Goal: Communication & Community: Participate in discussion

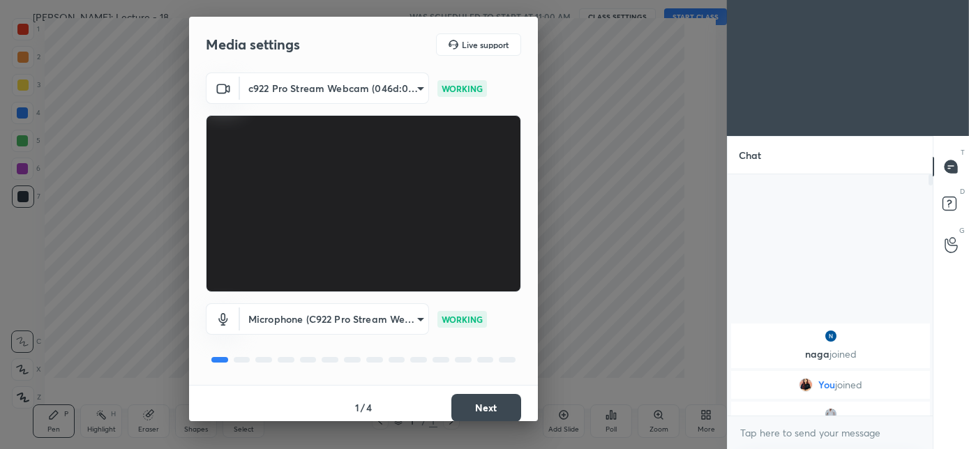
scroll to position [5, 5]
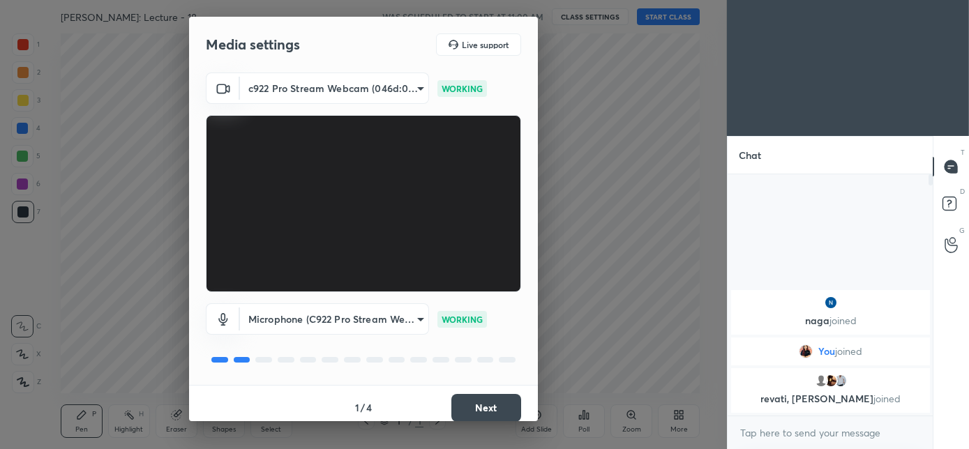
click at [481, 402] on button "Next" at bounding box center [486, 408] width 70 height 28
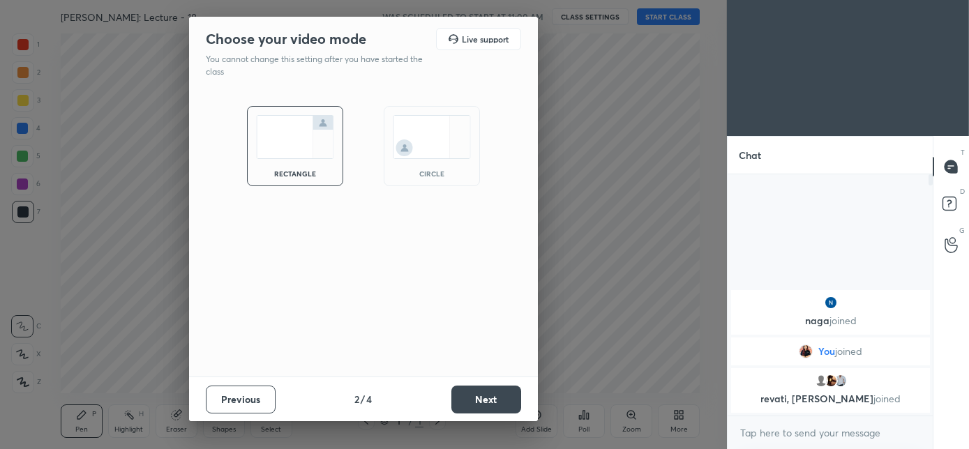
click at [440, 165] on div "circle" at bounding box center [432, 146] width 96 height 80
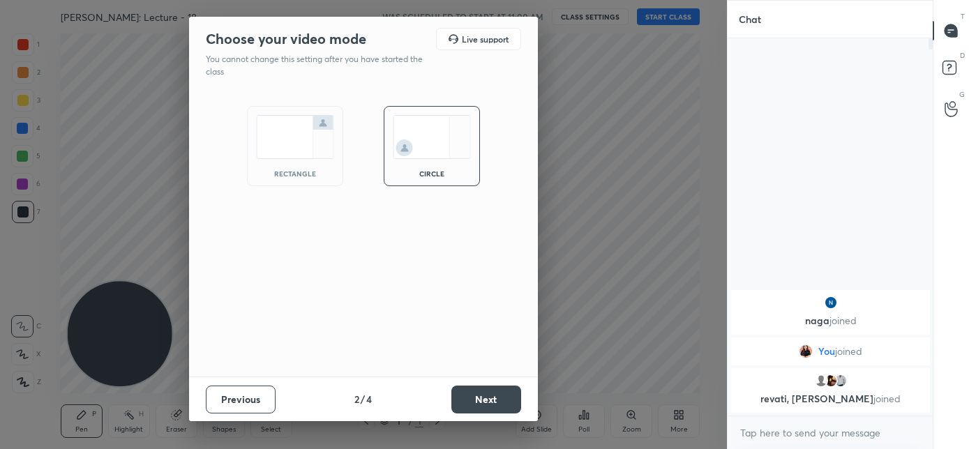
scroll to position [257, 201]
click at [477, 413] on div "Previous 2 / 4 Next" at bounding box center [363, 399] width 349 height 45
click at [474, 407] on button "Next" at bounding box center [486, 400] width 70 height 28
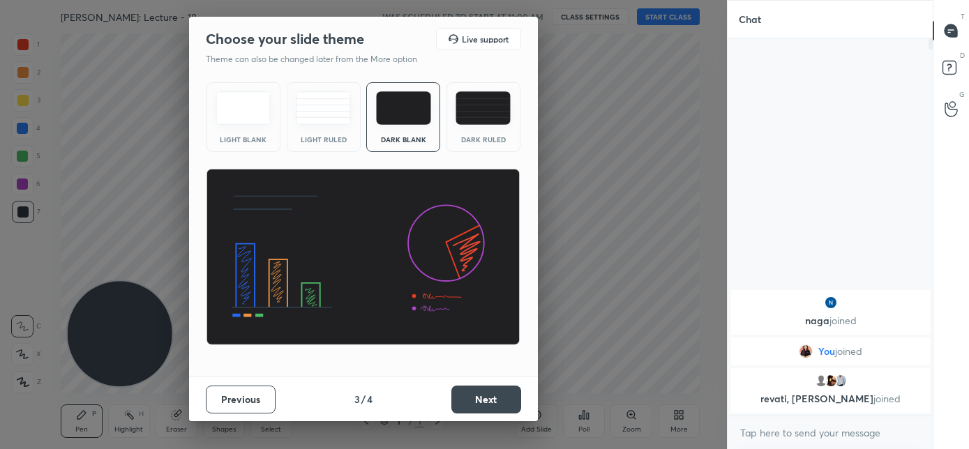
click at [481, 394] on button "Next" at bounding box center [486, 400] width 70 height 28
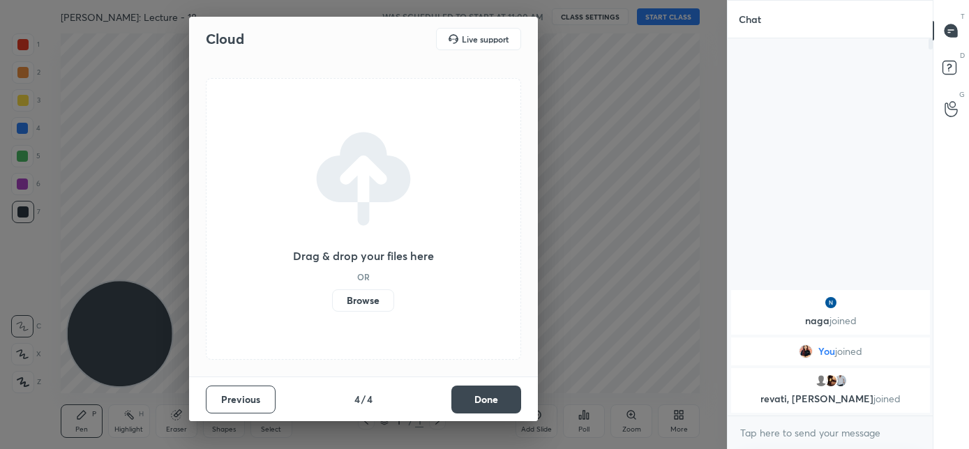
click at [481, 392] on button "Done" at bounding box center [486, 400] width 70 height 28
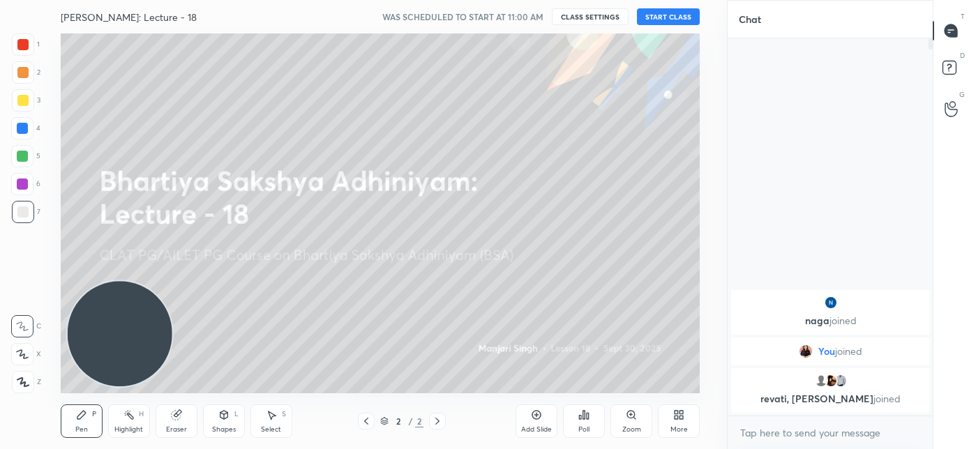
click at [663, 22] on button "START CLASS" at bounding box center [668, 16] width 63 height 17
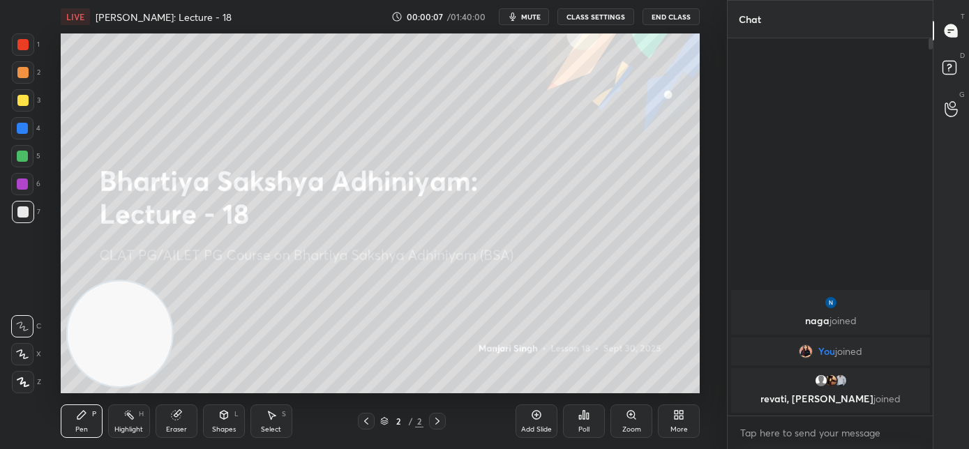
click at [518, 20] on icon "button" at bounding box center [512, 16] width 11 height 11
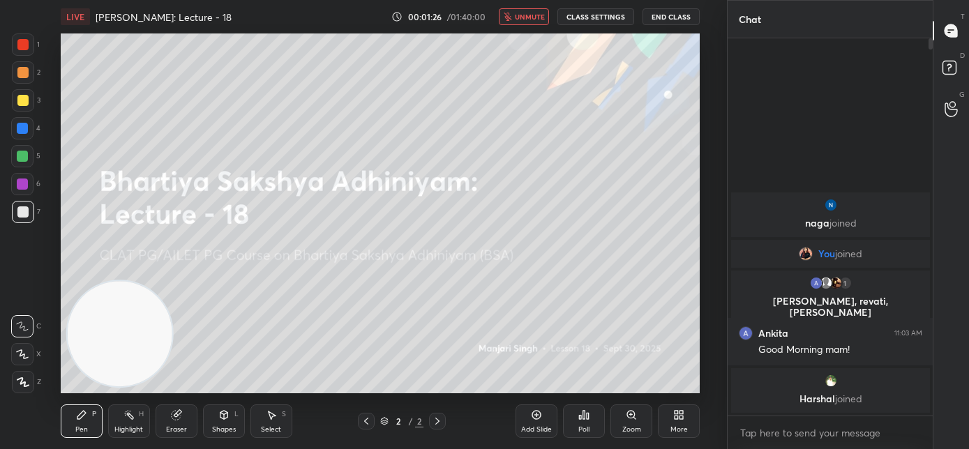
click at [526, 15] on span "unmute" at bounding box center [530, 17] width 30 height 10
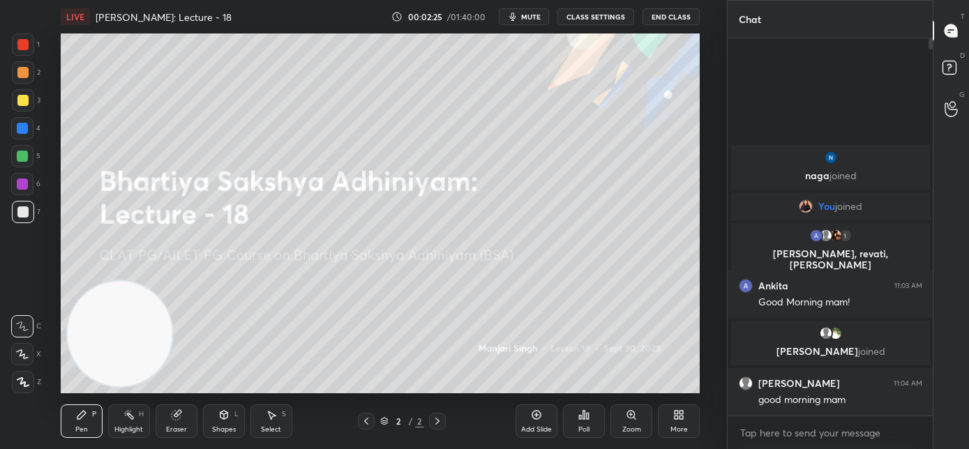
drag, startPoint x: 679, startPoint y: 412, endPoint x: 681, endPoint y: 419, distance: 7.3
click at [681, 419] on icon at bounding box center [678, 415] width 11 height 11
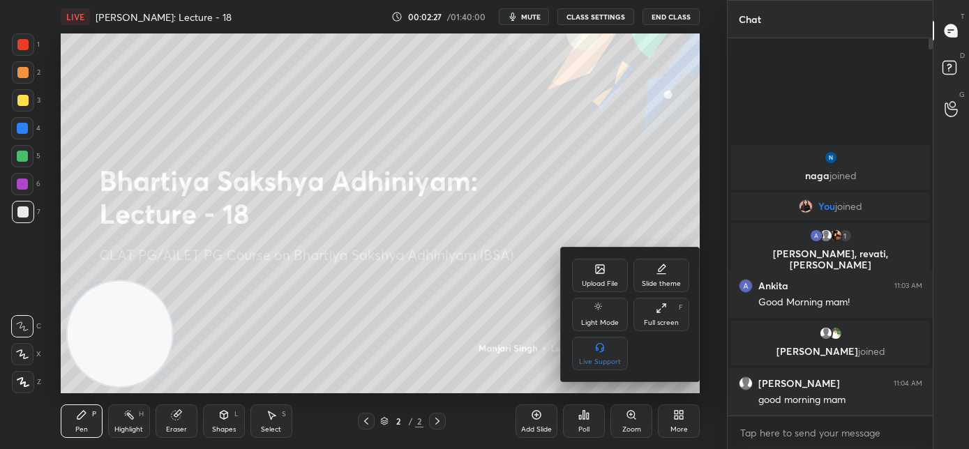
click at [592, 269] on div "Upload File" at bounding box center [600, 275] width 56 height 33
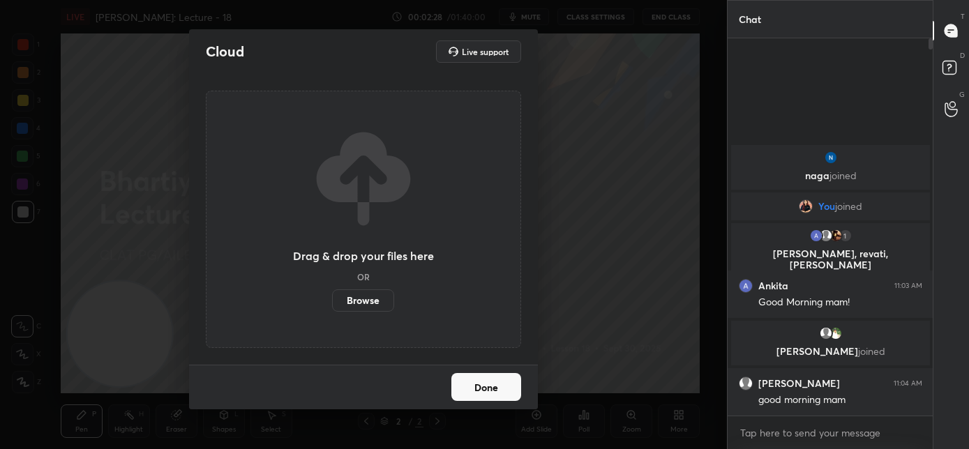
click at [373, 303] on label "Browse" at bounding box center [363, 301] width 62 height 22
click at [332, 303] on input "Browse" at bounding box center [332, 301] width 0 height 22
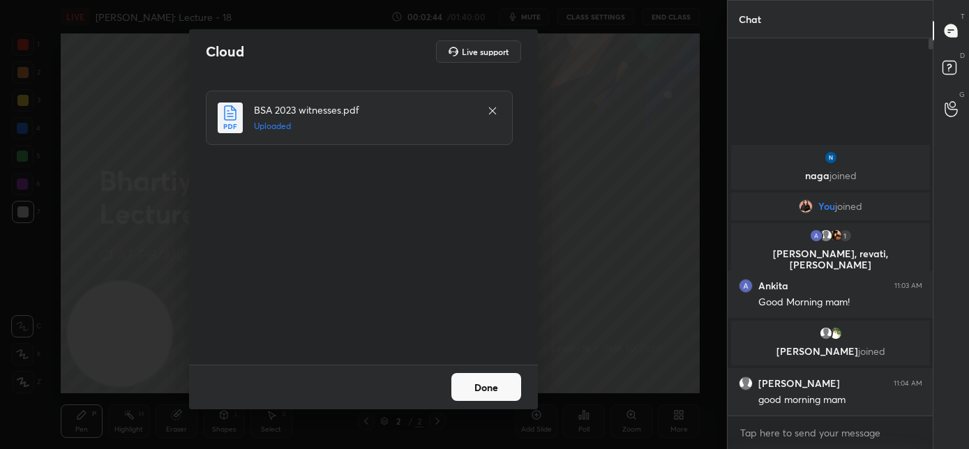
click at [470, 380] on button "Done" at bounding box center [486, 387] width 70 height 28
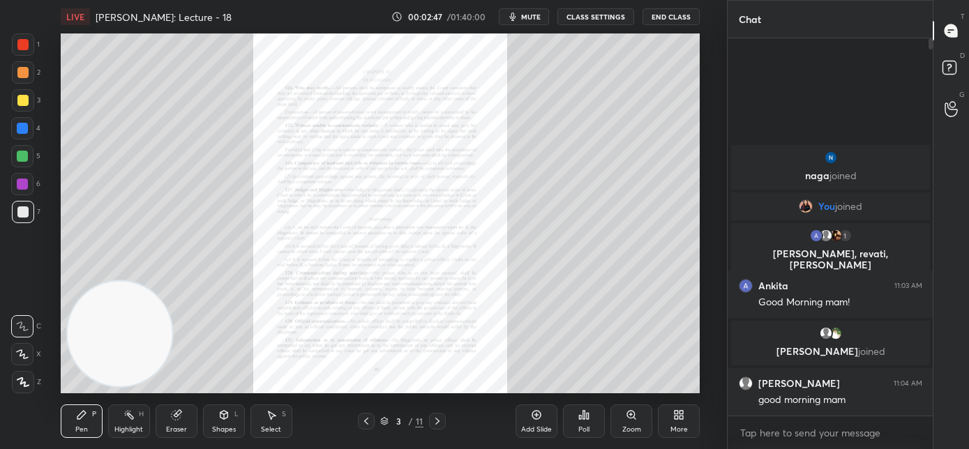
click at [442, 424] on icon at bounding box center [437, 421] width 11 height 11
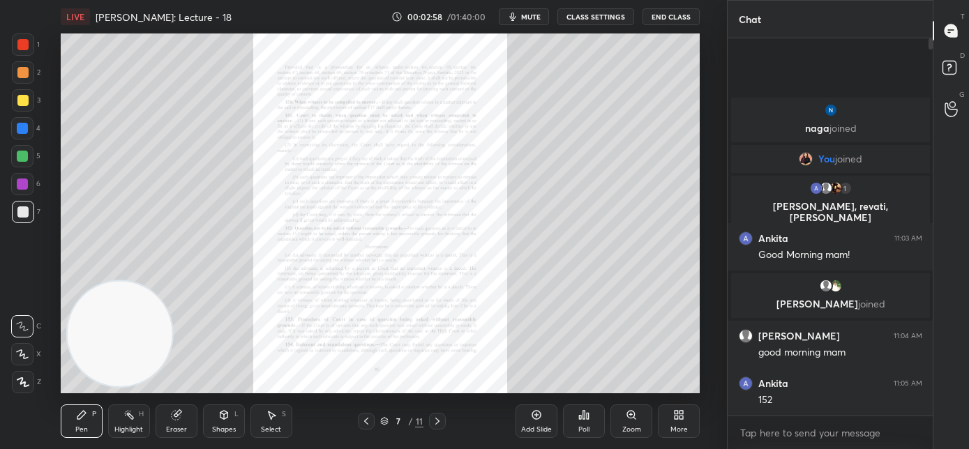
click at [442, 424] on icon at bounding box center [437, 421] width 11 height 11
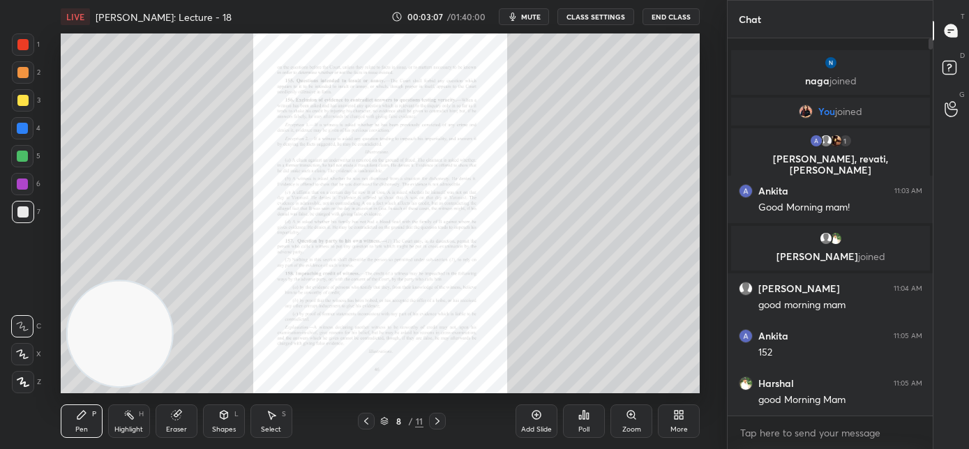
click at [627, 428] on div "Zoom" at bounding box center [631, 429] width 19 height 7
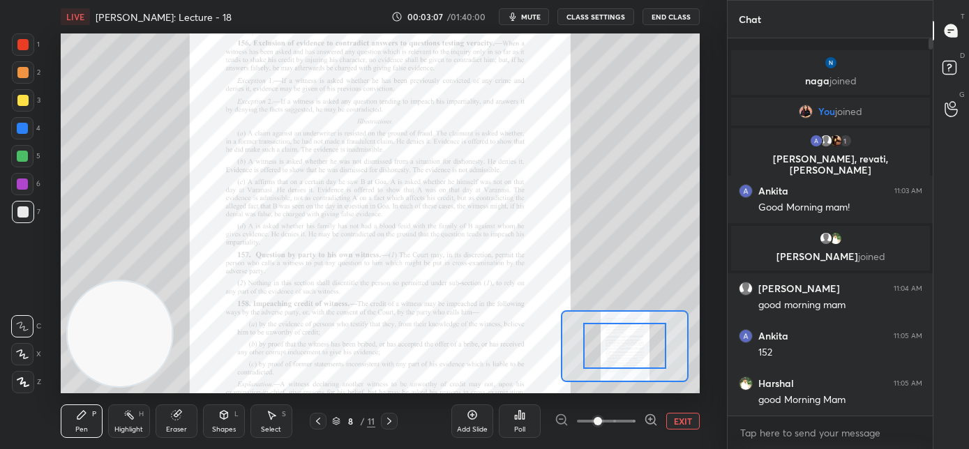
click at [627, 428] on span at bounding box center [606, 421] width 59 height 21
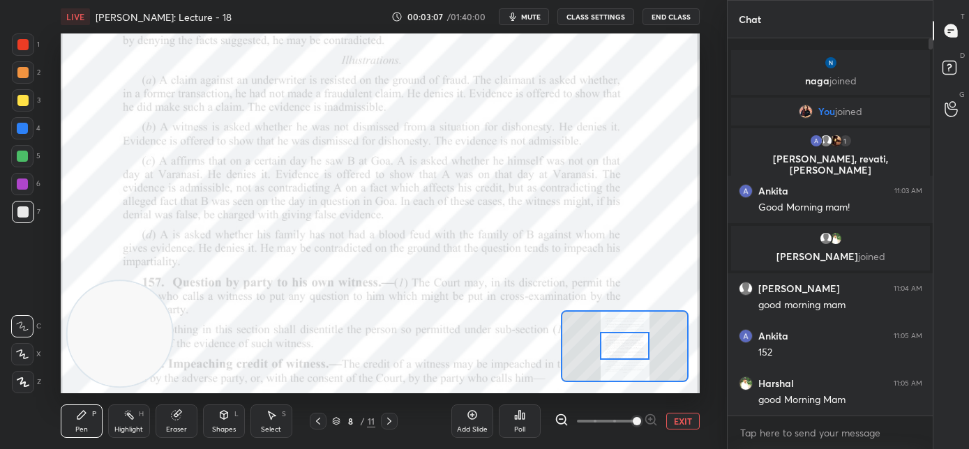
click at [633, 426] on span at bounding box center [637, 421] width 8 height 8
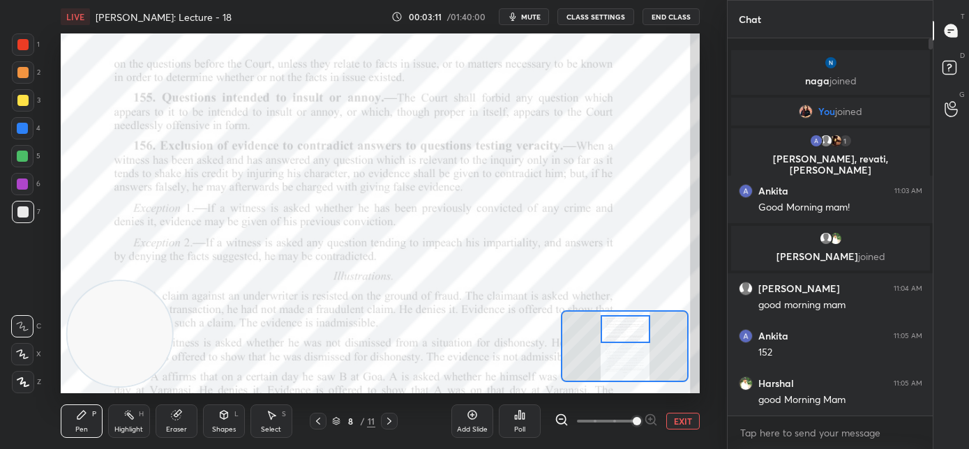
drag, startPoint x: 617, startPoint y: 342, endPoint x: 620, endPoint y: 335, distance: 7.3
click at [620, 335] on div at bounding box center [626, 329] width 50 height 28
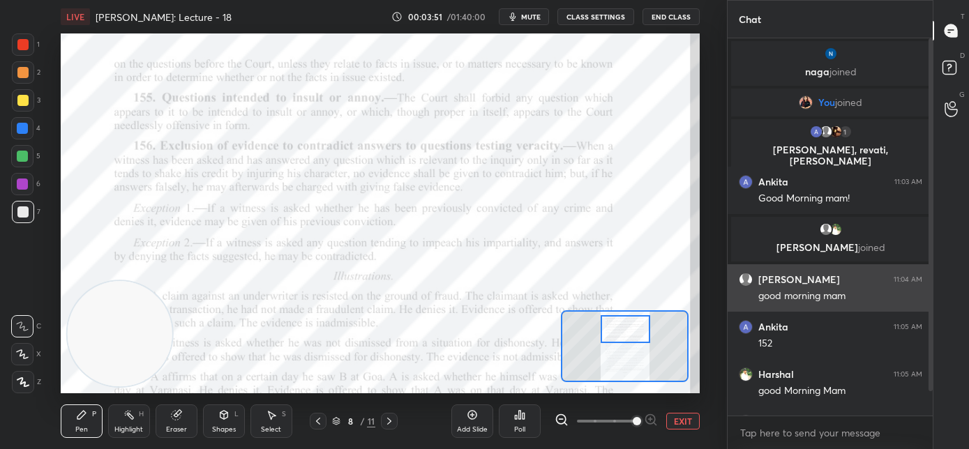
scroll to position [50, 0]
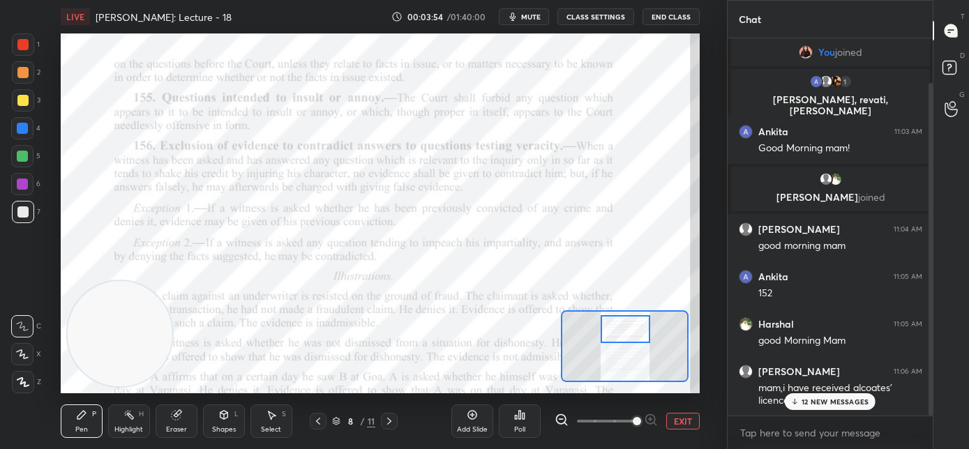
click at [809, 400] on p "12 NEW MESSAGES" at bounding box center [835, 402] width 67 height 8
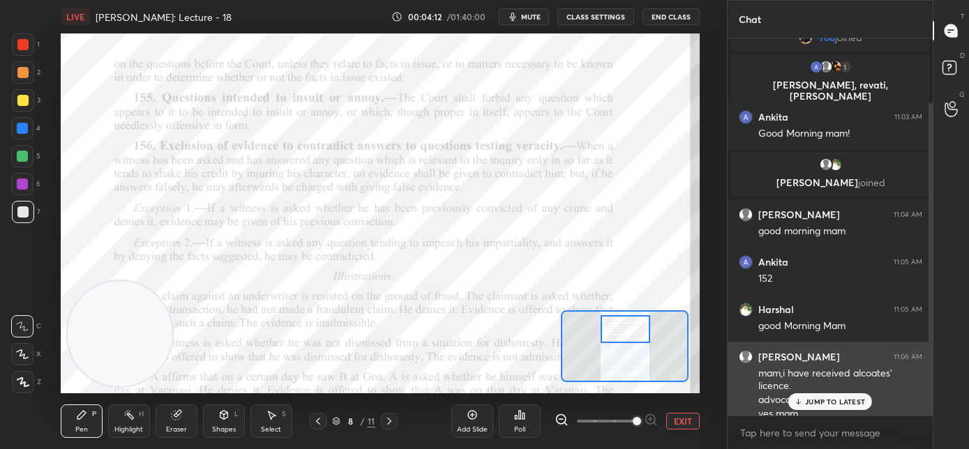
scroll to position [78, 0]
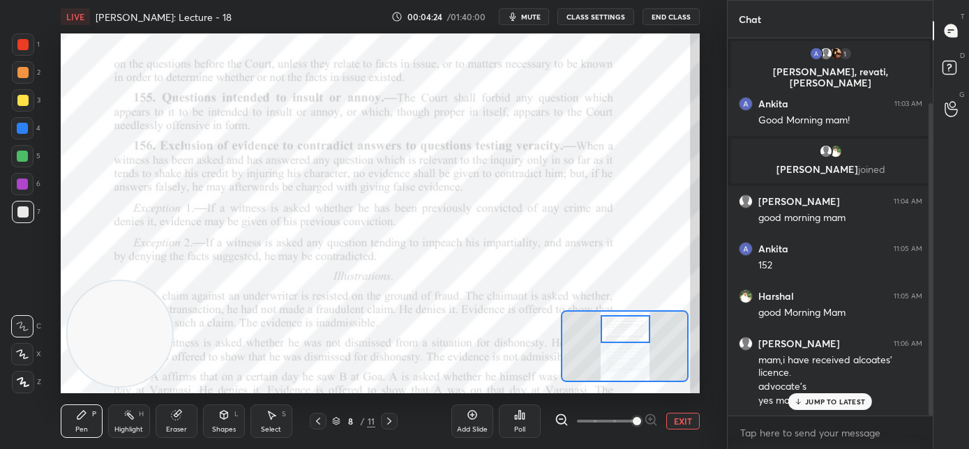
click at [805, 405] on div "JUMP TO LATEST" at bounding box center [830, 402] width 84 height 17
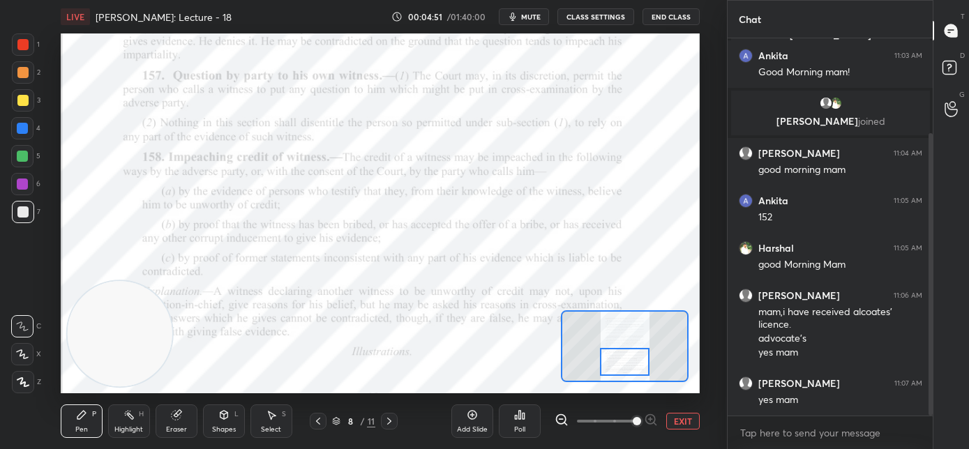
drag, startPoint x: 618, startPoint y: 334, endPoint x: 617, endPoint y: 364, distance: 30.0
click at [617, 365] on div at bounding box center [625, 362] width 50 height 28
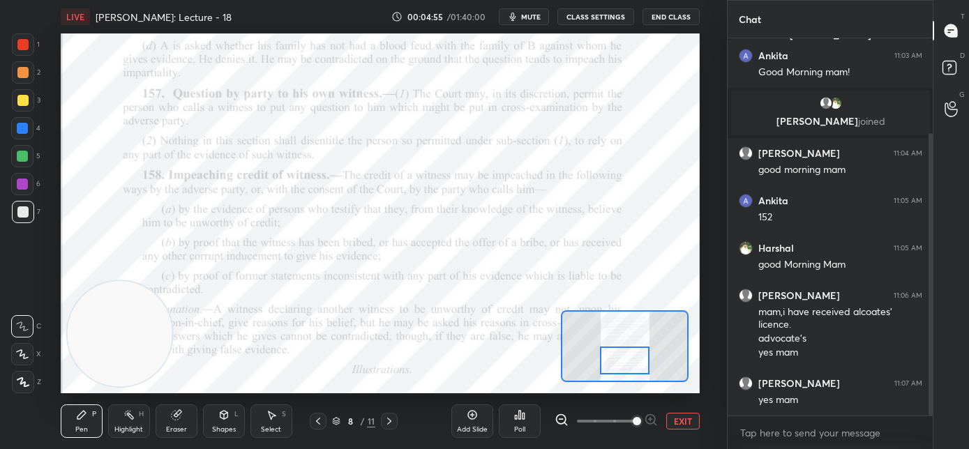
click at [23, 43] on div at bounding box center [22, 44] width 11 height 11
click at [23, 331] on icon at bounding box center [22, 327] width 13 height 10
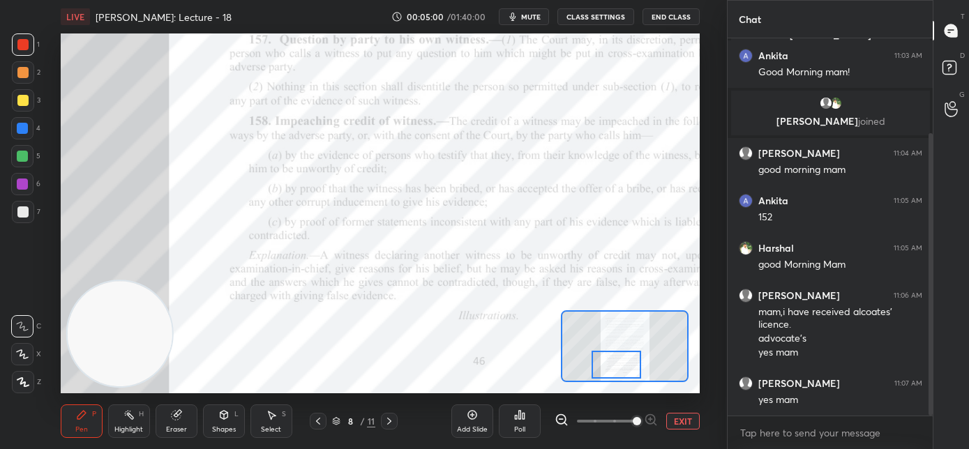
click at [604, 363] on div at bounding box center [617, 365] width 50 height 28
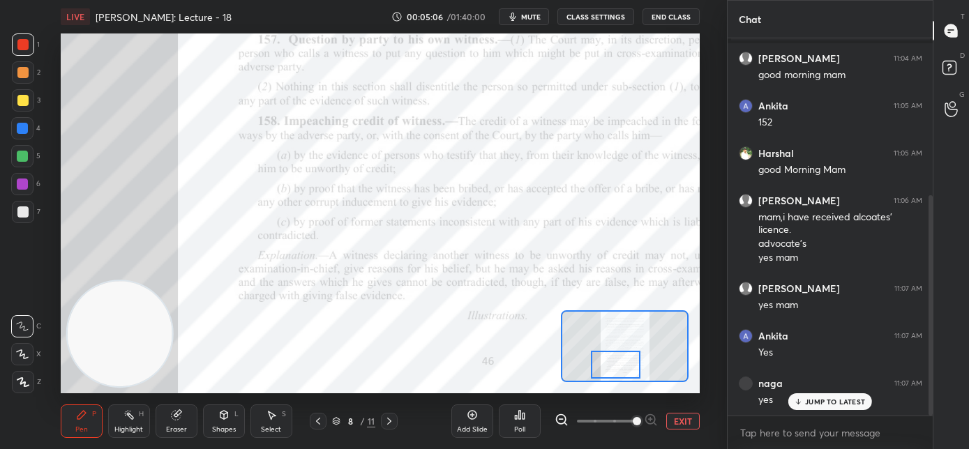
scroll to position [268, 0]
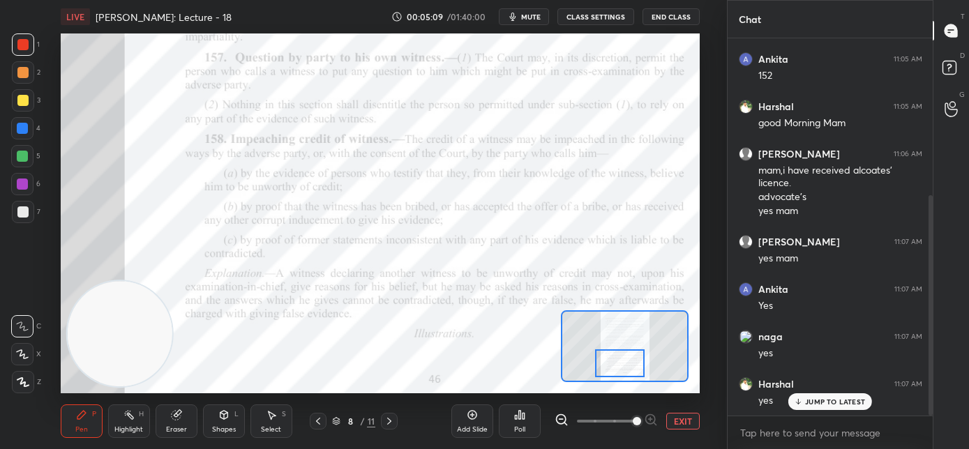
click at [625, 361] on div at bounding box center [620, 364] width 50 height 28
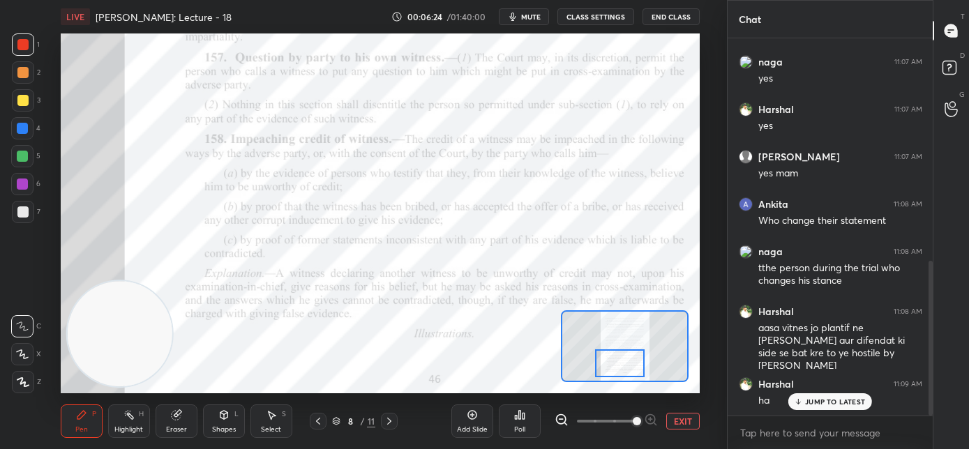
scroll to position [557, 0]
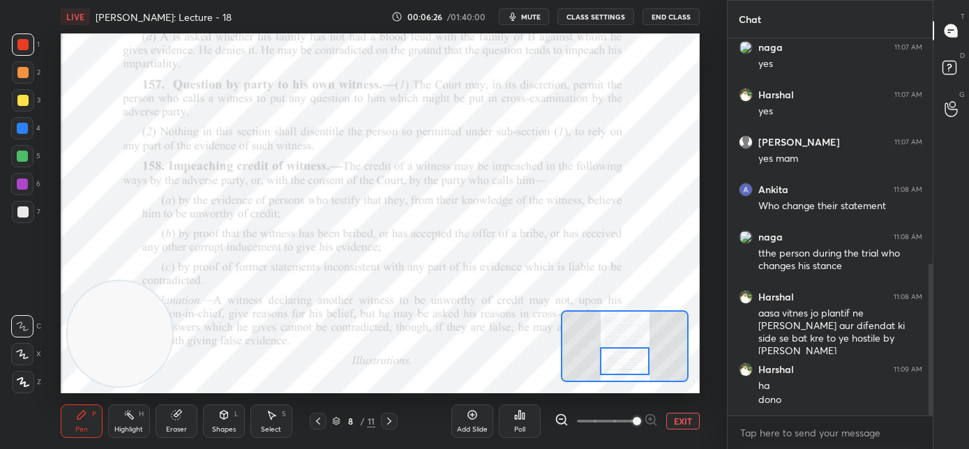
click at [627, 362] on div at bounding box center [625, 361] width 50 height 28
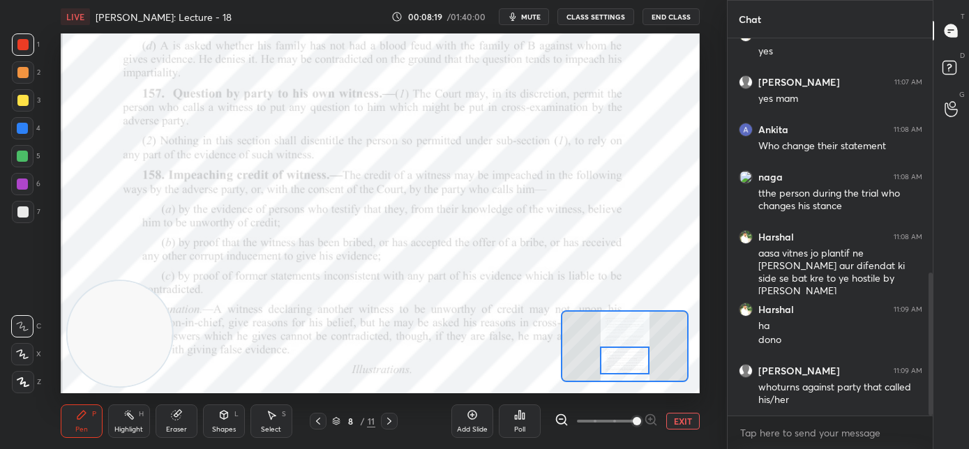
drag, startPoint x: 641, startPoint y: 366, endPoint x: 633, endPoint y: 361, distance: 9.7
click at [633, 361] on div at bounding box center [625, 361] width 50 height 28
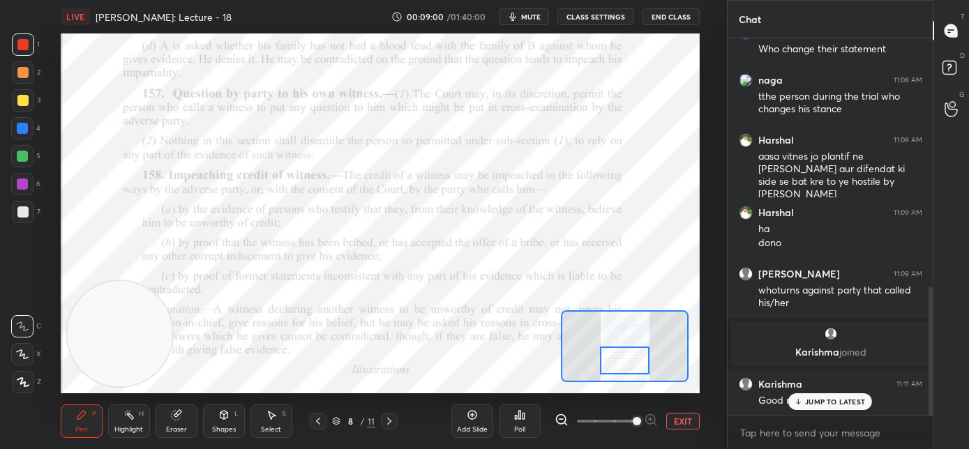
scroll to position [776, 0]
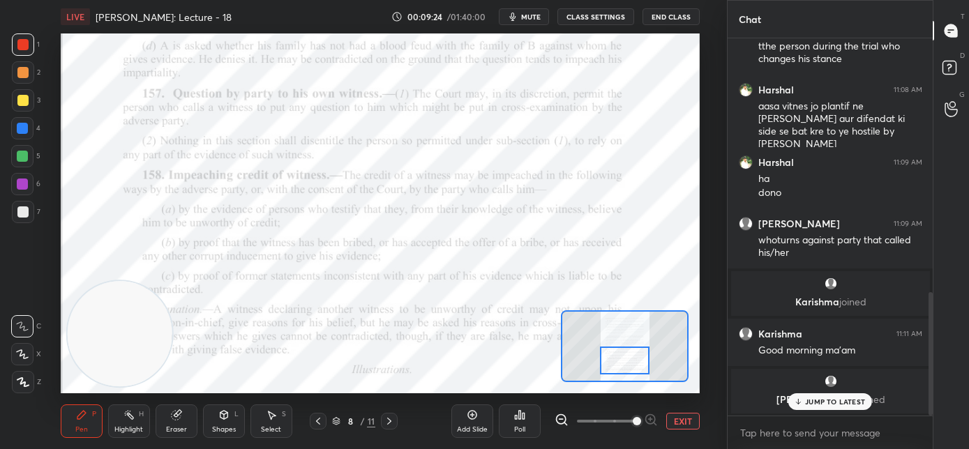
click at [826, 403] on p "JUMP TO LATEST" at bounding box center [835, 402] width 60 height 8
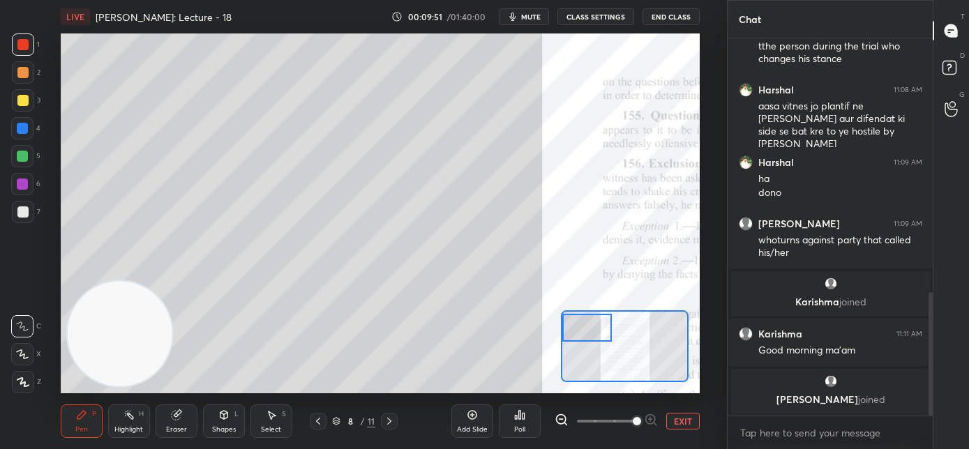
drag, startPoint x: 615, startPoint y: 364, endPoint x: 562, endPoint y: 328, distance: 64.8
click at [562, 331] on div at bounding box center [587, 328] width 50 height 28
click at [24, 100] on div at bounding box center [22, 100] width 11 height 11
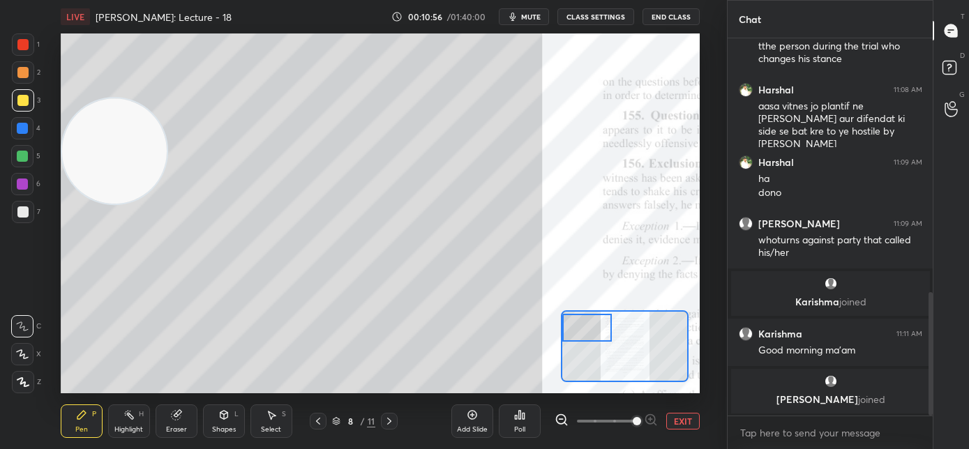
drag, startPoint x: 135, startPoint y: 335, endPoint x: 128, endPoint y: 175, distance: 159.9
click at [130, 155] on video at bounding box center [114, 150] width 105 height 105
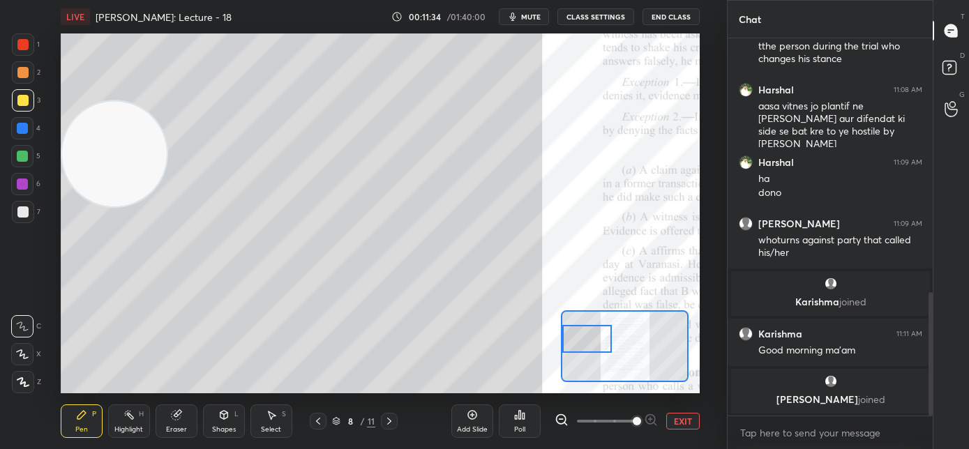
click at [584, 338] on div at bounding box center [587, 339] width 50 height 28
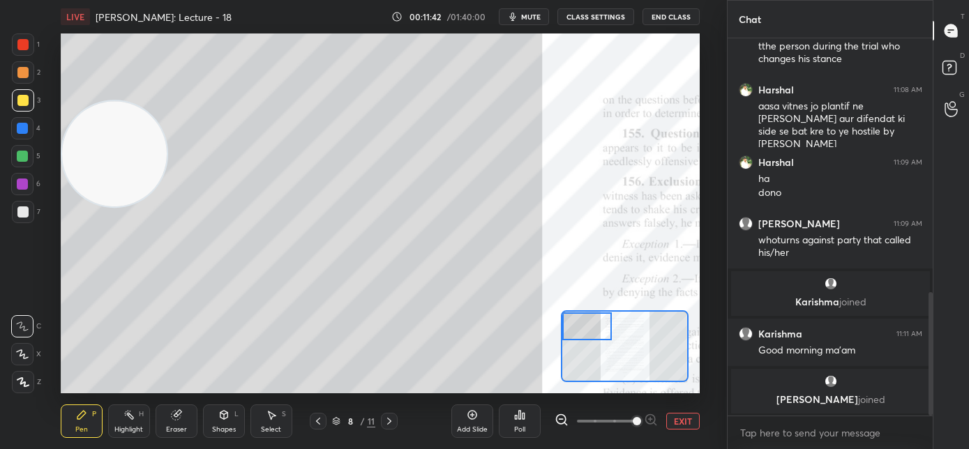
click at [586, 331] on div at bounding box center [587, 327] width 50 height 28
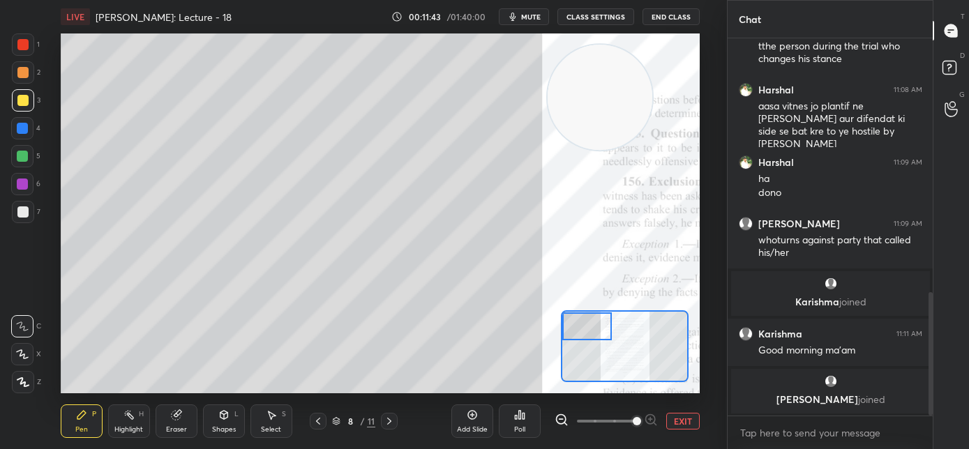
drag, startPoint x: 123, startPoint y: 162, endPoint x: 673, endPoint y: 101, distance: 553.8
click at [653, 101] on video at bounding box center [600, 97] width 105 height 105
drag, startPoint x: 673, startPoint y: 101, endPoint x: 661, endPoint y: 110, distance: 14.5
click at [673, 100] on video at bounding box center [646, 92] width 105 height 105
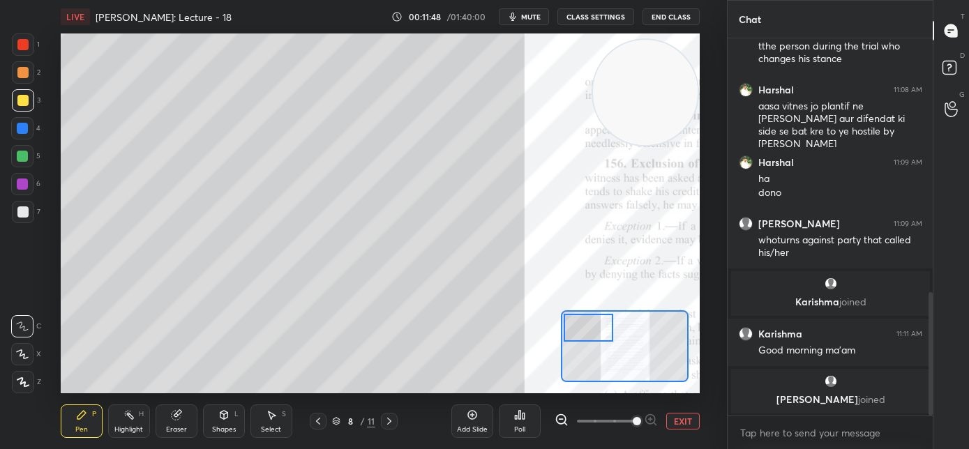
click at [593, 328] on div at bounding box center [589, 328] width 50 height 28
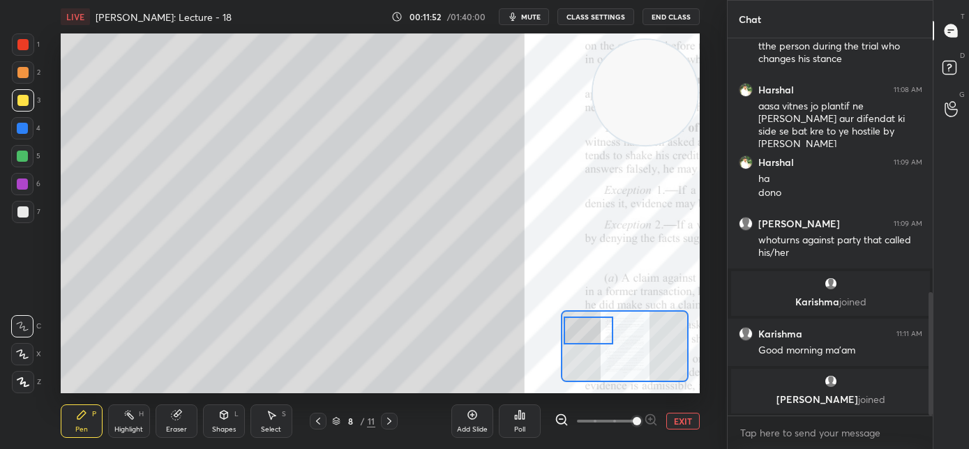
click at [590, 338] on div at bounding box center [589, 331] width 50 height 28
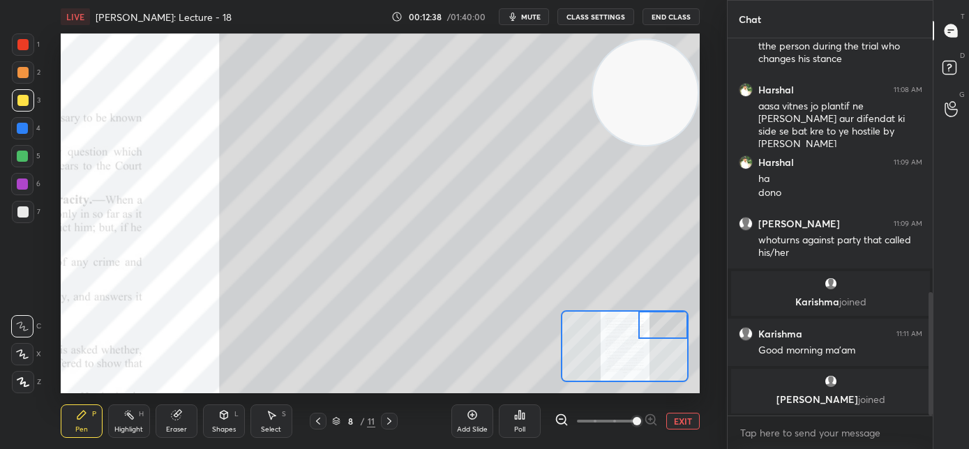
drag, startPoint x: 580, startPoint y: 340, endPoint x: 659, endPoint y: 315, distance: 82.3
click at [660, 317] on div at bounding box center [663, 325] width 50 height 28
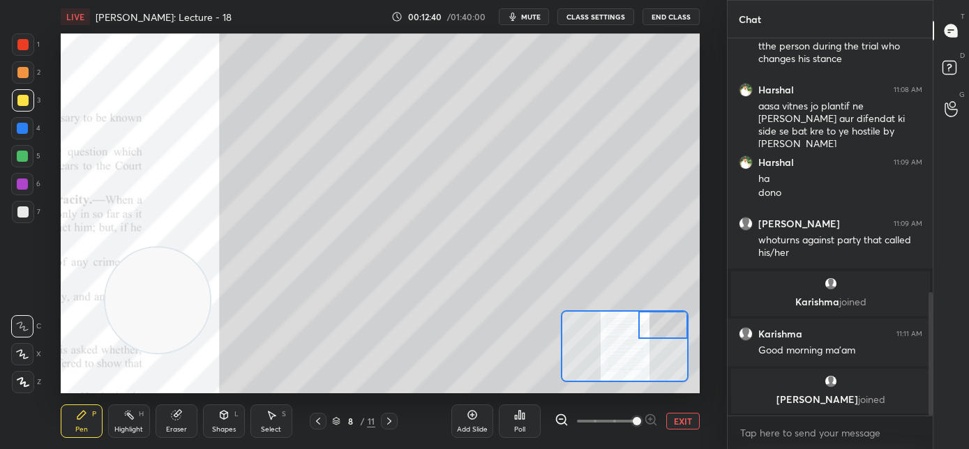
drag, startPoint x: 638, startPoint y: 128, endPoint x: 137, endPoint y: 350, distance: 547.6
click at [137, 350] on video at bounding box center [157, 300] width 105 height 105
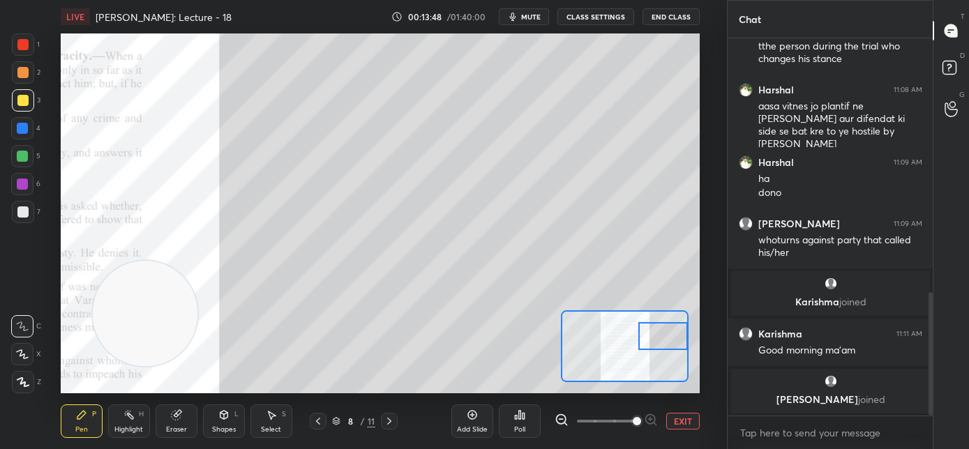
drag, startPoint x: 658, startPoint y: 330, endPoint x: 660, endPoint y: 341, distance: 11.4
click at [660, 341] on div at bounding box center [663, 336] width 50 height 28
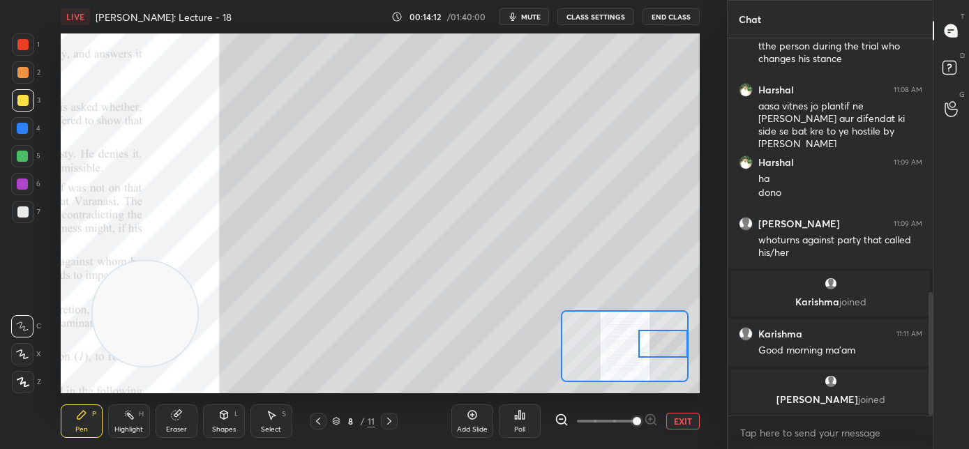
click at [657, 343] on div at bounding box center [663, 344] width 50 height 28
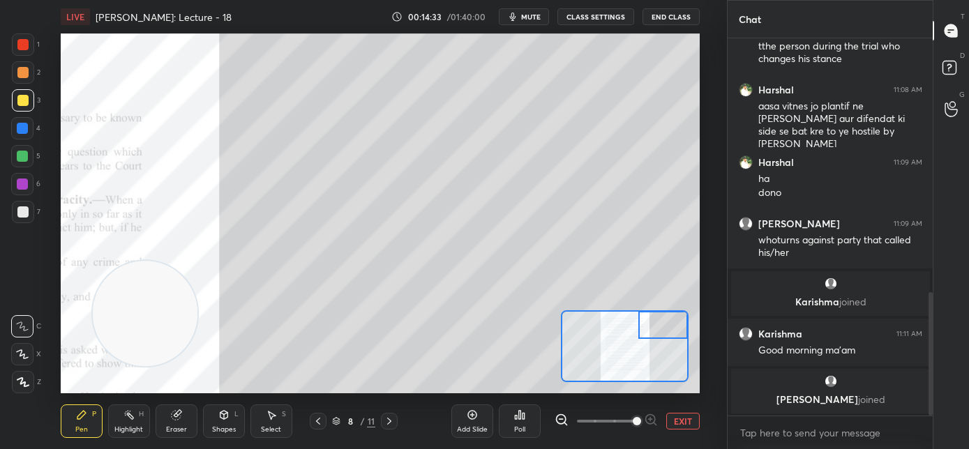
drag, startPoint x: 660, startPoint y: 340, endPoint x: 663, endPoint y: 328, distance: 12.9
click at [663, 328] on div at bounding box center [663, 325] width 50 height 28
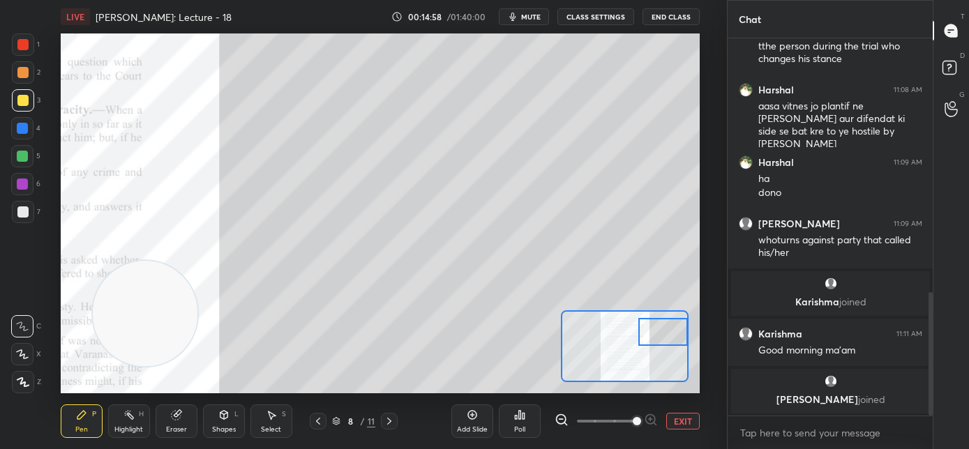
click at [654, 333] on div at bounding box center [663, 332] width 50 height 28
drag, startPoint x: 658, startPoint y: 336, endPoint x: 658, endPoint y: 344, distance: 7.7
click at [658, 344] on div at bounding box center [663, 341] width 50 height 28
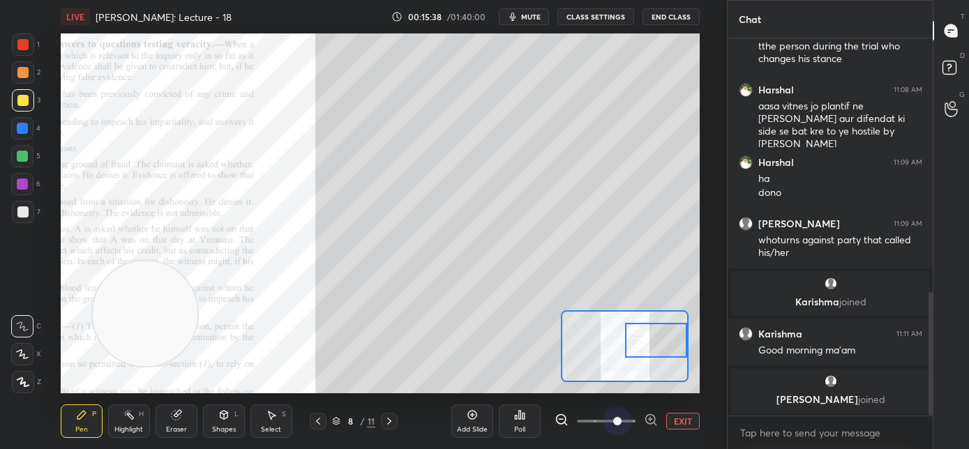
click at [621, 420] on span at bounding box center [606, 421] width 59 height 21
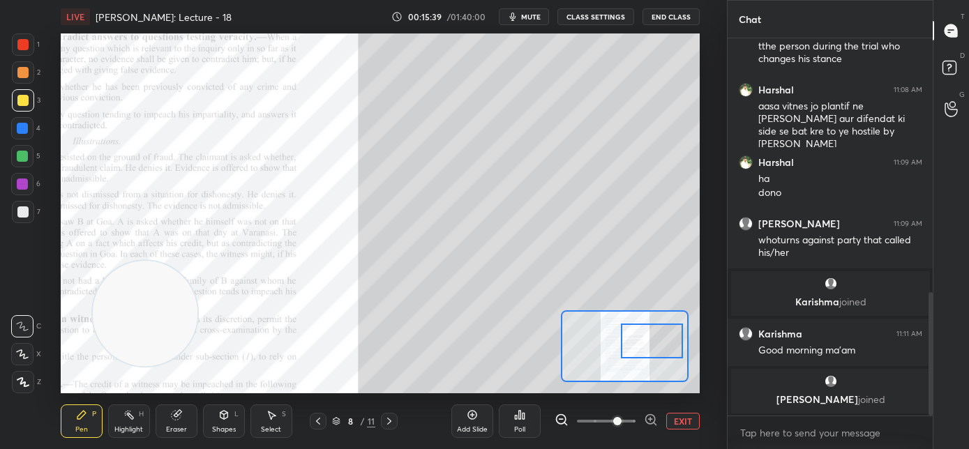
drag, startPoint x: 647, startPoint y: 341, endPoint x: 625, endPoint y: 359, distance: 27.8
click at [647, 342] on div at bounding box center [652, 341] width 63 height 35
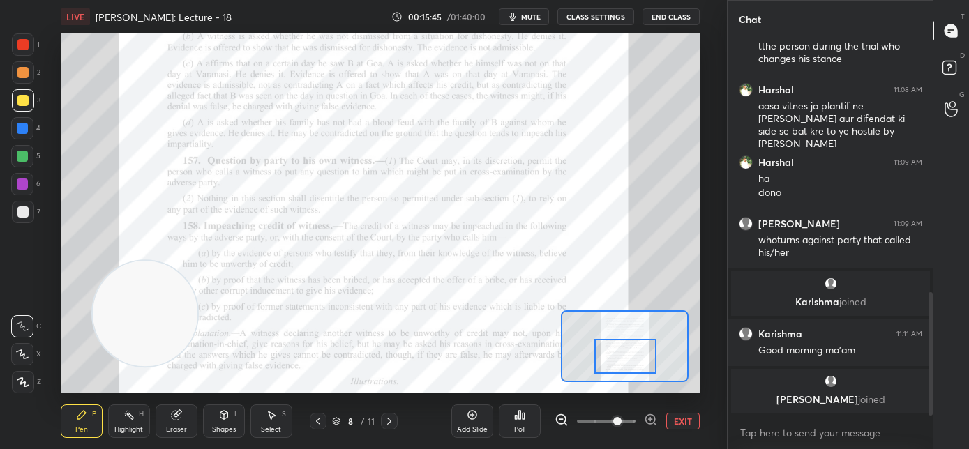
drag, startPoint x: 634, startPoint y: 352, endPoint x: 620, endPoint y: 366, distance: 20.7
click at [620, 366] on div at bounding box center [625, 356] width 63 height 35
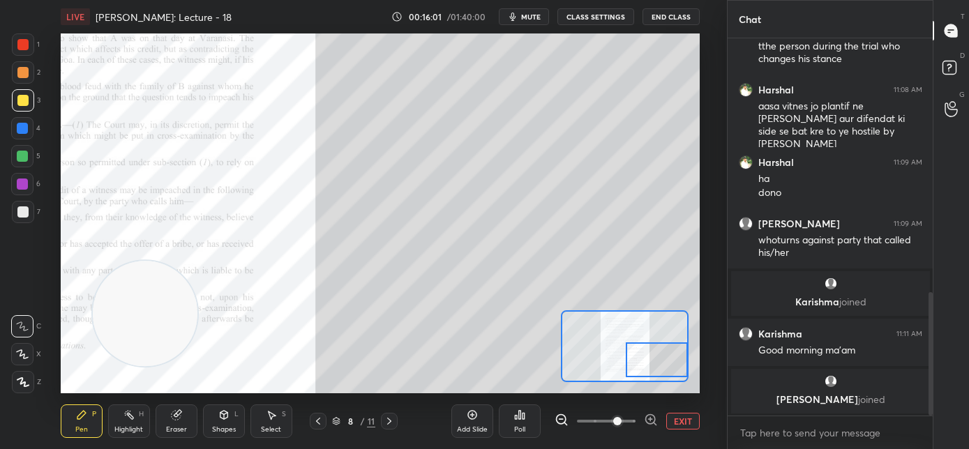
drag, startPoint x: 642, startPoint y: 368, endPoint x: 665, endPoint y: 376, distance: 24.3
click at [665, 364] on div at bounding box center [657, 360] width 63 height 35
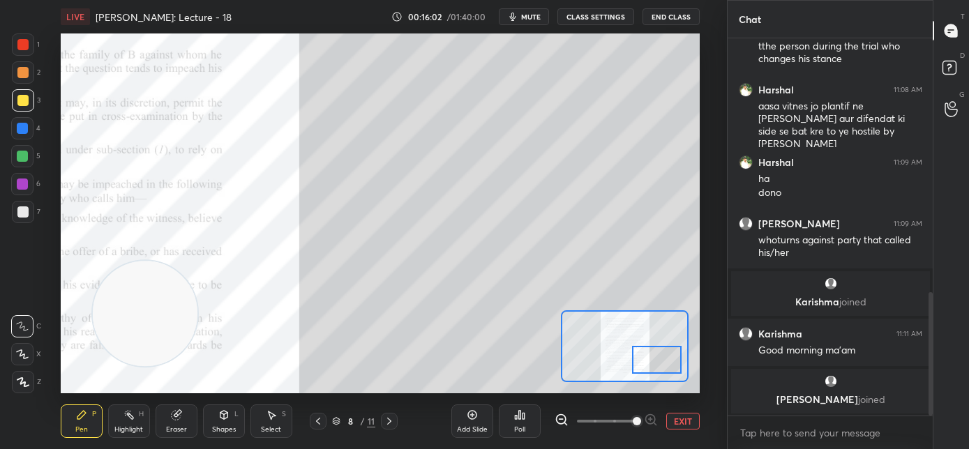
click at [631, 423] on span at bounding box center [606, 421] width 59 height 21
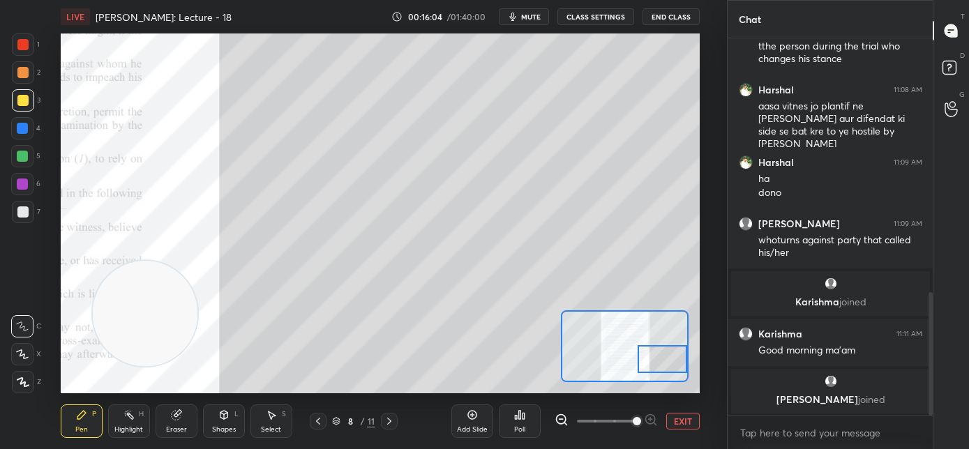
click at [654, 364] on div at bounding box center [663, 359] width 50 height 28
drag, startPoint x: 22, startPoint y: 209, endPoint x: 59, endPoint y: 202, distance: 37.5
click at [22, 209] on div at bounding box center [22, 212] width 11 height 11
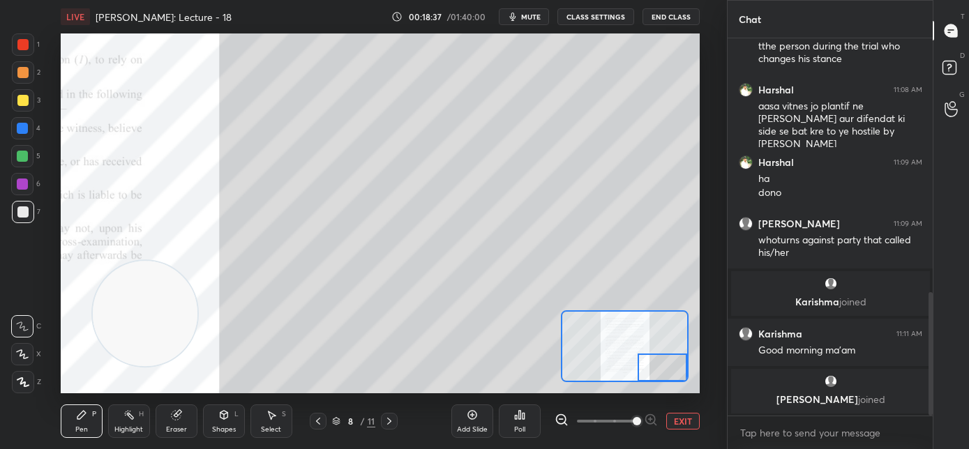
click at [670, 375] on div at bounding box center [663, 368] width 50 height 28
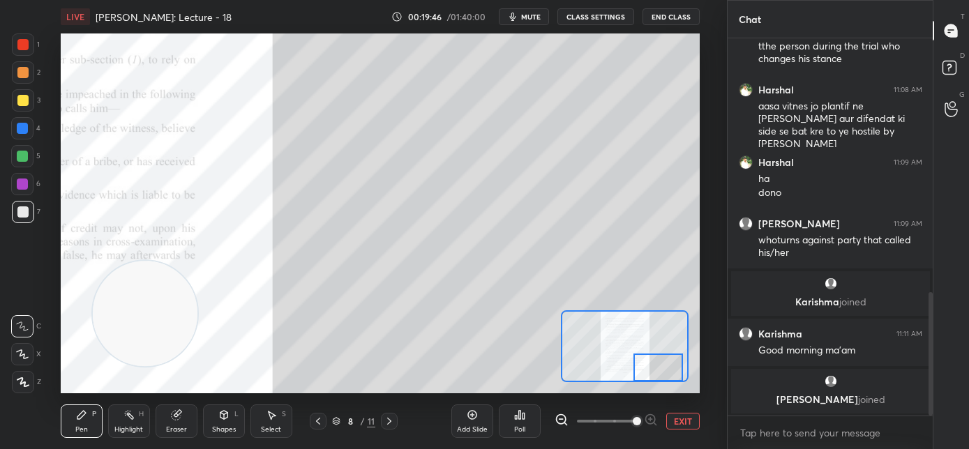
click at [656, 370] on div at bounding box center [659, 368] width 50 height 28
click at [670, 426] on button "EXIT" at bounding box center [682, 421] width 33 height 17
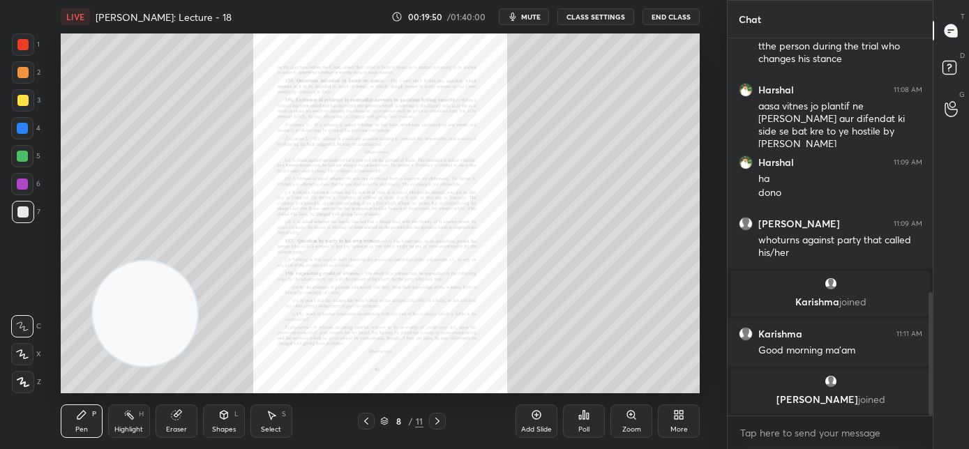
click at [636, 426] on div "Zoom" at bounding box center [631, 429] width 19 height 7
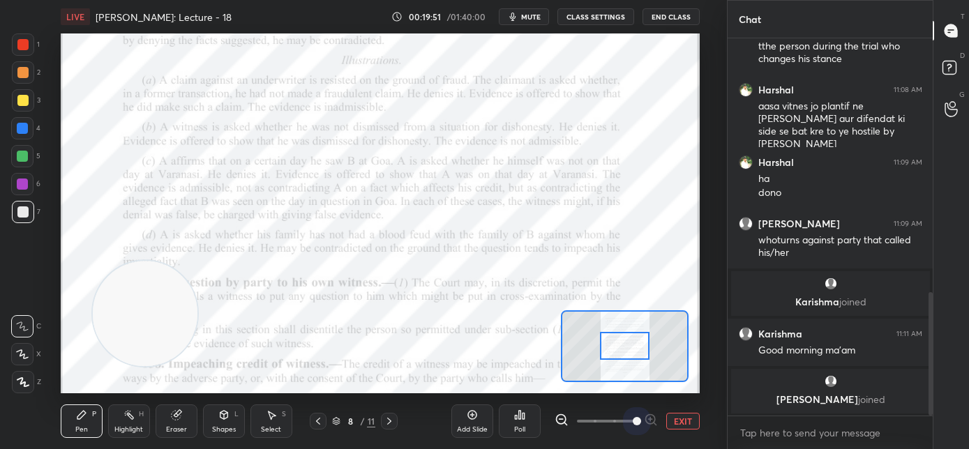
click at [631, 420] on span at bounding box center [606, 421] width 59 height 21
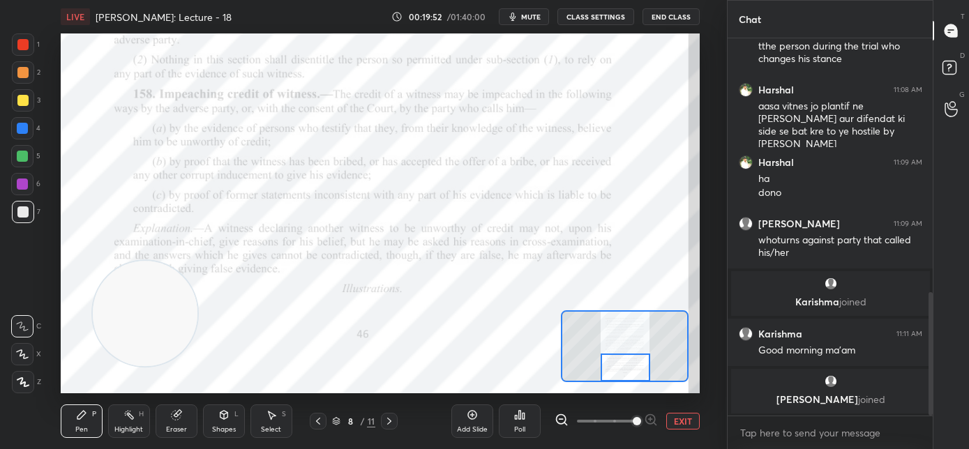
drag, startPoint x: 626, startPoint y: 349, endPoint x: 627, endPoint y: 376, distance: 27.2
click at [627, 376] on div at bounding box center [626, 368] width 50 height 28
drag, startPoint x: 147, startPoint y: 318, endPoint x: 131, endPoint y: 384, distance: 68.0
click at [131, 387] on video at bounding box center [131, 339] width 105 height 105
click at [24, 47] on div at bounding box center [22, 44] width 11 height 11
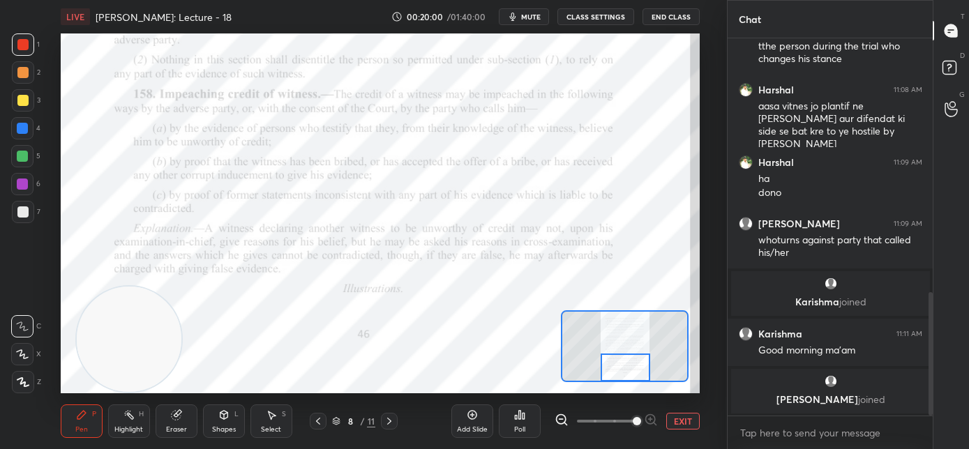
click at [28, 322] on icon at bounding box center [22, 327] width 13 height 10
click at [387, 425] on icon at bounding box center [389, 421] width 11 height 11
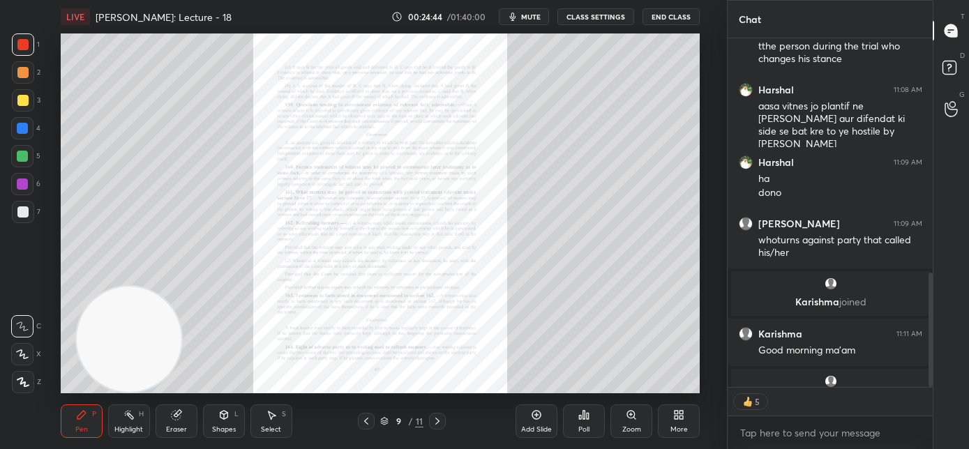
click at [631, 421] on div "Zoom" at bounding box center [631, 421] width 42 height 33
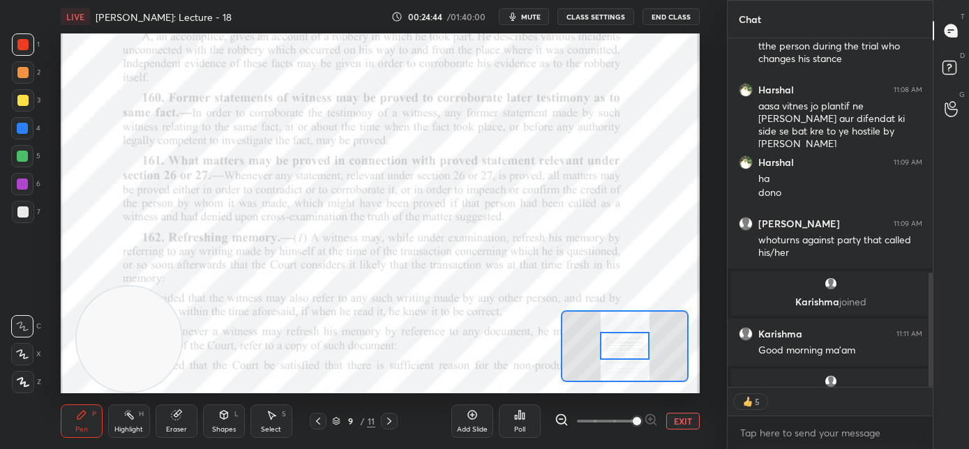
click at [631, 424] on span at bounding box center [606, 421] width 59 height 21
click at [633, 424] on span at bounding box center [637, 421] width 8 height 8
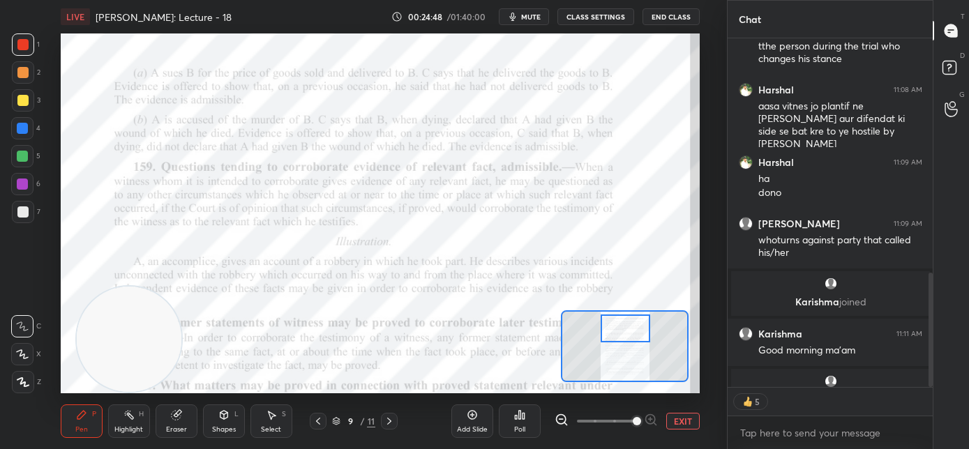
drag, startPoint x: 626, startPoint y: 350, endPoint x: 627, endPoint y: 332, distance: 17.5
click at [627, 332] on div at bounding box center [626, 329] width 50 height 28
click at [798, 395] on div "JUMP TO LATEST" at bounding box center [830, 402] width 84 height 17
click at [25, 130] on div at bounding box center [22, 128] width 11 height 11
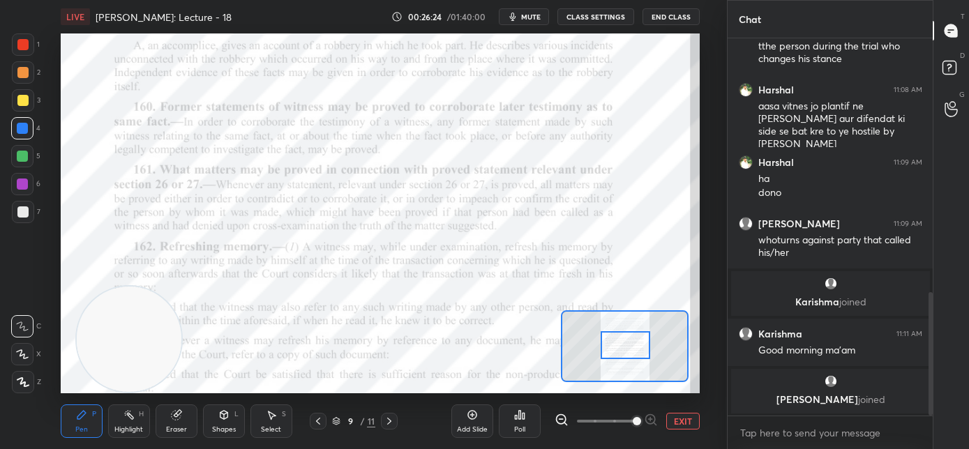
drag, startPoint x: 624, startPoint y: 336, endPoint x: 622, endPoint y: 347, distance: 11.5
click at [624, 347] on div at bounding box center [626, 345] width 50 height 28
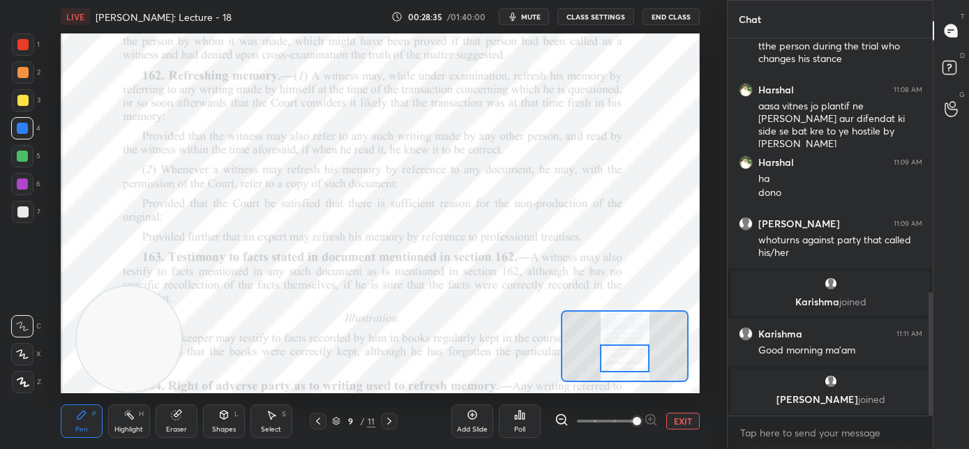
drag, startPoint x: 620, startPoint y: 344, endPoint x: 617, endPoint y: 358, distance: 14.4
click at [620, 357] on div at bounding box center [625, 359] width 50 height 28
click at [29, 179] on div at bounding box center [22, 184] width 22 height 22
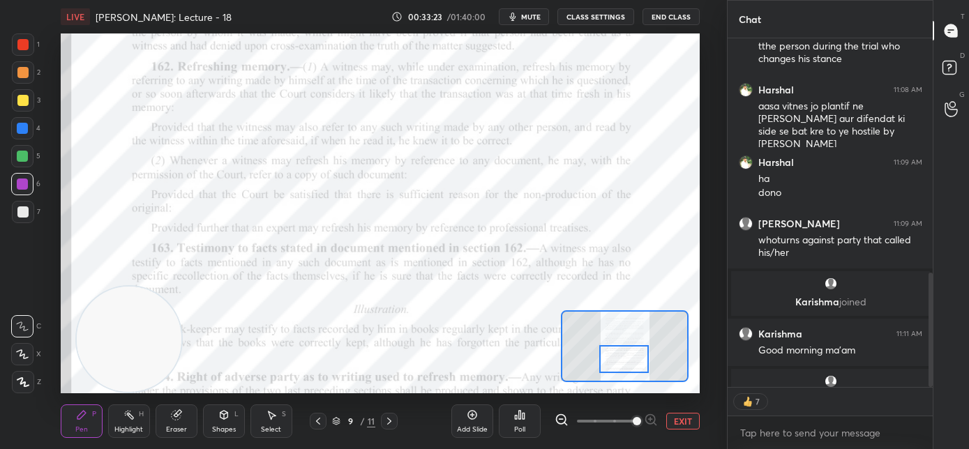
scroll to position [776, 0]
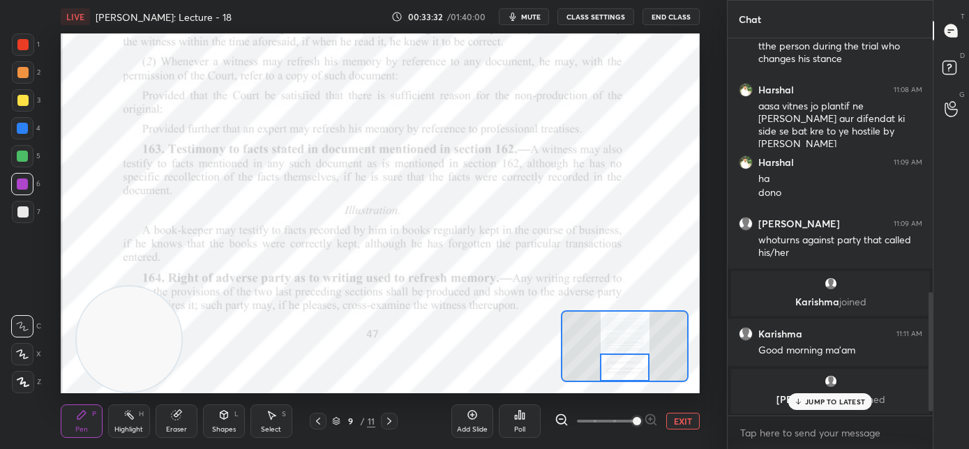
click at [622, 370] on div at bounding box center [625, 368] width 50 height 28
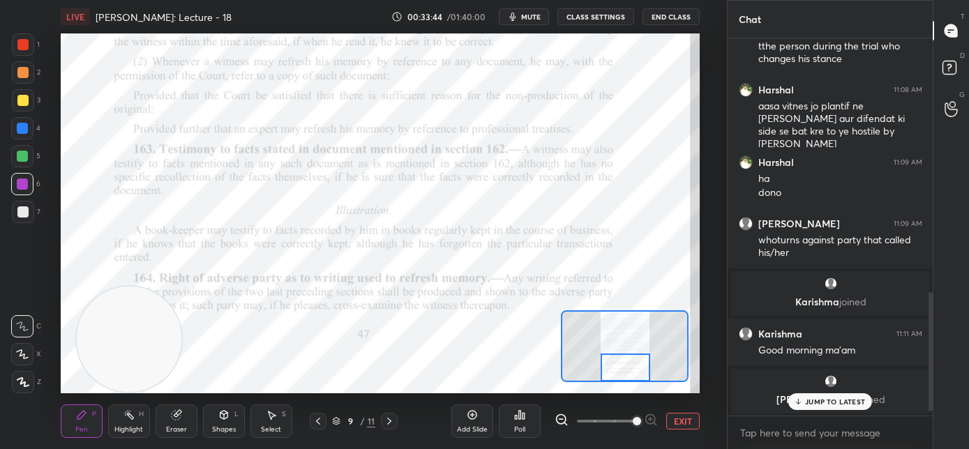
click at [392, 422] on icon at bounding box center [389, 421] width 11 height 11
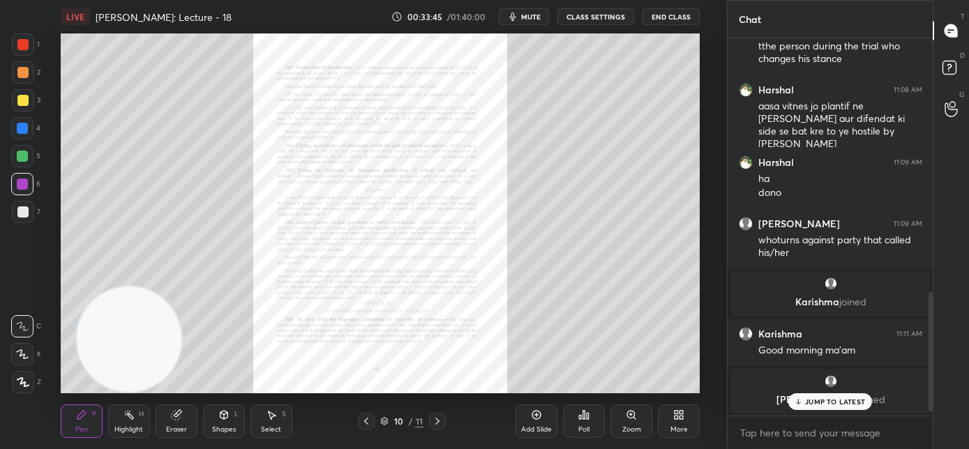
click at [631, 426] on div "Zoom" at bounding box center [631, 429] width 19 height 7
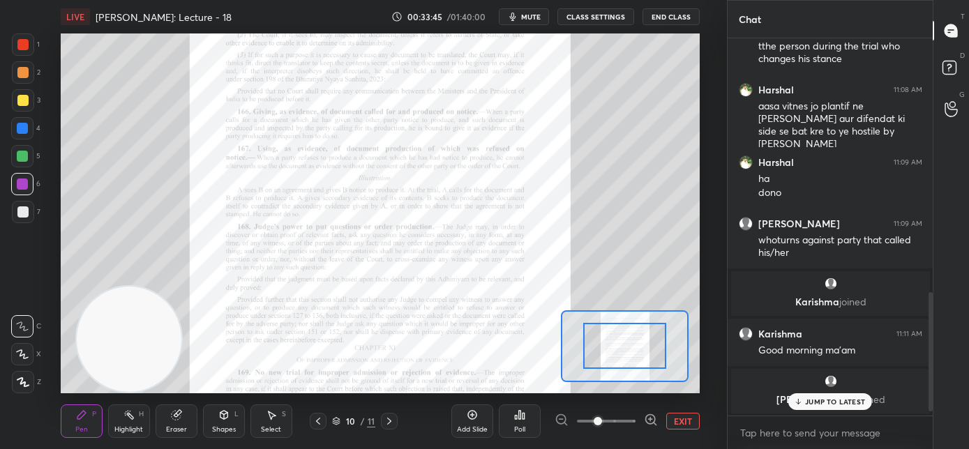
click at [633, 422] on span at bounding box center [606, 421] width 59 height 21
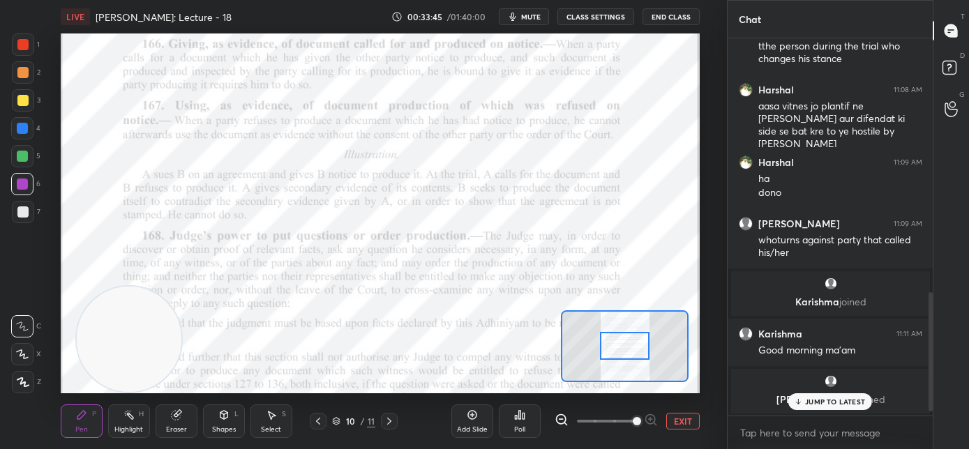
click at [634, 419] on span at bounding box center [637, 421] width 8 height 8
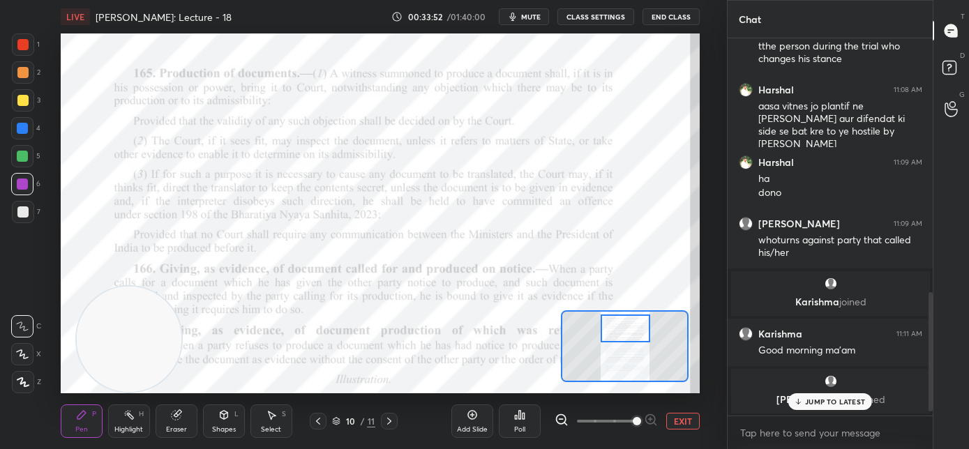
drag, startPoint x: 629, startPoint y: 344, endPoint x: 629, endPoint y: 331, distance: 13.3
click at [629, 333] on div at bounding box center [626, 329] width 50 height 28
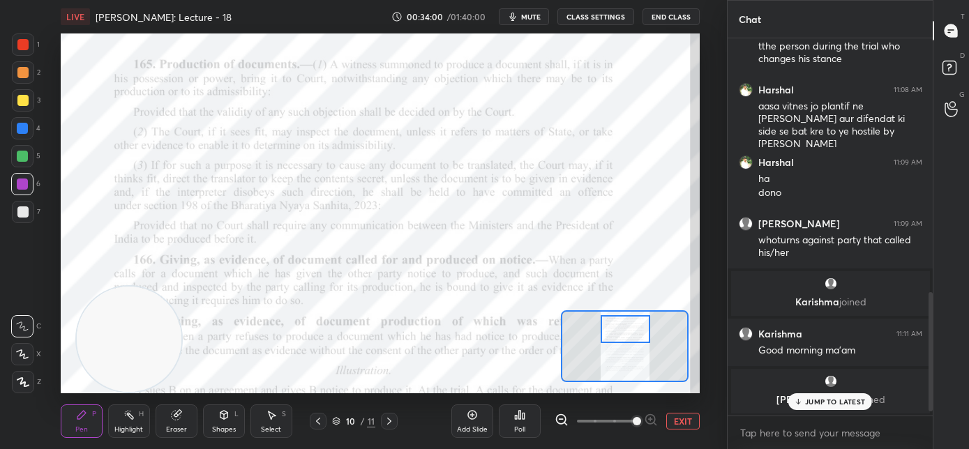
click at [797, 398] on icon at bounding box center [798, 402] width 9 height 8
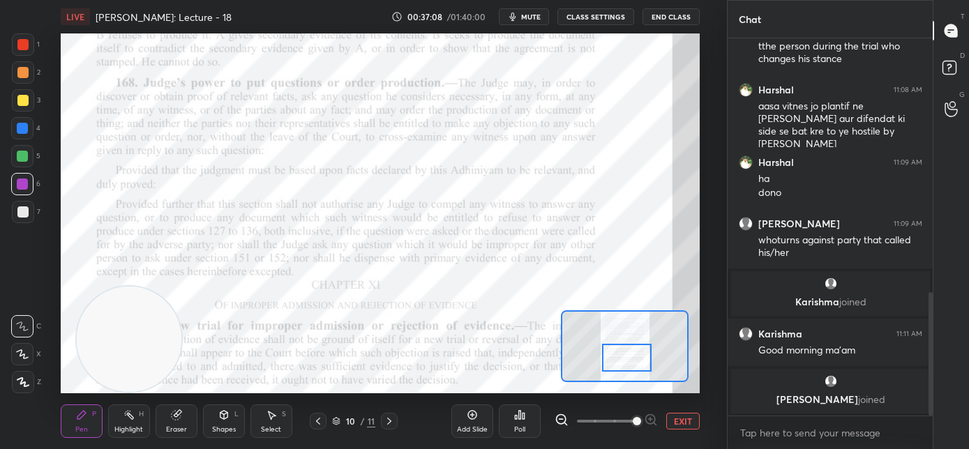
drag, startPoint x: 617, startPoint y: 331, endPoint x: 619, endPoint y: 359, distance: 28.6
click at [619, 359] on div at bounding box center [627, 358] width 50 height 28
click at [24, 130] on div at bounding box center [22, 128] width 11 height 11
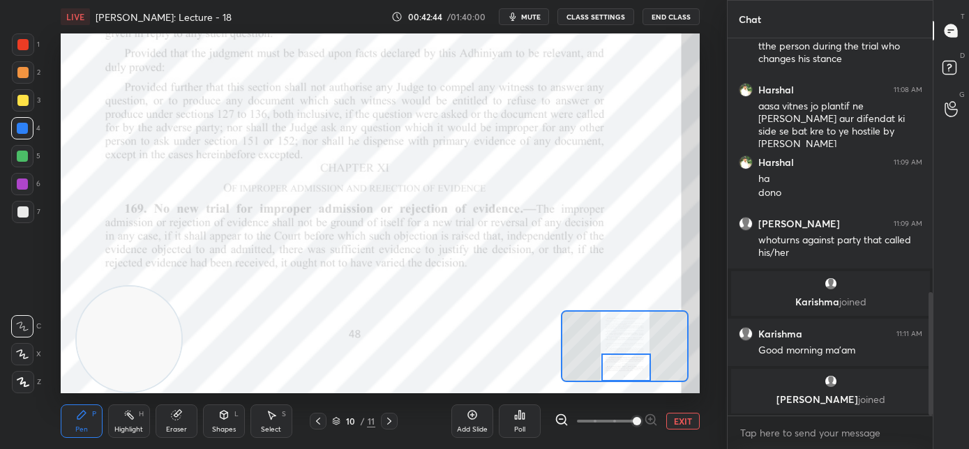
drag, startPoint x: 616, startPoint y: 355, endPoint x: 613, endPoint y: 371, distance: 16.4
click at [614, 370] on div at bounding box center [626, 368] width 50 height 28
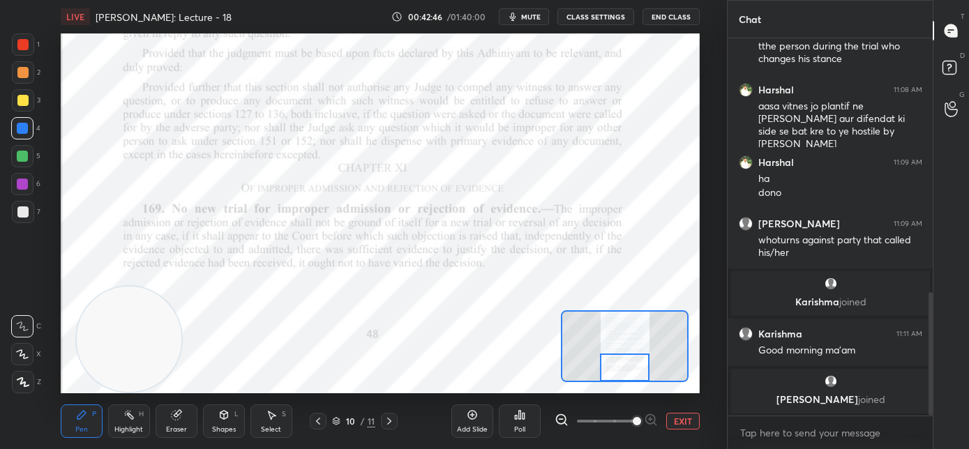
click at [391, 422] on icon at bounding box center [389, 421] width 11 height 11
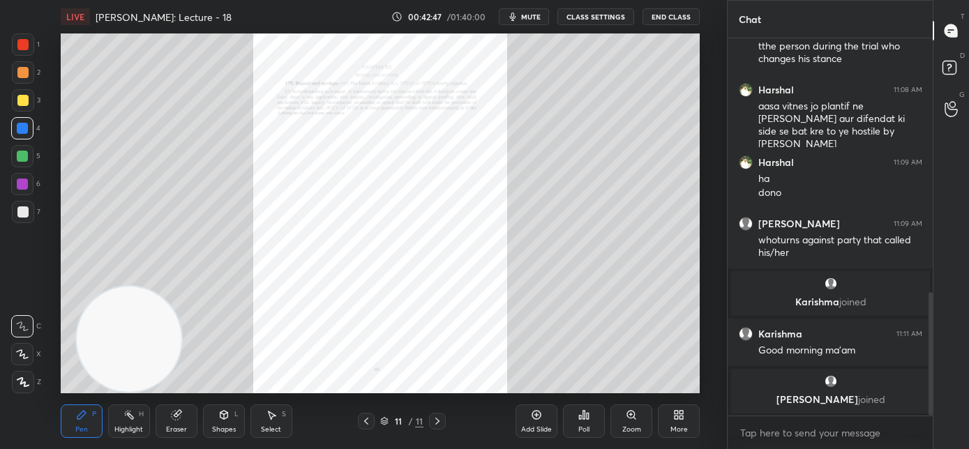
click at [365, 420] on icon at bounding box center [366, 421] width 4 height 7
click at [627, 426] on div "Zoom" at bounding box center [631, 429] width 19 height 7
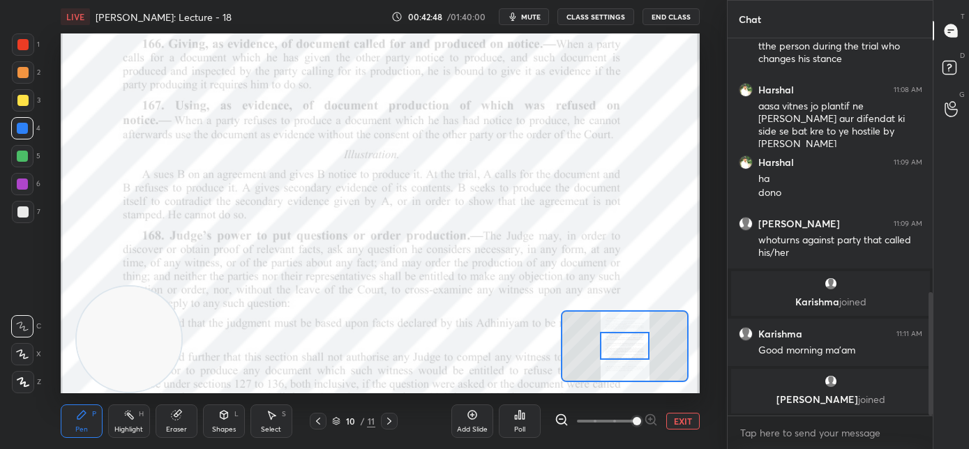
click at [629, 429] on span at bounding box center [606, 421] width 59 height 21
click at [633, 426] on span at bounding box center [637, 421] width 8 height 8
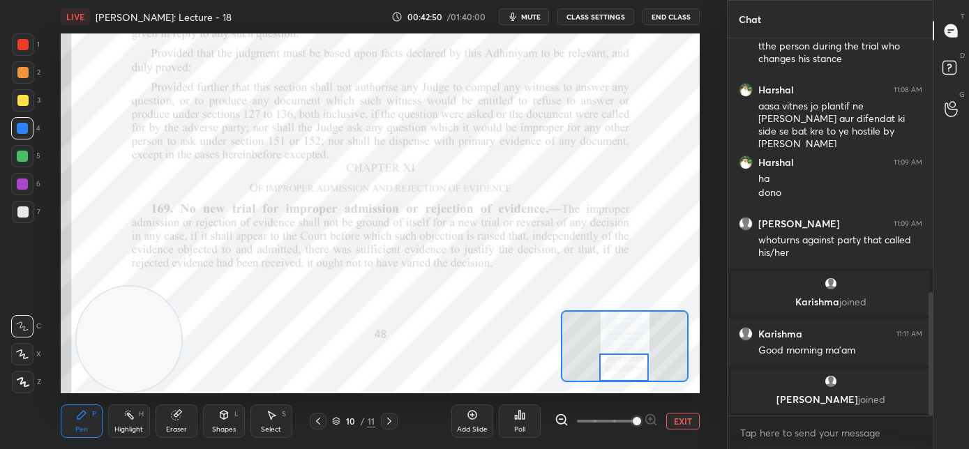
drag, startPoint x: 631, startPoint y: 344, endPoint x: 631, endPoint y: 375, distance: 31.4
click at [631, 375] on div at bounding box center [624, 368] width 50 height 28
click at [17, 182] on div at bounding box center [22, 184] width 11 height 11
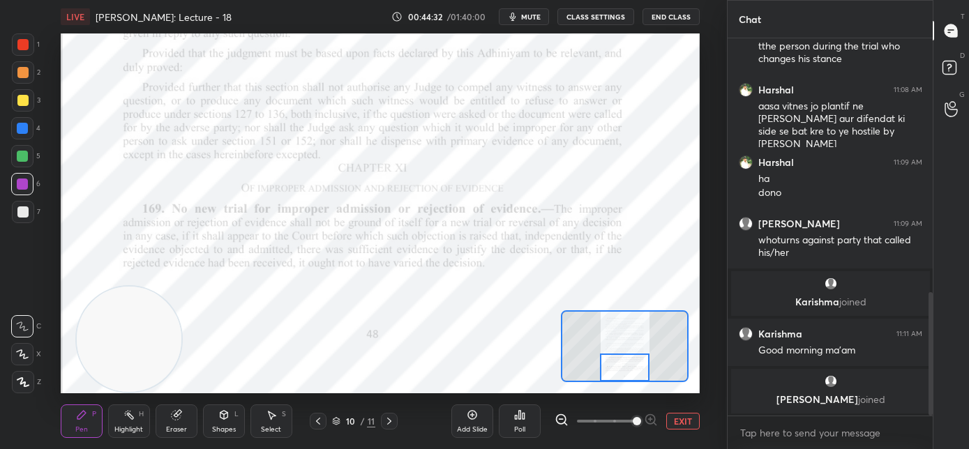
click at [390, 419] on icon at bounding box center [389, 421] width 11 height 11
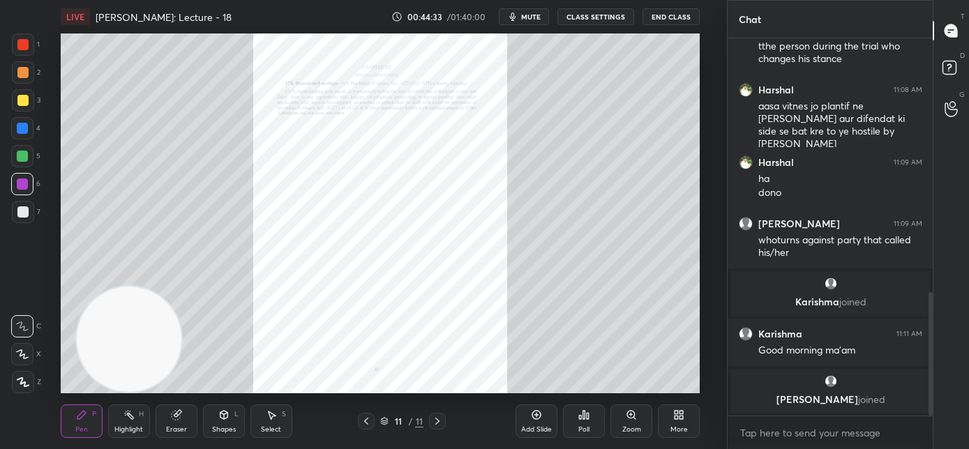
click at [636, 428] on div "Zoom" at bounding box center [631, 429] width 19 height 7
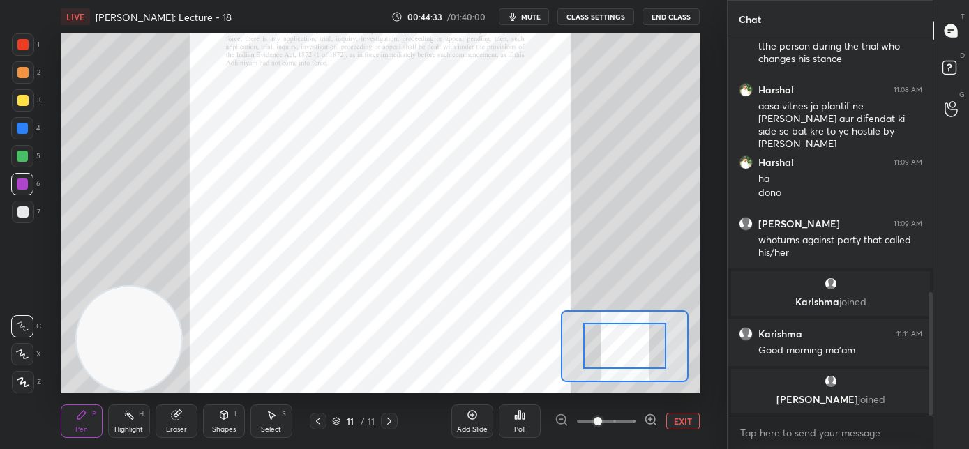
click at [636, 424] on div at bounding box center [606, 421] width 103 height 17
click at [636, 423] on div at bounding box center [606, 421] width 103 height 17
click at [633, 420] on span at bounding box center [606, 421] width 59 height 21
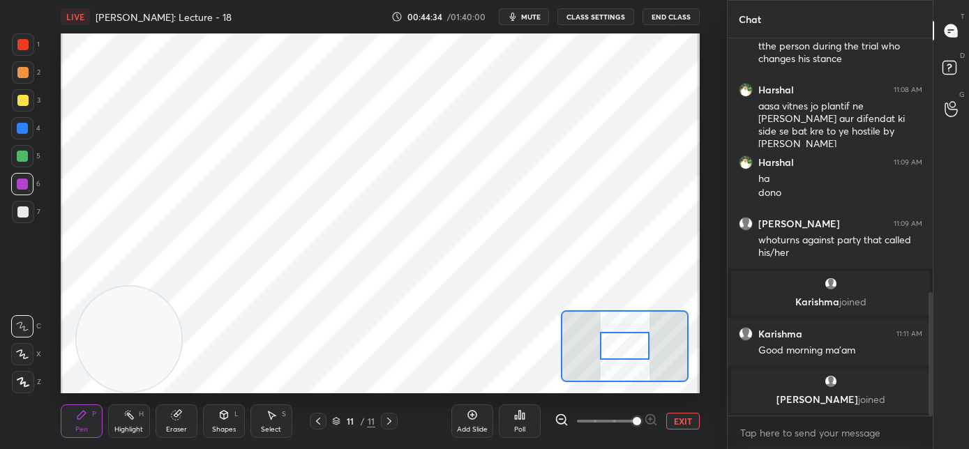
click at [636, 423] on span at bounding box center [637, 421] width 8 height 8
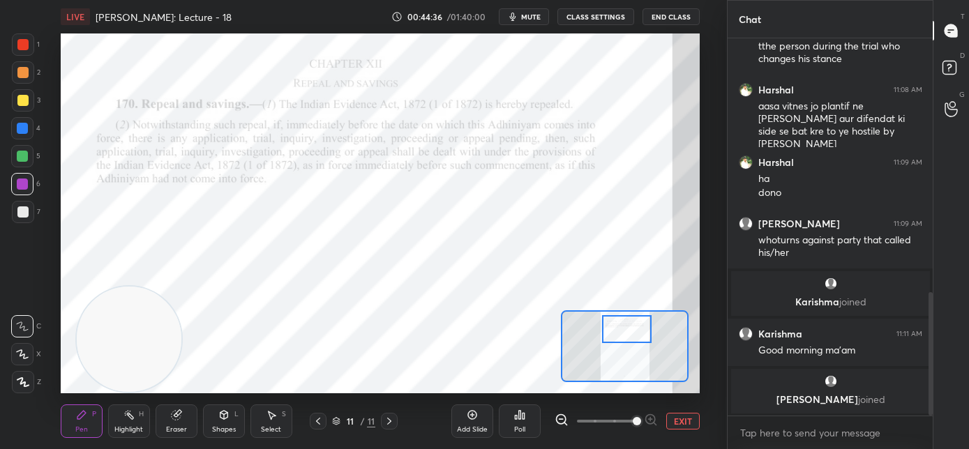
drag, startPoint x: 624, startPoint y: 346, endPoint x: 627, endPoint y: 329, distance: 17.6
click at [627, 329] on div at bounding box center [627, 329] width 50 height 28
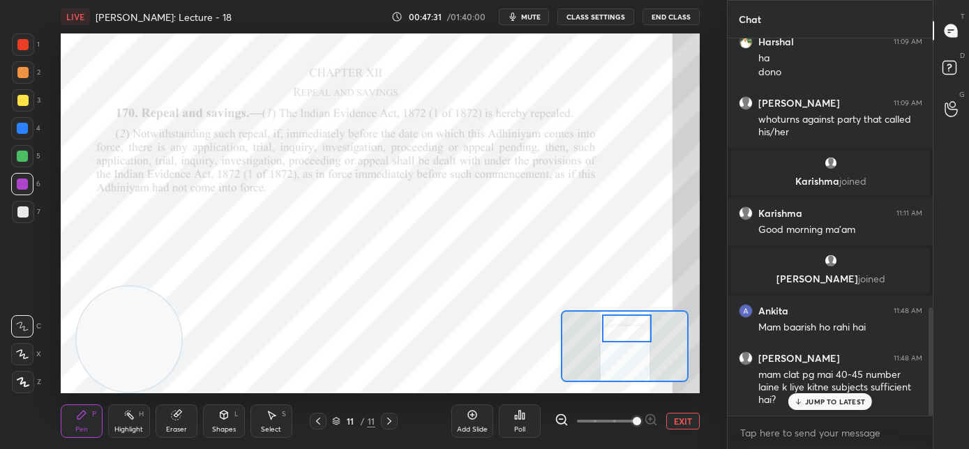
scroll to position [943, 0]
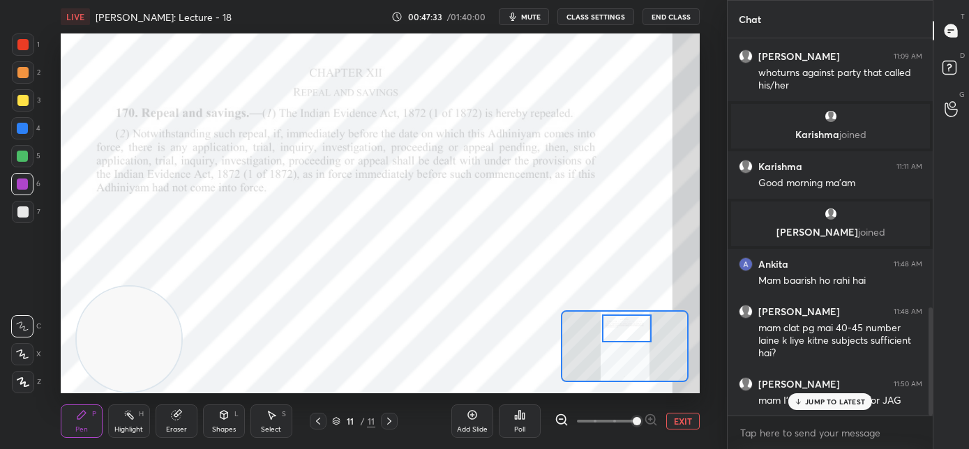
click at [809, 404] on p "JUMP TO LATEST" at bounding box center [835, 402] width 60 height 8
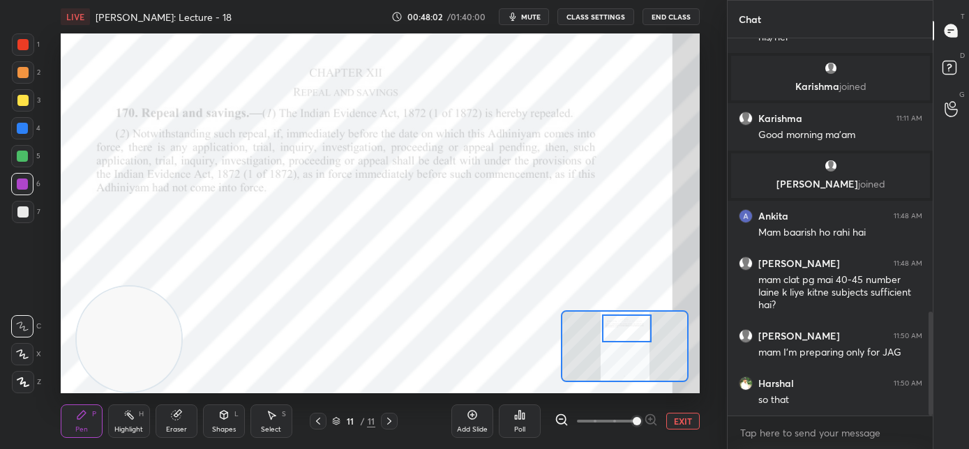
scroll to position [1005, 0]
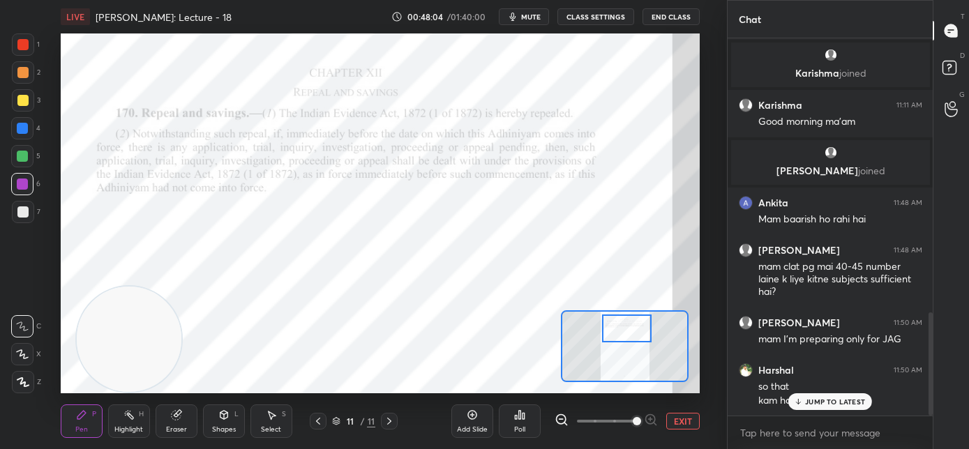
click at [816, 402] on p "JUMP TO LATEST" at bounding box center [835, 402] width 60 height 8
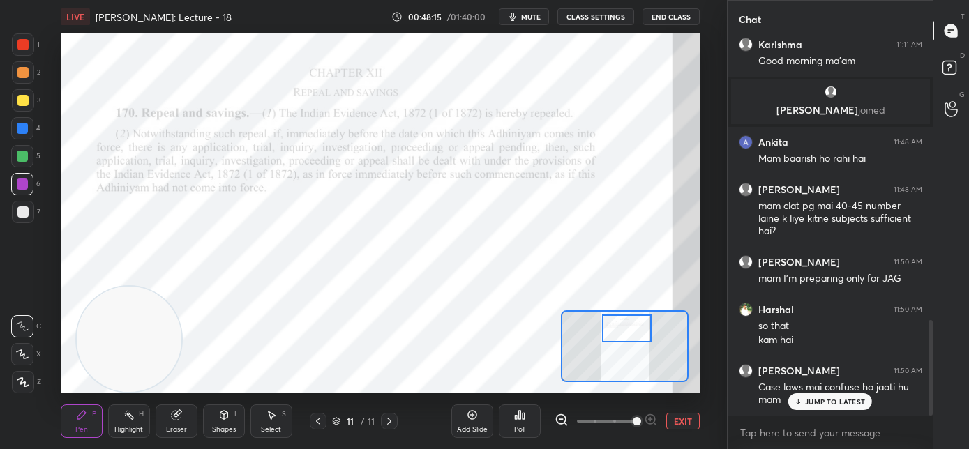
scroll to position [1112, 0]
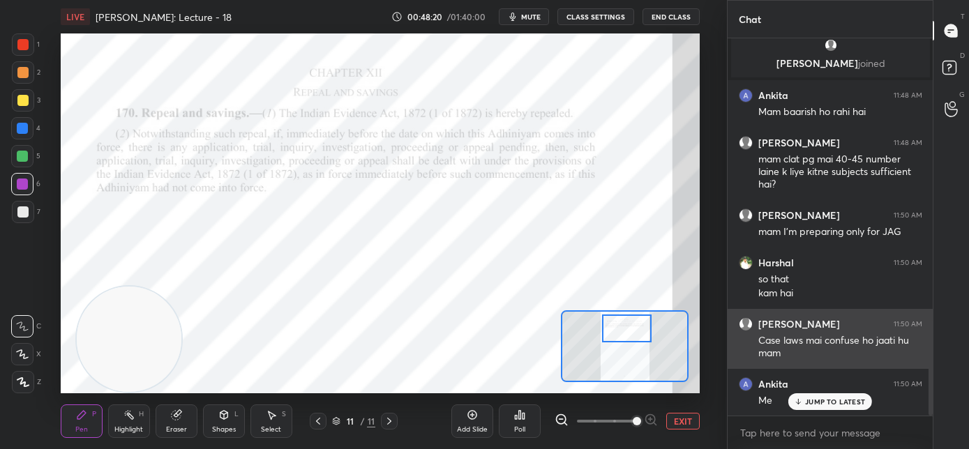
click at [794, 318] on h6 "[PERSON_NAME]" at bounding box center [799, 324] width 82 height 13
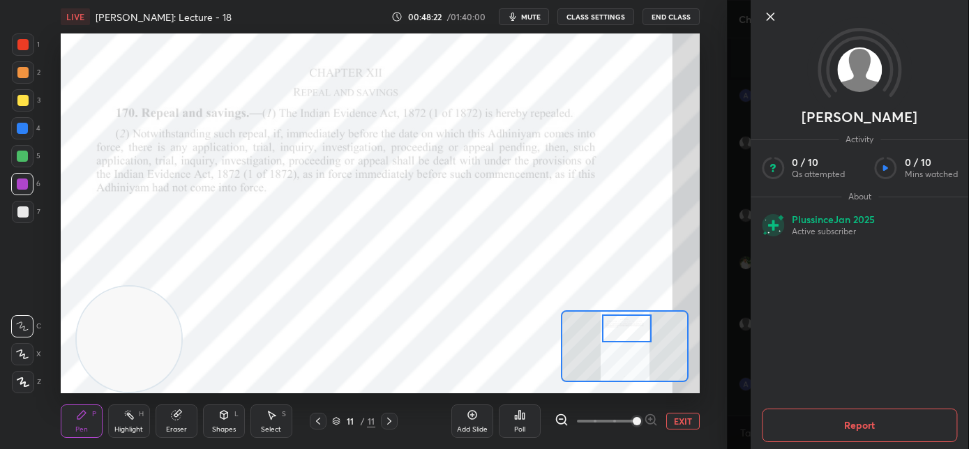
scroll to position [1160, 0]
click at [766, 20] on icon at bounding box center [770, 16] width 17 height 17
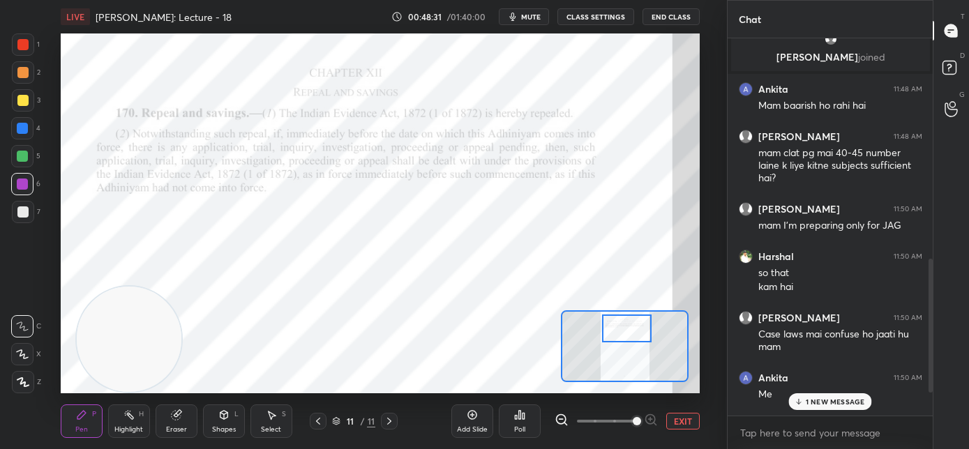
scroll to position [1207, 0]
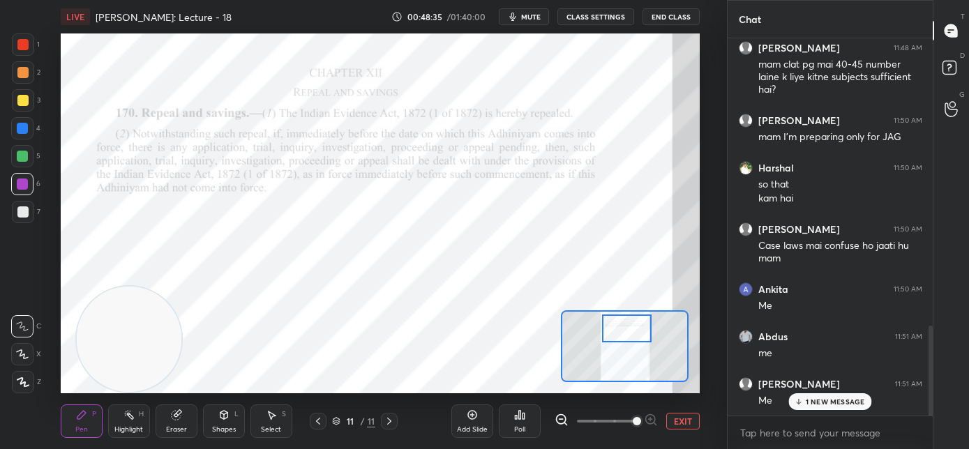
click at [687, 420] on button "EXIT" at bounding box center [682, 421] width 33 height 17
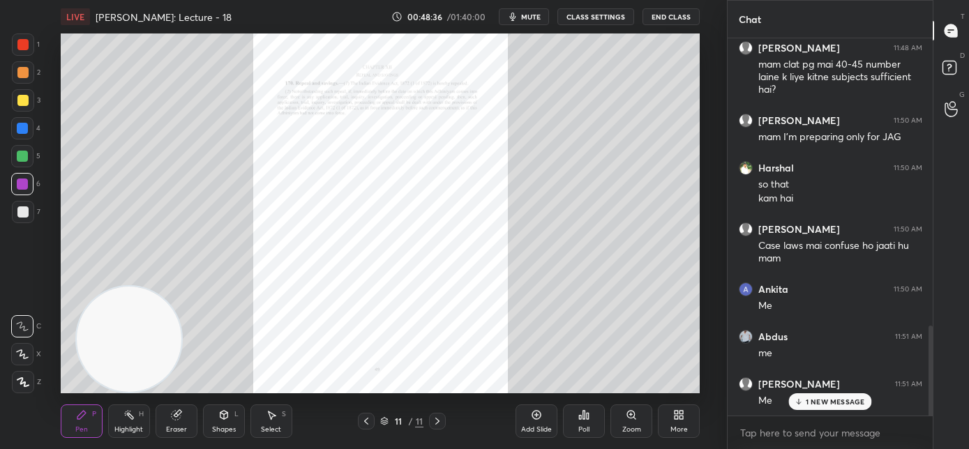
click at [672, 426] on div "More" at bounding box center [679, 429] width 17 height 7
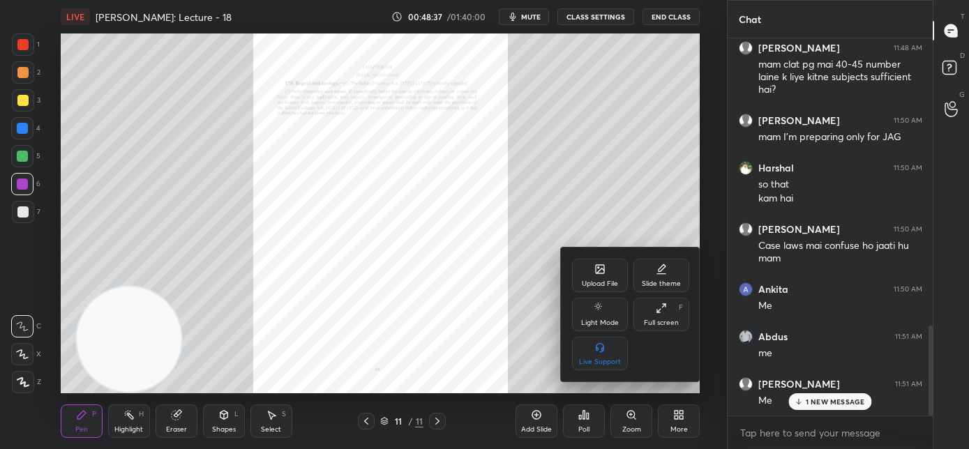
click at [603, 275] on div "Upload File" at bounding box center [600, 275] width 56 height 33
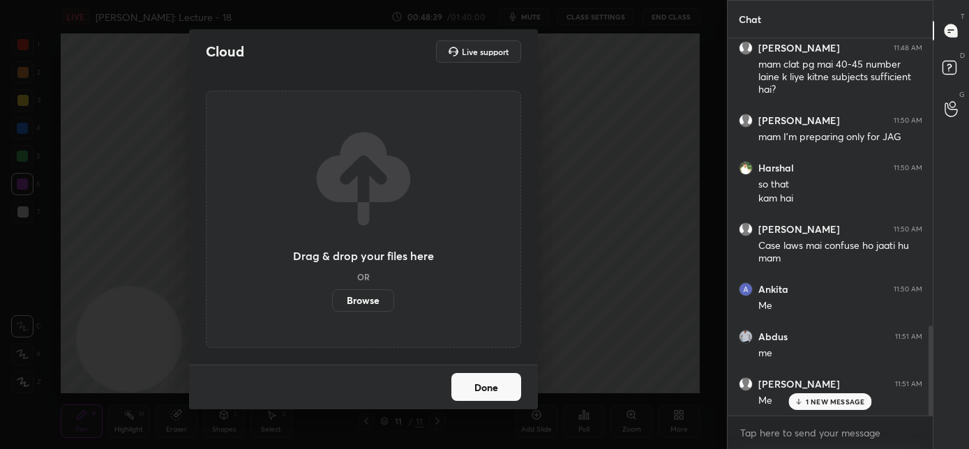
click at [373, 301] on label "Browse" at bounding box center [363, 301] width 62 height 22
click at [332, 301] on input "Browse" at bounding box center [332, 301] width 0 height 22
click at [576, 288] on div "Cloud Live support Drag & drop your files here OR Browse Done" at bounding box center [363, 224] width 727 height 449
click at [494, 384] on button "Done" at bounding box center [486, 387] width 70 height 28
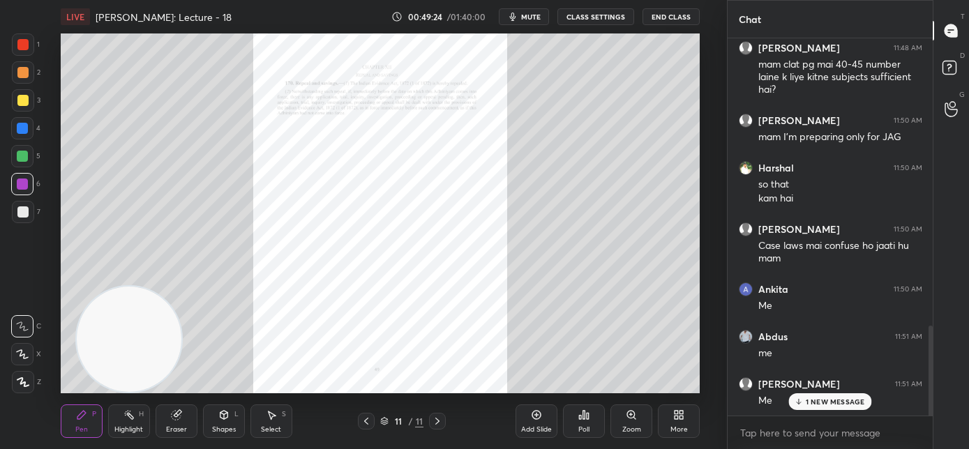
click at [682, 424] on div "More" at bounding box center [679, 421] width 42 height 33
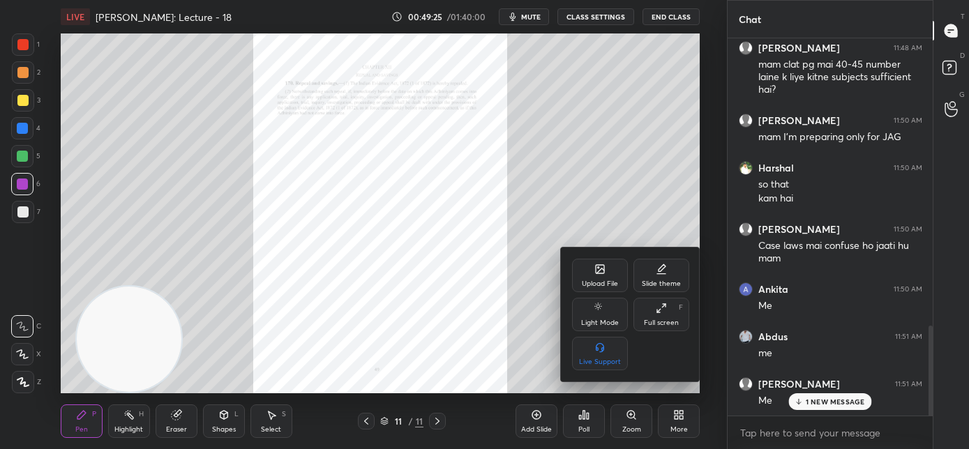
click at [587, 277] on div "Upload File" at bounding box center [600, 275] width 56 height 33
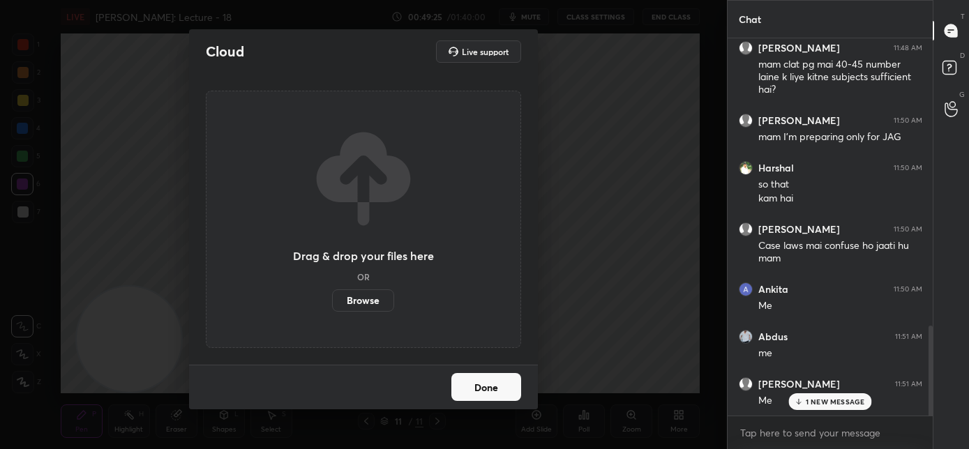
click at [357, 301] on label "Browse" at bounding box center [363, 301] width 62 height 22
click at [332, 301] on input "Browse" at bounding box center [332, 301] width 0 height 22
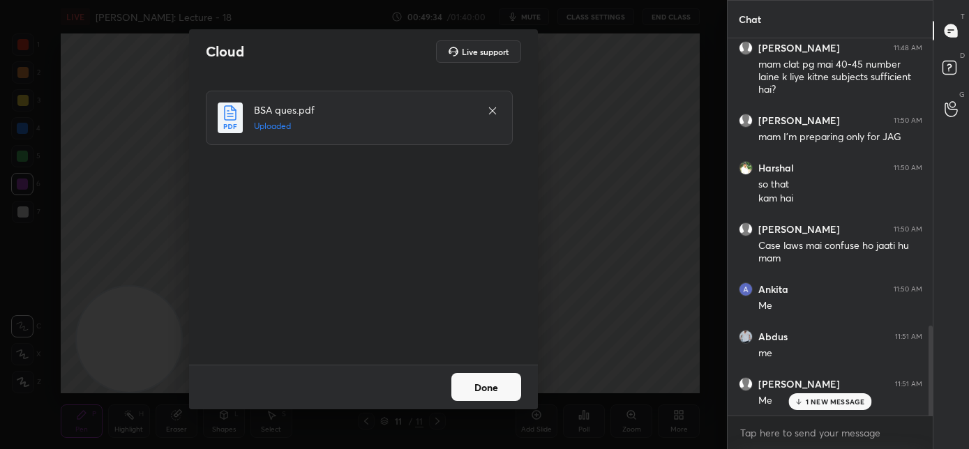
click at [469, 386] on button "Done" at bounding box center [486, 387] width 70 height 28
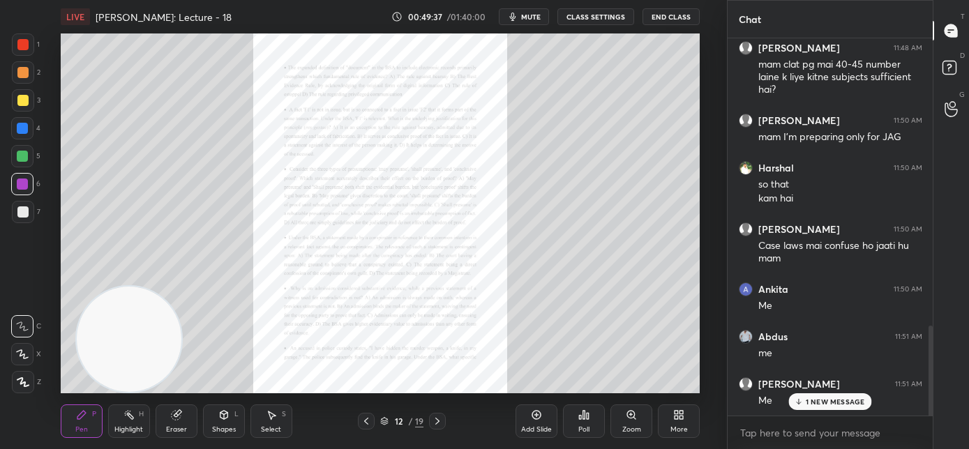
click at [626, 419] on icon at bounding box center [631, 415] width 11 height 11
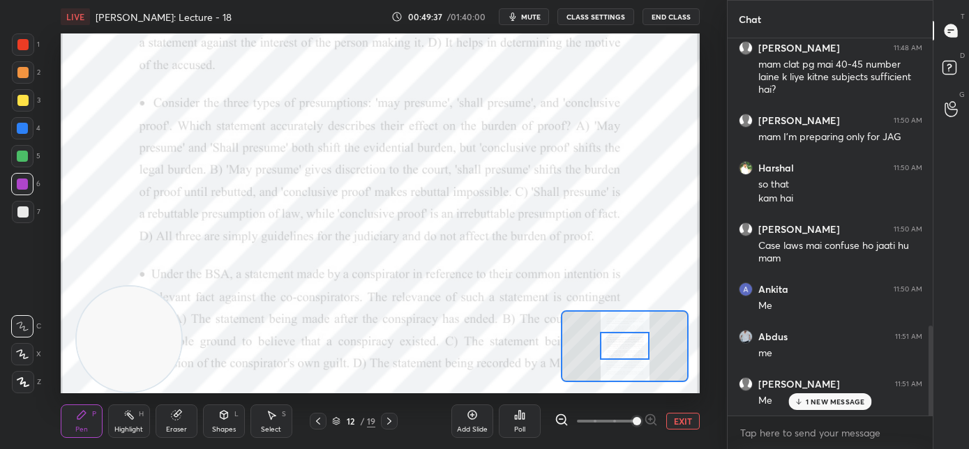
click at [633, 419] on span at bounding box center [637, 421] width 8 height 8
click at [633, 420] on span at bounding box center [637, 421] width 8 height 8
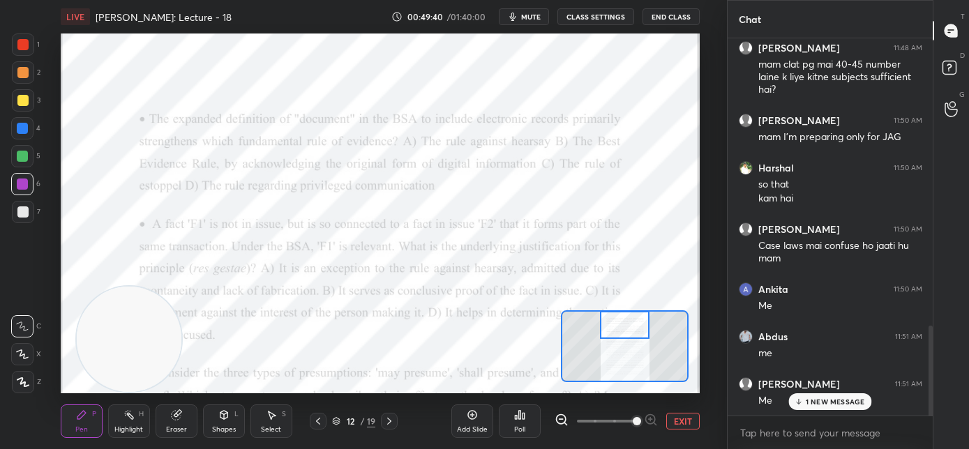
drag, startPoint x: 622, startPoint y: 349, endPoint x: 622, endPoint y: 327, distance: 22.3
click at [622, 327] on div at bounding box center [625, 325] width 50 height 28
click at [24, 184] on div at bounding box center [22, 184] width 11 height 11
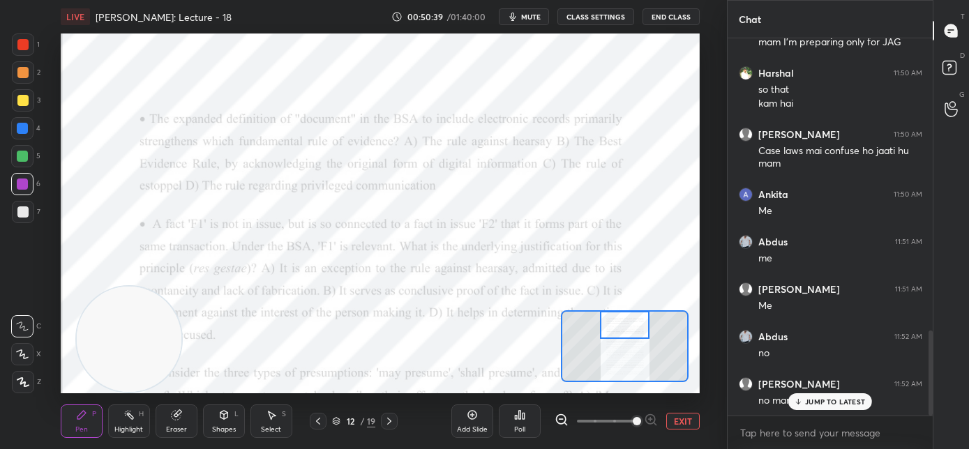
scroll to position [1362, 0]
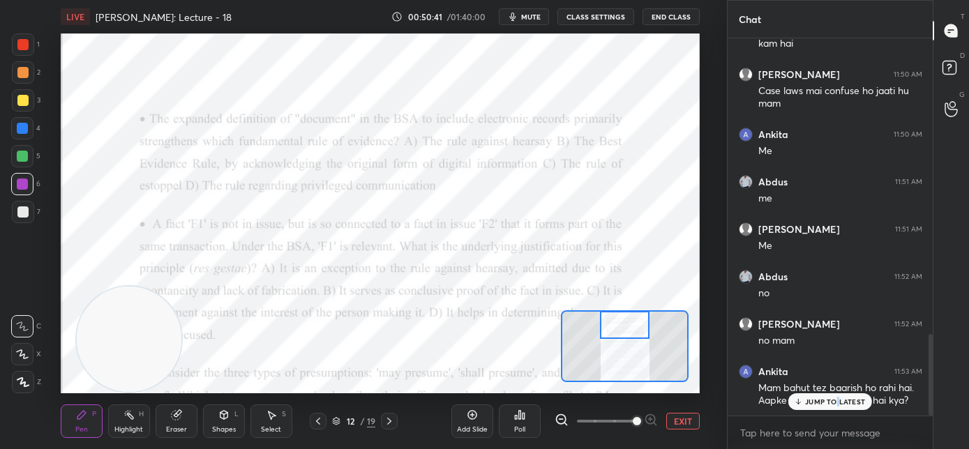
click at [837, 400] on p "JUMP TO LATEST" at bounding box center [835, 402] width 60 height 8
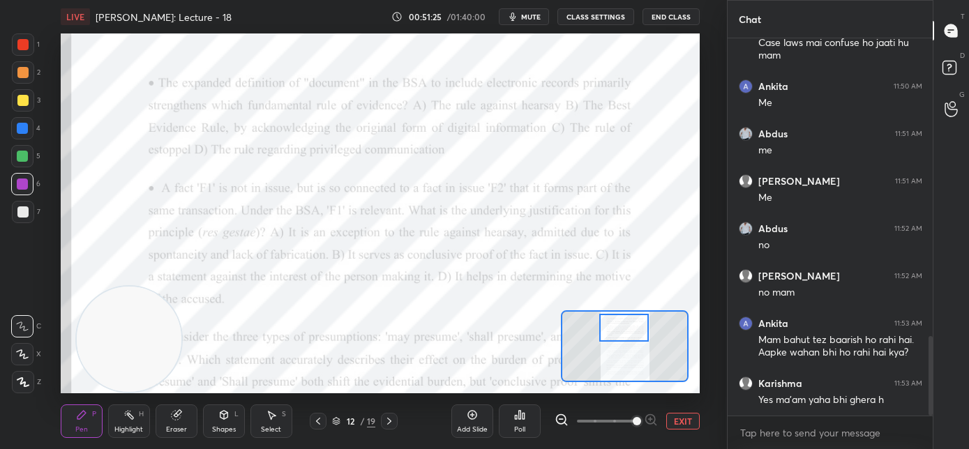
click at [627, 331] on div at bounding box center [624, 328] width 50 height 28
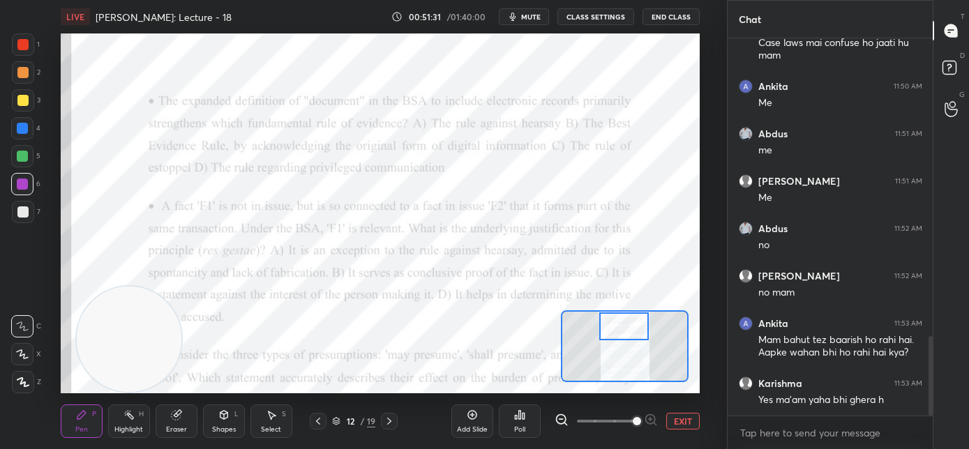
click at [523, 426] on div "Poll" at bounding box center [519, 429] width 11 height 7
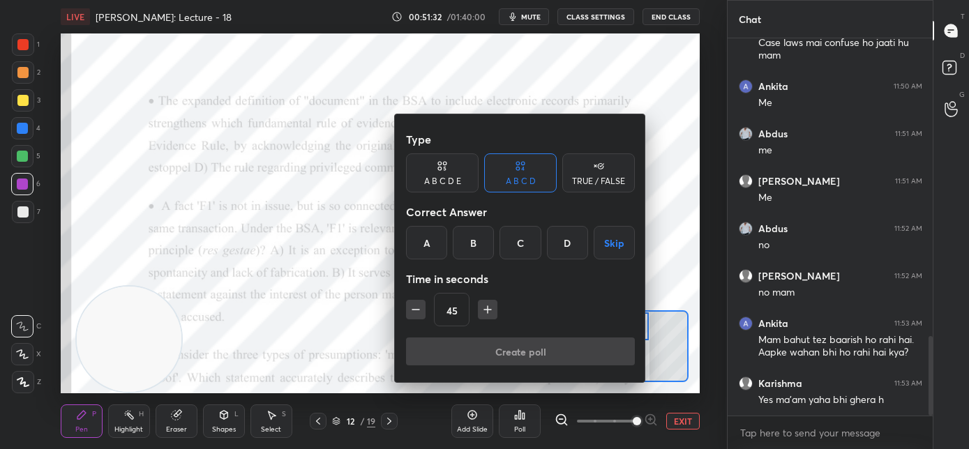
click at [325, 292] on div at bounding box center [484, 224] width 969 height 449
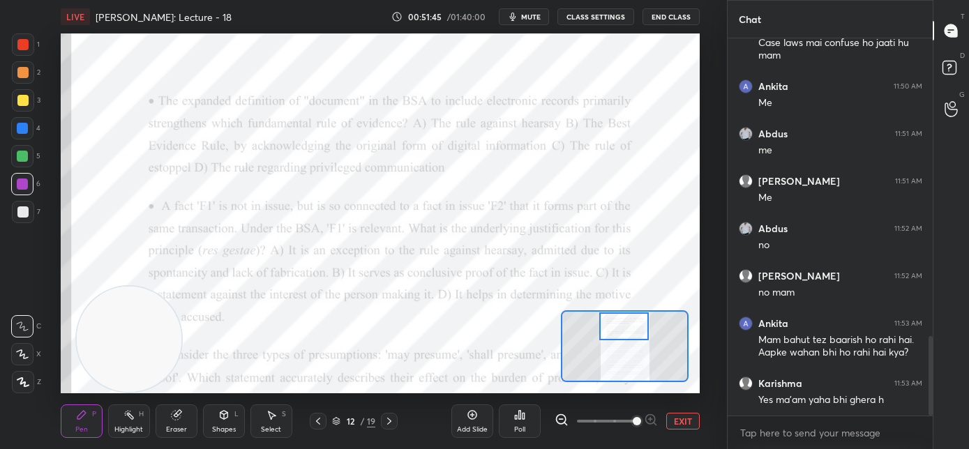
click at [509, 426] on div "Poll" at bounding box center [520, 421] width 42 height 33
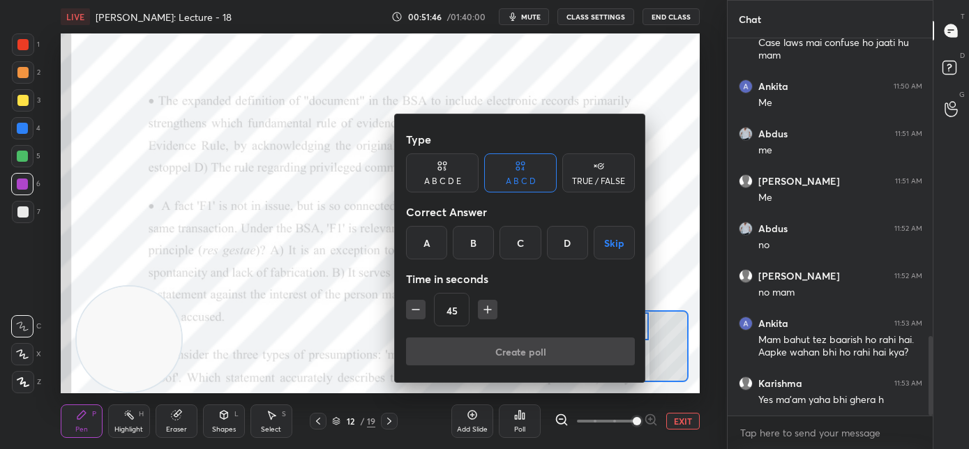
click at [483, 242] on div "B" at bounding box center [473, 242] width 41 height 33
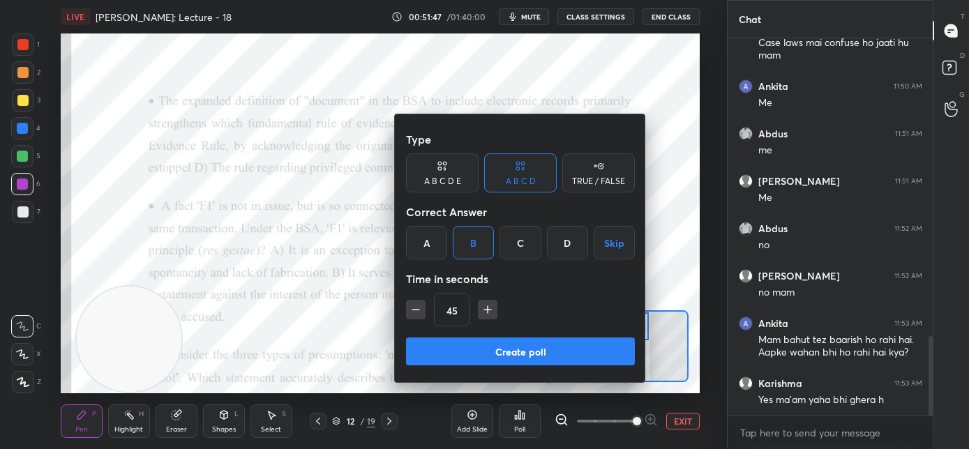
click at [416, 313] on icon "button" at bounding box center [416, 310] width 14 height 14
type input "30"
click at [428, 350] on button "Create poll" at bounding box center [520, 352] width 229 height 28
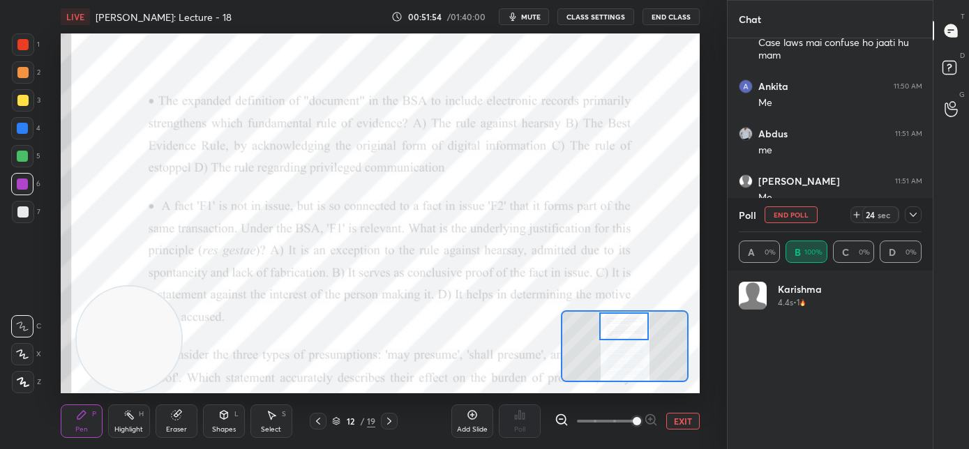
scroll to position [163, 179]
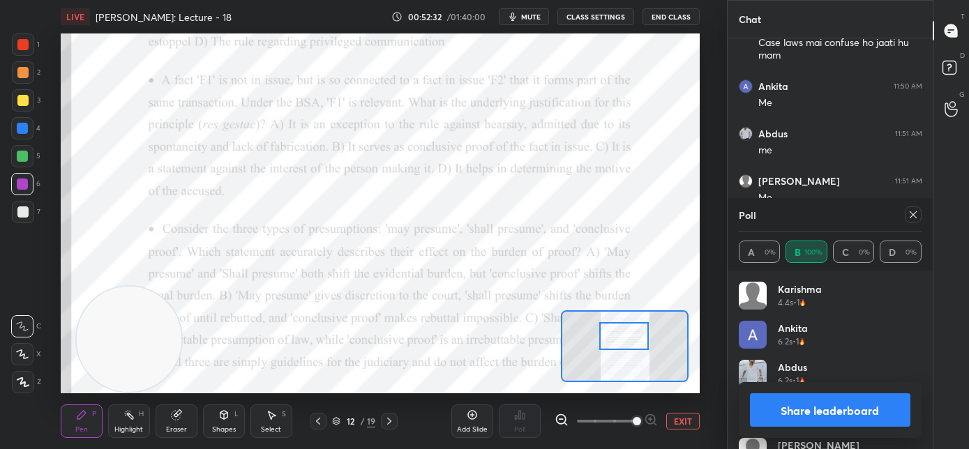
click at [623, 338] on div at bounding box center [624, 336] width 50 height 28
click at [917, 217] on icon at bounding box center [913, 214] width 11 height 11
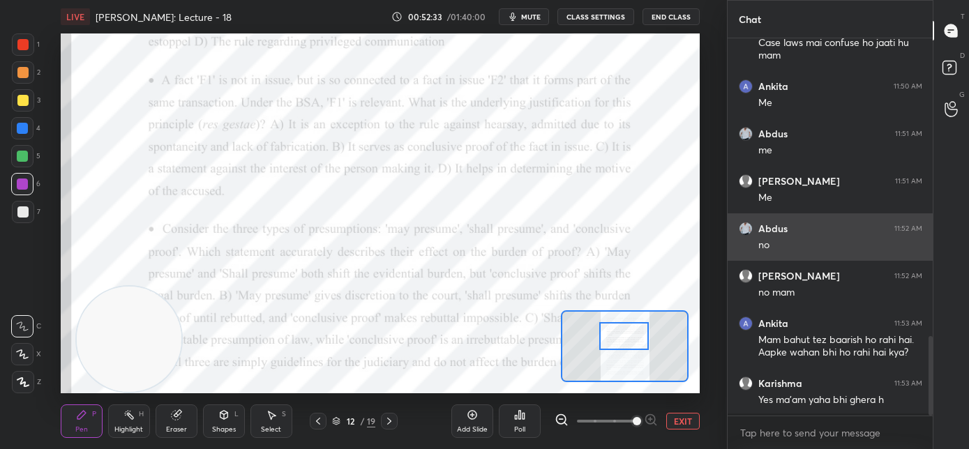
scroll to position [0, 0]
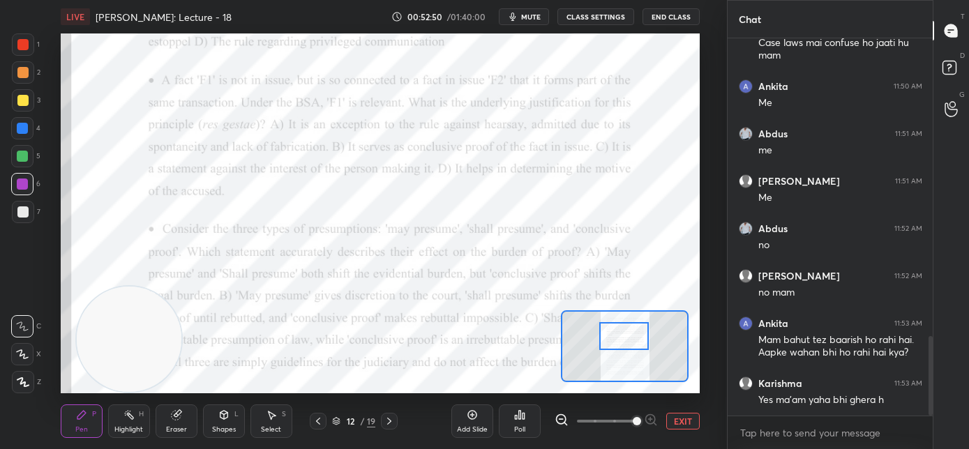
click at [518, 427] on div "Poll" at bounding box center [519, 429] width 11 height 7
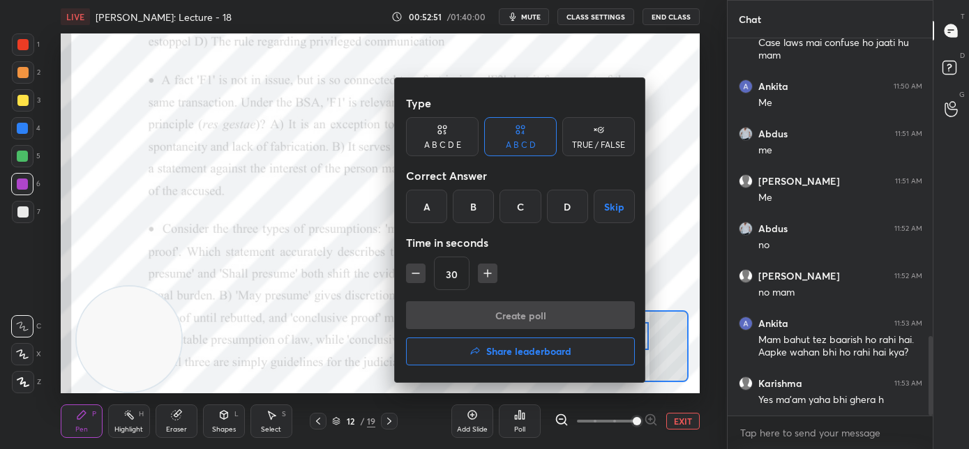
click at [429, 212] on div "A" at bounding box center [426, 206] width 41 height 33
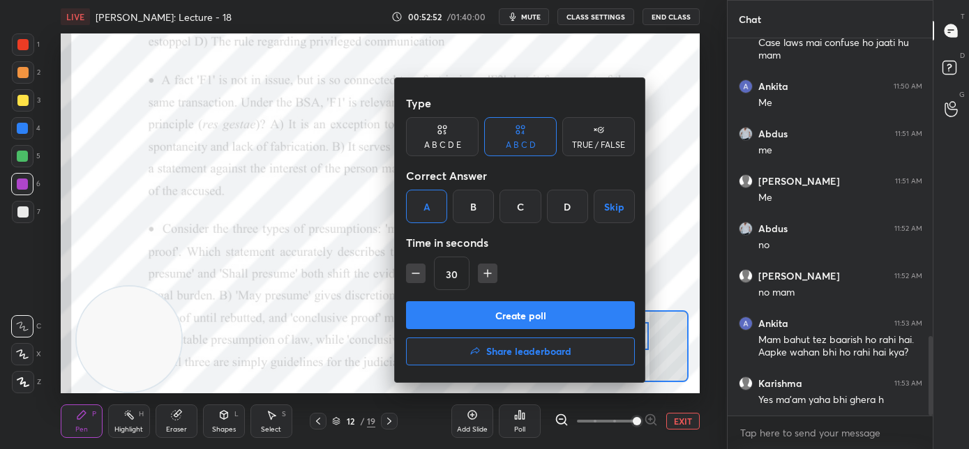
click at [445, 309] on button "Create poll" at bounding box center [520, 315] width 229 height 28
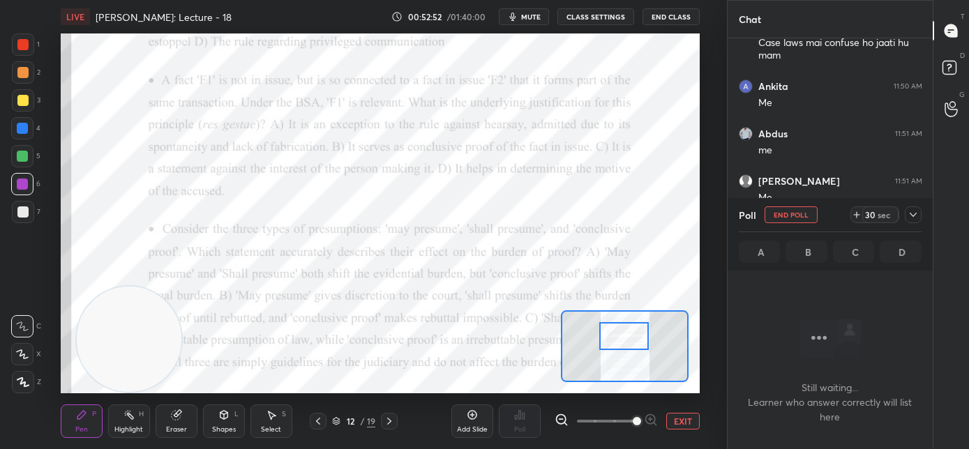
scroll to position [5, 5]
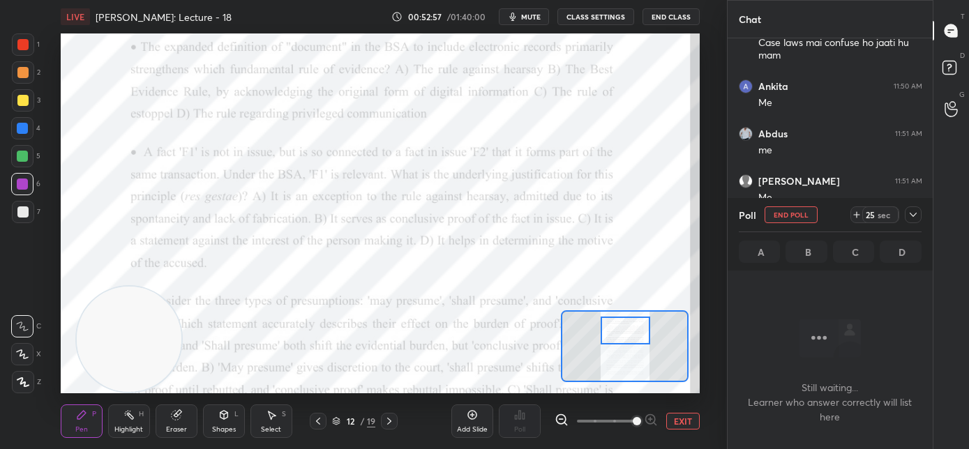
drag, startPoint x: 613, startPoint y: 335, endPoint x: 604, endPoint y: 333, distance: 8.6
click at [613, 334] on div at bounding box center [626, 331] width 50 height 28
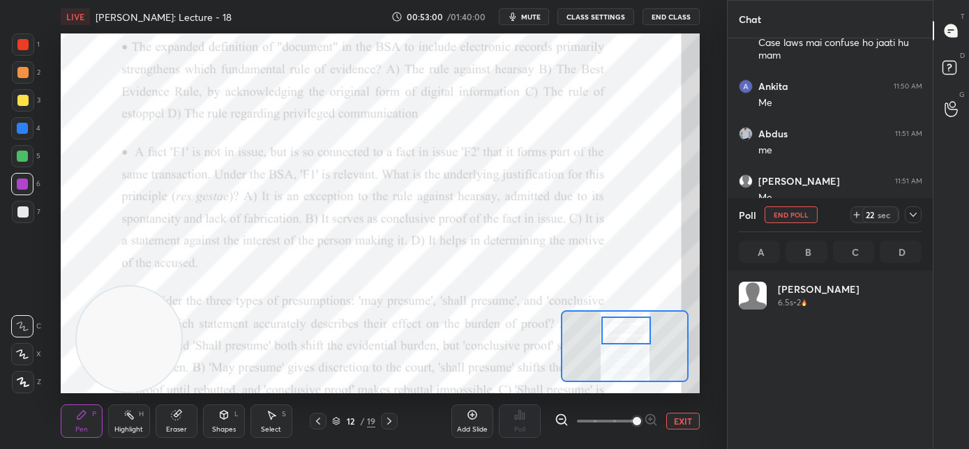
scroll to position [163, 179]
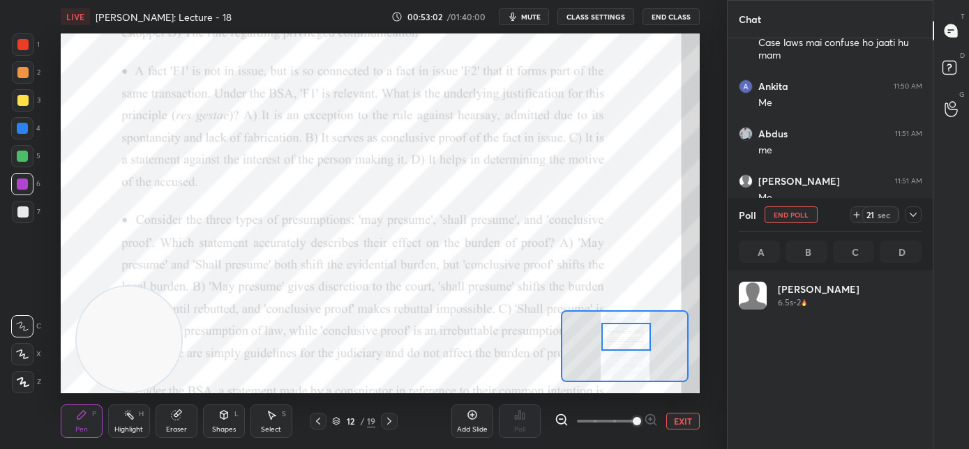
click at [615, 338] on div at bounding box center [626, 337] width 50 height 28
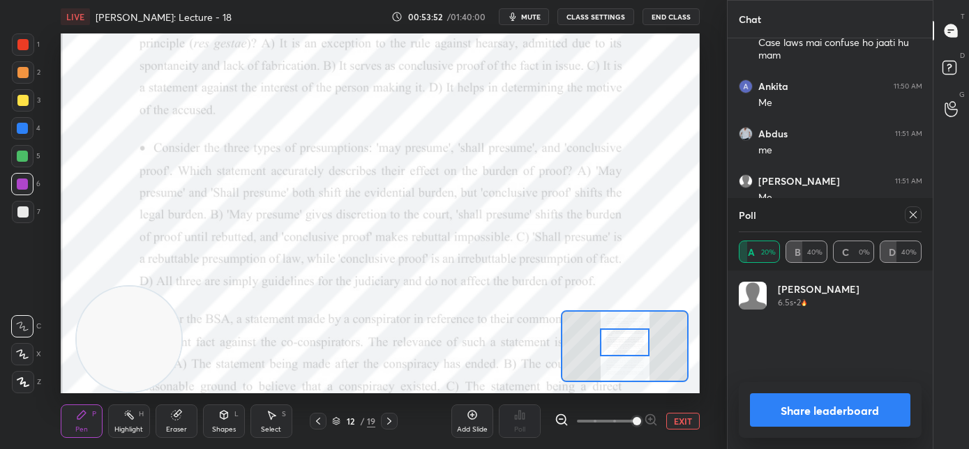
click at [616, 342] on div at bounding box center [625, 343] width 50 height 28
click at [917, 218] on icon at bounding box center [913, 214] width 11 height 11
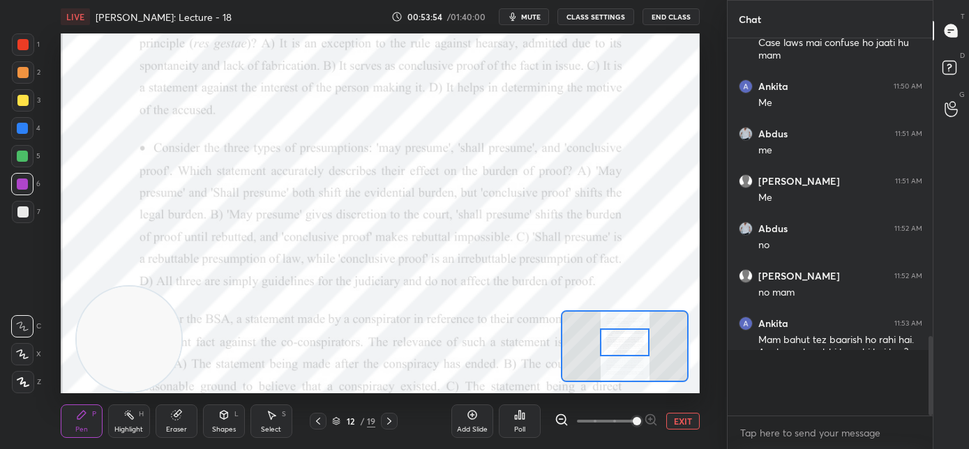
scroll to position [4, 5]
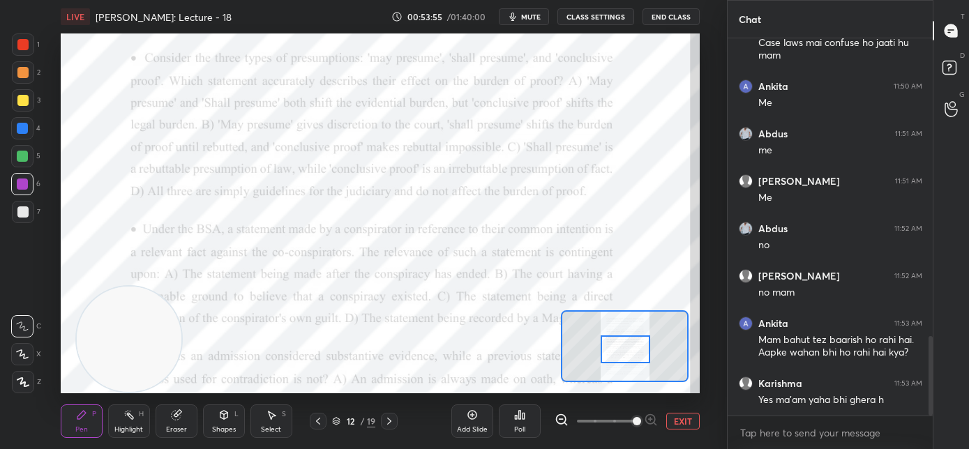
click at [624, 351] on div at bounding box center [626, 350] width 50 height 28
click at [519, 418] on icon at bounding box center [520, 415] width 2 height 8
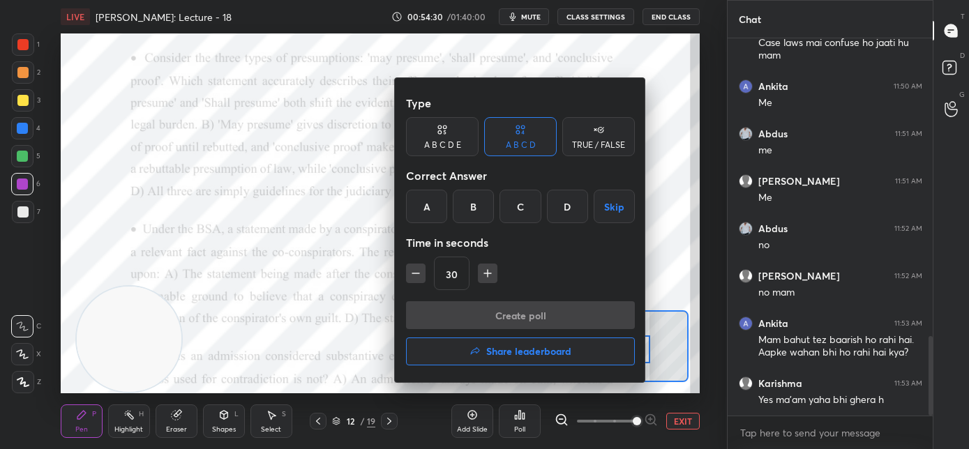
click at [470, 212] on div "B" at bounding box center [473, 206] width 41 height 33
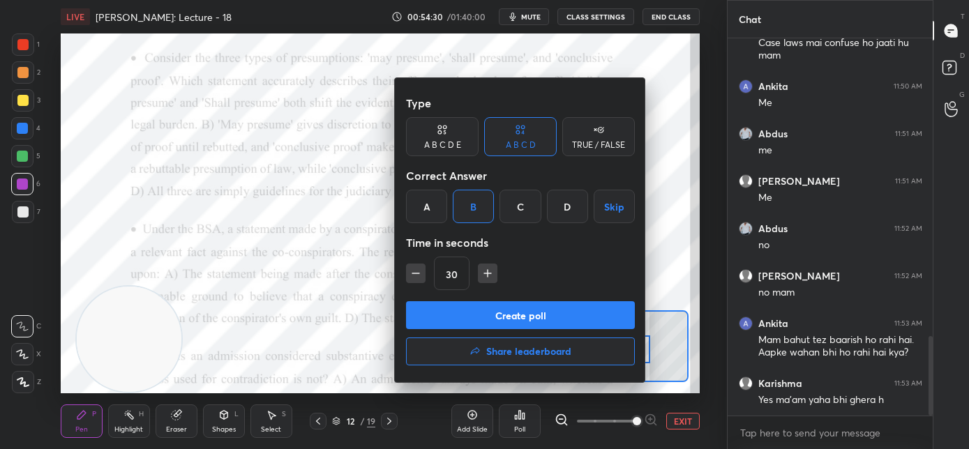
click at [464, 305] on button "Create poll" at bounding box center [520, 315] width 229 height 28
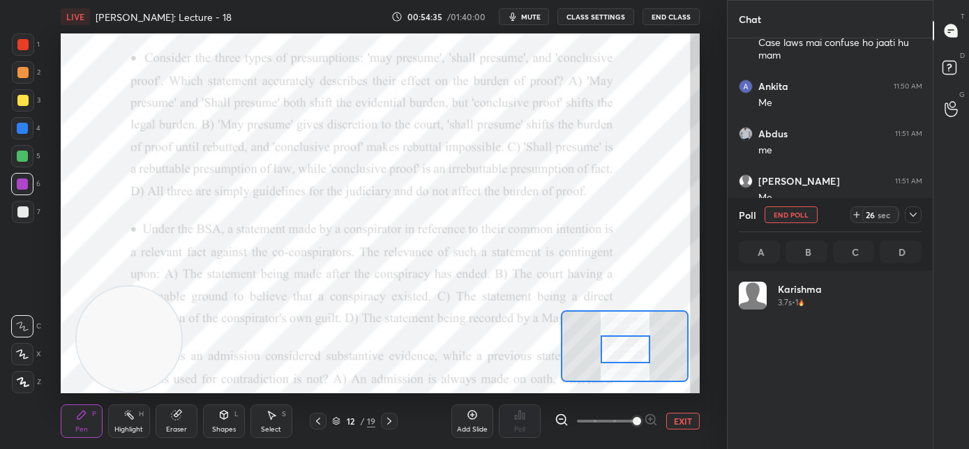
scroll to position [163, 179]
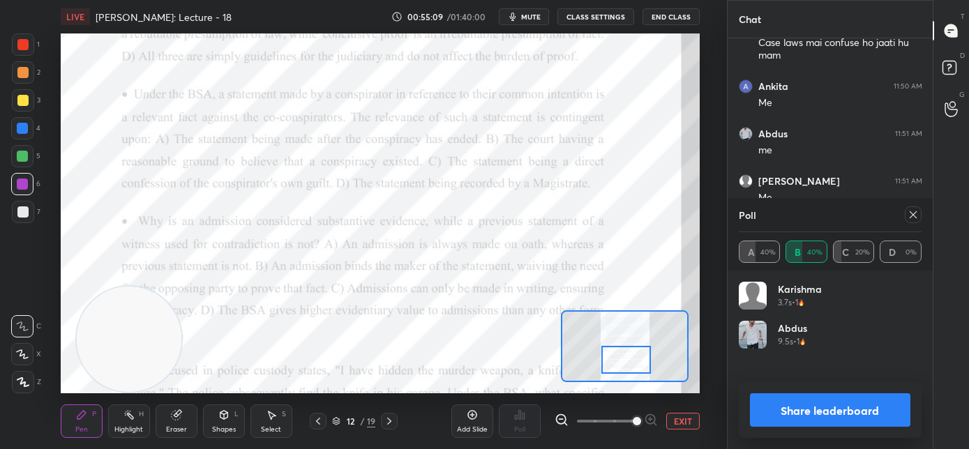
click at [620, 357] on div at bounding box center [626, 360] width 50 height 28
click at [915, 218] on icon at bounding box center [913, 214] width 11 height 11
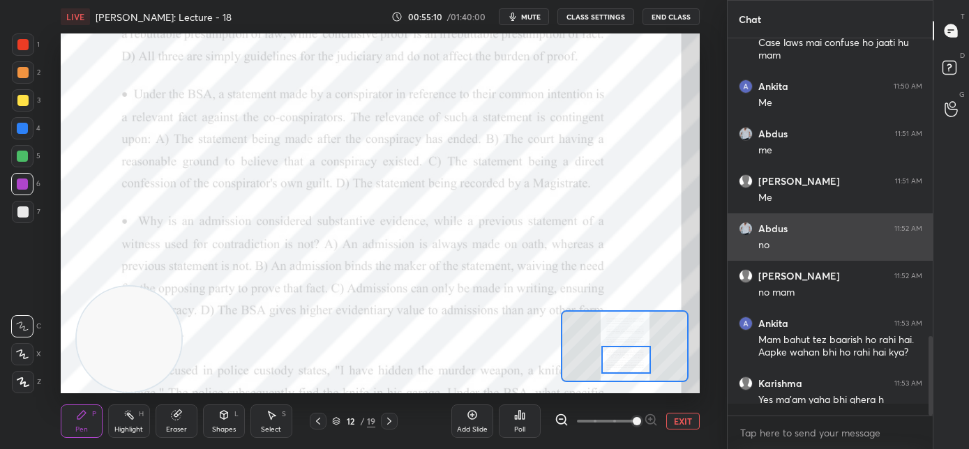
scroll to position [0, 5]
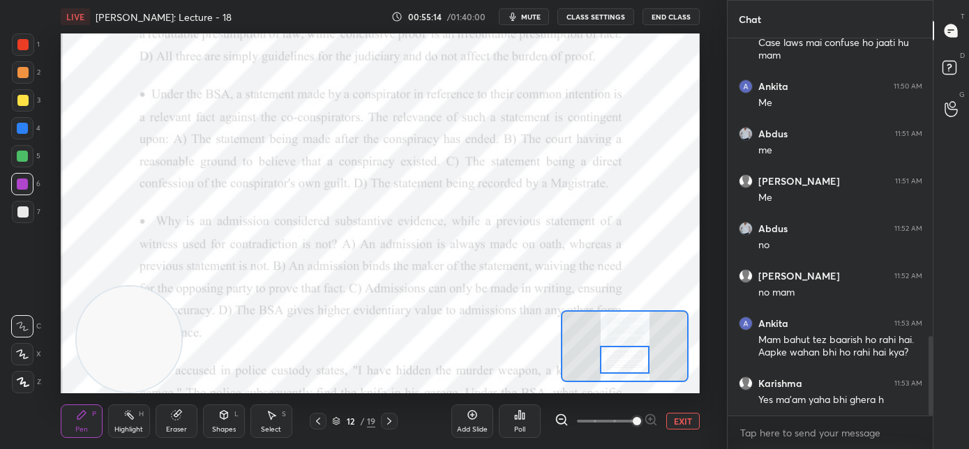
click at [632, 368] on div at bounding box center [625, 360] width 50 height 28
click at [523, 423] on div "Poll" at bounding box center [520, 421] width 42 height 33
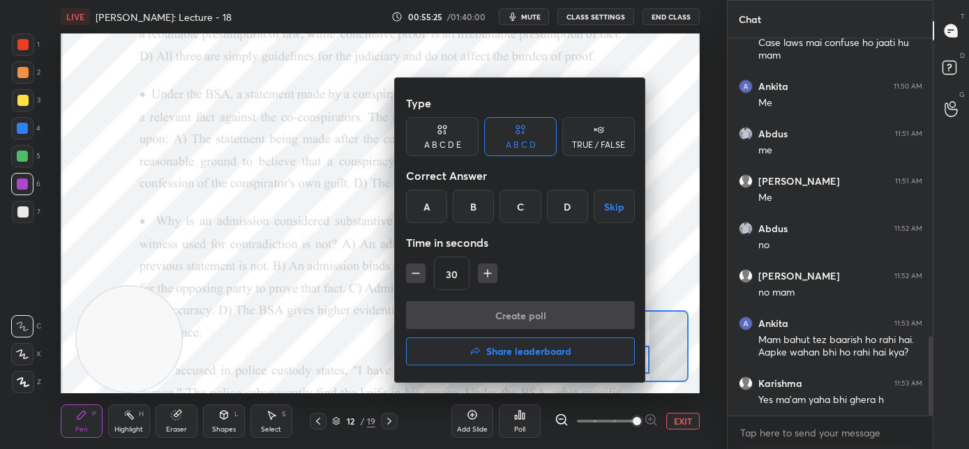
click at [470, 208] on div "B" at bounding box center [473, 206] width 41 height 33
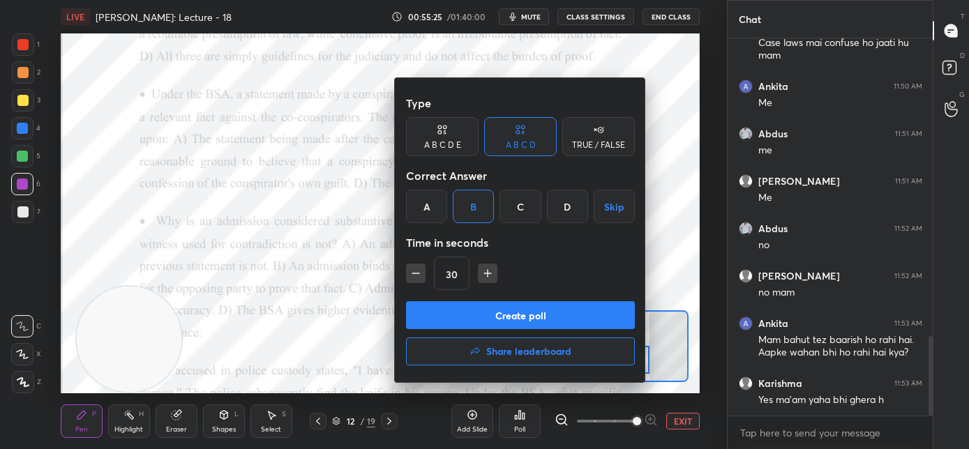
click at [467, 320] on button "Create poll" at bounding box center [520, 315] width 229 height 28
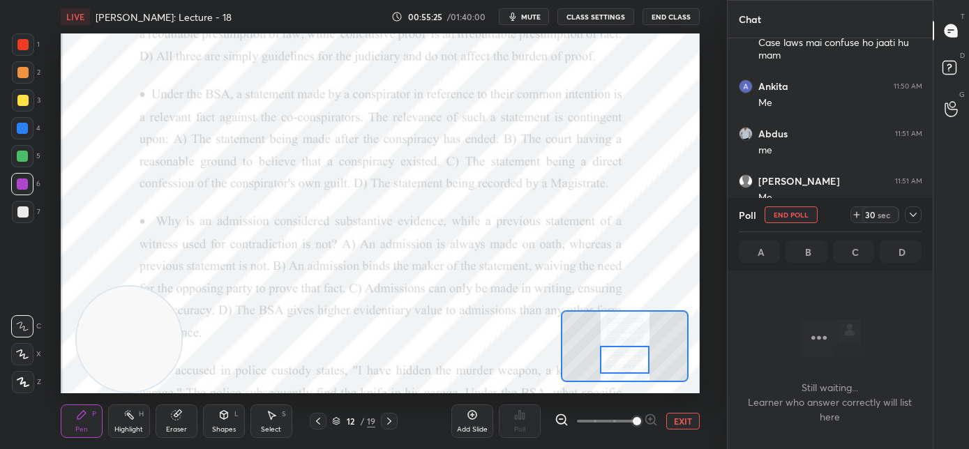
scroll to position [207, 201]
click at [527, 20] on span "mute" at bounding box center [531, 17] width 20 height 10
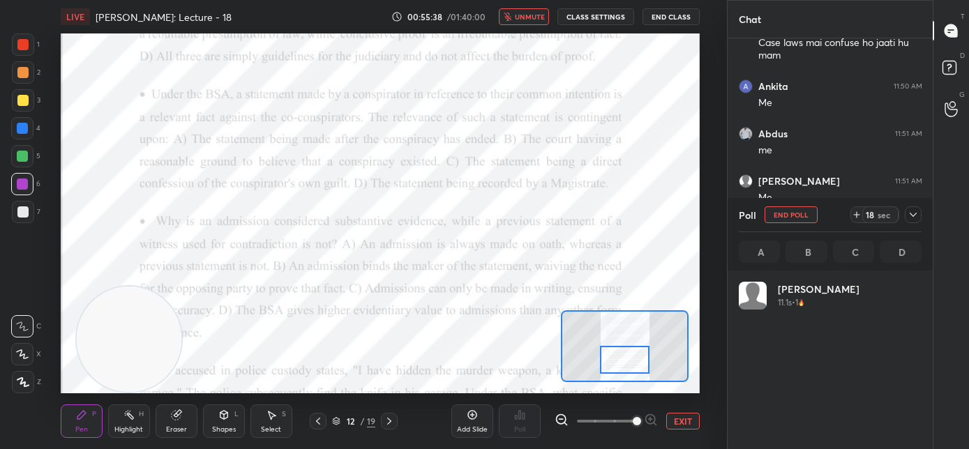
scroll to position [163, 179]
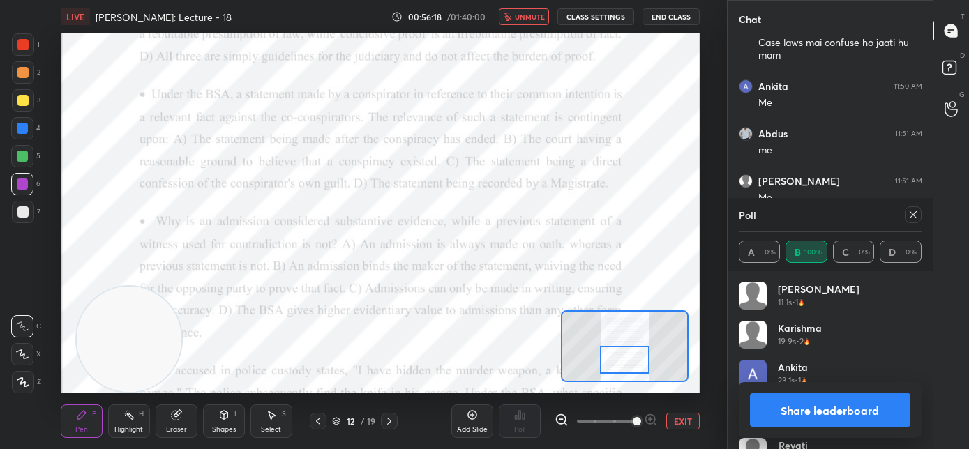
click at [531, 19] on span "unmute" at bounding box center [530, 17] width 30 height 10
click at [915, 218] on icon at bounding box center [913, 214] width 11 height 11
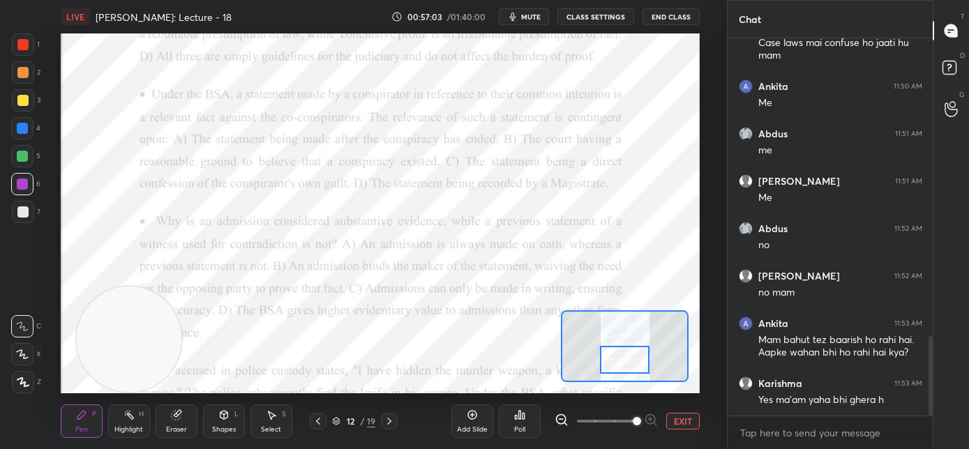
scroll to position [5, 5]
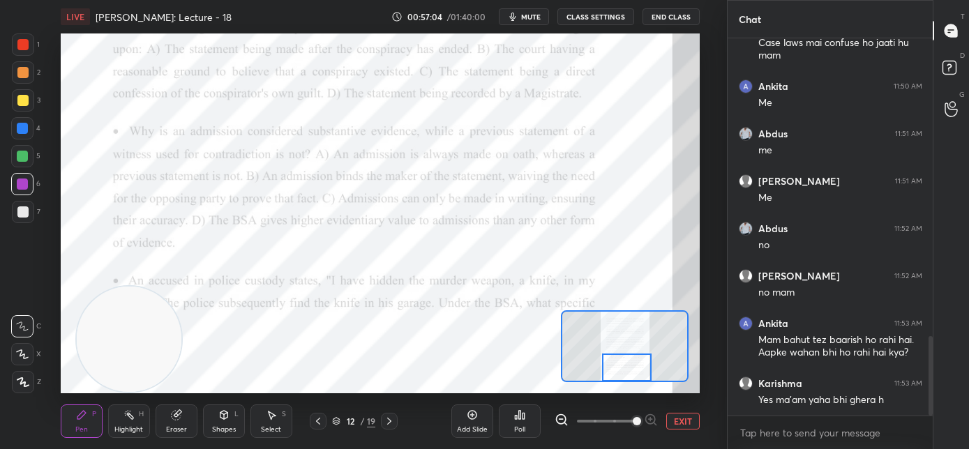
click at [624, 371] on div at bounding box center [627, 368] width 50 height 28
click at [625, 370] on div at bounding box center [627, 368] width 50 height 28
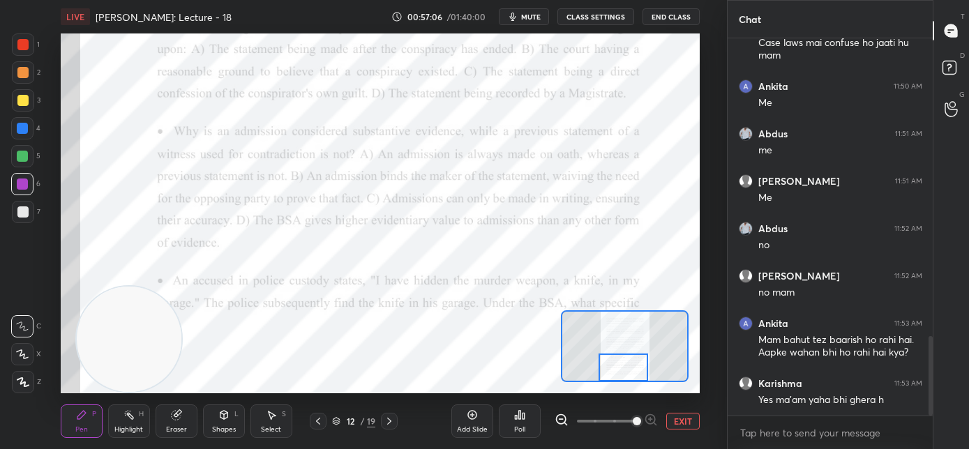
click at [622, 372] on div at bounding box center [624, 368] width 50 height 28
click at [519, 426] on div "Poll" at bounding box center [519, 429] width 11 height 7
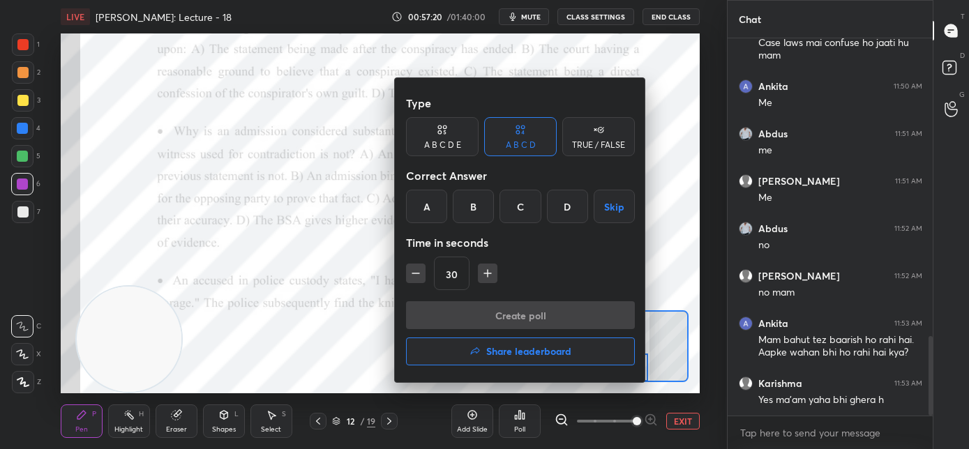
drag, startPoint x: 477, startPoint y: 219, endPoint x: 477, endPoint y: 232, distance: 13.3
click at [477, 220] on div "B" at bounding box center [473, 206] width 41 height 33
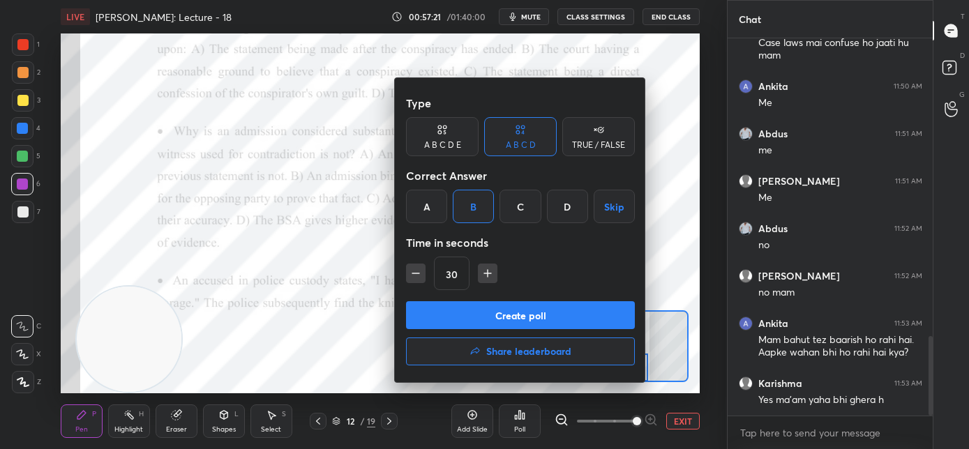
click at [488, 305] on button "Create poll" at bounding box center [520, 315] width 229 height 28
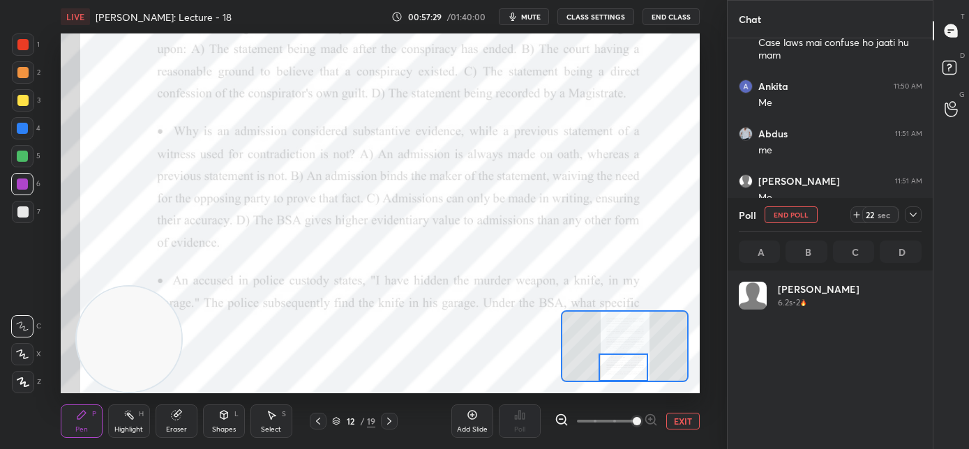
scroll to position [163, 179]
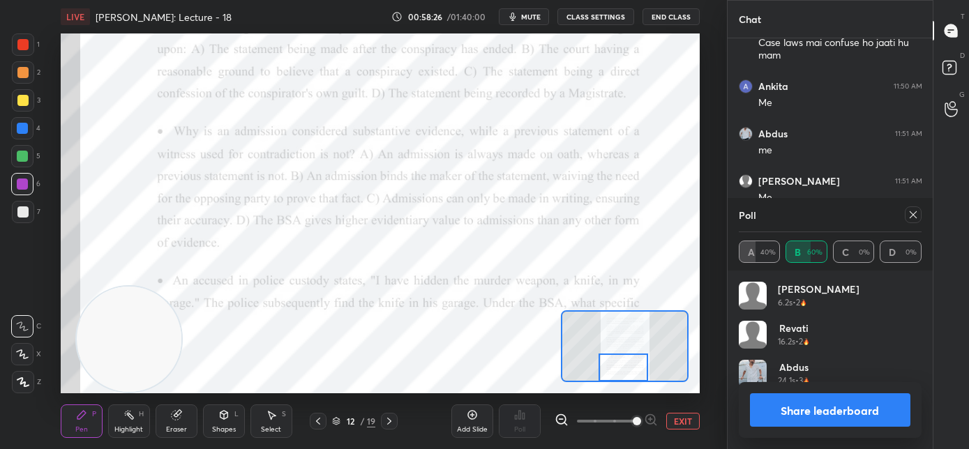
click at [914, 217] on icon at bounding box center [913, 214] width 11 height 11
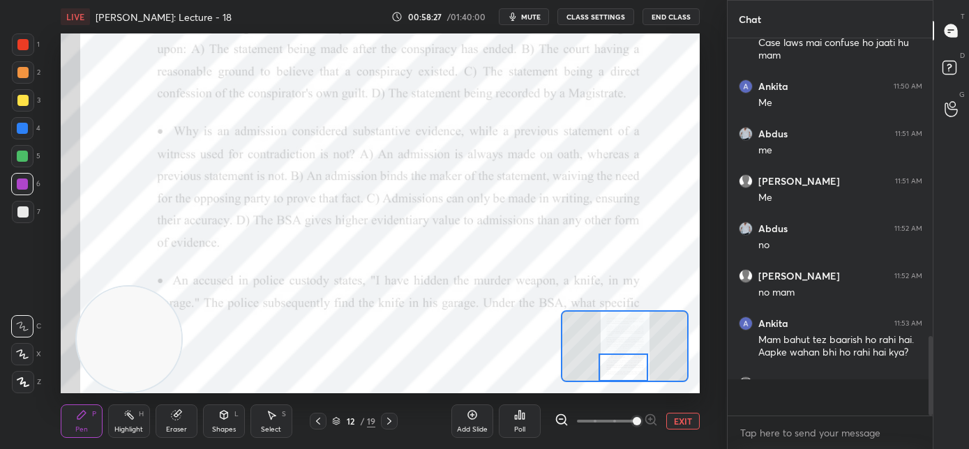
scroll to position [4, 5]
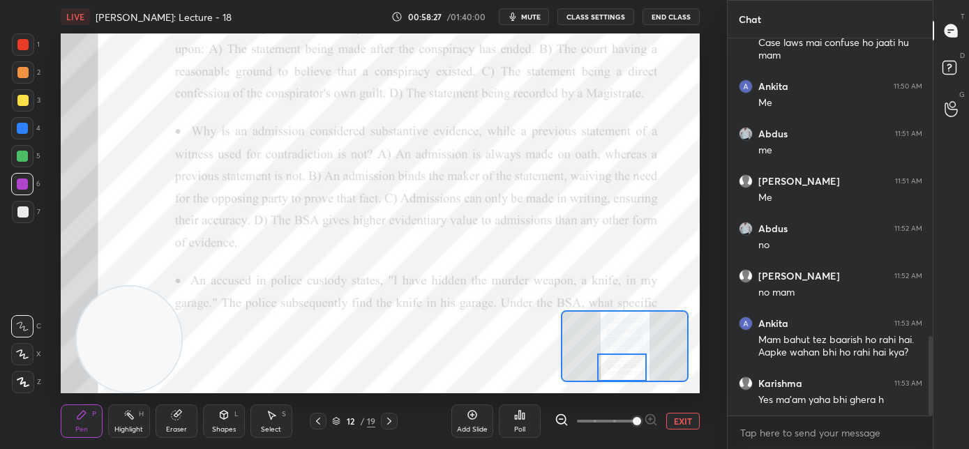
click at [627, 365] on div at bounding box center [622, 368] width 50 height 28
click at [631, 364] on div at bounding box center [622, 368] width 50 height 28
click at [391, 423] on icon at bounding box center [389, 421] width 11 height 11
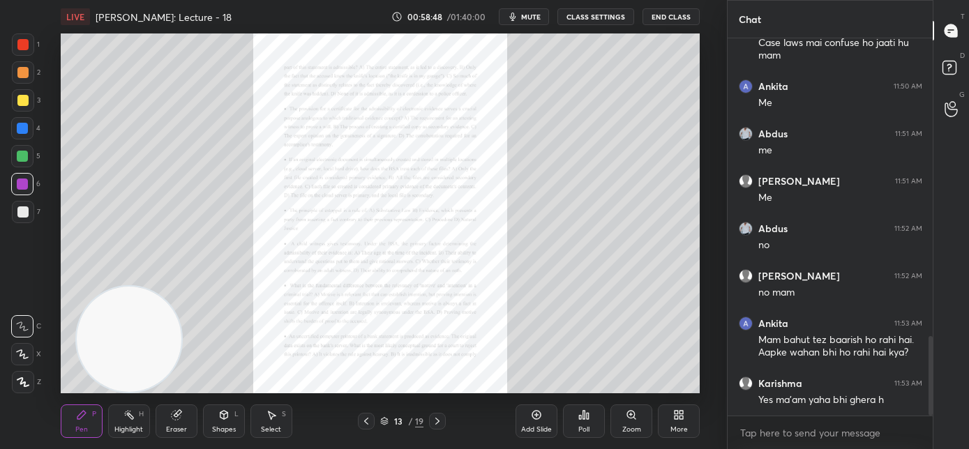
click at [629, 419] on icon at bounding box center [631, 415] width 11 height 11
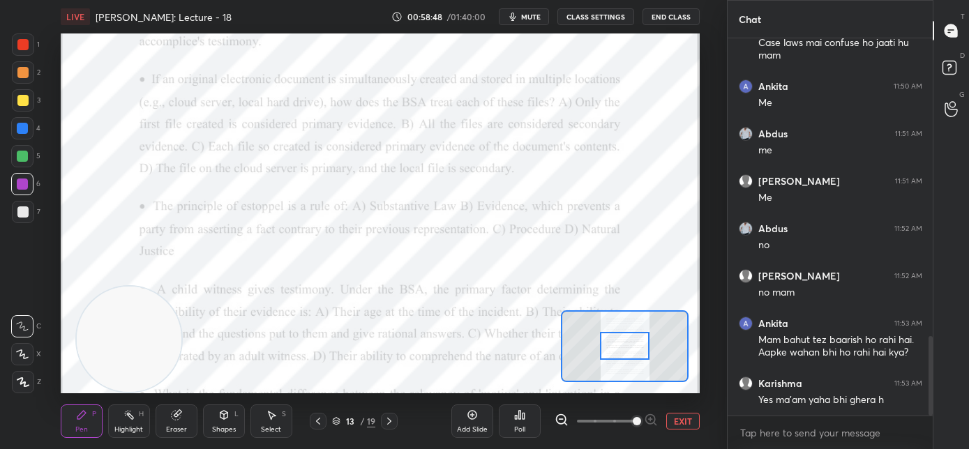
click at [633, 421] on span at bounding box center [637, 421] width 8 height 8
drag, startPoint x: 633, startPoint y: 421, endPoint x: 634, endPoint y: 414, distance: 7.1
click at [634, 420] on span at bounding box center [637, 421] width 8 height 8
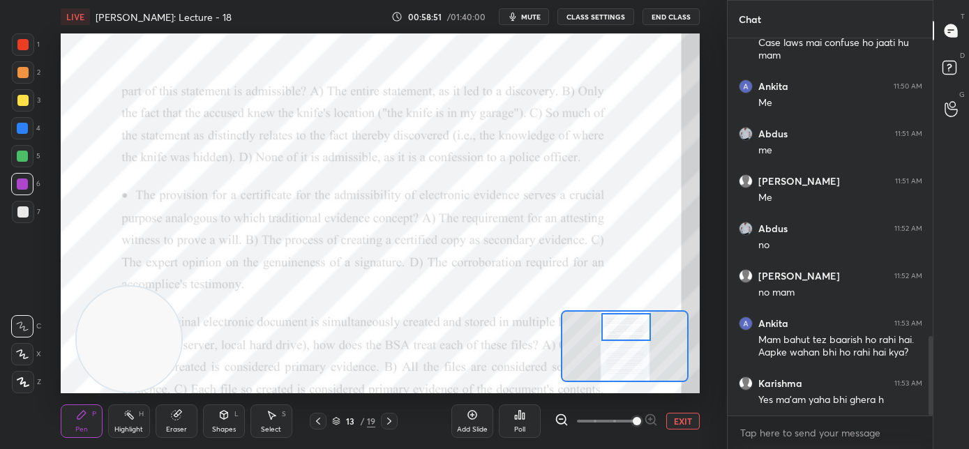
drag, startPoint x: 631, startPoint y: 350, endPoint x: 632, endPoint y: 331, distance: 18.9
click at [632, 331] on div at bounding box center [626, 327] width 50 height 28
click at [320, 418] on icon at bounding box center [318, 421] width 4 height 7
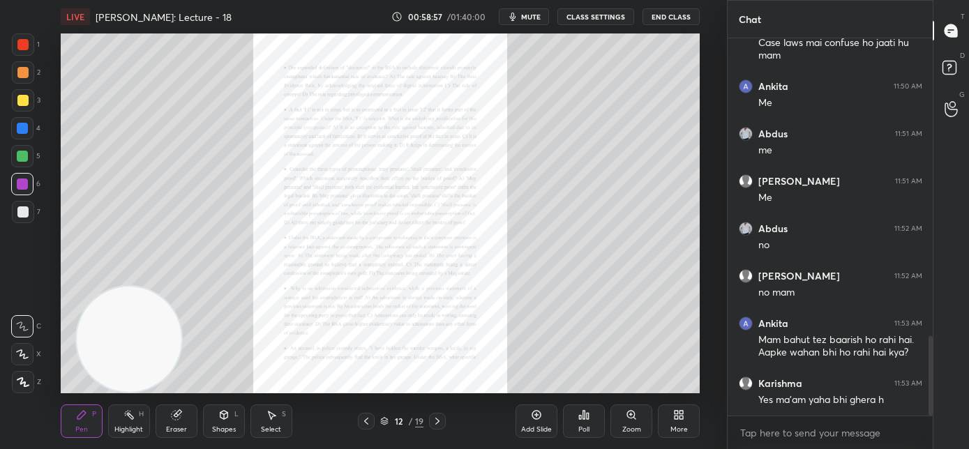
click at [440, 422] on icon at bounding box center [437, 421] width 11 height 11
click at [617, 424] on div "Zoom" at bounding box center [631, 421] width 42 height 33
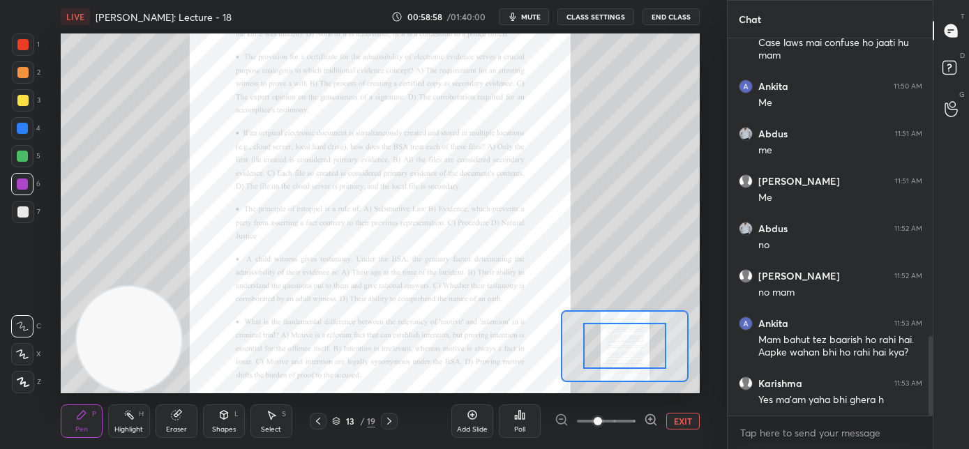
click at [621, 424] on span at bounding box center [606, 421] width 59 height 21
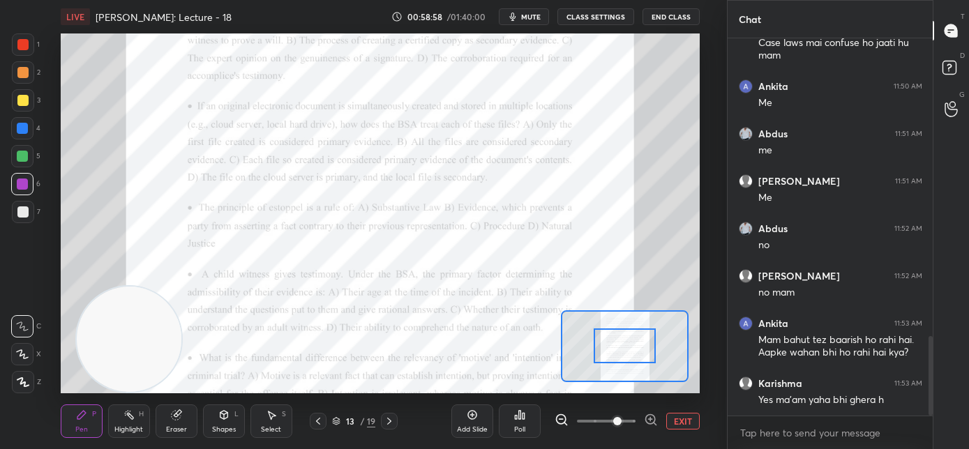
click at [622, 424] on span at bounding box center [617, 421] width 8 height 8
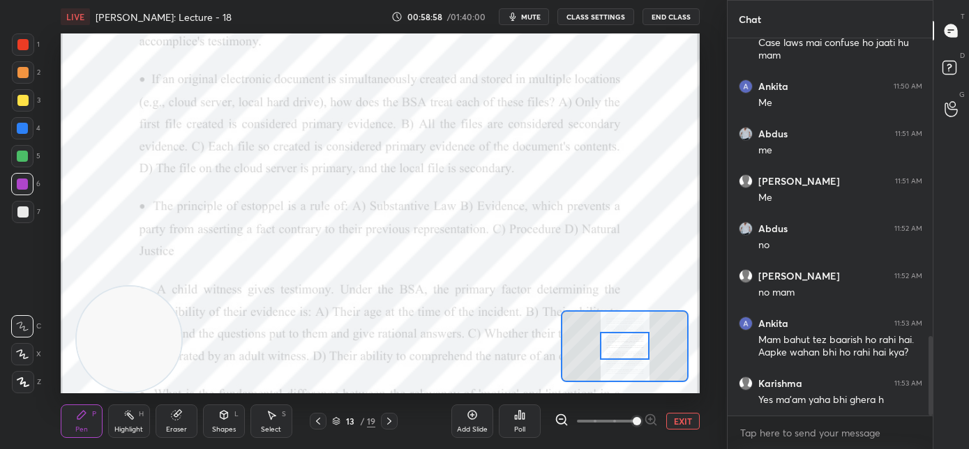
click at [634, 419] on span at bounding box center [637, 421] width 8 height 8
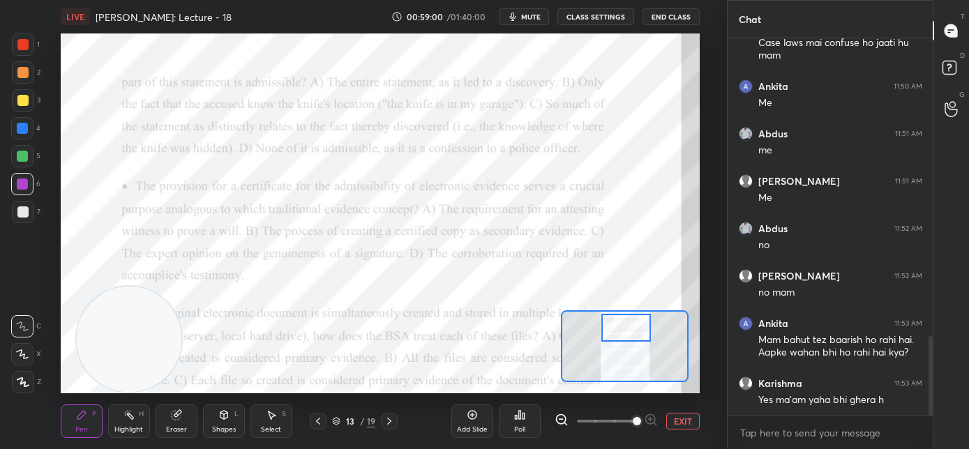
drag, startPoint x: 631, startPoint y: 351, endPoint x: 632, endPoint y: 333, distance: 18.2
click at [632, 333] on div at bounding box center [626, 328] width 50 height 28
click at [515, 426] on div "Poll" at bounding box center [519, 429] width 11 height 7
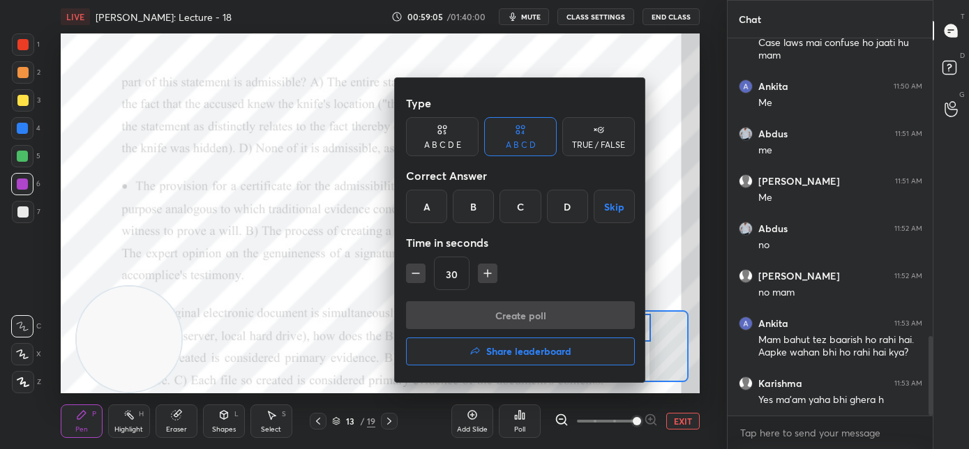
drag, startPoint x: 518, startPoint y: 216, endPoint x: 518, endPoint y: 225, distance: 9.1
click at [518, 216] on div "C" at bounding box center [520, 206] width 41 height 33
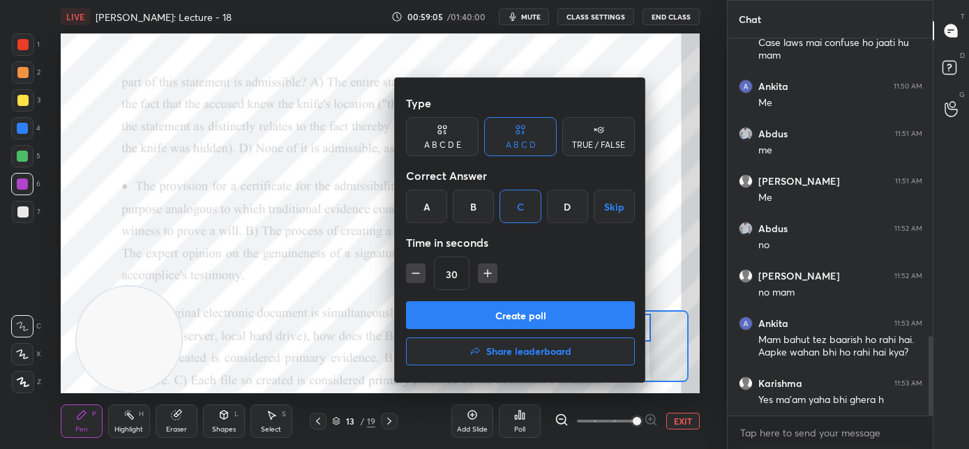
click at [504, 320] on button "Create poll" at bounding box center [520, 315] width 229 height 28
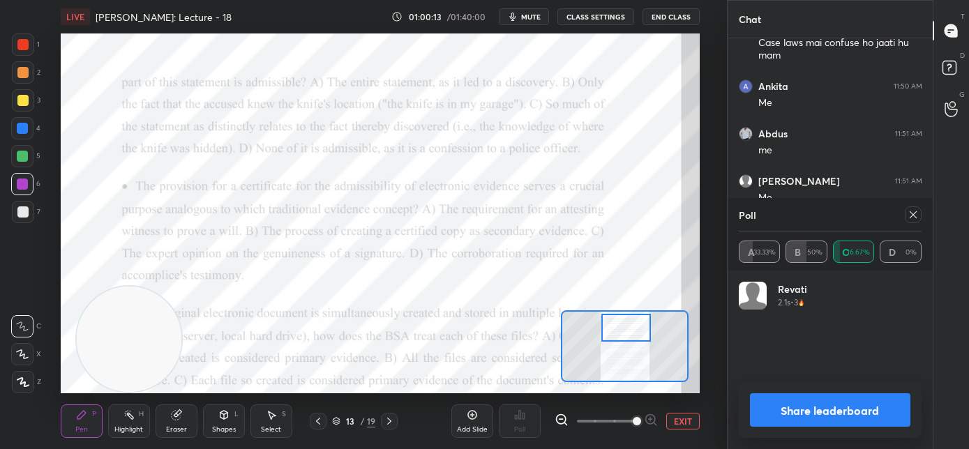
click at [915, 217] on icon at bounding box center [913, 214] width 7 height 7
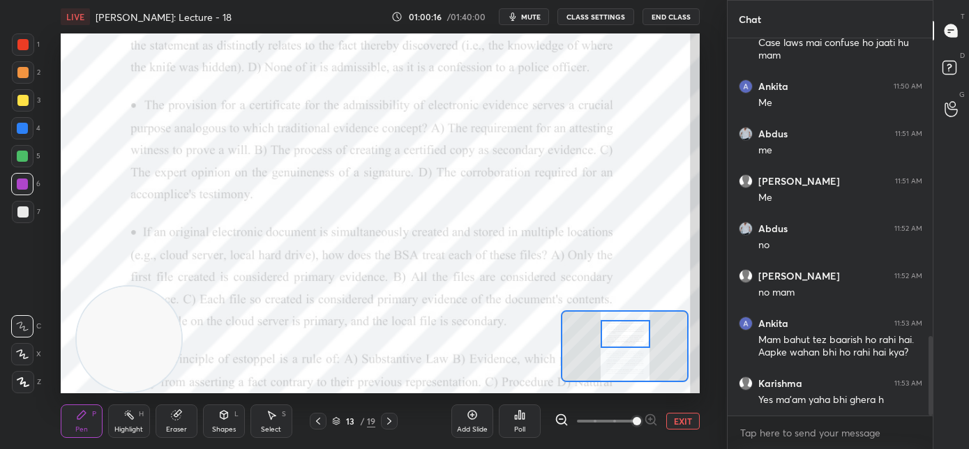
click at [627, 336] on div at bounding box center [626, 334] width 50 height 28
click at [521, 428] on div "Poll" at bounding box center [519, 429] width 11 height 7
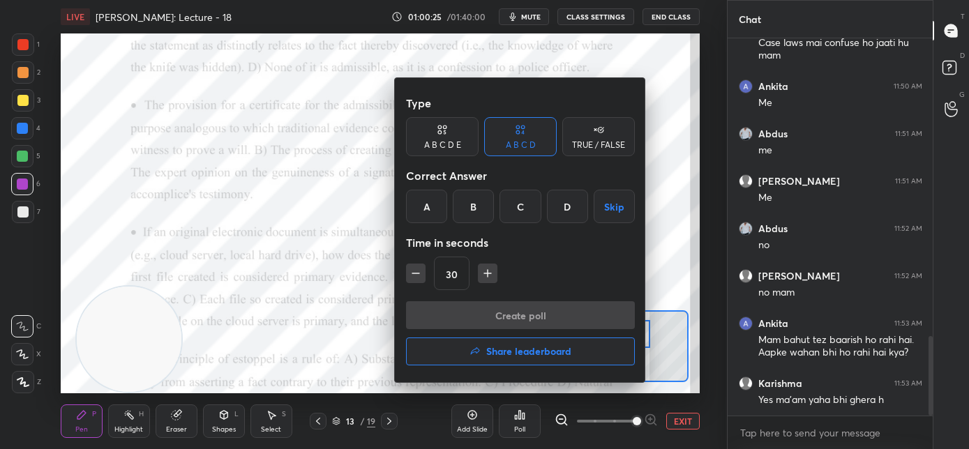
click at [477, 217] on div "B" at bounding box center [473, 206] width 41 height 33
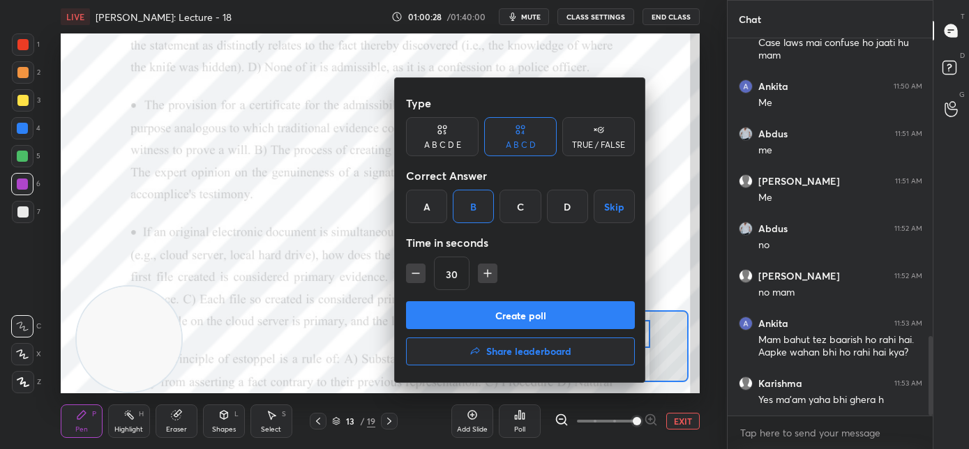
click at [509, 318] on button "Create poll" at bounding box center [520, 315] width 229 height 28
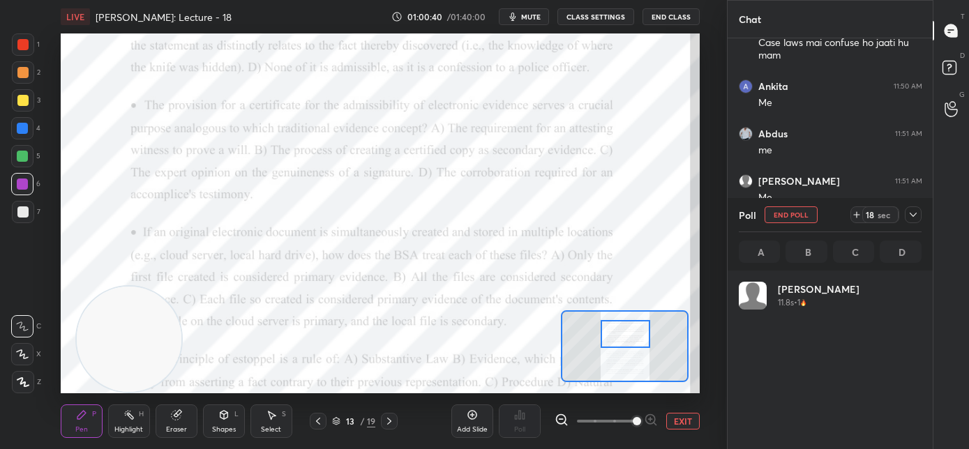
scroll to position [163, 179]
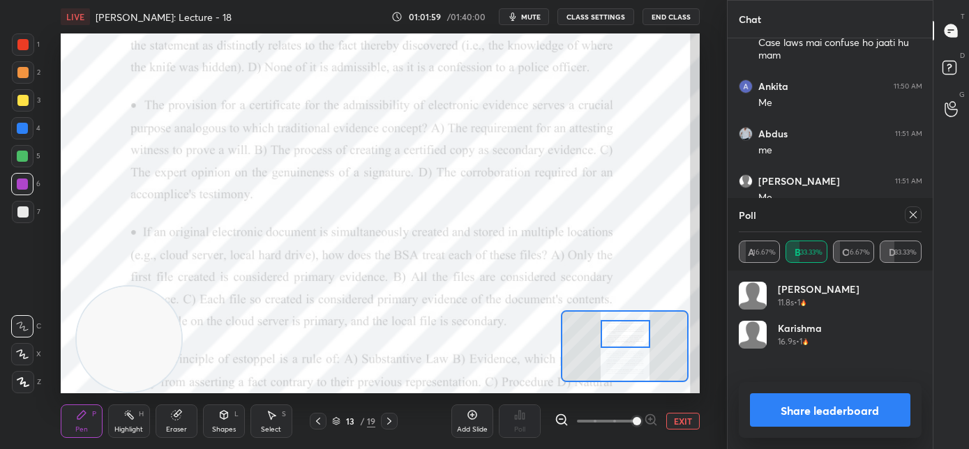
click at [915, 215] on icon at bounding box center [913, 214] width 11 height 11
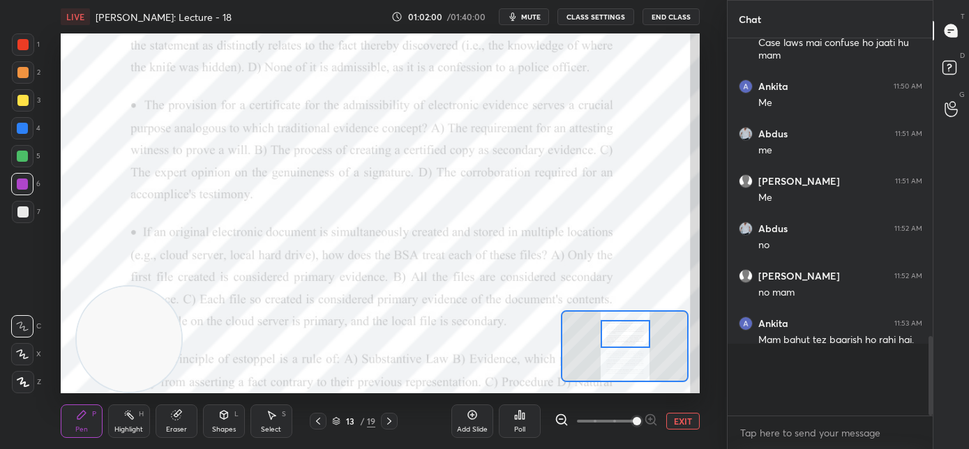
scroll to position [4, 5]
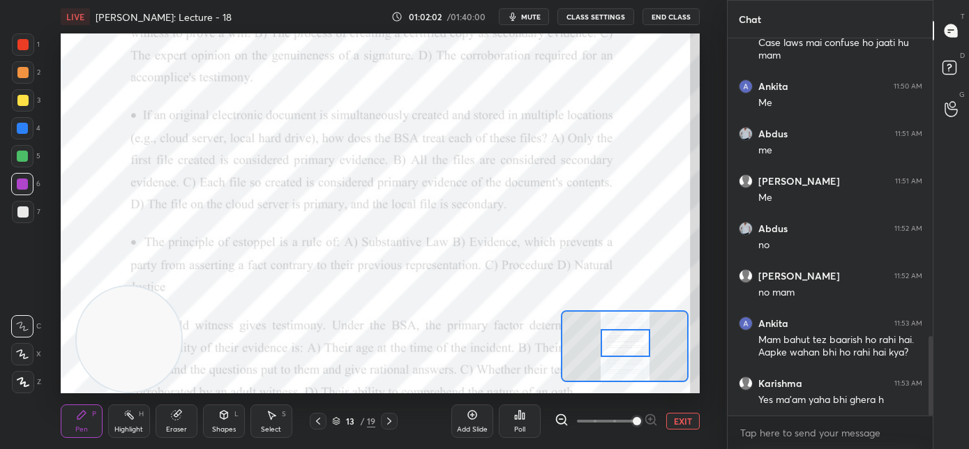
drag, startPoint x: 632, startPoint y: 340, endPoint x: 633, endPoint y: 347, distance: 7.7
click at [633, 349] on div at bounding box center [626, 343] width 50 height 28
click at [617, 342] on div at bounding box center [626, 343] width 50 height 28
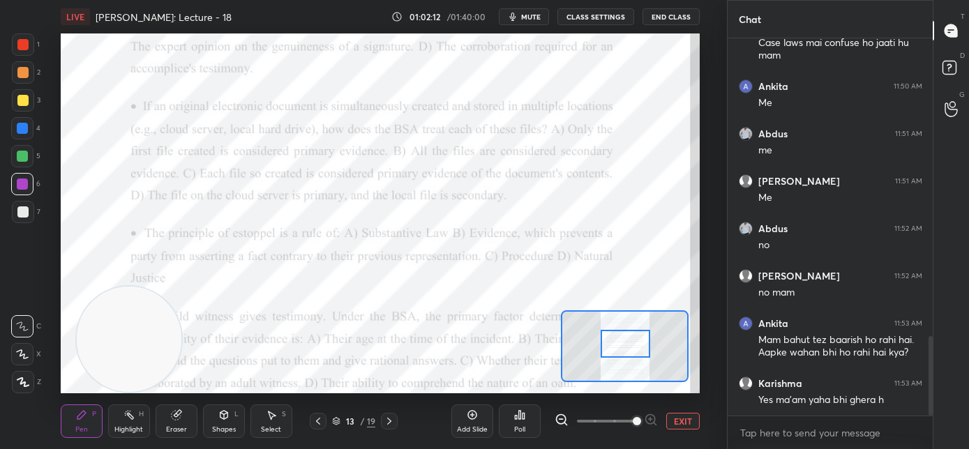
click at [516, 420] on div "Poll" at bounding box center [520, 421] width 42 height 33
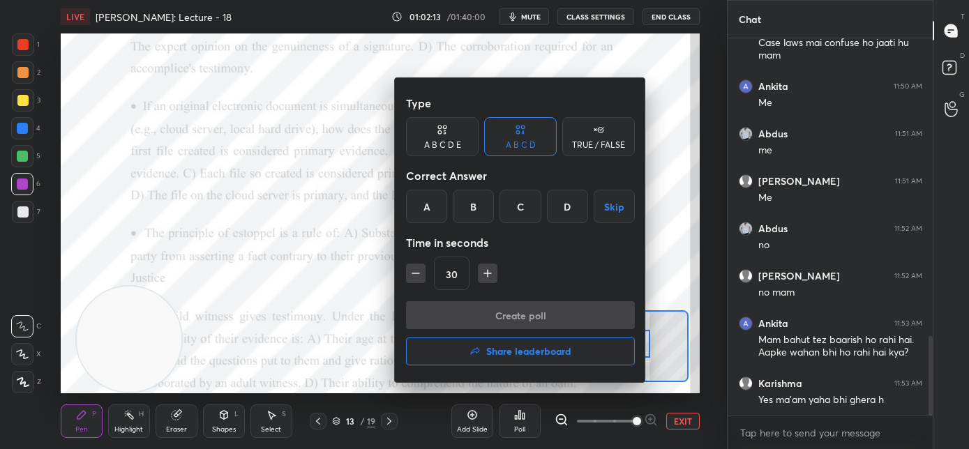
click at [509, 213] on div "C" at bounding box center [520, 206] width 41 height 33
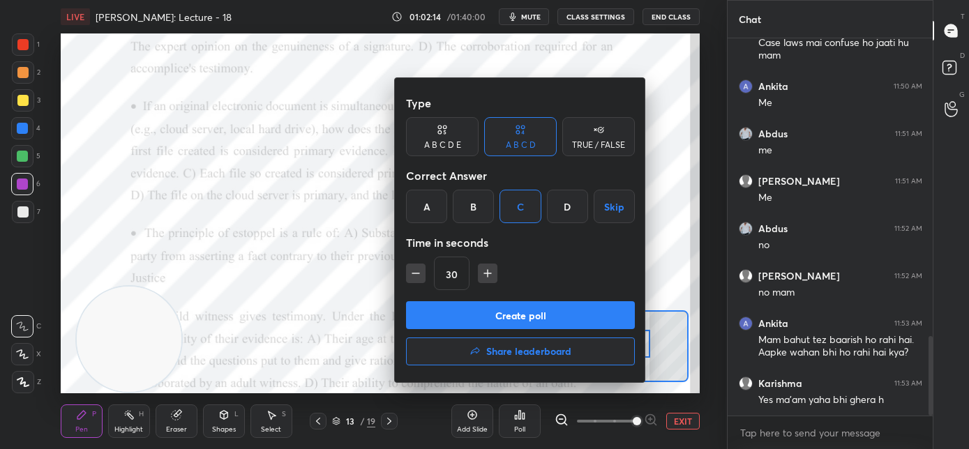
click at [487, 317] on button "Create poll" at bounding box center [520, 315] width 229 height 28
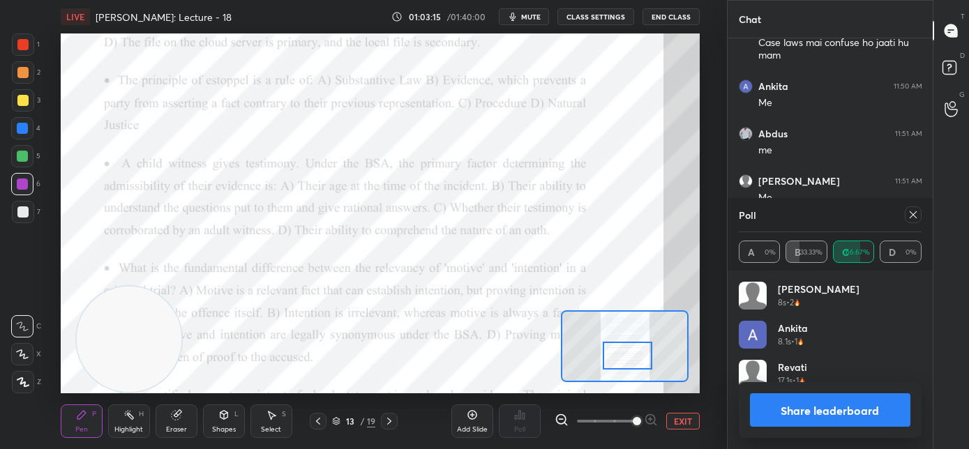
click at [624, 361] on div at bounding box center [628, 356] width 50 height 28
click at [911, 216] on icon at bounding box center [913, 214] width 11 height 11
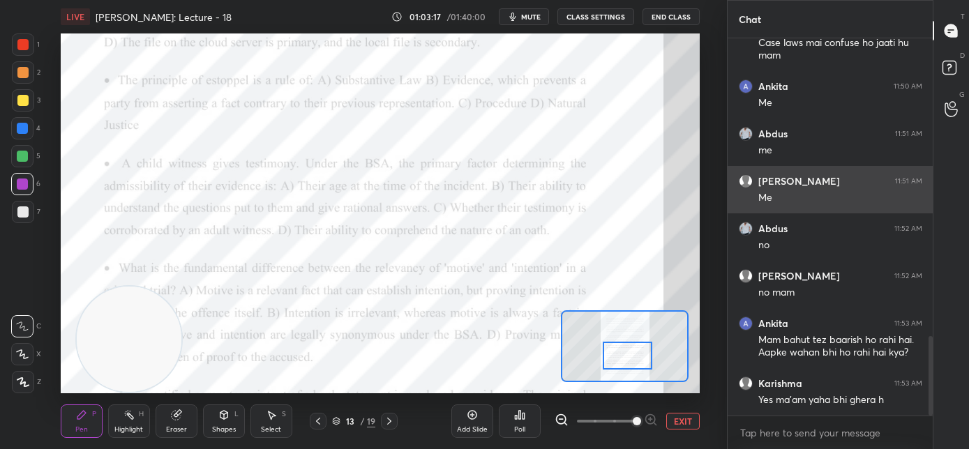
scroll to position [373, 201]
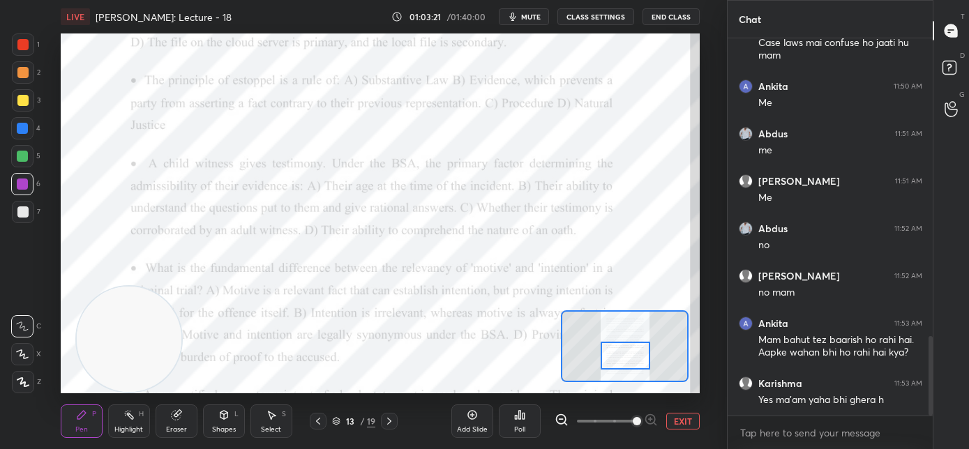
click at [622, 357] on div at bounding box center [626, 356] width 50 height 28
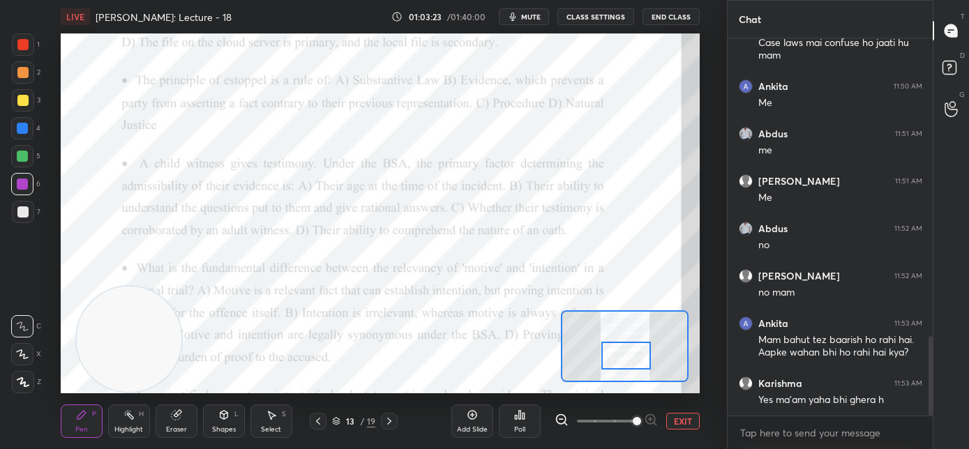
click at [58, 89] on div "Setting up your live class Poll for secs No correct answer Start poll" at bounding box center [380, 213] width 671 height 360
click at [515, 414] on icon at bounding box center [519, 415] width 11 height 11
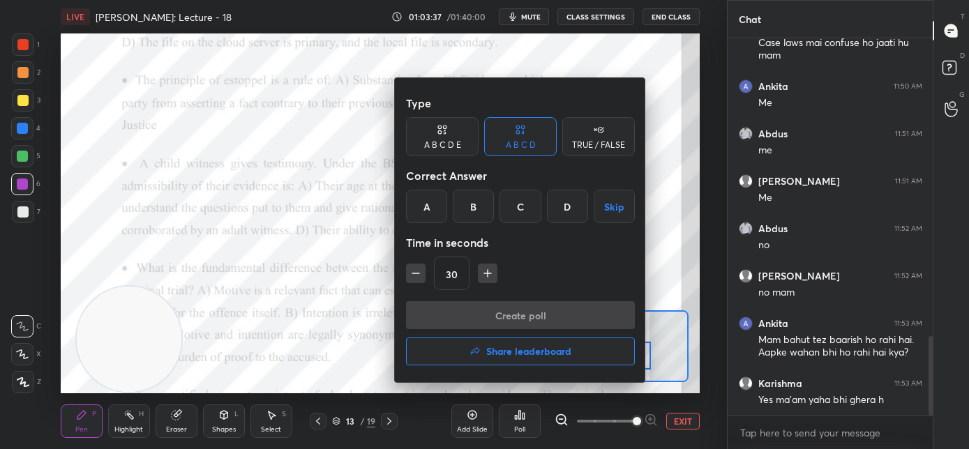
click at [472, 214] on div "B" at bounding box center [473, 206] width 41 height 33
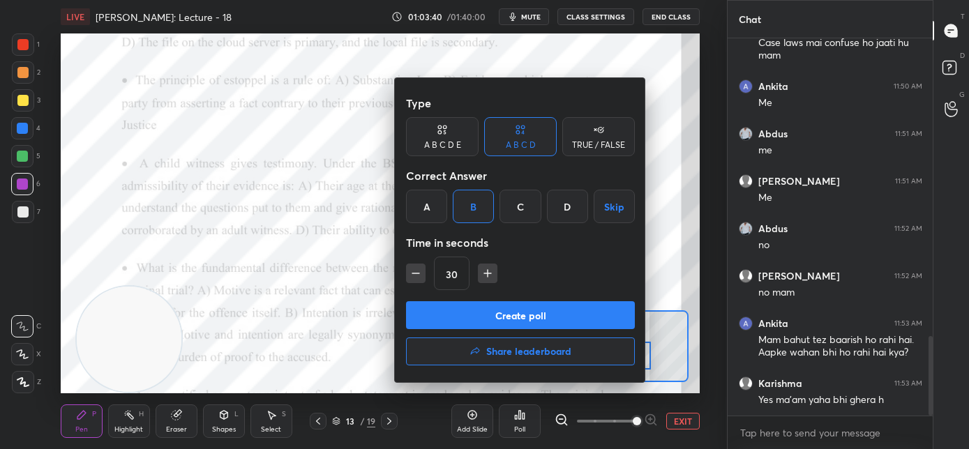
drag, startPoint x: 463, startPoint y: 317, endPoint x: 448, endPoint y: 322, distance: 16.3
click at [463, 318] on button "Create poll" at bounding box center [520, 315] width 229 height 28
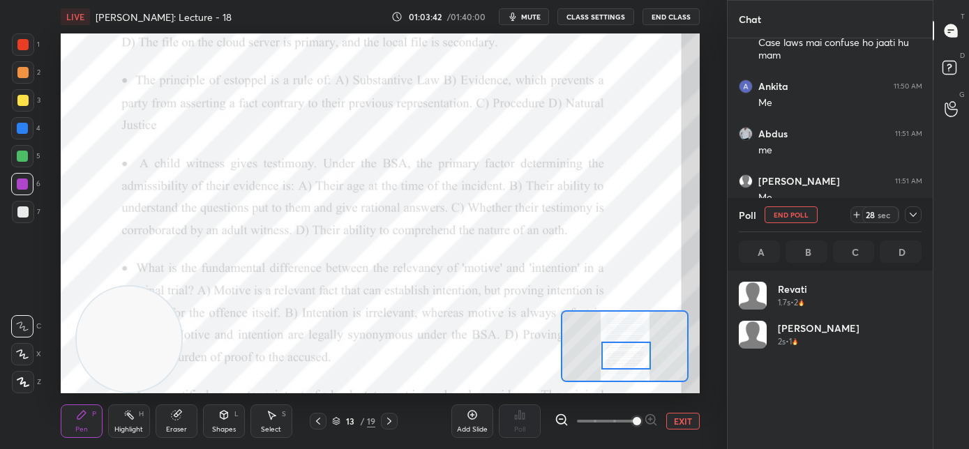
scroll to position [163, 179]
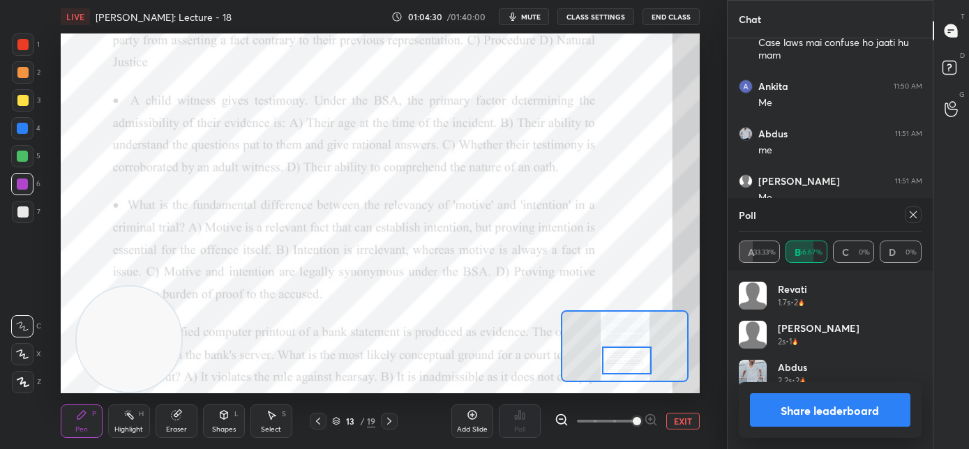
click at [627, 368] on div at bounding box center [627, 361] width 50 height 28
click at [915, 218] on icon at bounding box center [913, 214] width 11 height 11
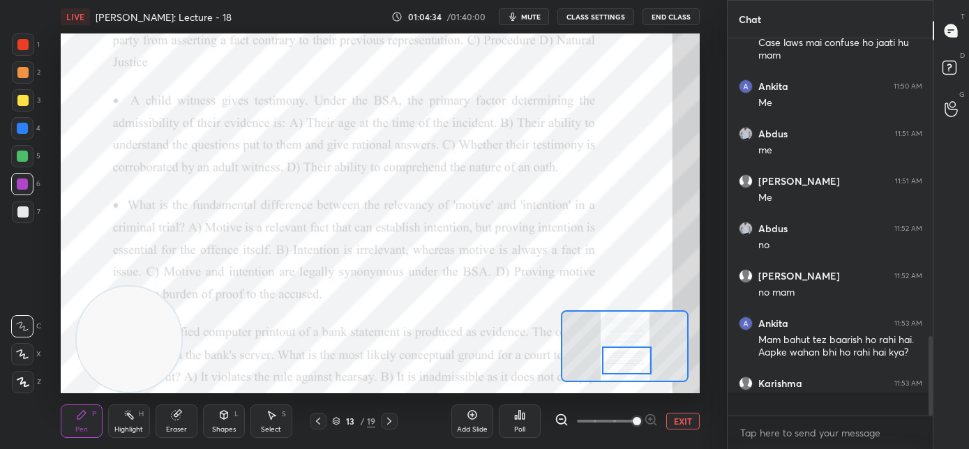
scroll to position [250, 201]
click at [526, 419] on div "Poll" at bounding box center [520, 421] width 42 height 33
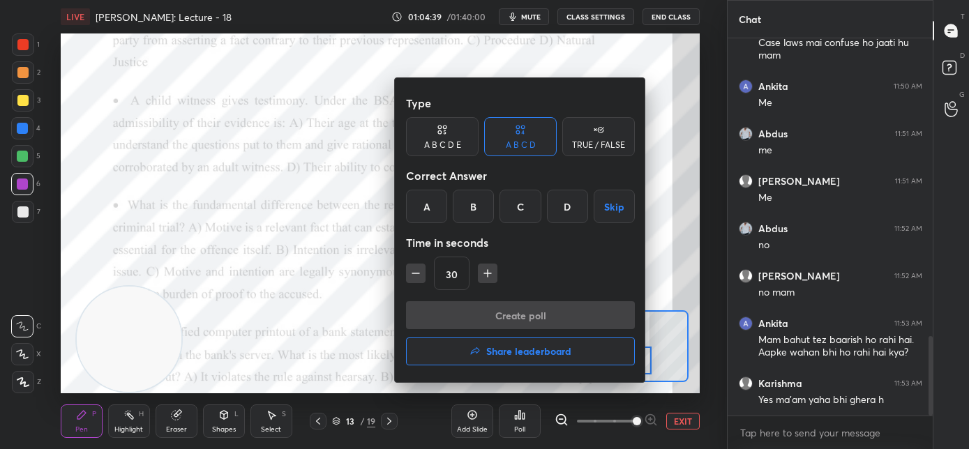
click at [476, 214] on div "B" at bounding box center [473, 206] width 41 height 33
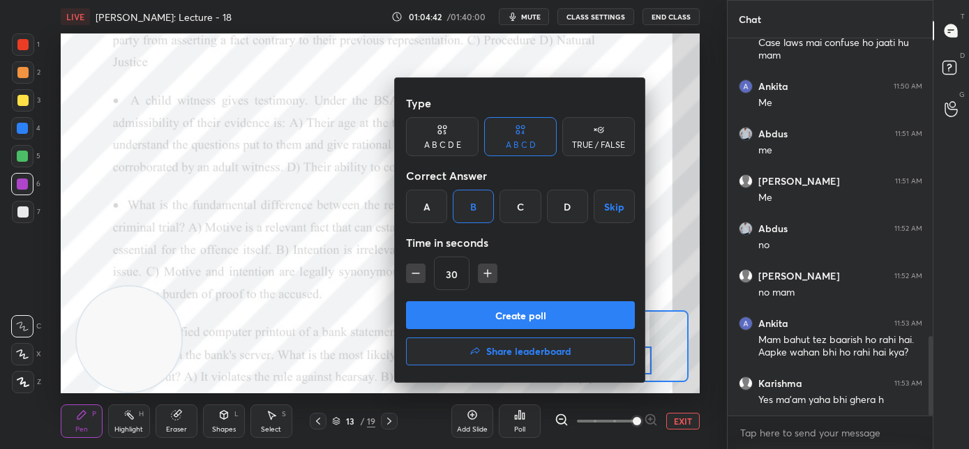
click at [490, 314] on button "Create poll" at bounding box center [520, 315] width 229 height 28
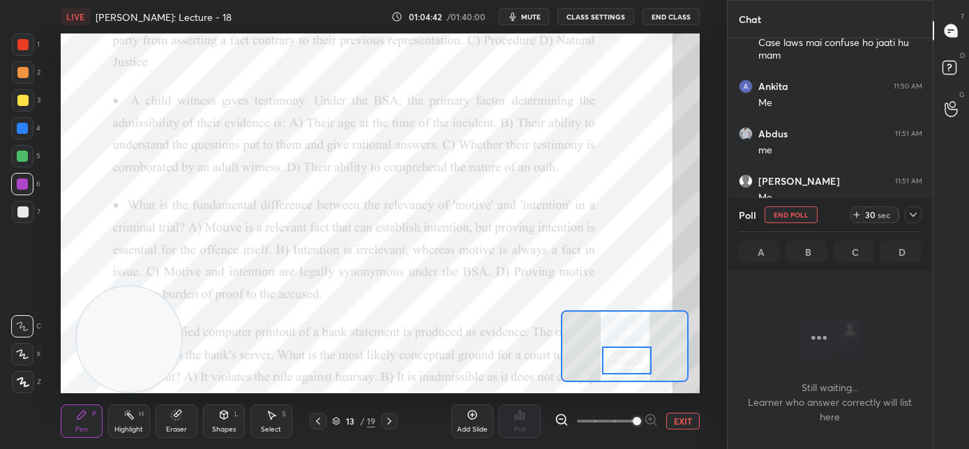
scroll to position [4, 5]
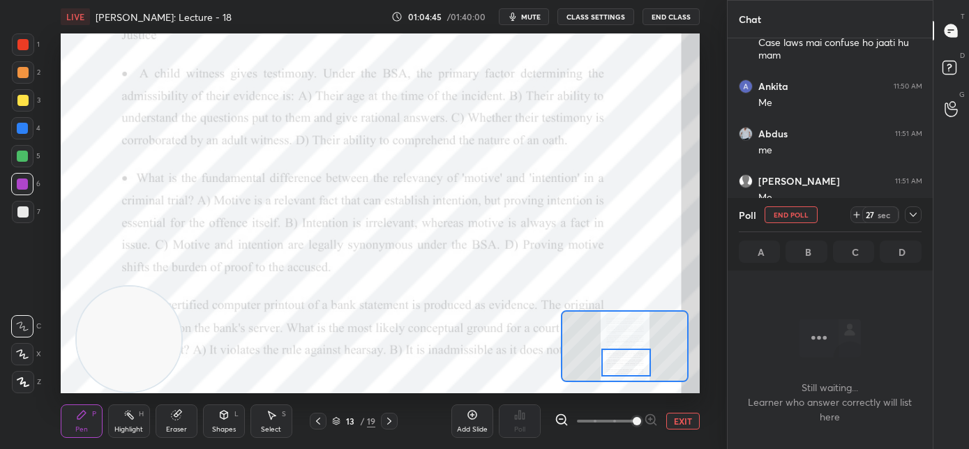
click at [617, 361] on div at bounding box center [626, 363] width 50 height 28
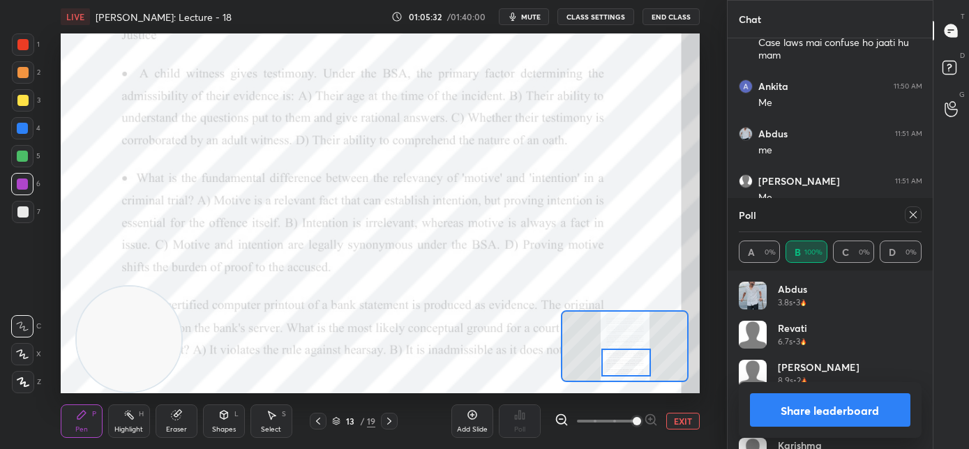
click at [911, 219] on icon at bounding box center [913, 214] width 11 height 11
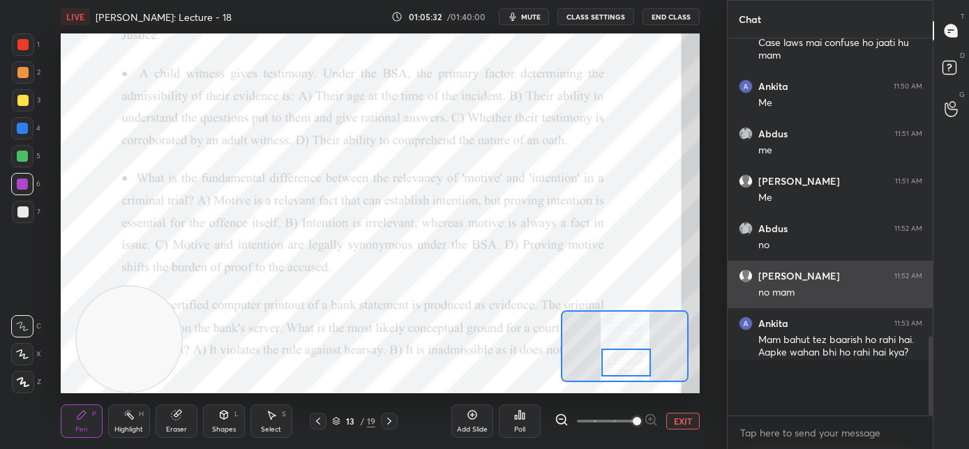
scroll to position [5, 5]
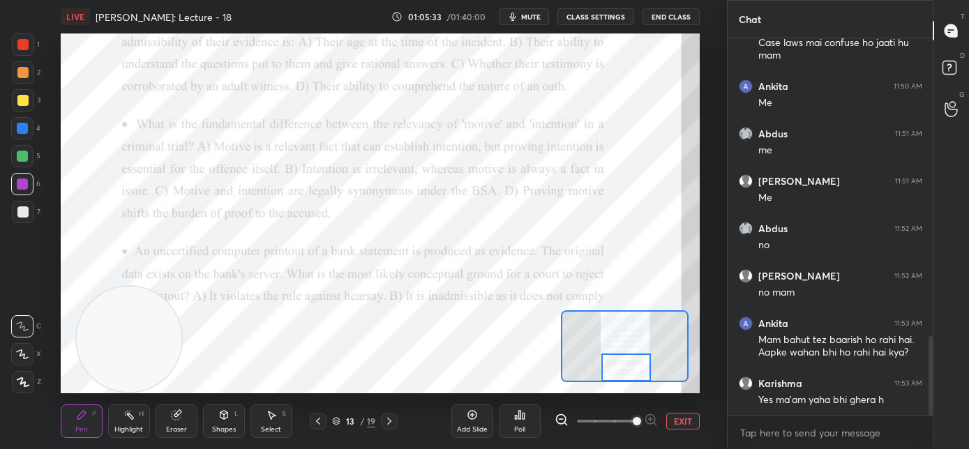
click at [625, 364] on div at bounding box center [626, 368] width 50 height 28
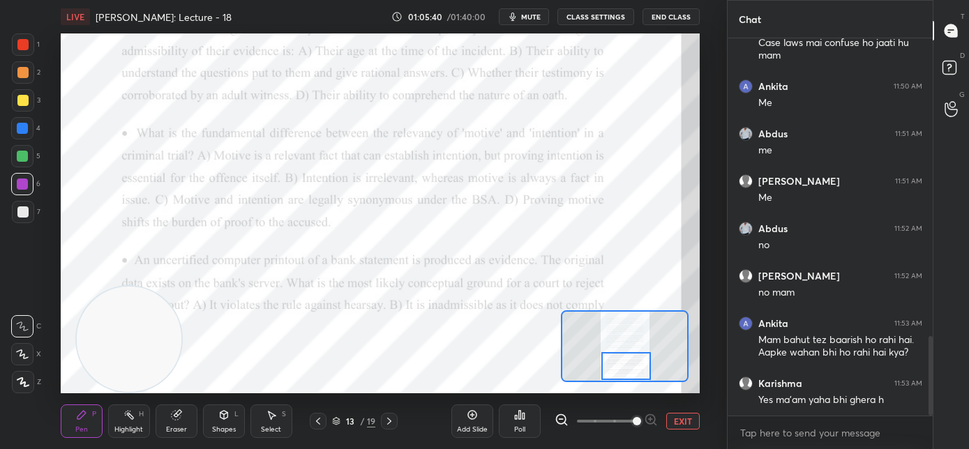
click at [626, 371] on div at bounding box center [626, 366] width 50 height 28
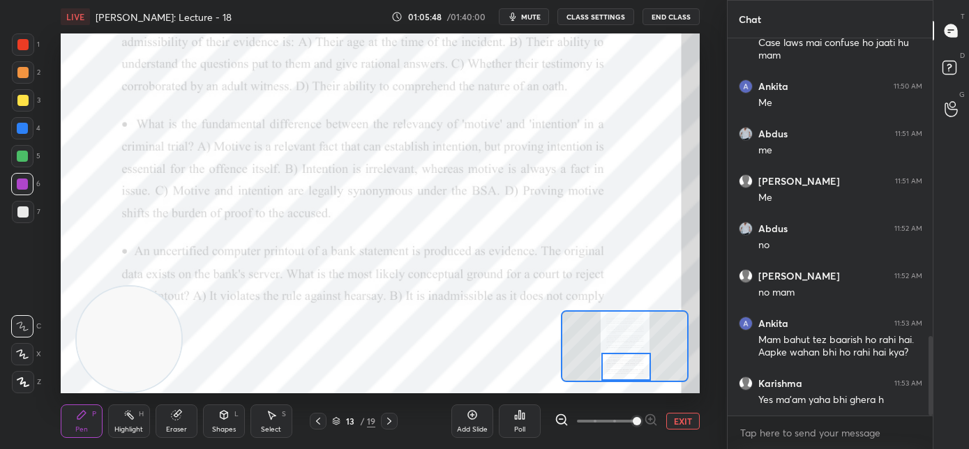
click at [515, 420] on div "Poll" at bounding box center [520, 421] width 42 height 33
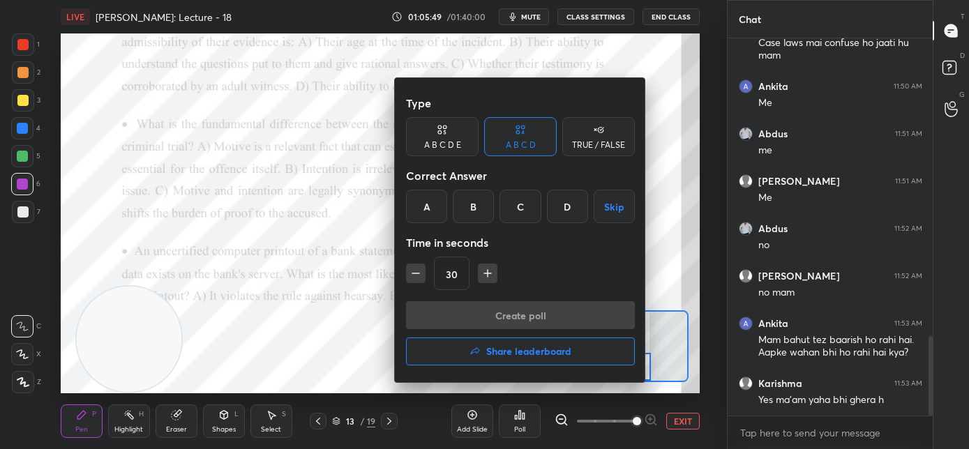
click at [428, 225] on div "Type A B C D E A B C D TRUE / FALSE Correct Answer A B C D Skip Time in seconds…" at bounding box center [520, 195] width 229 height 212
click at [430, 217] on div "A" at bounding box center [426, 206] width 41 height 33
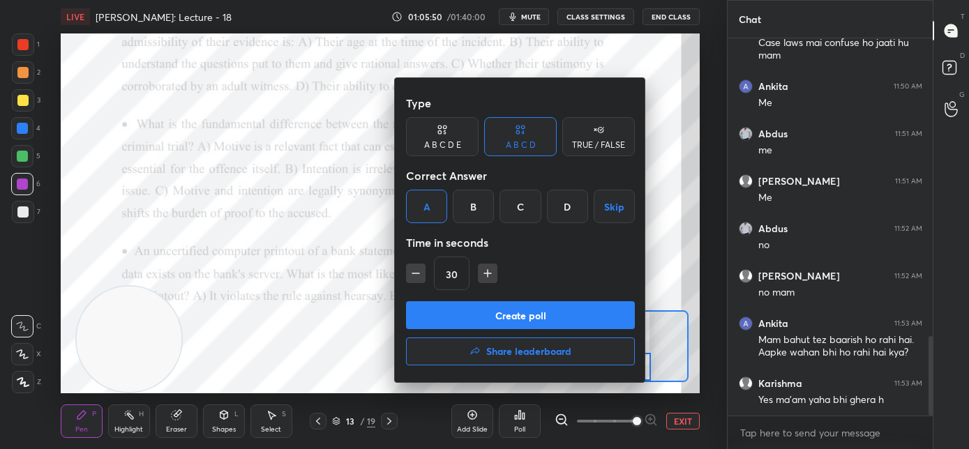
click at [447, 306] on button "Create poll" at bounding box center [520, 315] width 229 height 28
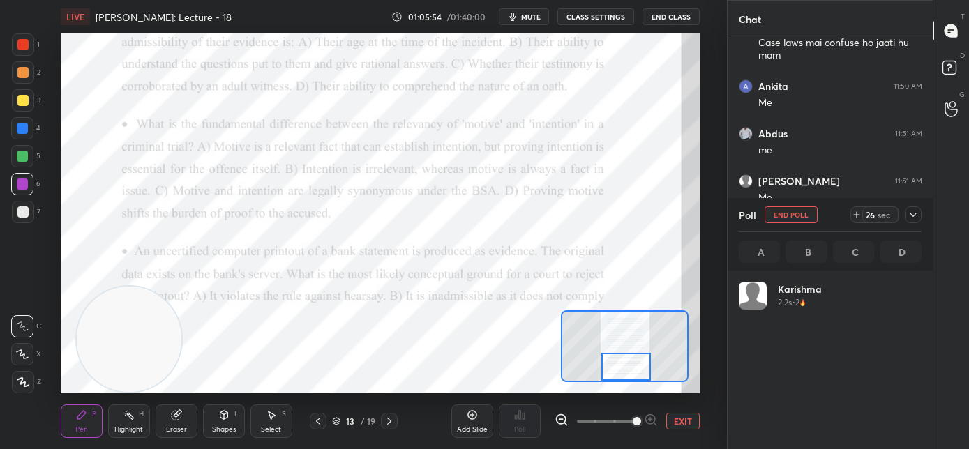
scroll to position [163, 179]
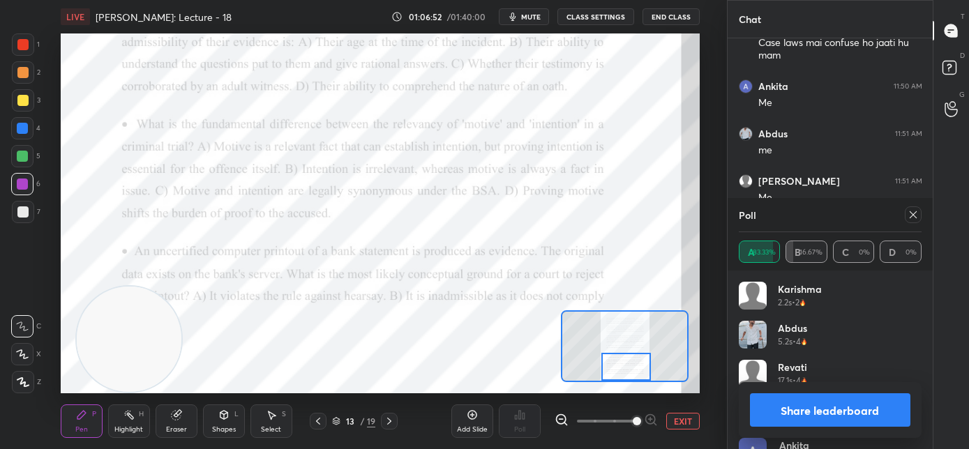
click at [915, 215] on icon at bounding box center [913, 214] width 11 height 11
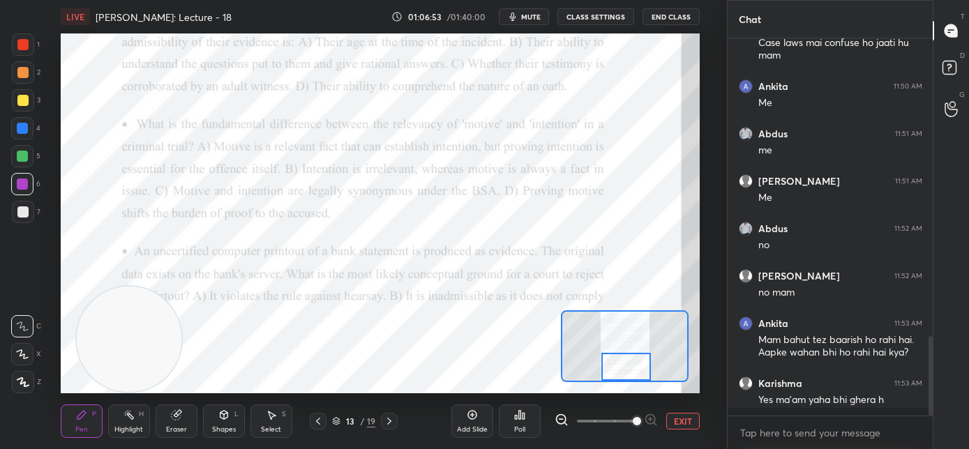
scroll to position [5, 5]
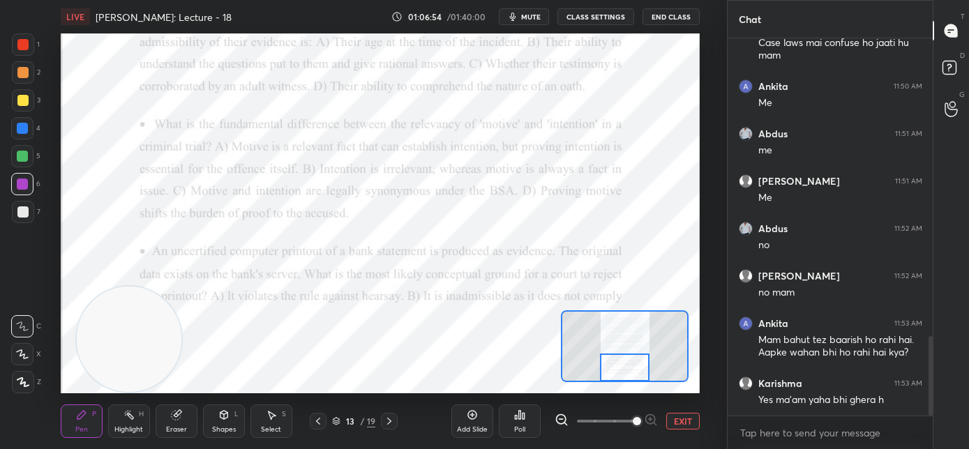
click at [628, 364] on div at bounding box center [625, 368] width 50 height 28
drag, startPoint x: 151, startPoint y: 355, endPoint x: 104, endPoint y: 366, distance: 47.9
click at [104, 366] on video at bounding box center [114, 339] width 105 height 105
click at [389, 424] on icon at bounding box center [389, 421] width 11 height 11
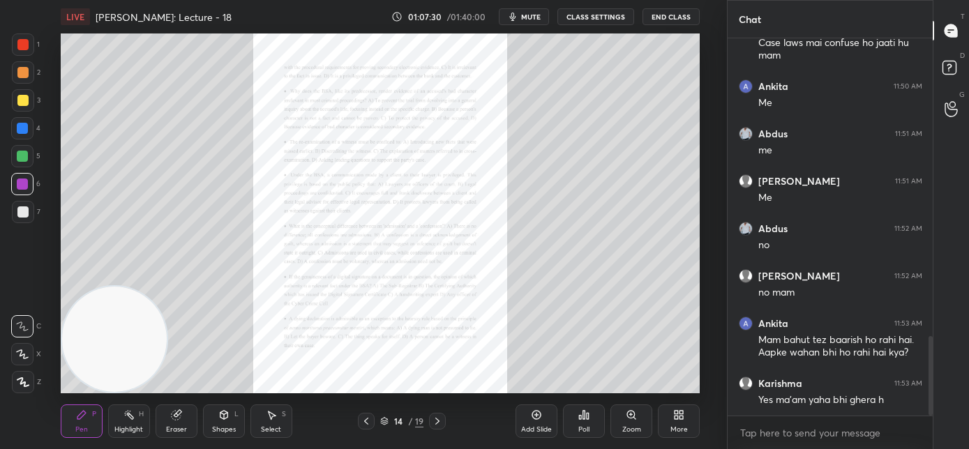
click at [632, 426] on div "Zoom" at bounding box center [631, 429] width 19 height 7
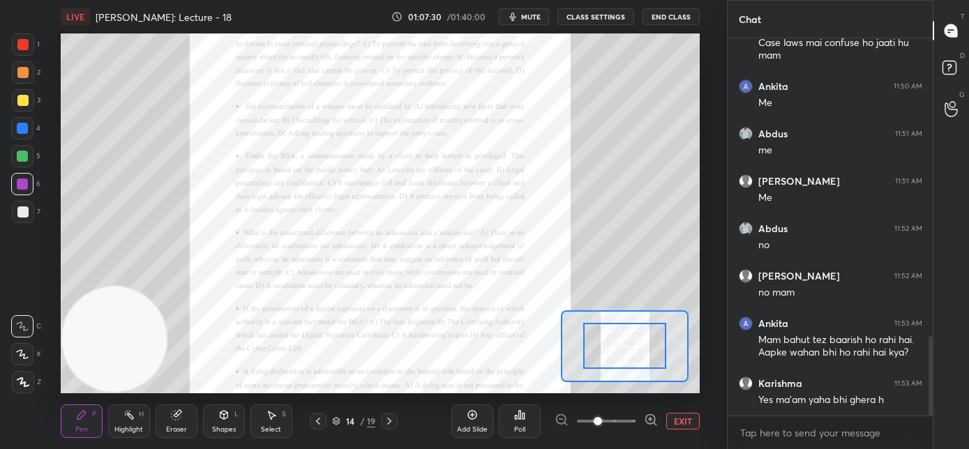
click at [632, 426] on span at bounding box center [606, 421] width 59 height 21
click at [602, 424] on span at bounding box center [598, 421] width 8 height 8
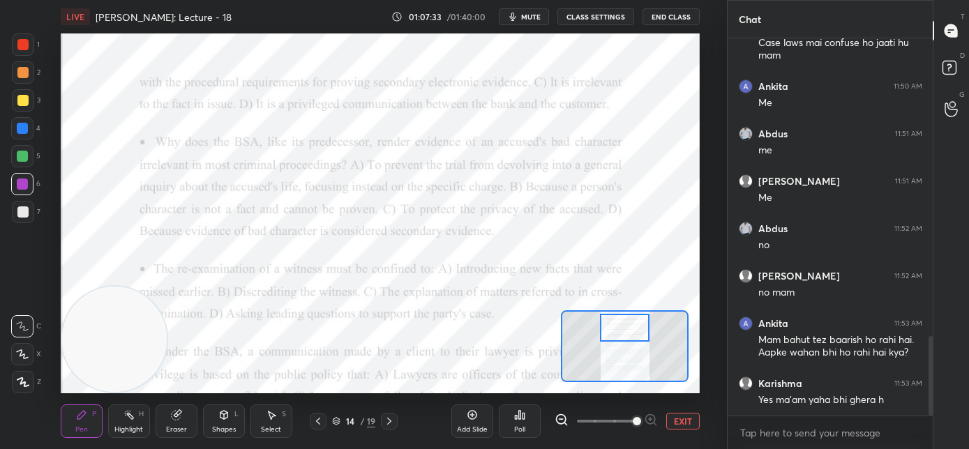
drag, startPoint x: 624, startPoint y: 353, endPoint x: 624, endPoint y: 335, distance: 18.1
click at [624, 335] on div at bounding box center [625, 328] width 50 height 28
click at [318, 426] on icon at bounding box center [318, 421] width 11 height 11
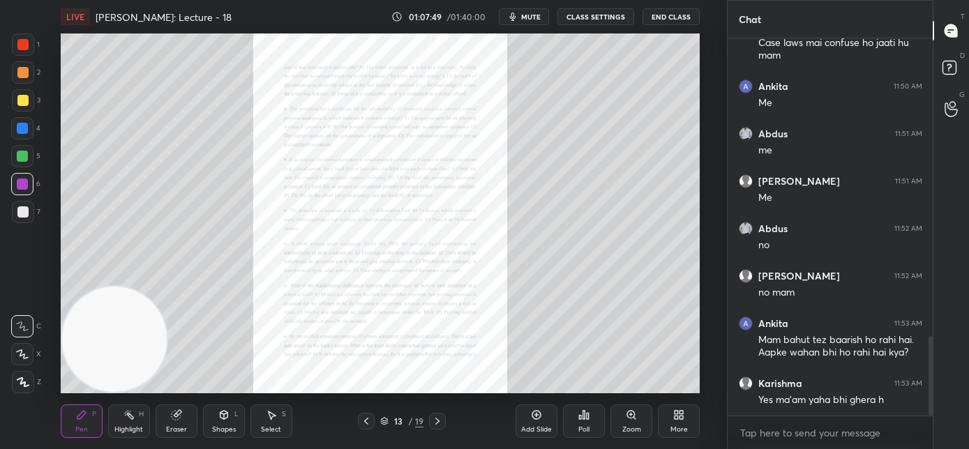
click at [629, 426] on div "Zoom" at bounding box center [631, 429] width 19 height 7
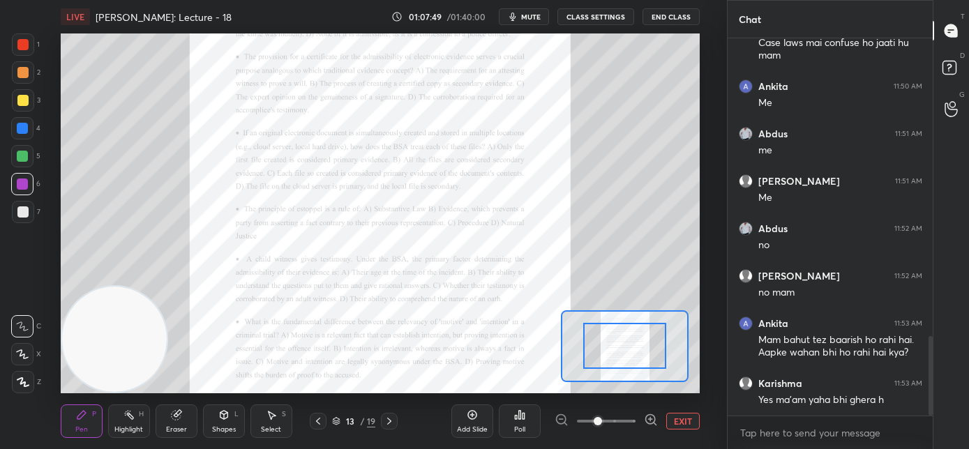
click at [631, 424] on span at bounding box center [606, 421] width 59 height 21
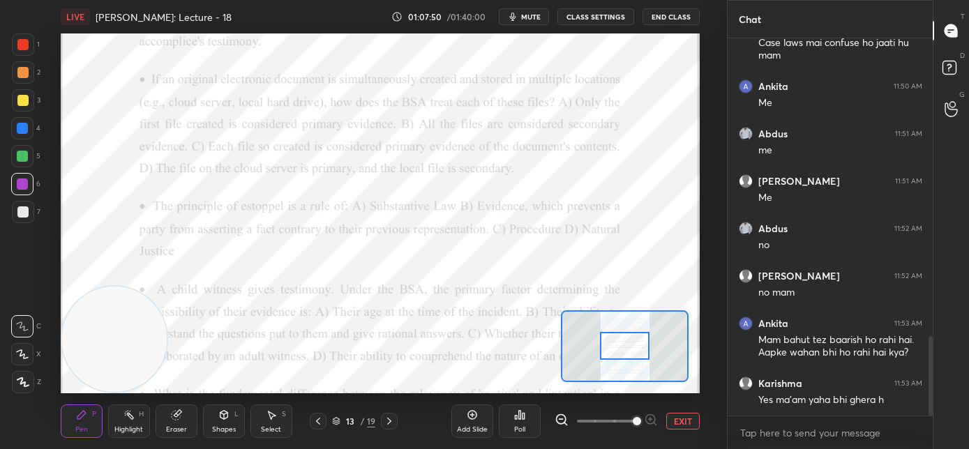
click at [638, 423] on span at bounding box center [637, 421] width 8 height 8
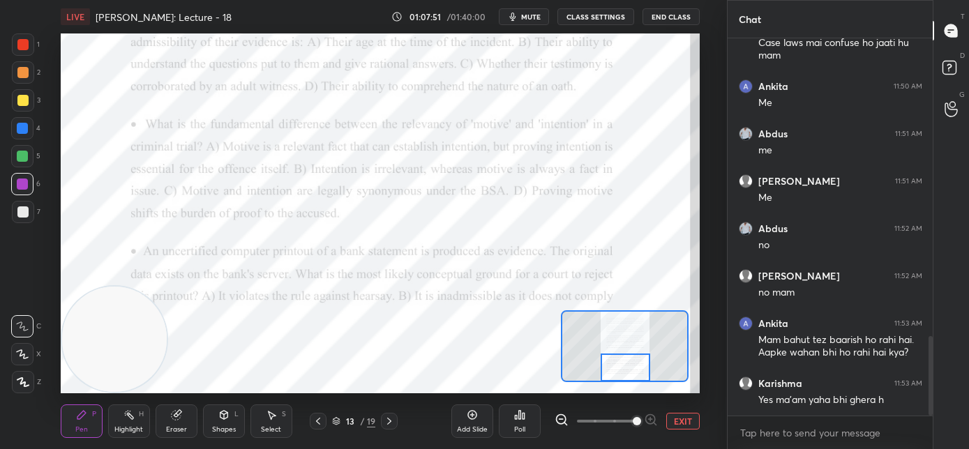
drag, startPoint x: 629, startPoint y: 340, endPoint x: 629, endPoint y: 372, distance: 31.4
click at [629, 372] on div at bounding box center [626, 368] width 50 height 28
click at [523, 429] on div "Poll" at bounding box center [519, 429] width 11 height 7
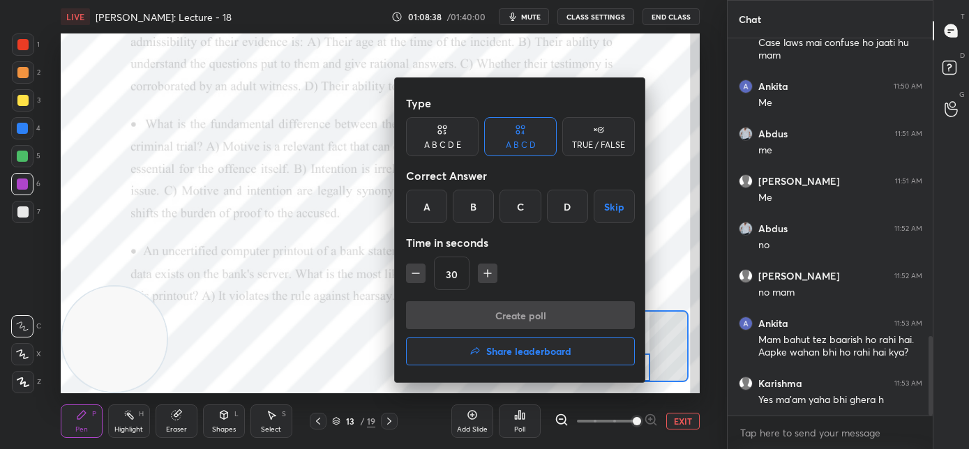
click at [481, 214] on div "B" at bounding box center [473, 206] width 41 height 33
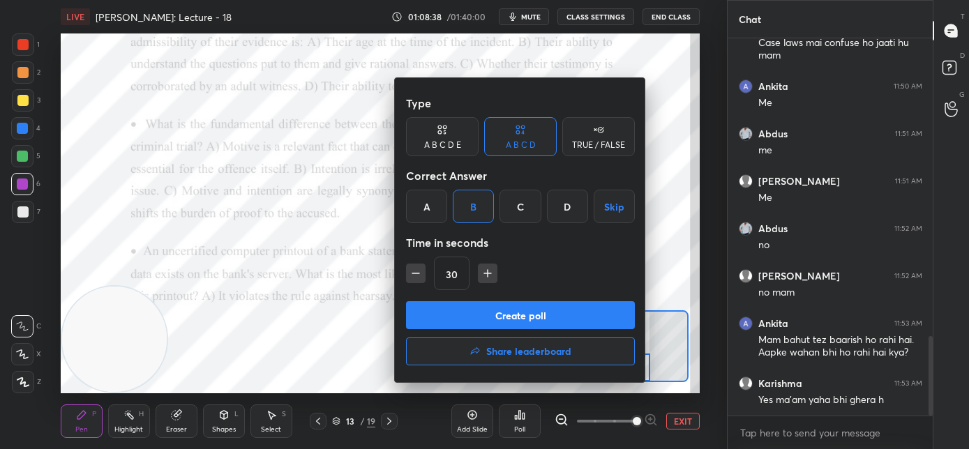
click at [497, 321] on button "Create poll" at bounding box center [520, 315] width 229 height 28
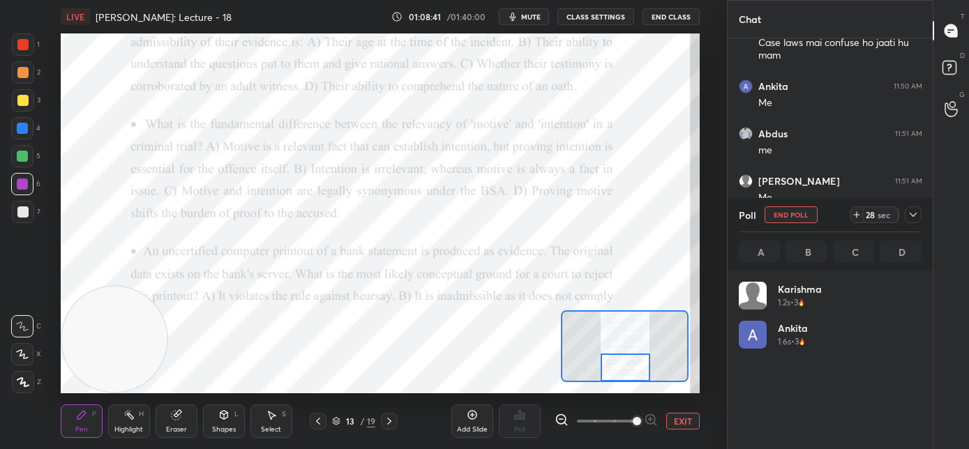
scroll to position [163, 179]
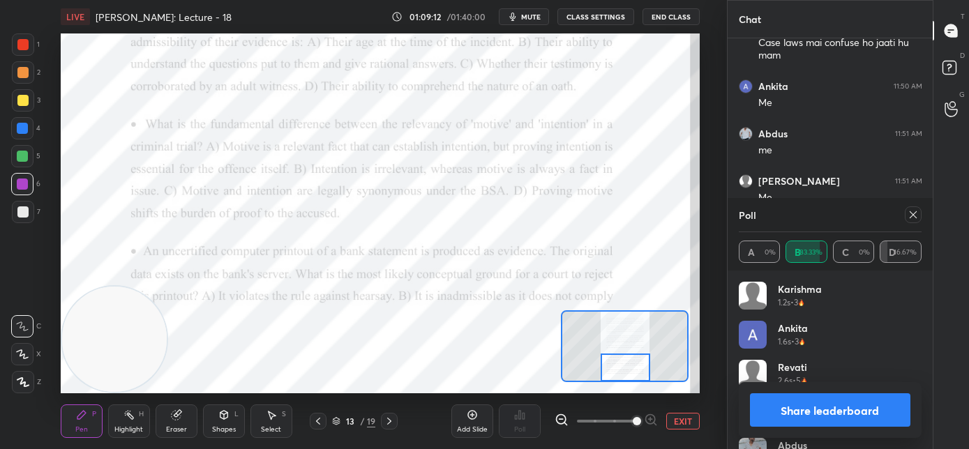
click at [916, 217] on icon at bounding box center [913, 214] width 11 height 11
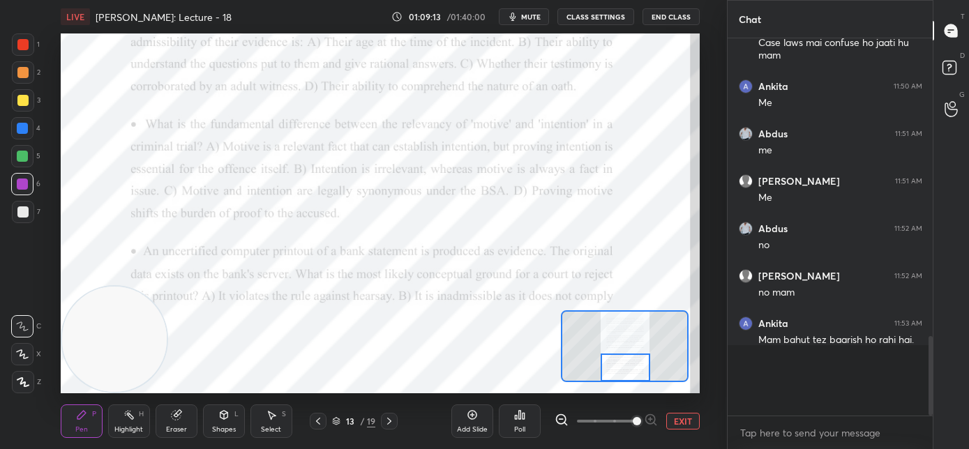
scroll to position [4, 5]
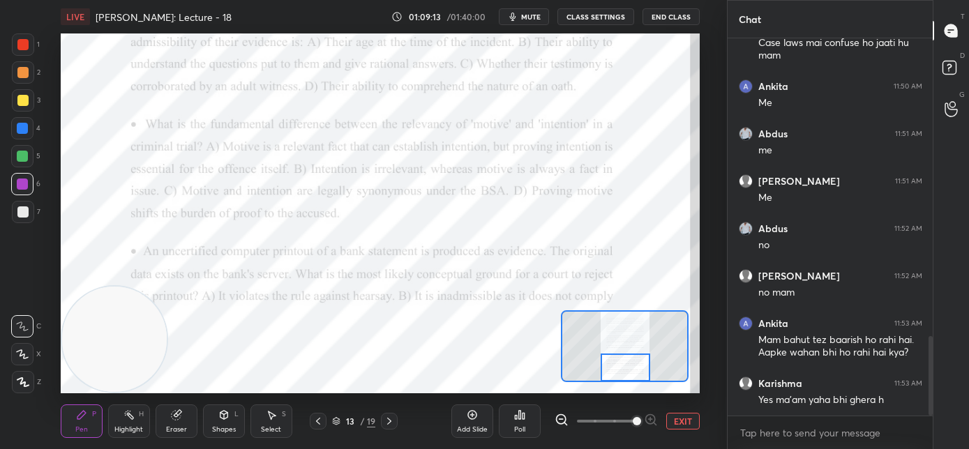
click at [394, 421] on icon at bounding box center [389, 421] width 11 height 11
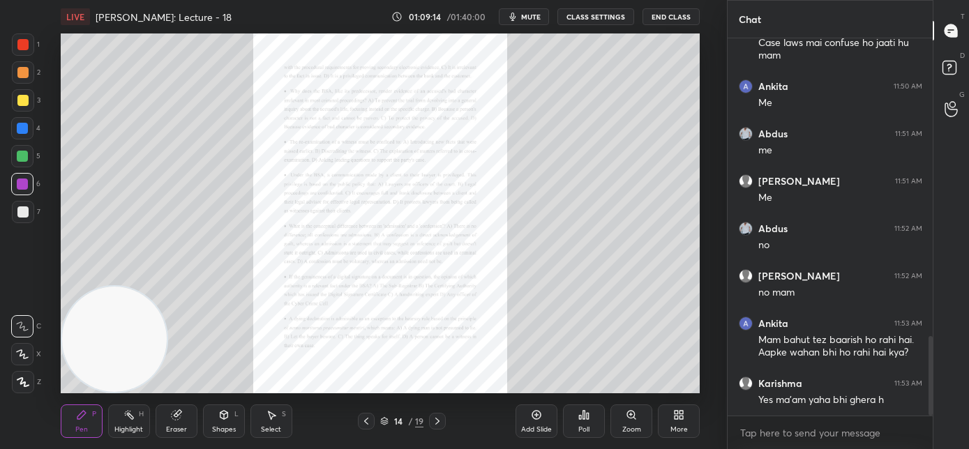
click at [622, 421] on div "Zoom" at bounding box center [631, 421] width 42 height 33
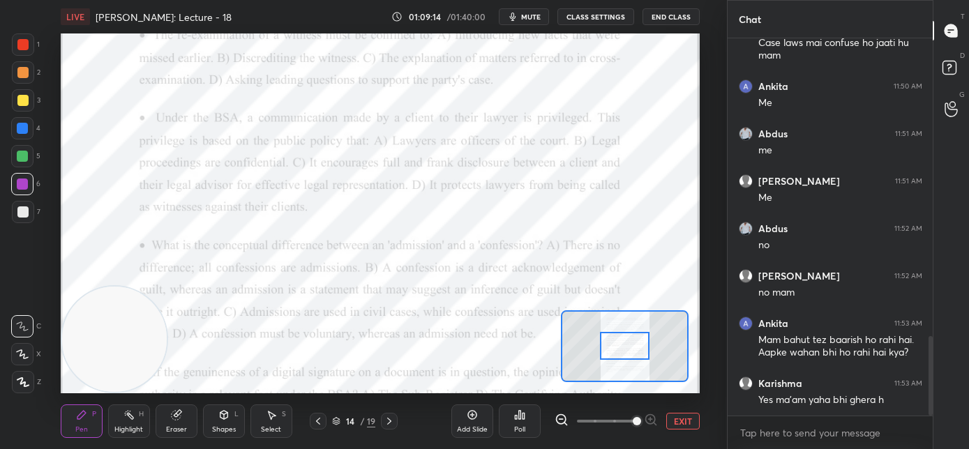
click at [626, 422] on span at bounding box center [606, 421] width 59 height 21
click at [633, 422] on span at bounding box center [637, 421] width 8 height 8
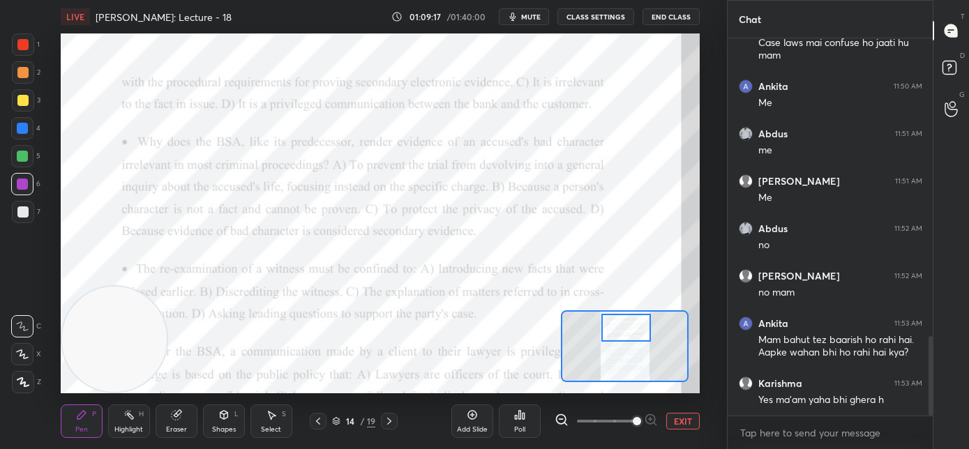
click at [628, 327] on div at bounding box center [626, 328] width 50 height 28
click at [316, 422] on icon at bounding box center [318, 421] width 11 height 11
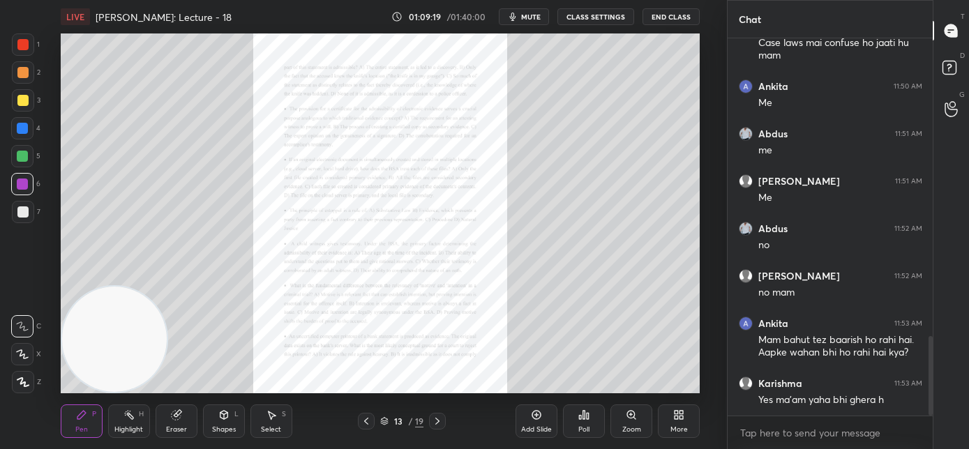
click at [438, 422] on icon at bounding box center [437, 421] width 11 height 11
click at [627, 424] on div "Zoom" at bounding box center [631, 421] width 42 height 33
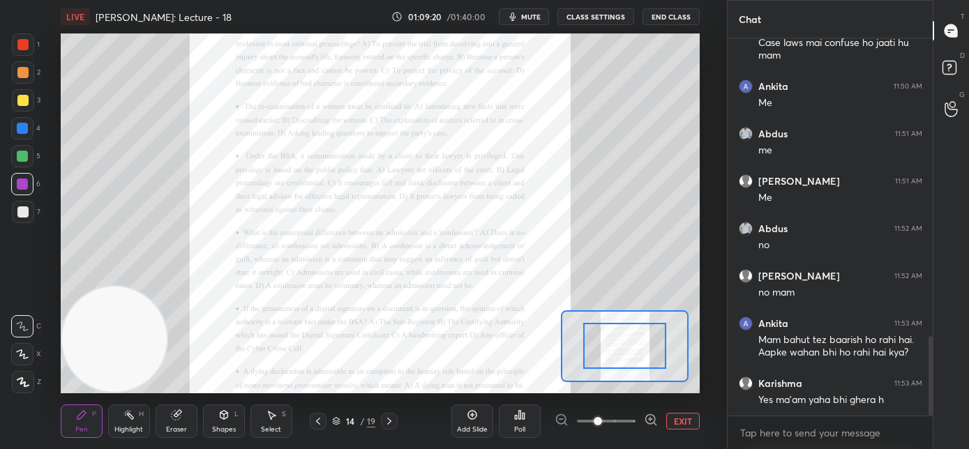
click at [629, 424] on span at bounding box center [606, 421] width 59 height 21
click at [602, 424] on span at bounding box center [598, 421] width 8 height 8
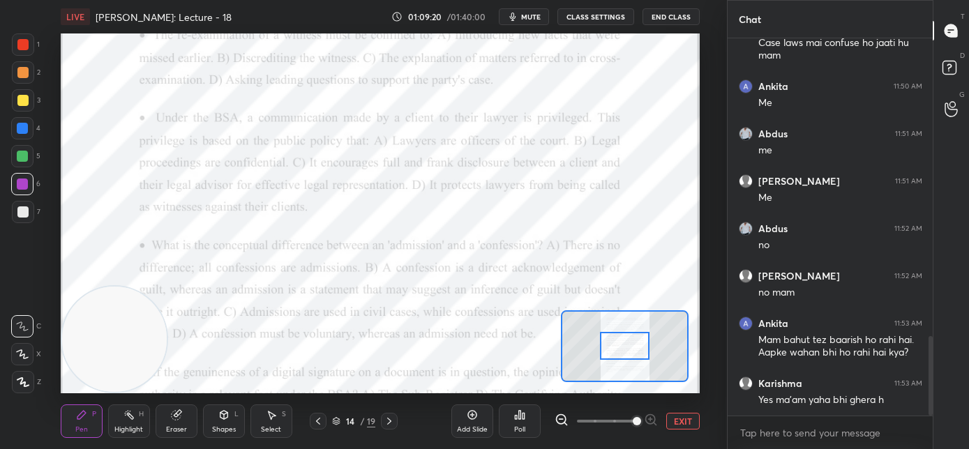
click at [633, 419] on span at bounding box center [637, 421] width 8 height 8
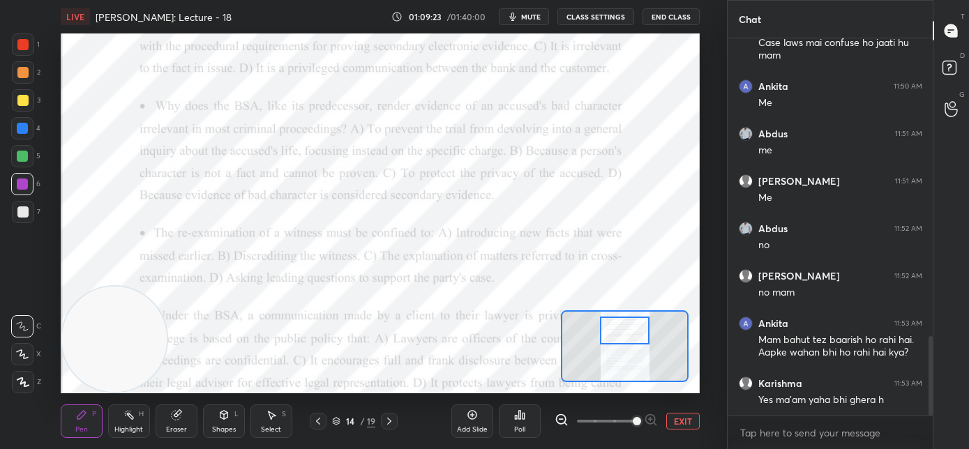
drag, startPoint x: 627, startPoint y: 347, endPoint x: 627, endPoint y: 332, distance: 15.3
click at [627, 332] on div at bounding box center [625, 331] width 50 height 28
click at [523, 417] on icon at bounding box center [524, 416] width 2 height 6
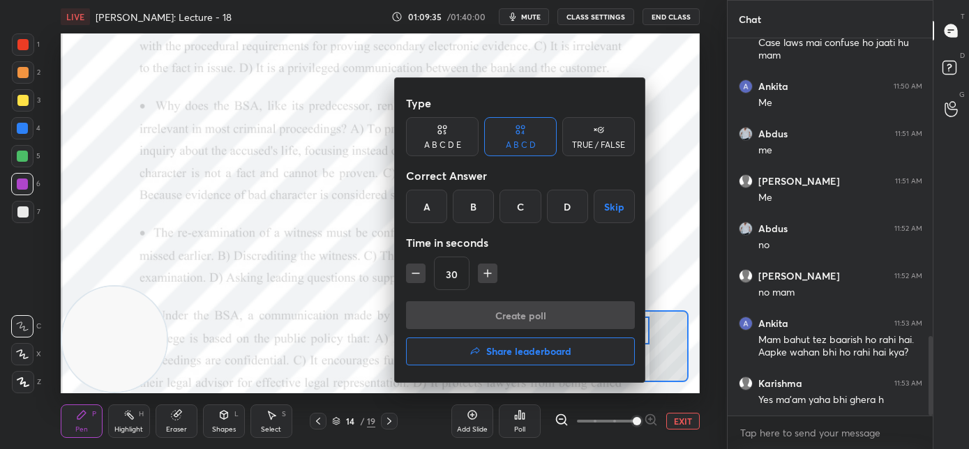
click at [525, 202] on div "C" at bounding box center [520, 206] width 41 height 33
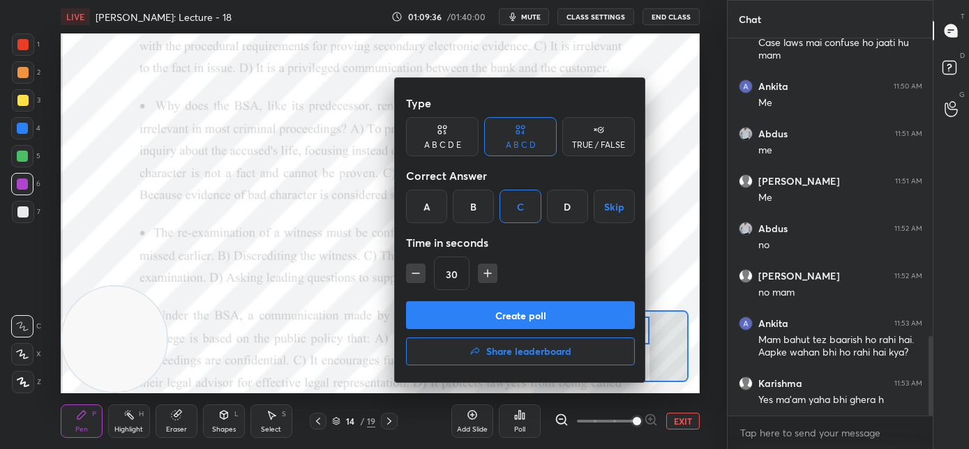
click at [520, 299] on div "Type A B C D E A B C D TRUE / FALSE Correct Answer A B C D Skip Time in seconds…" at bounding box center [520, 195] width 229 height 212
click at [520, 316] on button "Create poll" at bounding box center [520, 315] width 229 height 28
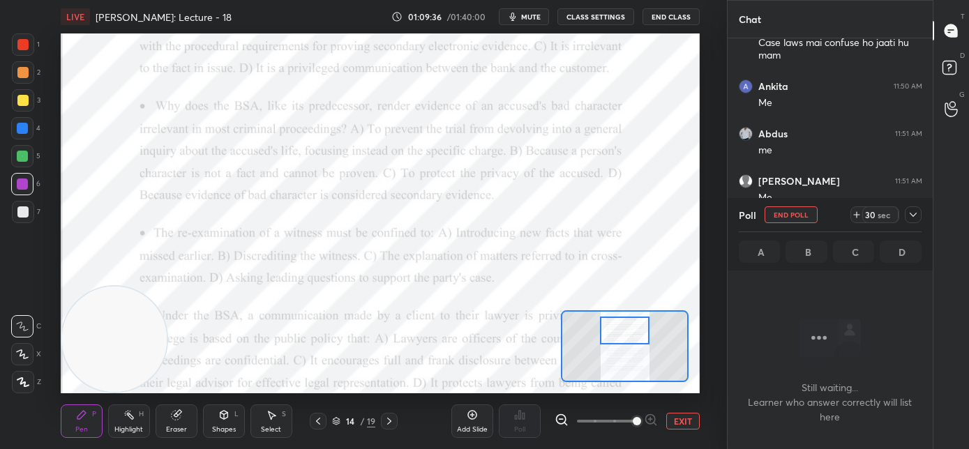
scroll to position [305, 201]
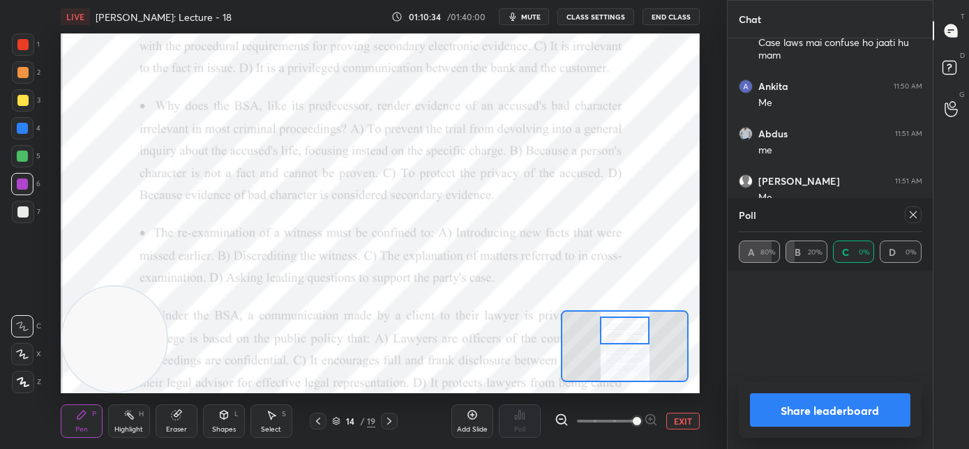
click at [910, 216] on icon at bounding box center [913, 214] width 11 height 11
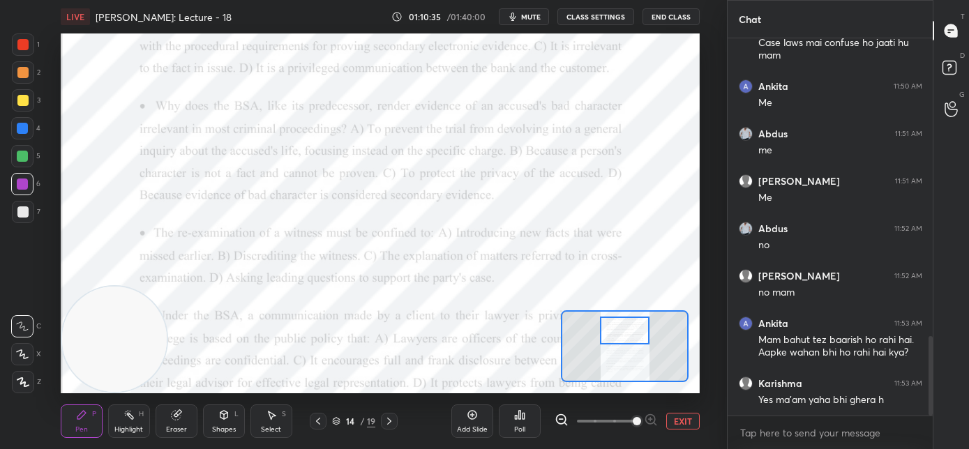
scroll to position [5, 5]
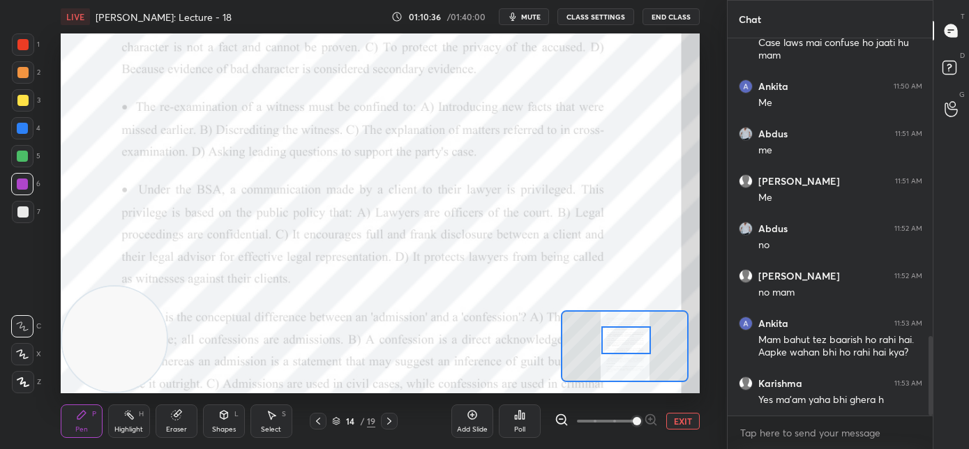
click at [627, 345] on div at bounding box center [626, 341] width 50 height 28
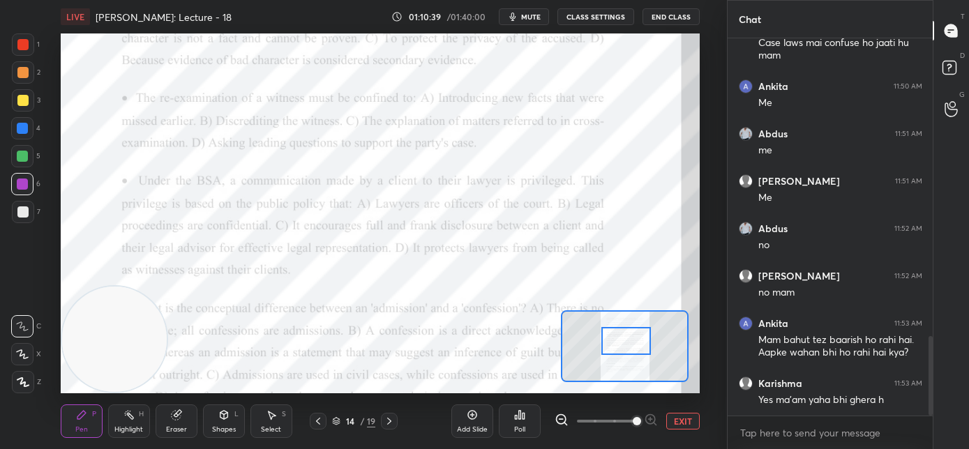
click at [615, 343] on div at bounding box center [626, 341] width 50 height 28
click at [511, 413] on div "Poll" at bounding box center [520, 421] width 42 height 33
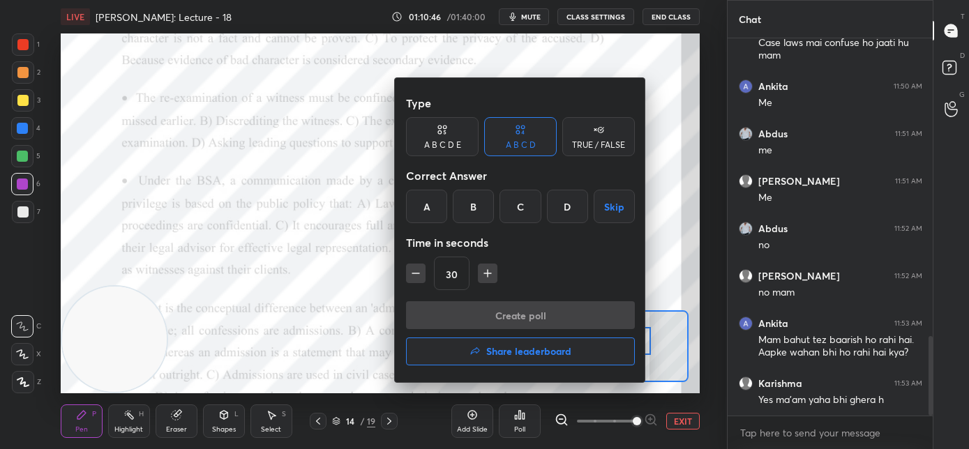
drag, startPoint x: 511, startPoint y: 209, endPoint x: 509, endPoint y: 219, distance: 10.7
click at [511, 210] on div "C" at bounding box center [520, 206] width 41 height 33
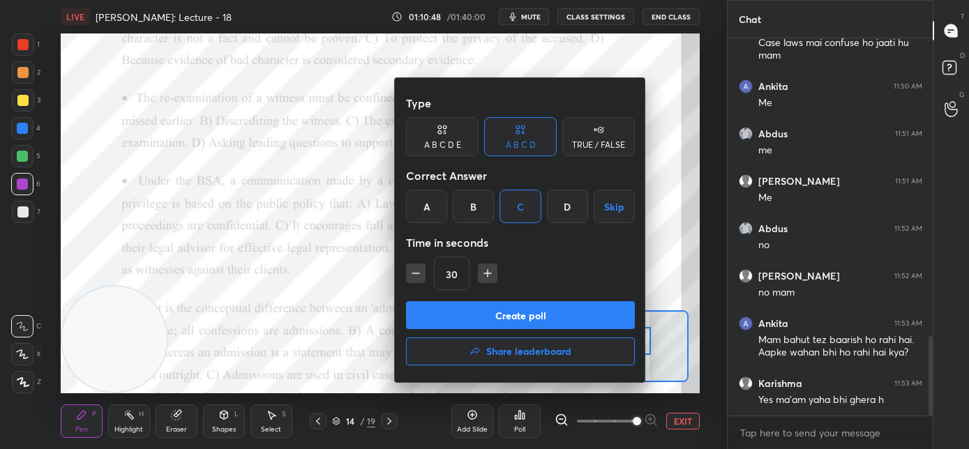
drag, startPoint x: 472, startPoint y: 318, endPoint x: 460, endPoint y: 318, distance: 12.6
click at [472, 319] on button "Create poll" at bounding box center [520, 315] width 229 height 28
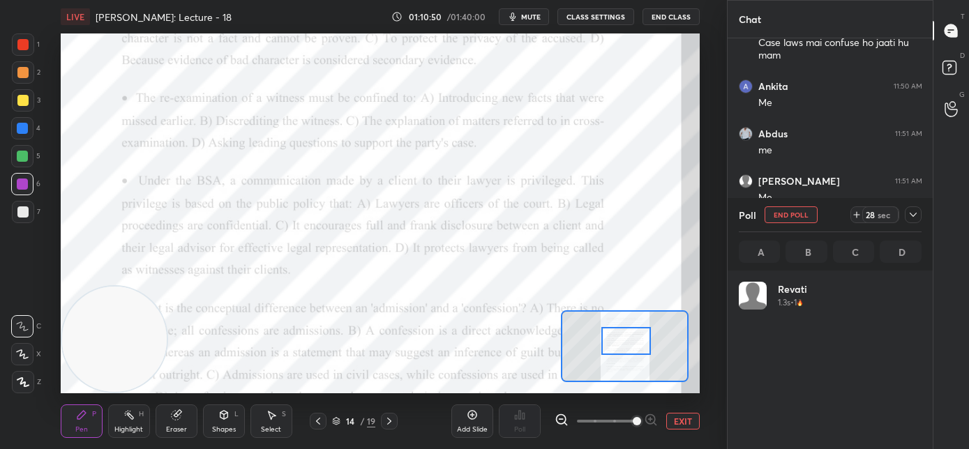
scroll to position [4, 5]
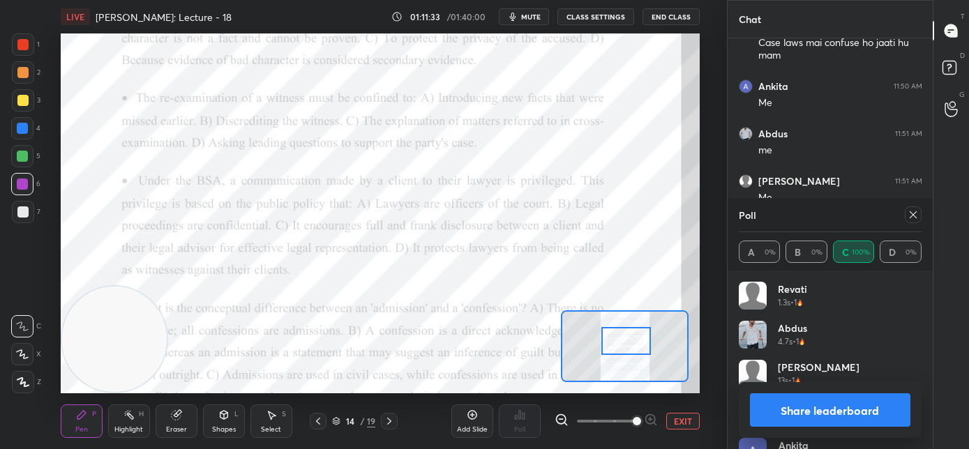
click at [915, 217] on icon at bounding box center [913, 214] width 11 height 11
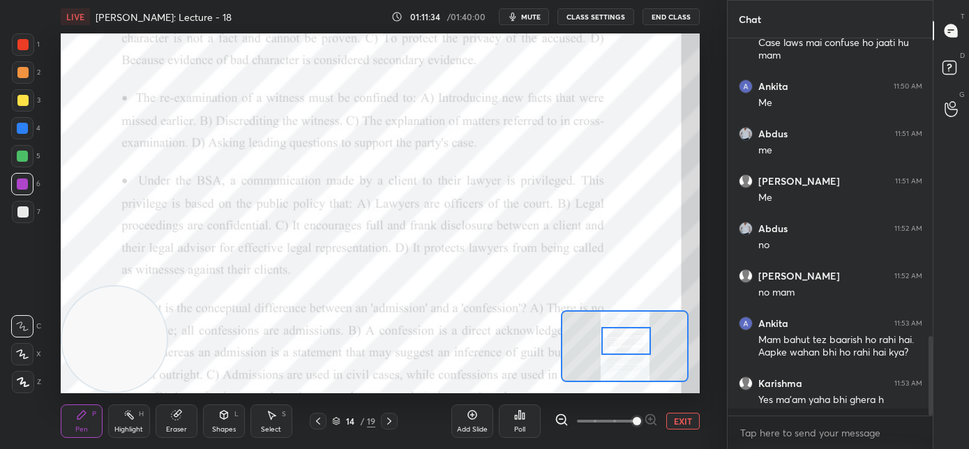
scroll to position [373, 201]
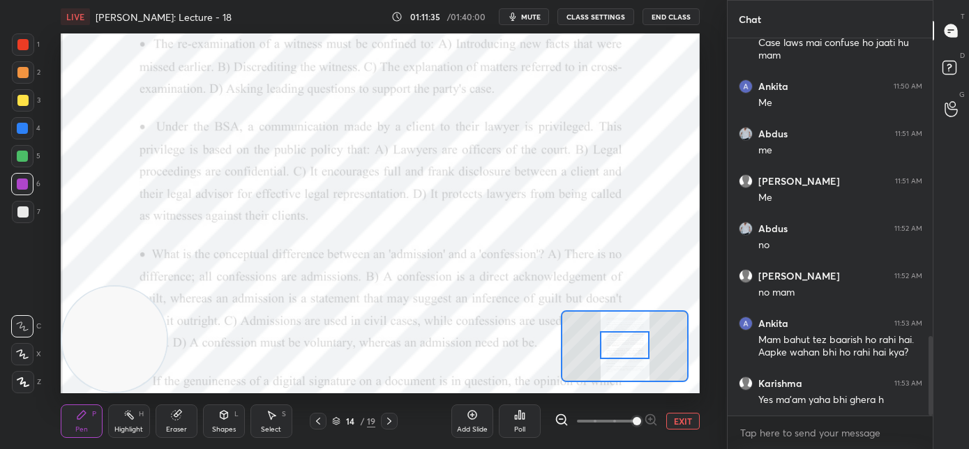
click at [624, 350] on div at bounding box center [625, 345] width 50 height 28
click at [520, 419] on icon at bounding box center [520, 415] width 2 height 8
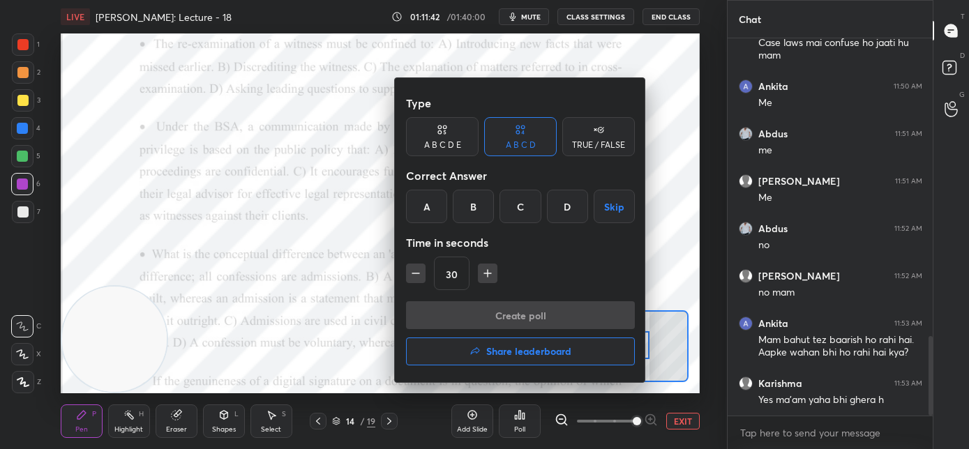
click at [484, 214] on div "B" at bounding box center [473, 206] width 41 height 33
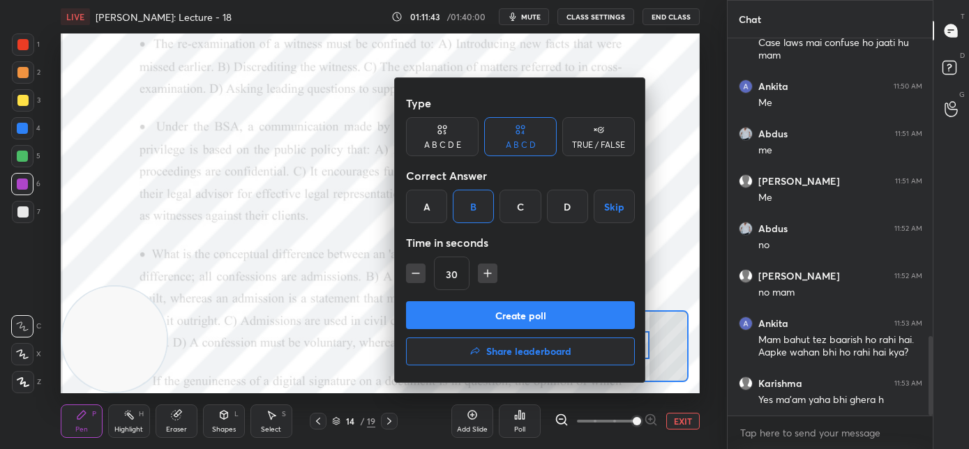
click at [497, 314] on button "Create poll" at bounding box center [520, 315] width 229 height 28
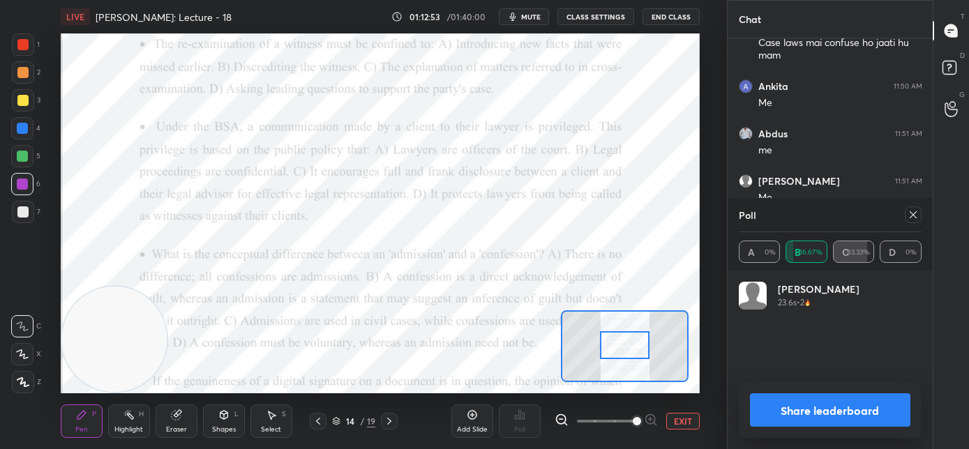
scroll to position [1483, 0]
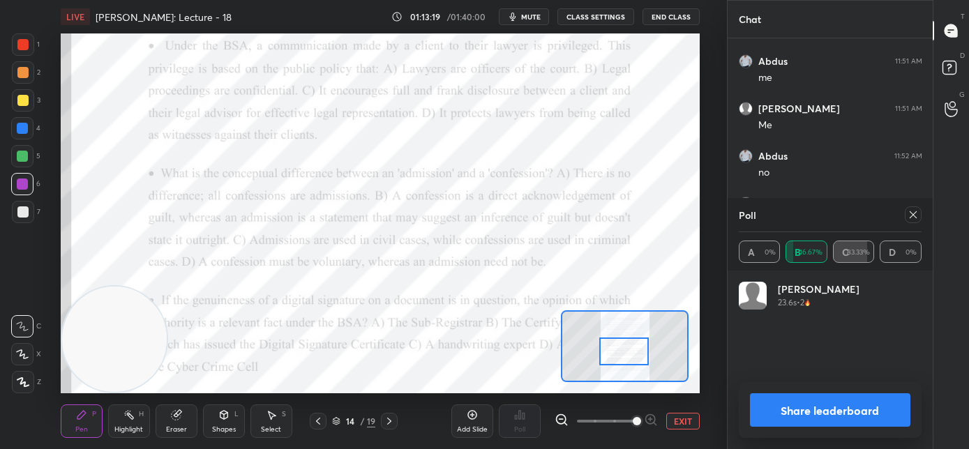
drag, startPoint x: 624, startPoint y: 351, endPoint x: 613, endPoint y: 337, distance: 17.4
click at [623, 350] on div at bounding box center [624, 352] width 50 height 28
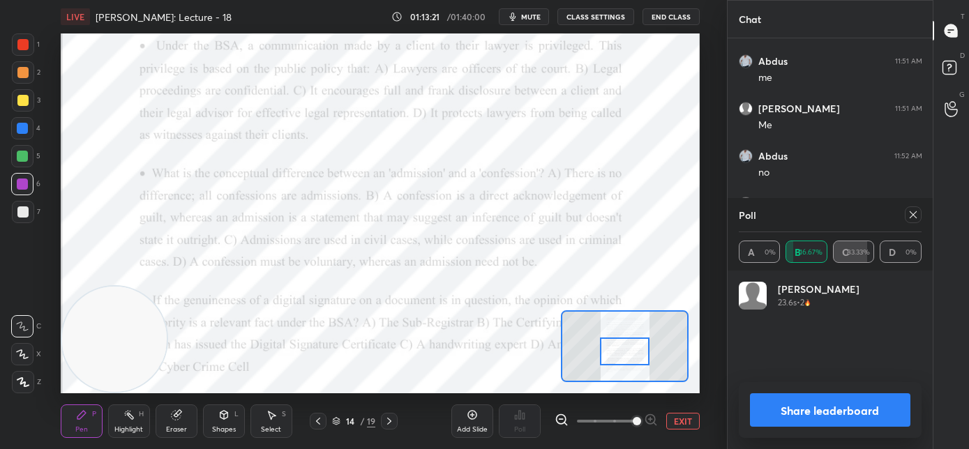
click at [59, 179] on div "Setting up your live class Poll for secs No correct answer Start poll" at bounding box center [380, 213] width 671 height 360
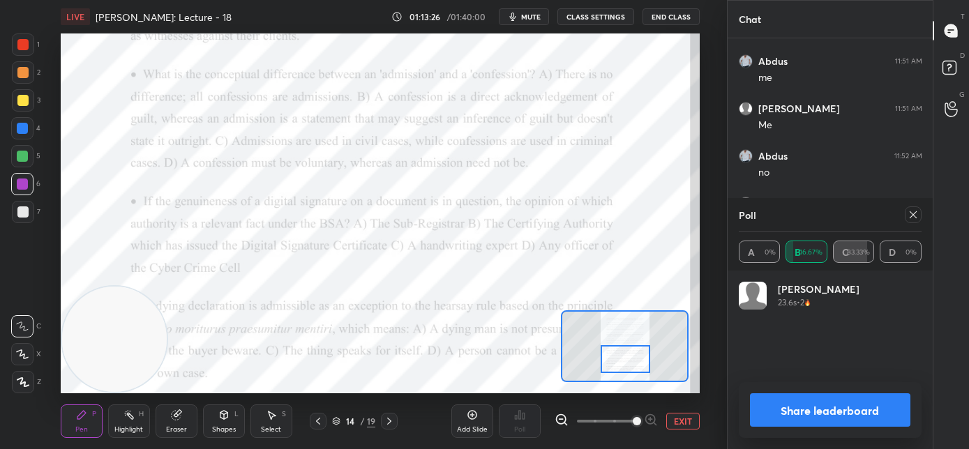
click at [634, 361] on div at bounding box center [626, 359] width 50 height 28
click at [911, 214] on icon at bounding box center [913, 214] width 11 height 11
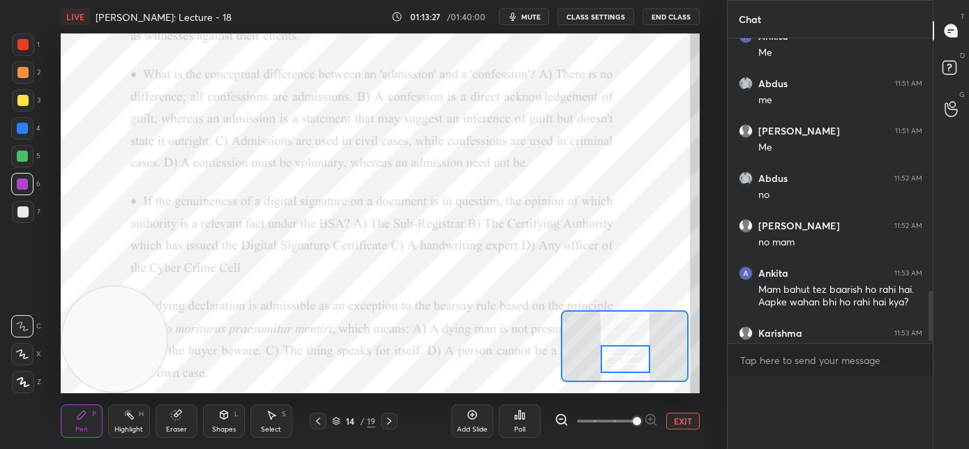
scroll to position [4, 5]
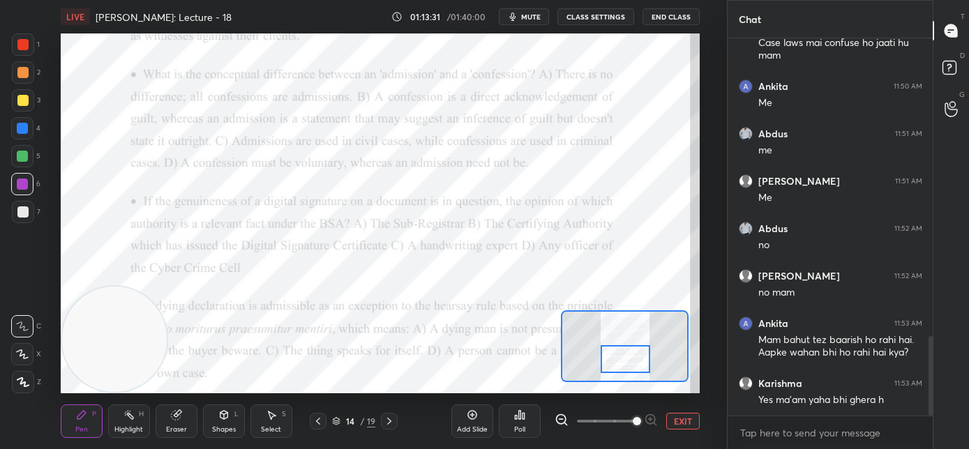
click at [523, 415] on icon at bounding box center [524, 416] width 2 height 6
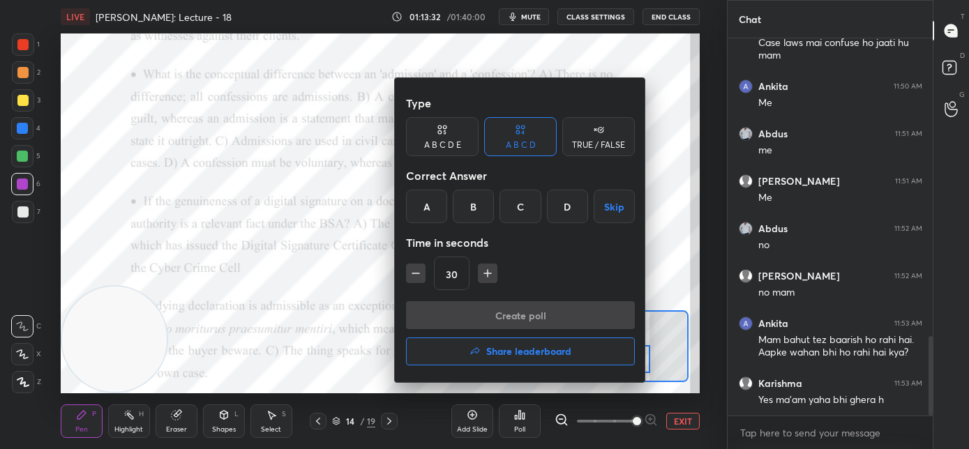
click at [481, 204] on div "B" at bounding box center [473, 206] width 41 height 33
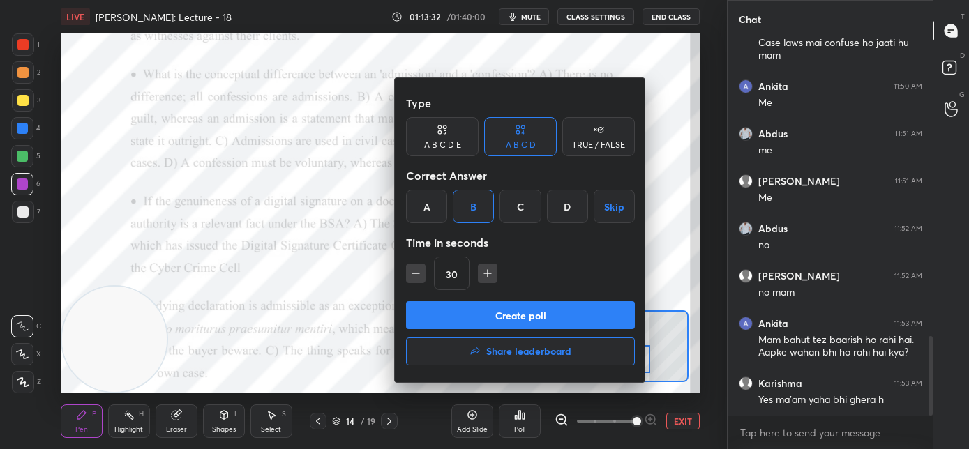
click at [478, 307] on button "Create poll" at bounding box center [520, 315] width 229 height 28
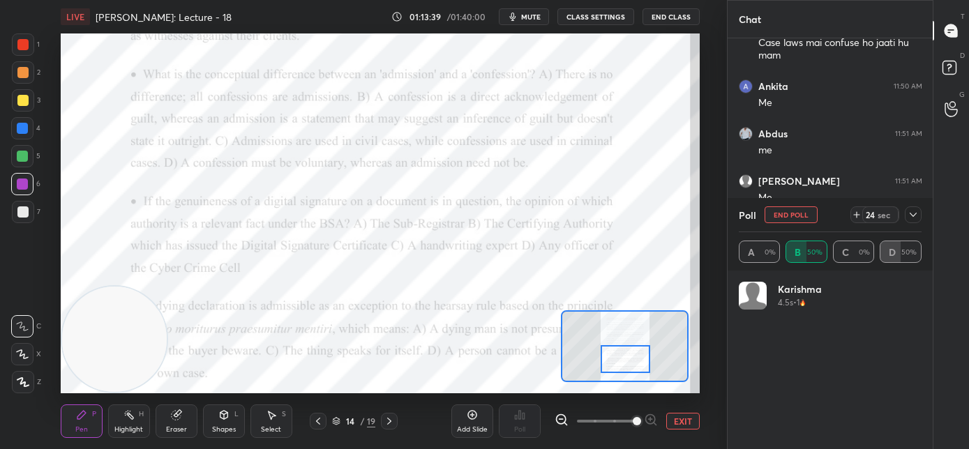
scroll to position [163, 179]
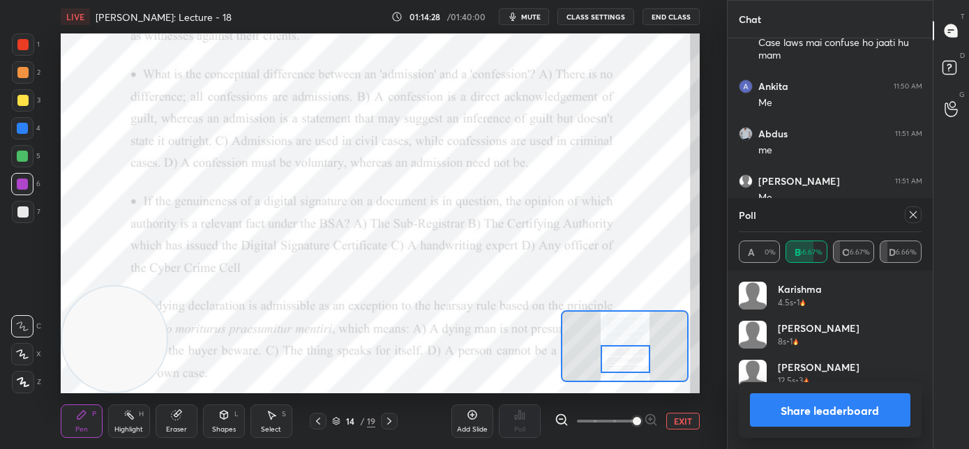
drag, startPoint x: 917, startPoint y: 214, endPoint x: 785, endPoint y: 257, distance: 138.6
click at [915, 214] on icon at bounding box center [913, 214] width 11 height 11
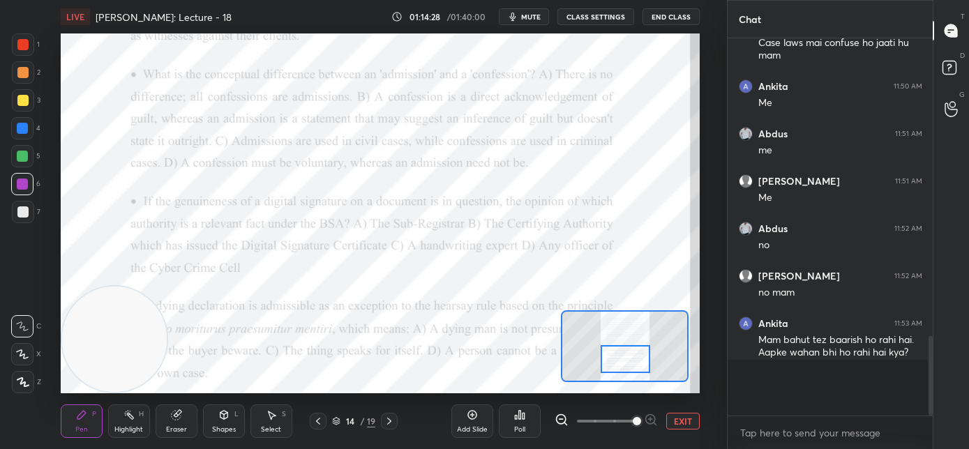
scroll to position [5, 5]
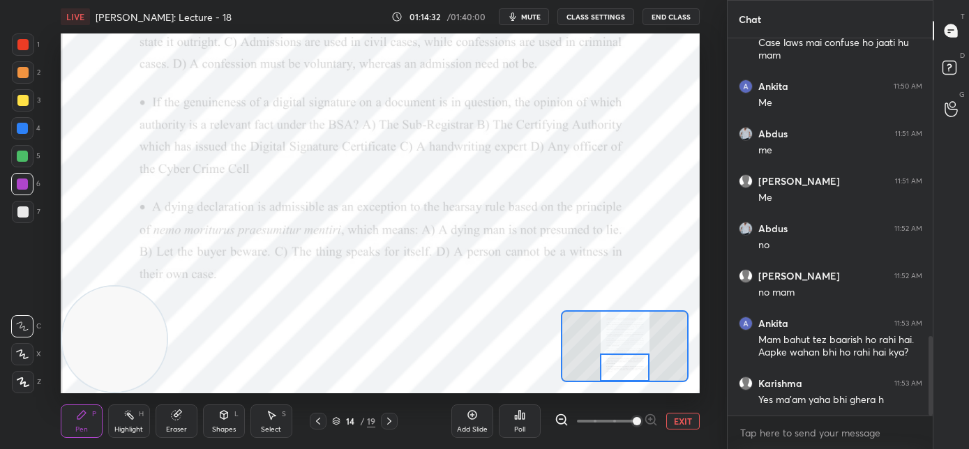
click at [632, 372] on div at bounding box center [625, 368] width 50 height 28
click at [528, 430] on div "Poll" at bounding box center [520, 421] width 42 height 33
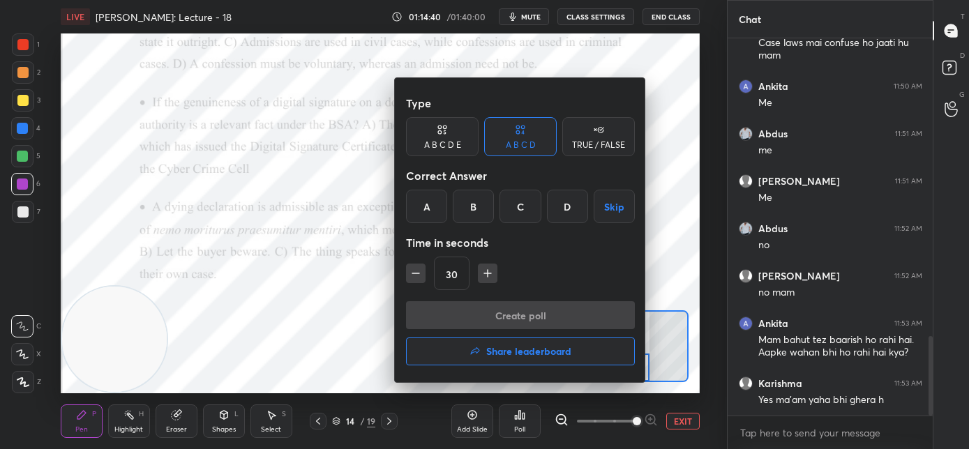
click at [433, 218] on div "A" at bounding box center [426, 206] width 41 height 33
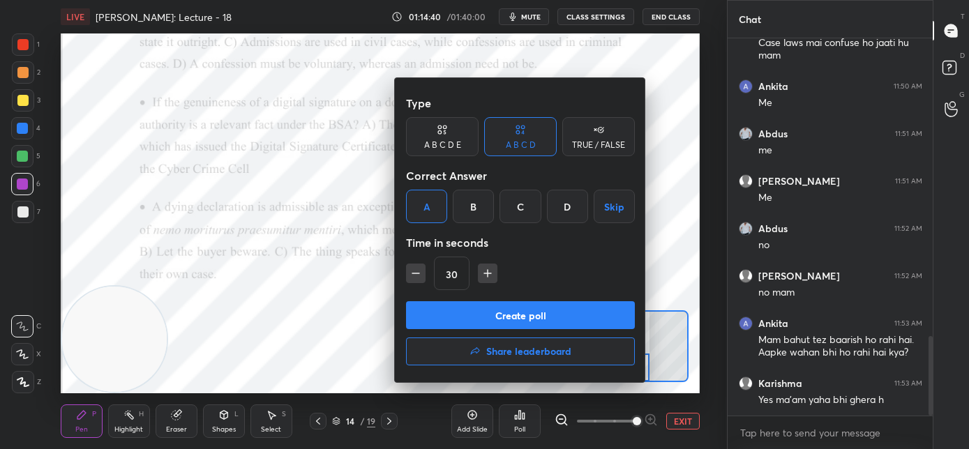
click at [457, 322] on button "Create poll" at bounding box center [520, 315] width 229 height 28
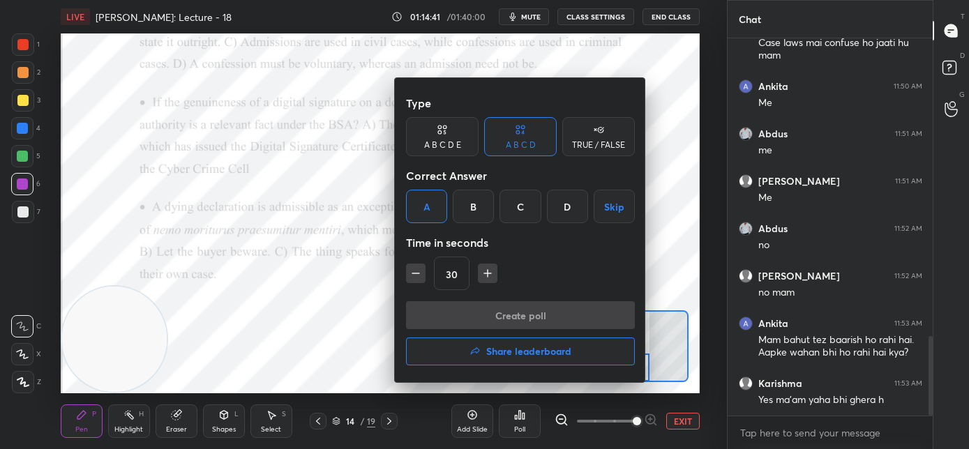
click at [457, 322] on div "Create poll Share leaderboard" at bounding box center [520, 336] width 229 height 70
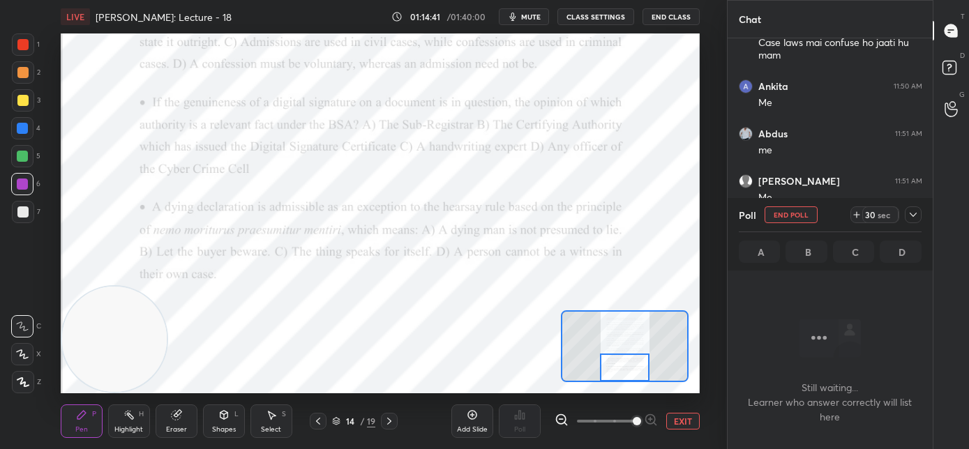
scroll to position [185, 201]
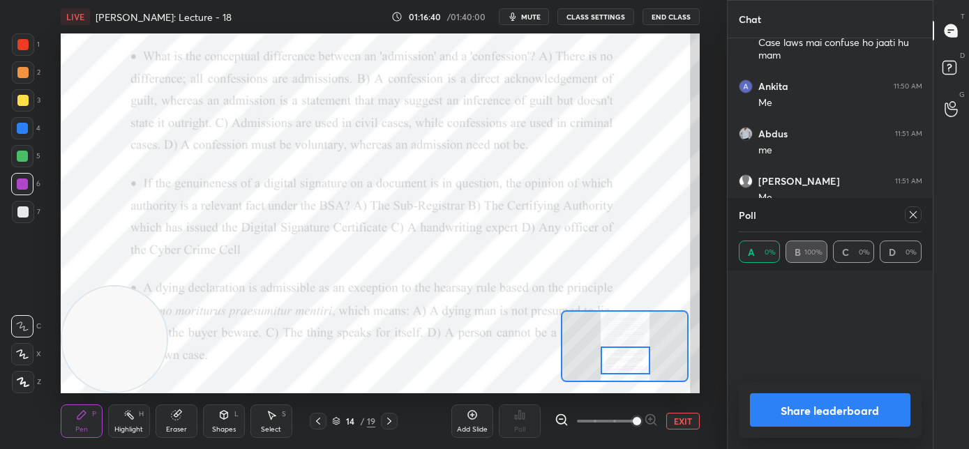
drag, startPoint x: 630, startPoint y: 357, endPoint x: 630, endPoint y: 364, distance: 7.7
click at [630, 364] on div at bounding box center [626, 361] width 50 height 28
click at [915, 216] on icon at bounding box center [913, 214] width 11 height 11
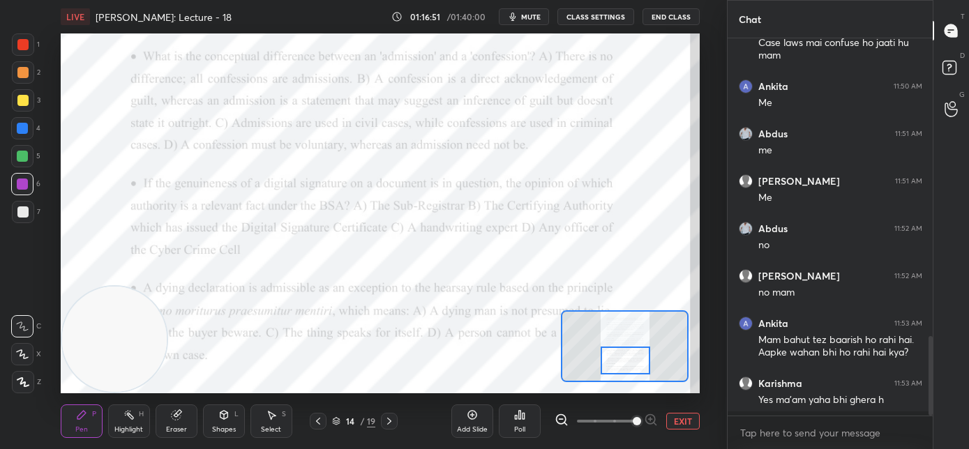
scroll to position [257, 201]
click at [519, 426] on div "Poll" at bounding box center [519, 429] width 11 height 7
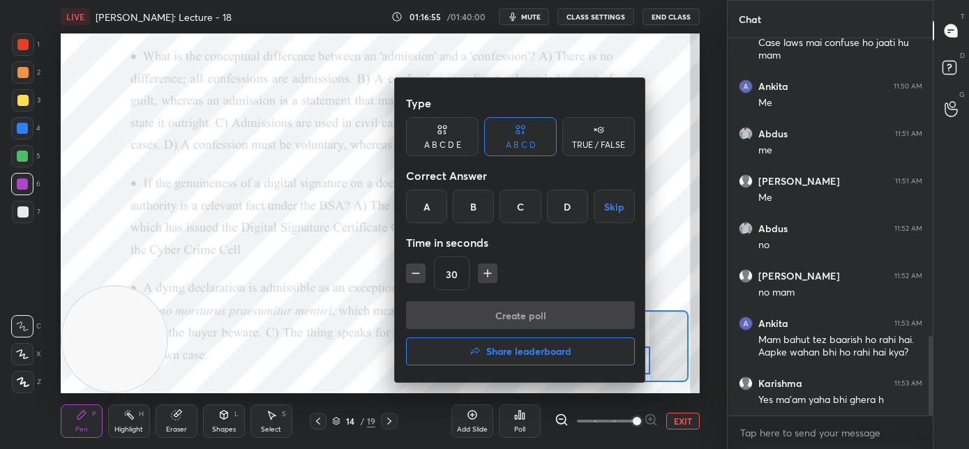
drag, startPoint x: 354, startPoint y: 245, endPoint x: 380, endPoint y: 250, distance: 27.1
click at [355, 245] on div at bounding box center [484, 224] width 969 height 449
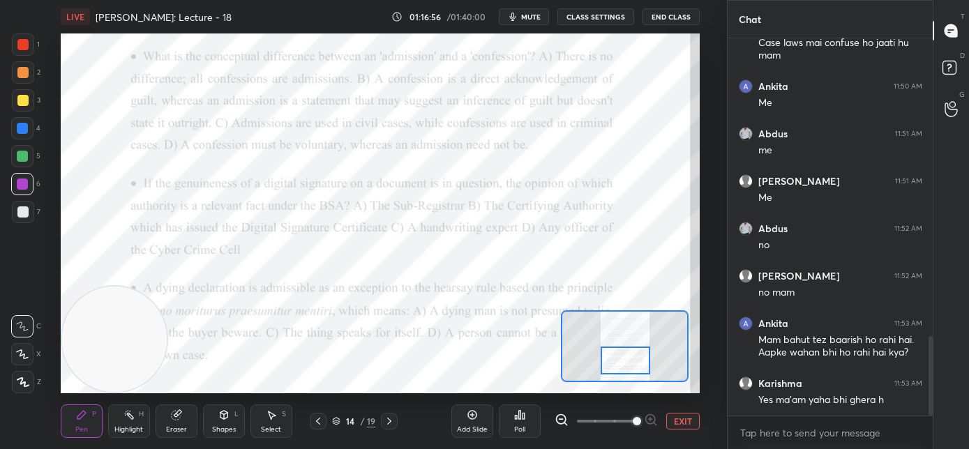
click at [515, 421] on div "Poll" at bounding box center [520, 421] width 42 height 33
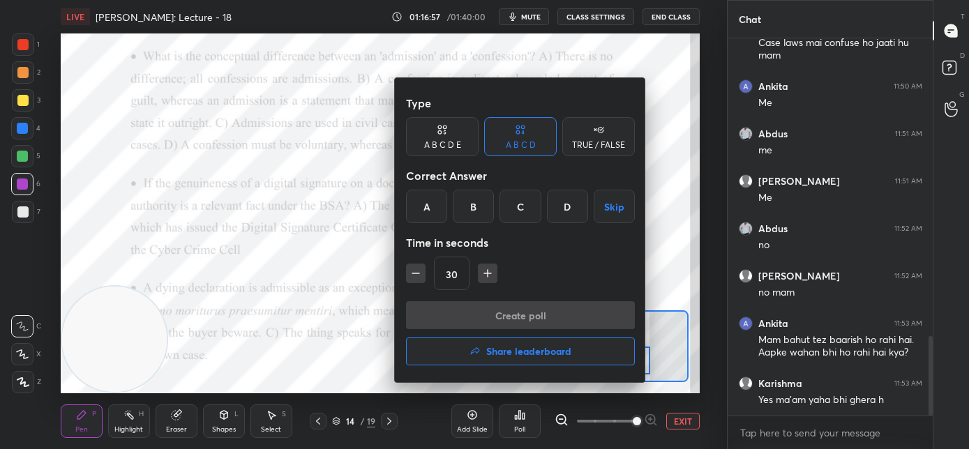
click at [476, 210] on div "B" at bounding box center [473, 206] width 41 height 33
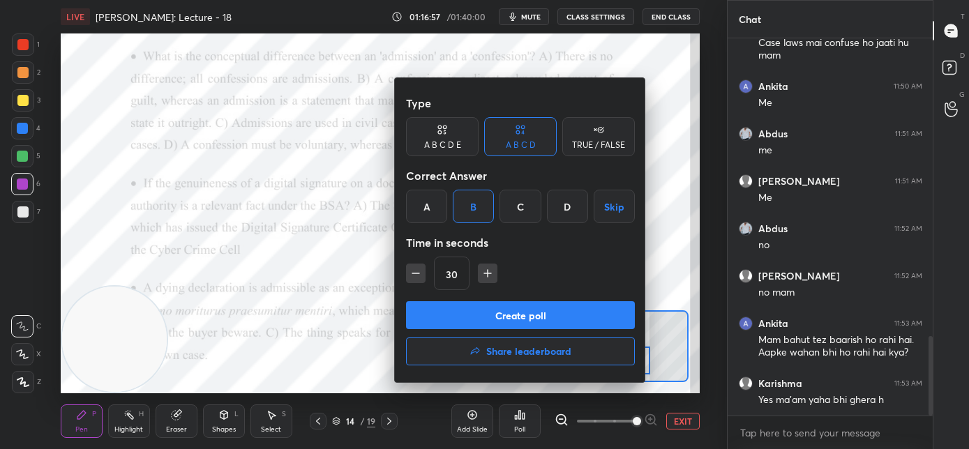
click at [467, 322] on button "Create poll" at bounding box center [520, 315] width 229 height 28
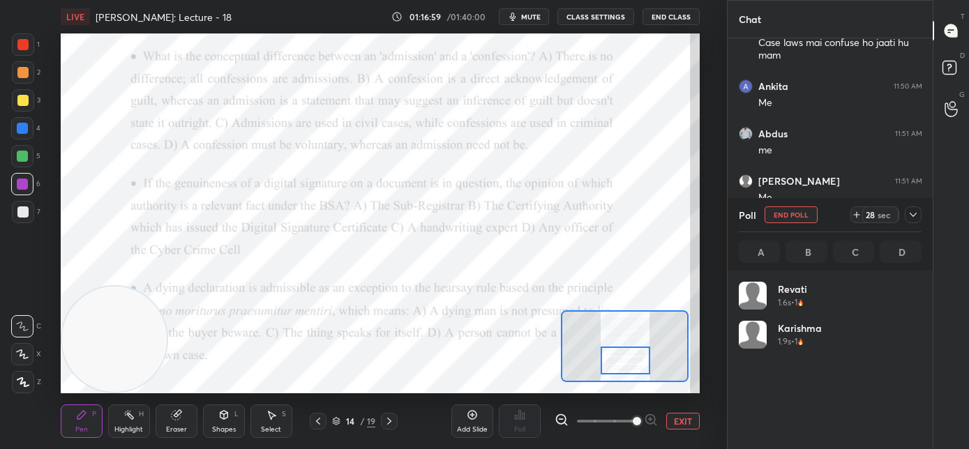
scroll to position [163, 179]
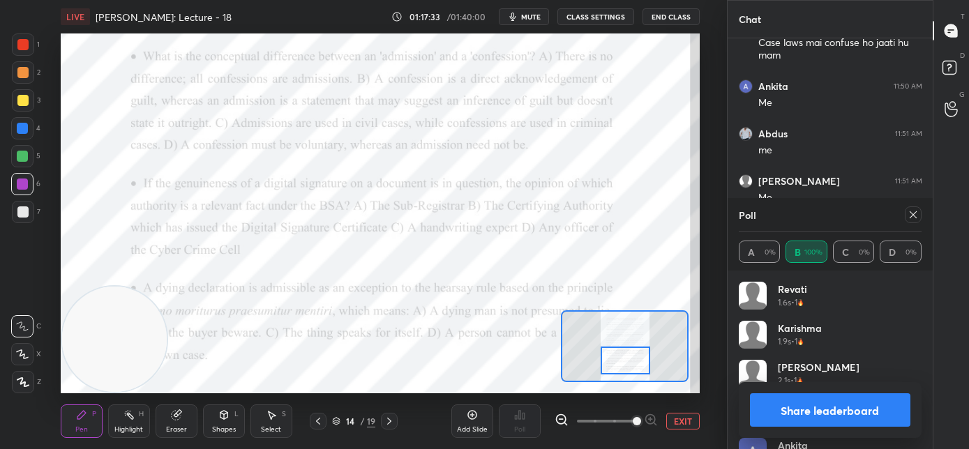
click at [908, 218] on icon at bounding box center [913, 214] width 11 height 11
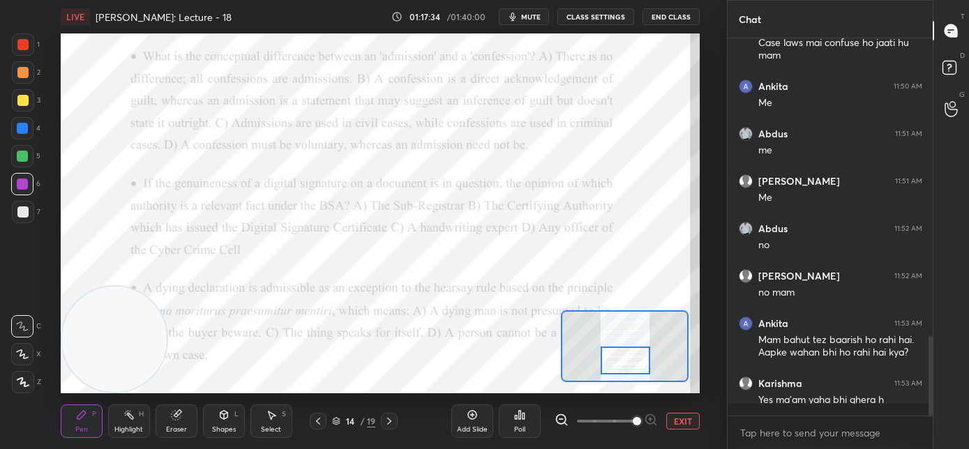
scroll to position [4, 5]
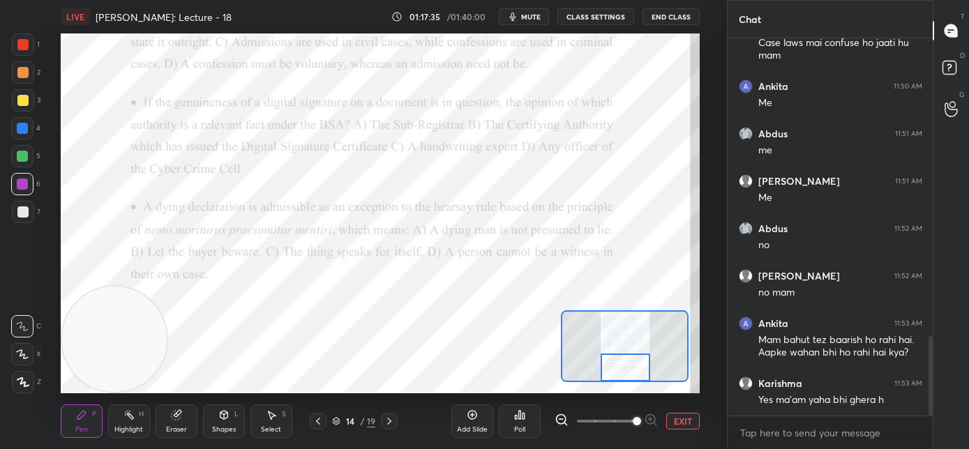
drag, startPoint x: 623, startPoint y: 359, endPoint x: 623, endPoint y: 370, distance: 11.2
click at [623, 370] on div at bounding box center [626, 368] width 50 height 28
click at [511, 429] on div "Poll" at bounding box center [520, 421] width 42 height 33
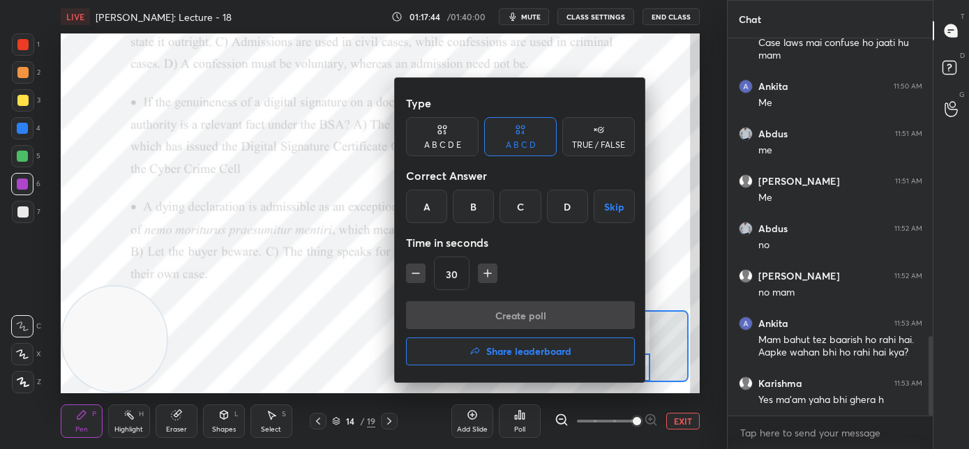
click at [432, 210] on div "A" at bounding box center [426, 206] width 41 height 33
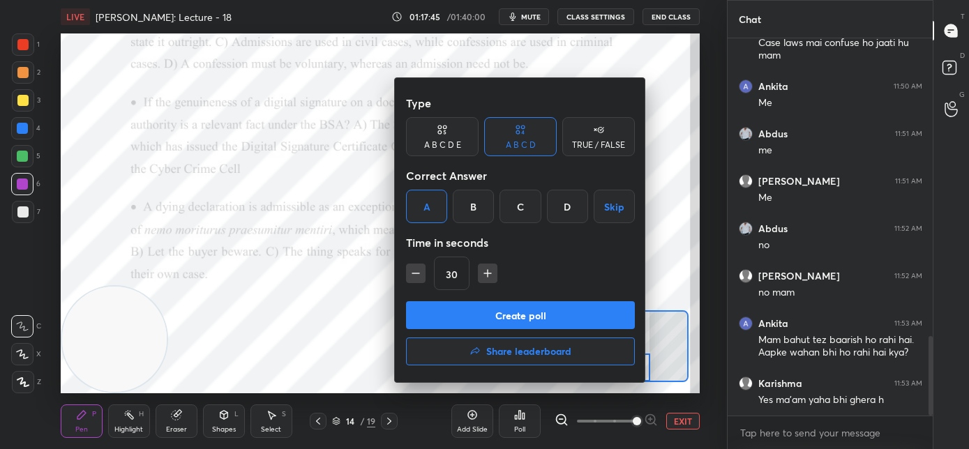
click at [434, 328] on button "Create poll" at bounding box center [520, 315] width 229 height 28
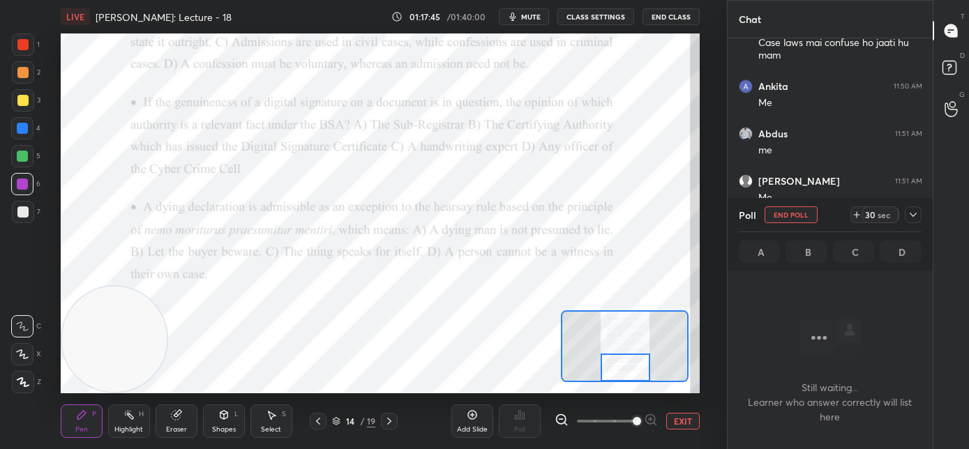
click at [437, 322] on div "Type A B C D E A B C D TRUE / FALSE Correct Answer A B C D Skip Time in seconds…" at bounding box center [520, 286] width 188 height 151
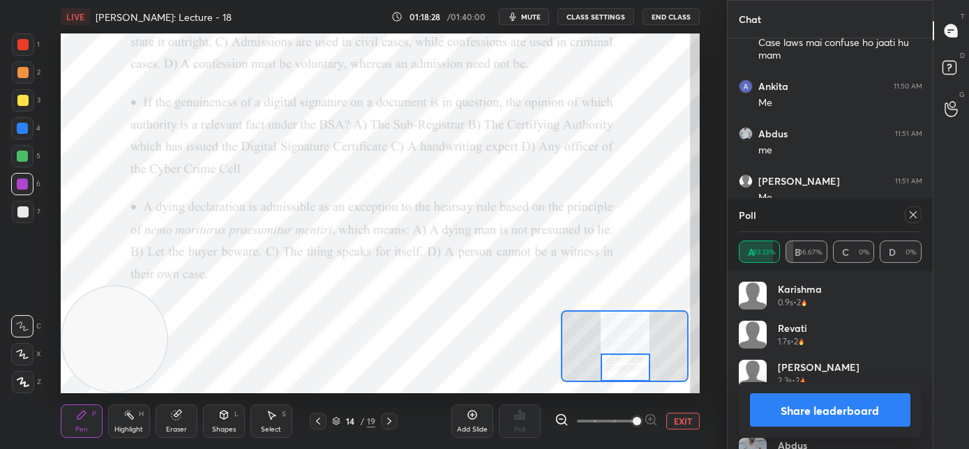
click at [911, 216] on icon at bounding box center [913, 214] width 11 height 11
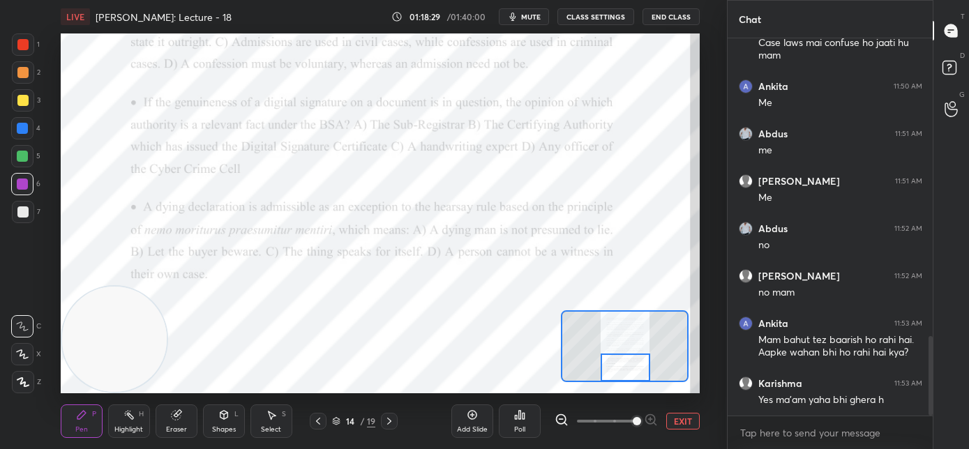
click at [391, 422] on icon at bounding box center [389, 421] width 11 height 11
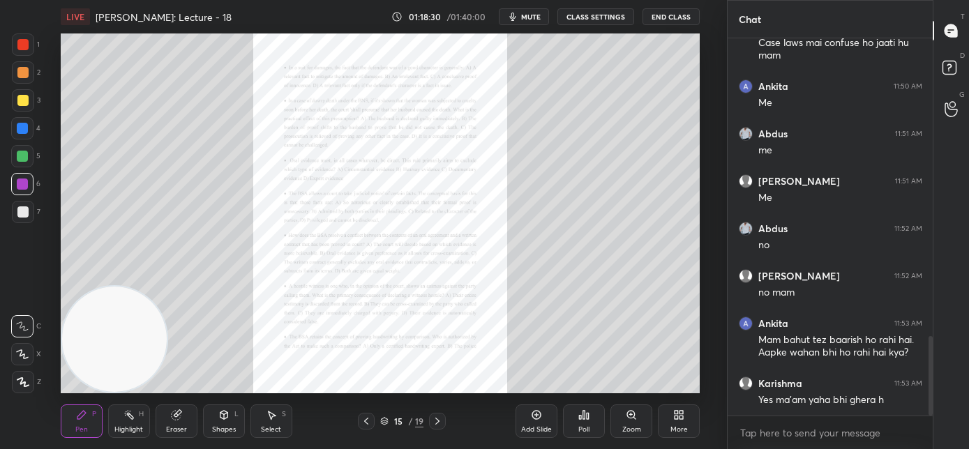
click at [627, 426] on div "Zoom" at bounding box center [631, 429] width 19 height 7
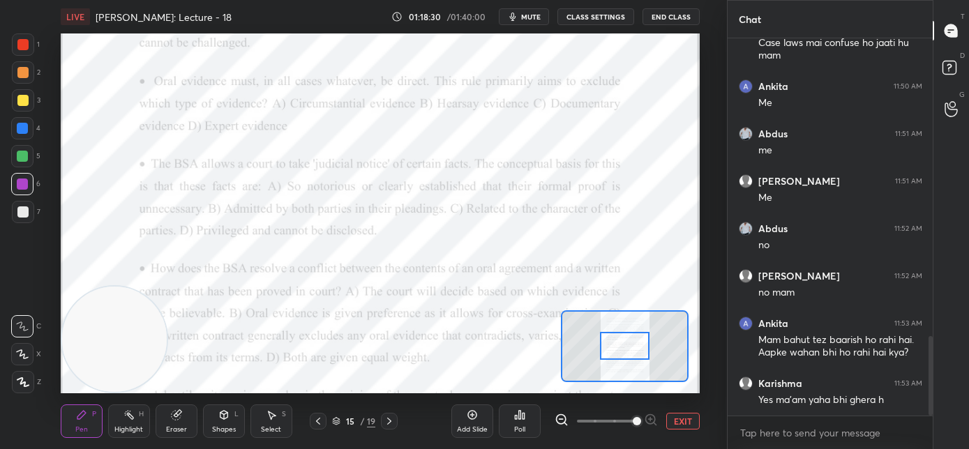
drag, startPoint x: 627, startPoint y: 426, endPoint x: 627, endPoint y: 387, distance: 38.4
click at [633, 421] on span at bounding box center [637, 421] width 8 height 8
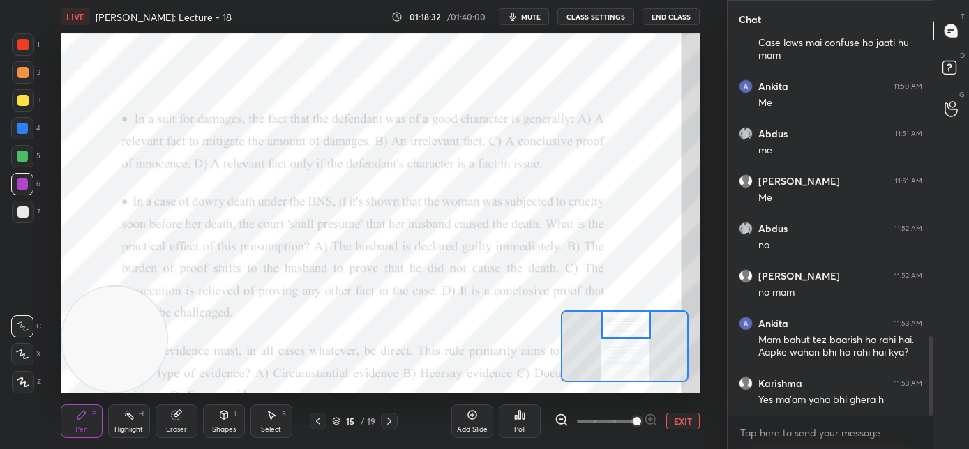
click at [628, 331] on div at bounding box center [626, 325] width 50 height 28
click at [518, 428] on div "Poll" at bounding box center [519, 429] width 11 height 7
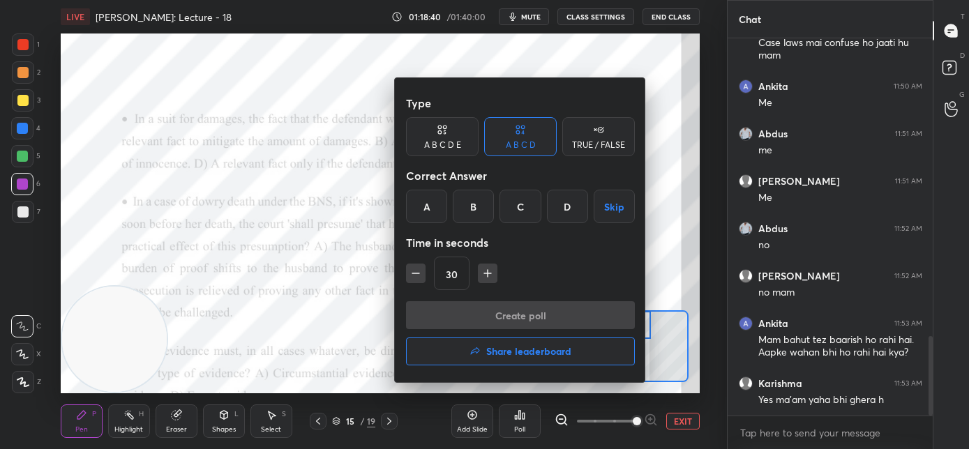
click at [466, 216] on div "B" at bounding box center [473, 206] width 41 height 33
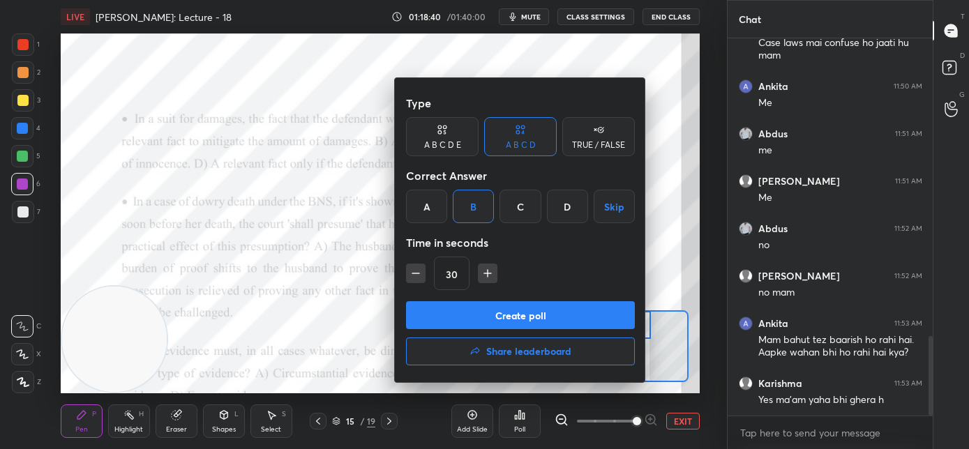
click at [474, 310] on button "Create poll" at bounding box center [520, 315] width 229 height 28
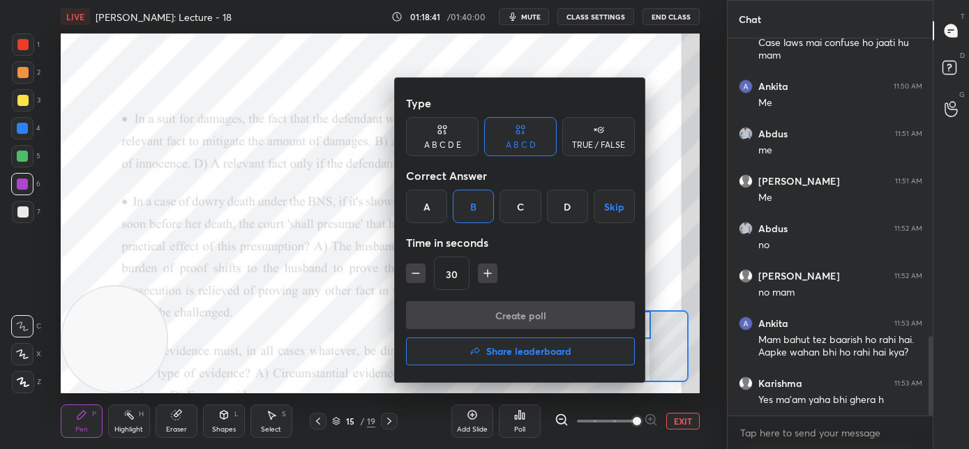
scroll to position [228, 201]
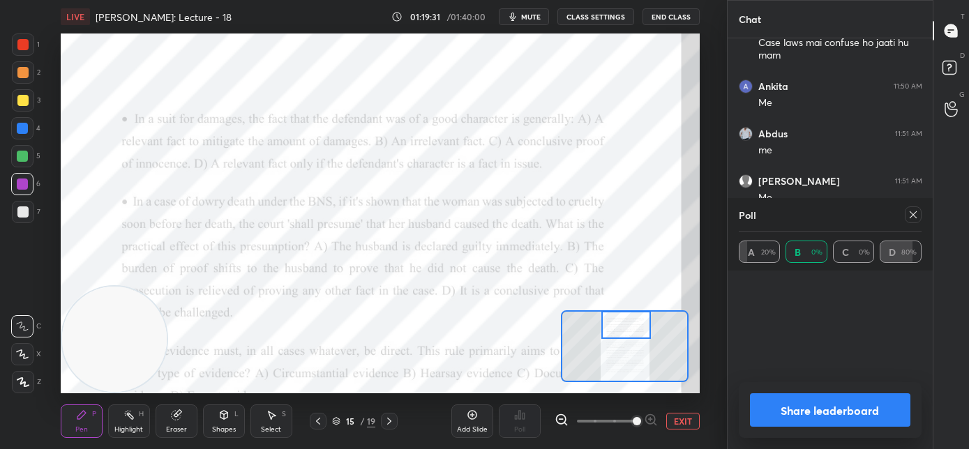
click at [917, 216] on icon at bounding box center [913, 214] width 11 height 11
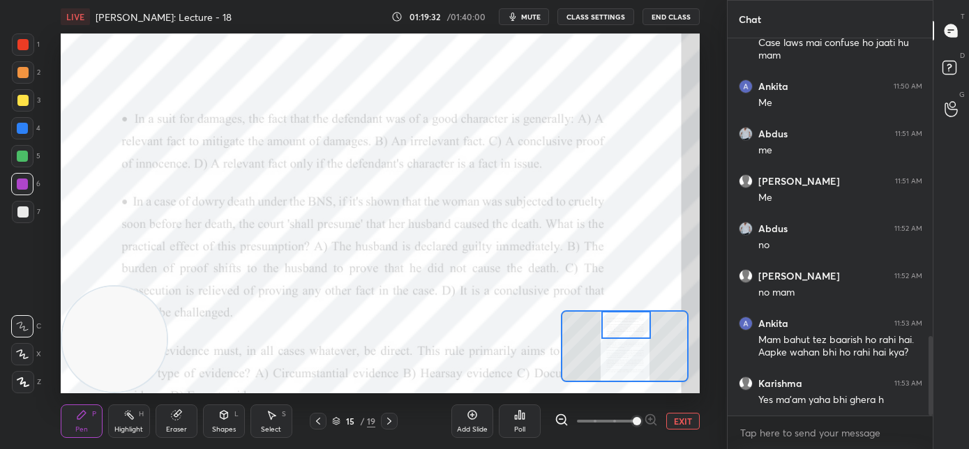
scroll to position [257, 201]
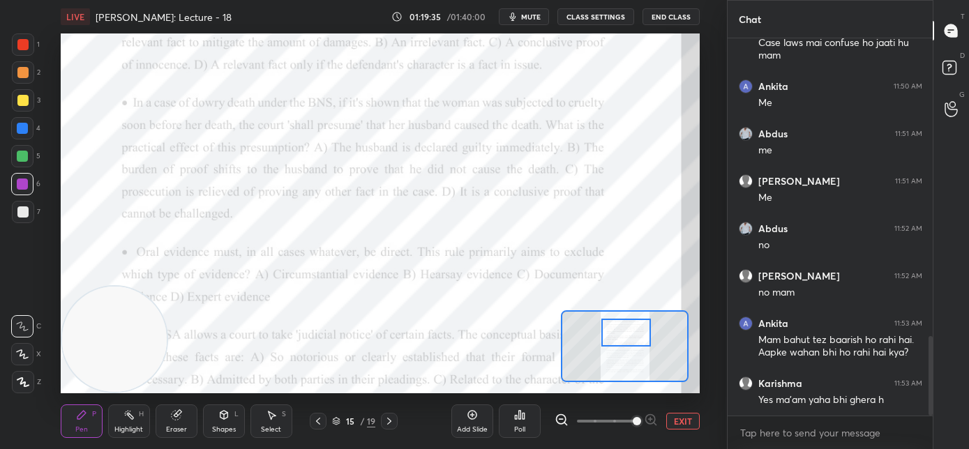
drag, startPoint x: 633, startPoint y: 330, endPoint x: 633, endPoint y: 338, distance: 7.7
click at [633, 338] on div at bounding box center [626, 333] width 50 height 28
click at [59, 100] on div "Setting up your live class Poll for secs No correct answer Start poll" at bounding box center [380, 213] width 671 height 360
click at [523, 422] on div "Poll" at bounding box center [520, 421] width 42 height 33
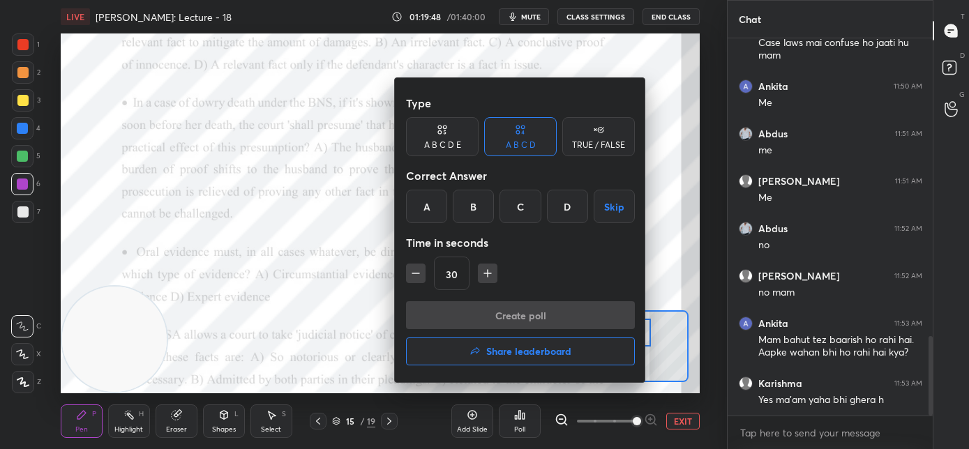
click at [475, 208] on div "B" at bounding box center [473, 206] width 41 height 33
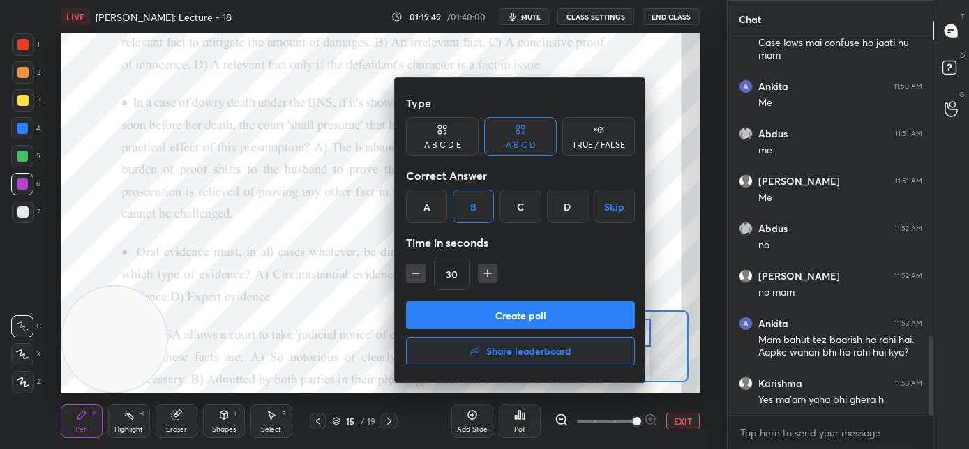
click at [497, 307] on button "Create poll" at bounding box center [520, 315] width 229 height 28
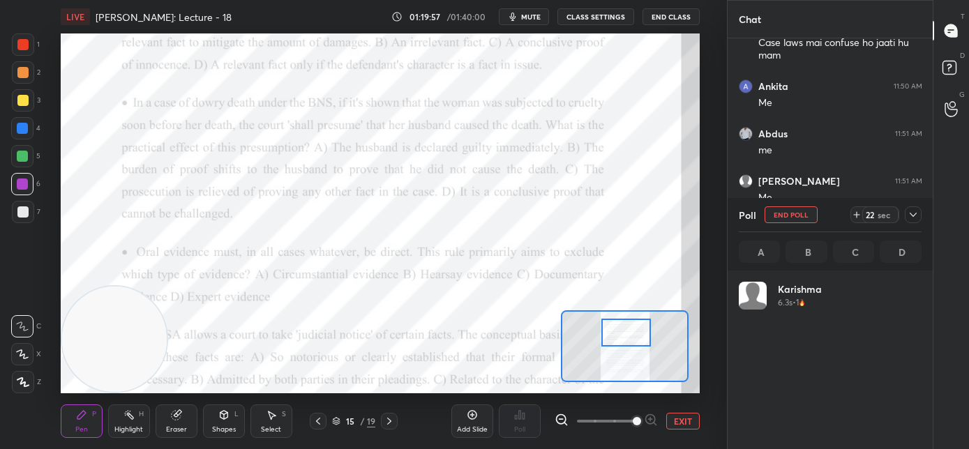
scroll to position [163, 179]
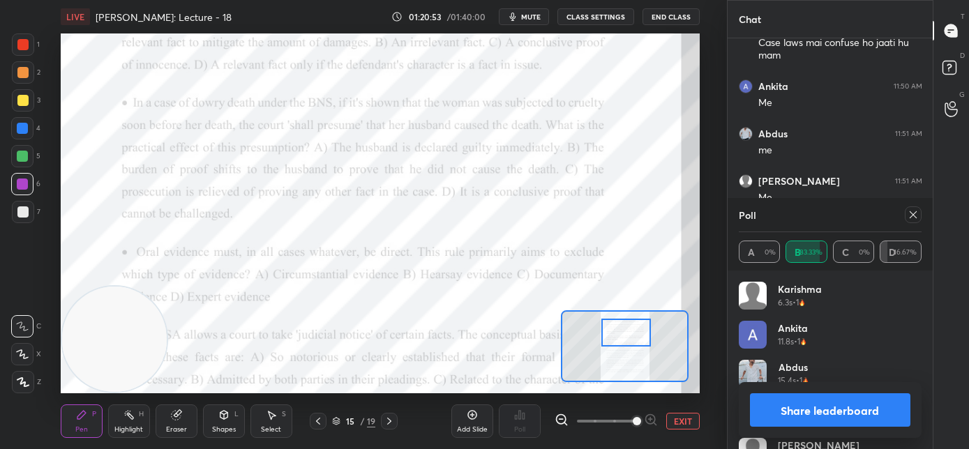
click at [908, 216] on icon at bounding box center [913, 214] width 11 height 11
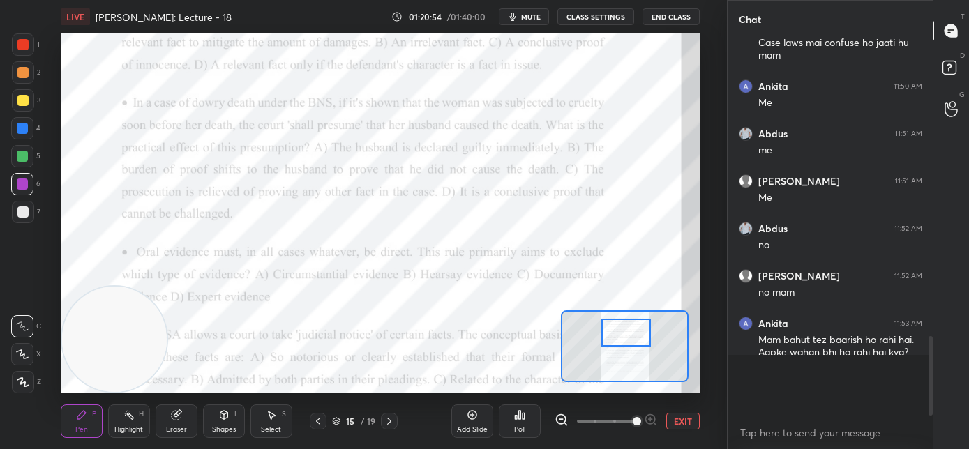
scroll to position [369, 201]
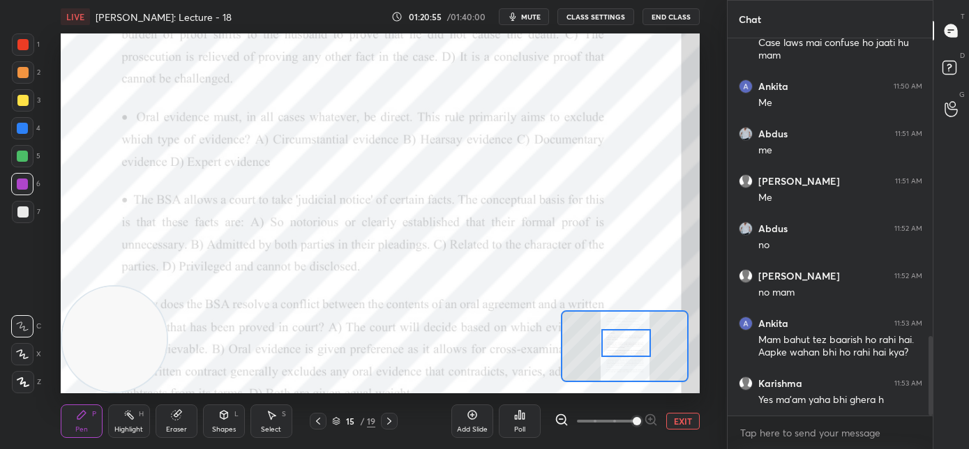
click at [625, 346] on div at bounding box center [626, 343] width 50 height 28
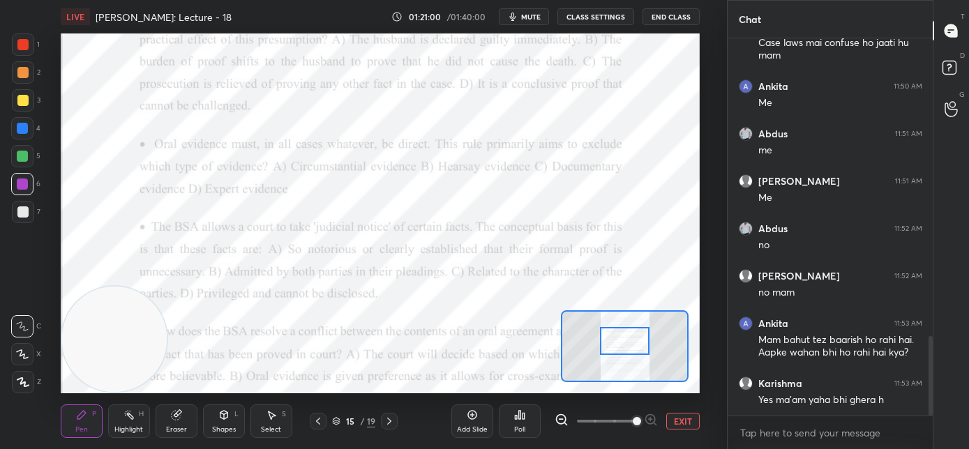
click at [625, 347] on div at bounding box center [625, 341] width 50 height 28
click at [511, 426] on div "Poll" at bounding box center [520, 421] width 42 height 33
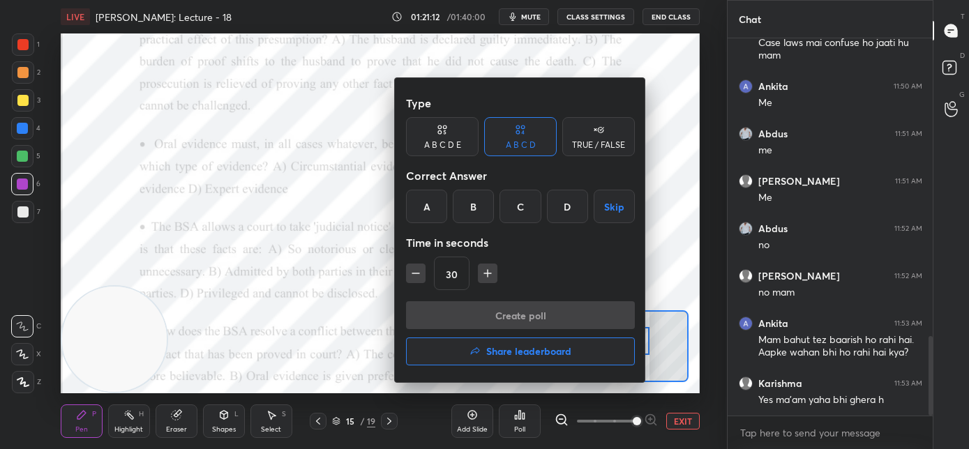
click at [470, 214] on div "B" at bounding box center [473, 206] width 41 height 33
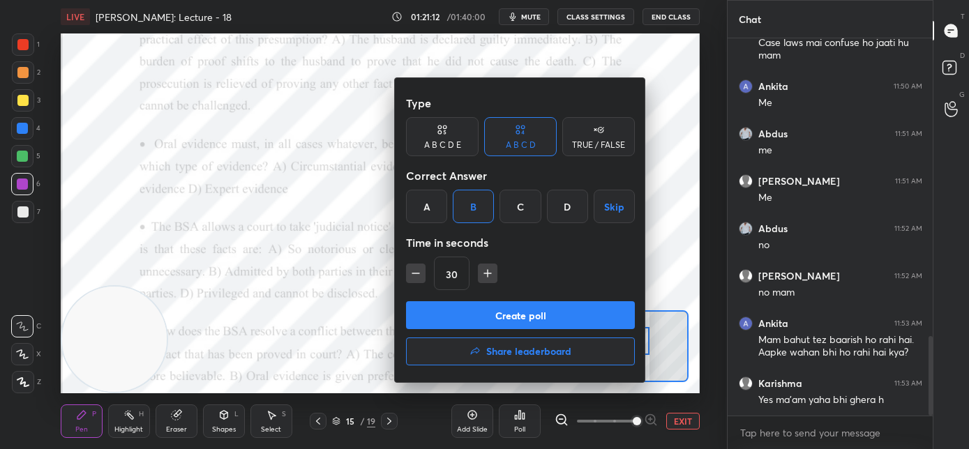
click at [463, 310] on button "Create poll" at bounding box center [520, 315] width 229 height 28
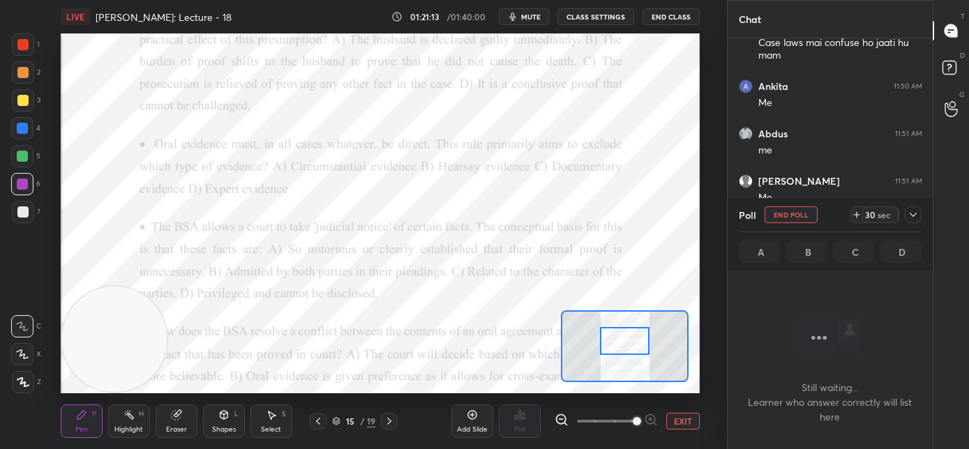
scroll to position [5, 5]
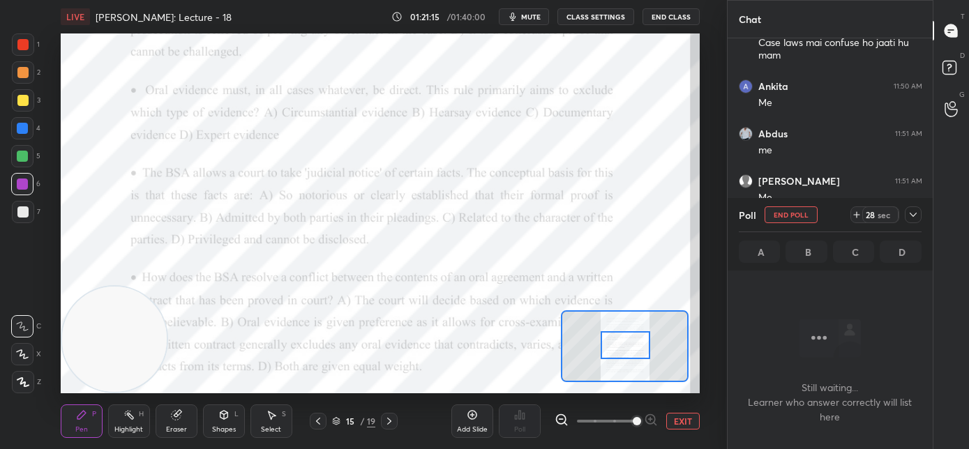
click at [625, 352] on div at bounding box center [626, 345] width 50 height 28
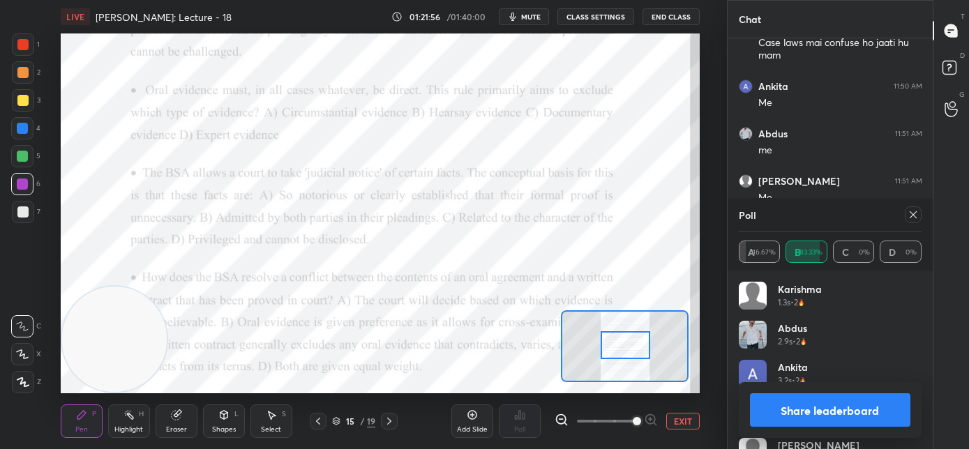
click at [916, 216] on icon at bounding box center [913, 214] width 11 height 11
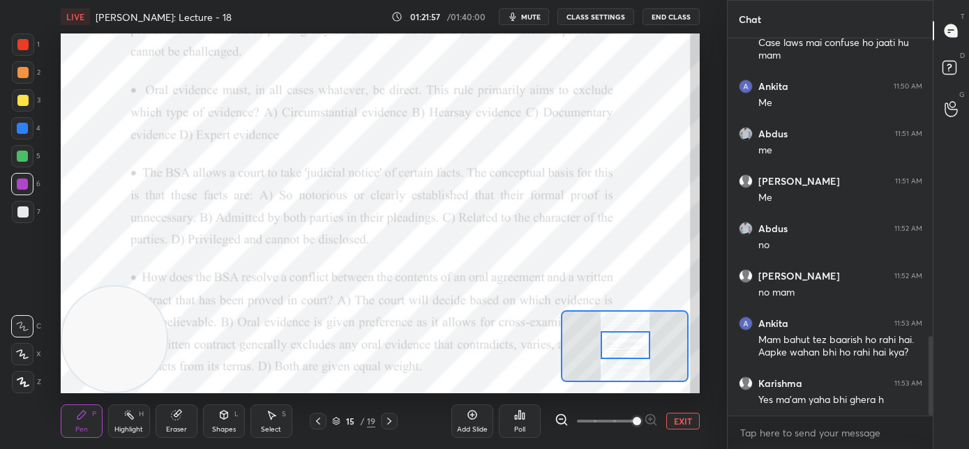
scroll to position [4, 5]
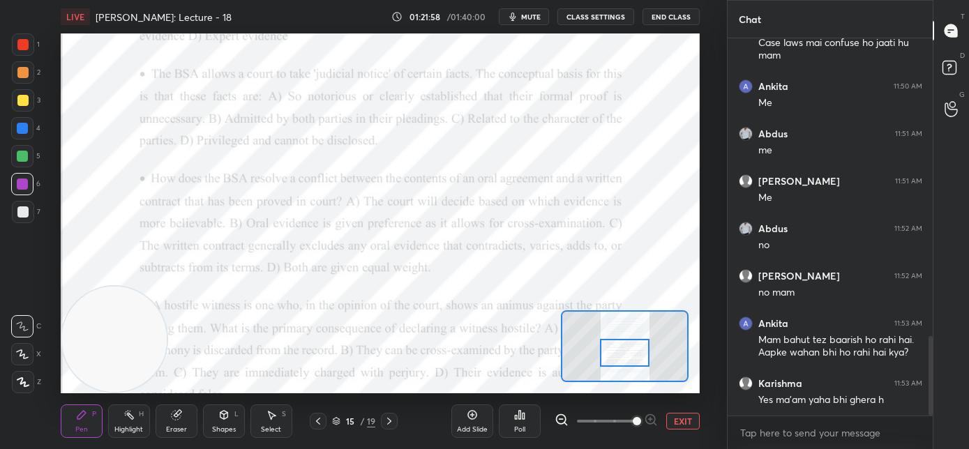
click at [623, 356] on div at bounding box center [625, 353] width 50 height 28
click at [511, 417] on div "Poll" at bounding box center [520, 421] width 42 height 33
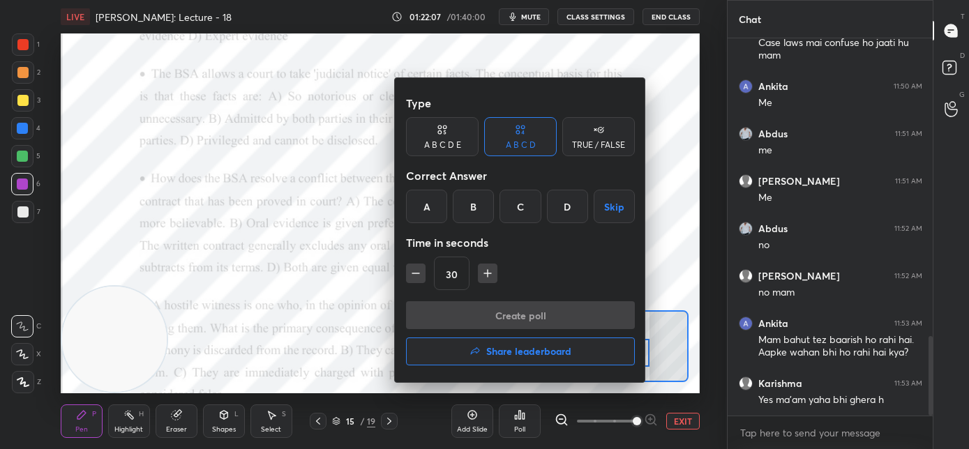
click at [426, 213] on div "A" at bounding box center [426, 206] width 41 height 33
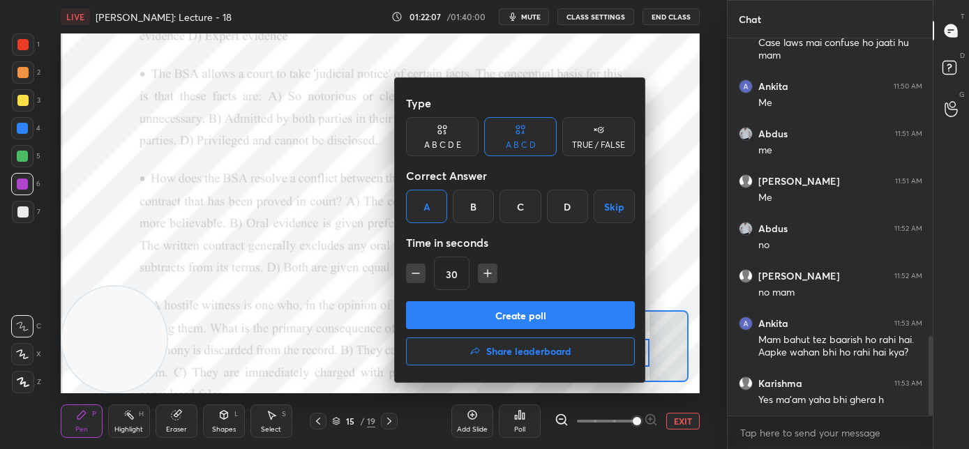
click at [452, 329] on button "Create poll" at bounding box center [520, 315] width 229 height 28
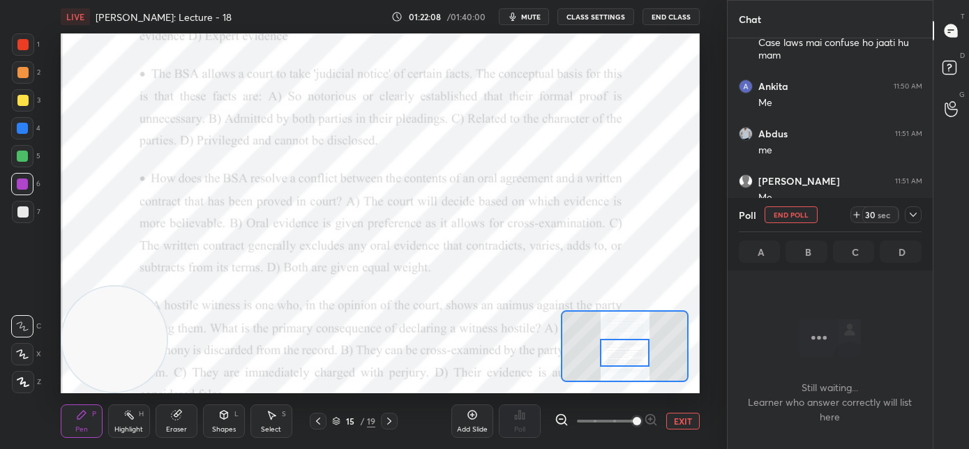
scroll to position [5, 5]
click at [528, 22] on button "mute" at bounding box center [524, 16] width 50 height 17
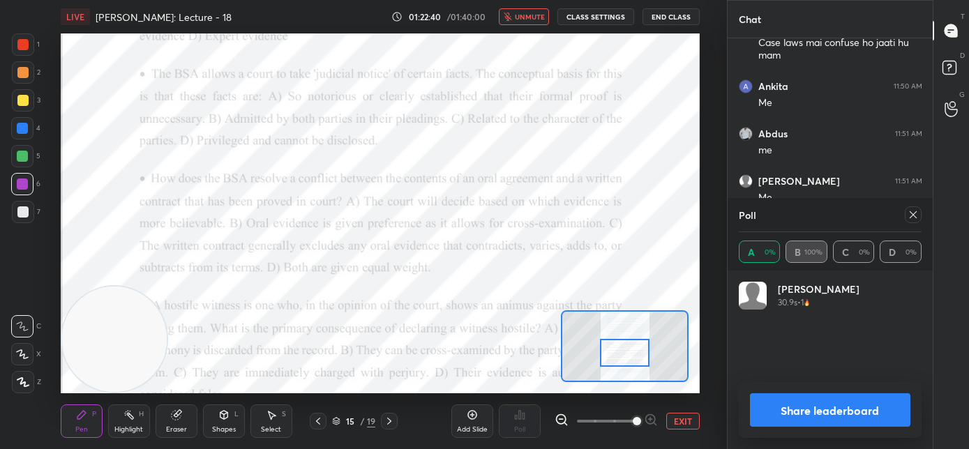
scroll to position [163, 179]
click at [532, 18] on span "unmute" at bounding box center [530, 17] width 30 height 10
click at [917, 214] on icon at bounding box center [913, 214] width 11 height 11
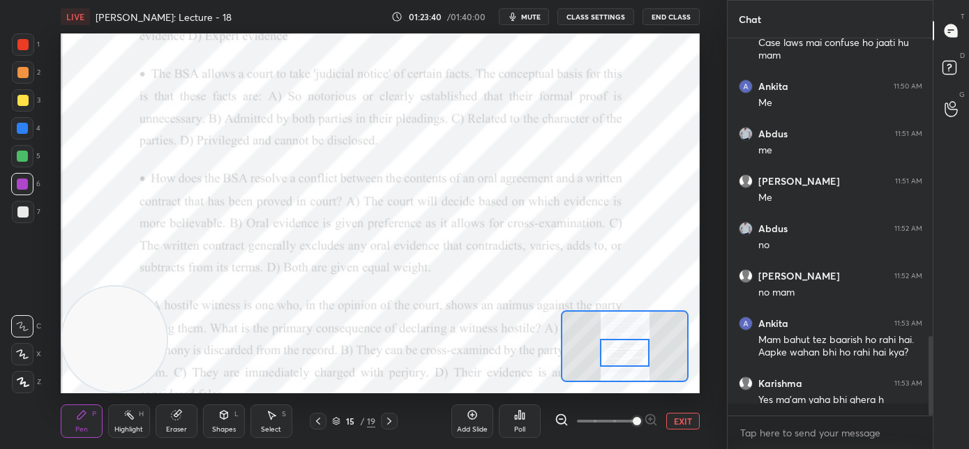
scroll to position [0, 5]
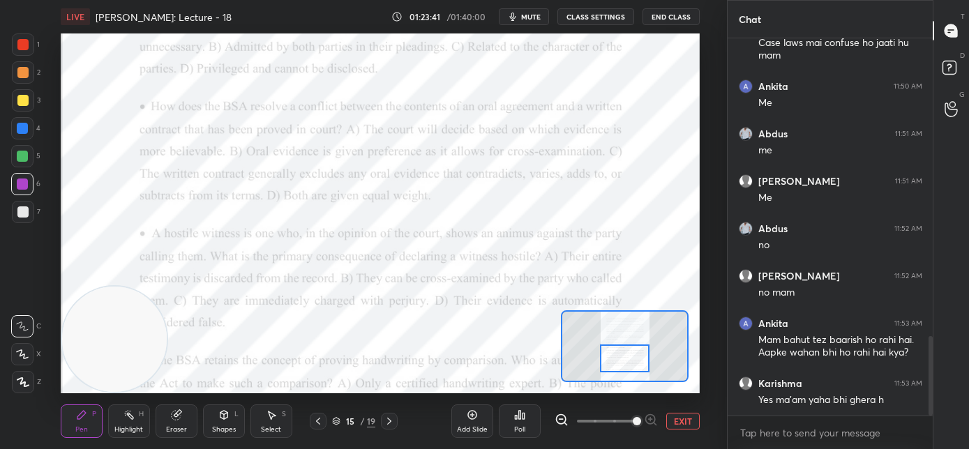
click at [623, 352] on div at bounding box center [625, 359] width 50 height 28
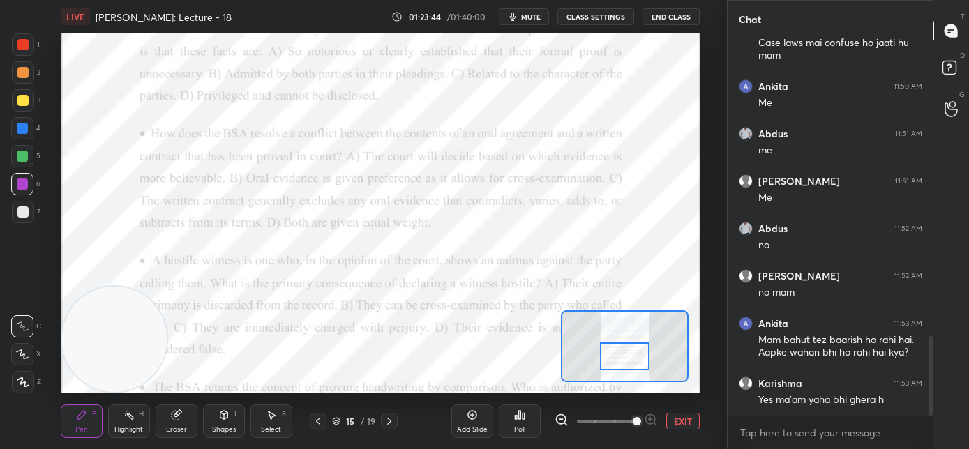
click at [615, 361] on div at bounding box center [625, 357] width 50 height 28
click at [519, 419] on icon at bounding box center [520, 415] width 2 height 8
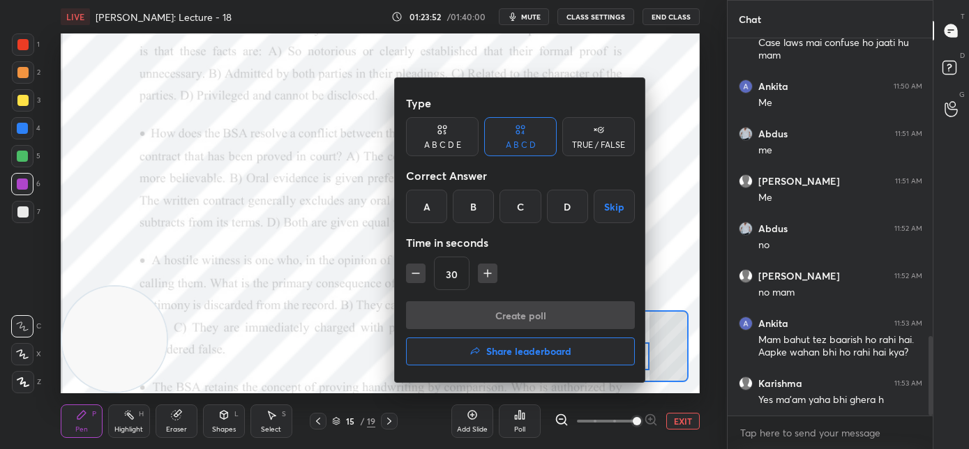
click at [517, 215] on div "C" at bounding box center [520, 206] width 41 height 33
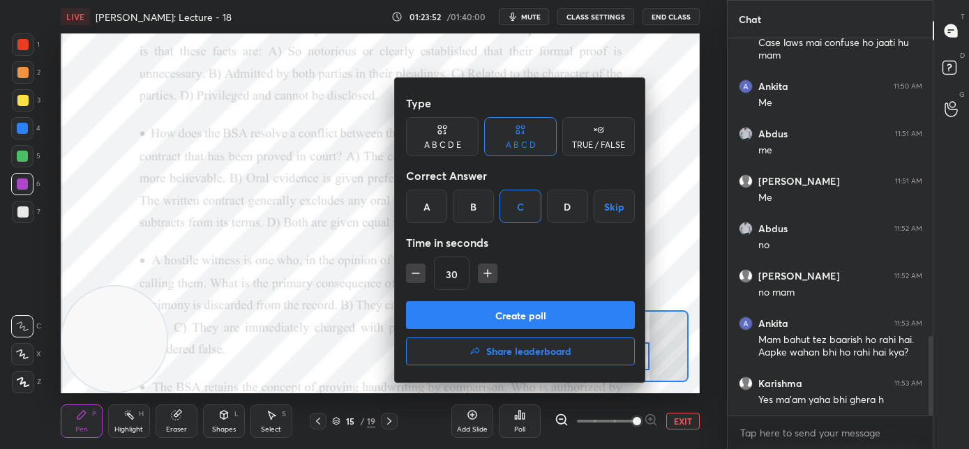
click at [515, 301] on button "Create poll" at bounding box center [520, 315] width 229 height 28
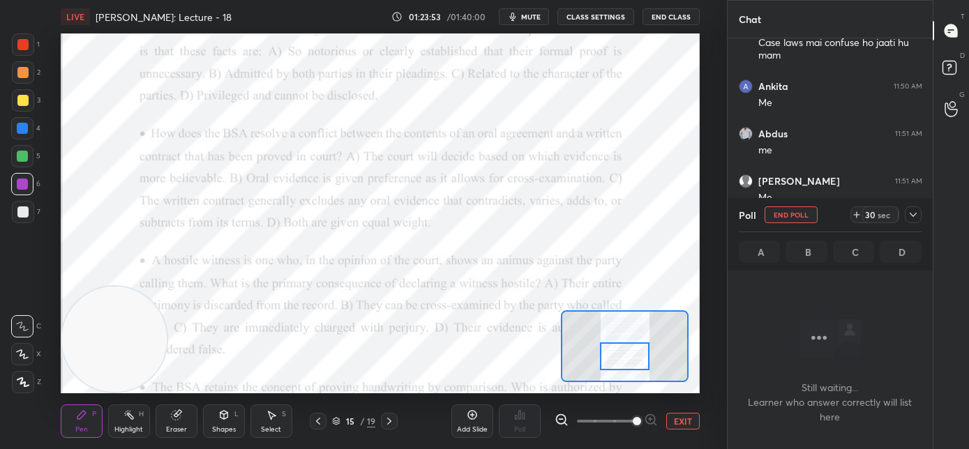
scroll to position [5, 5]
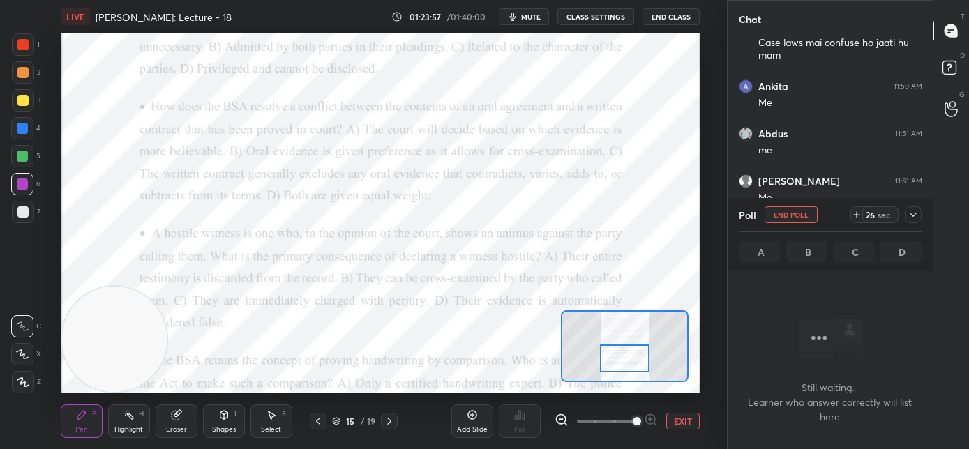
click at [621, 361] on div at bounding box center [625, 359] width 50 height 28
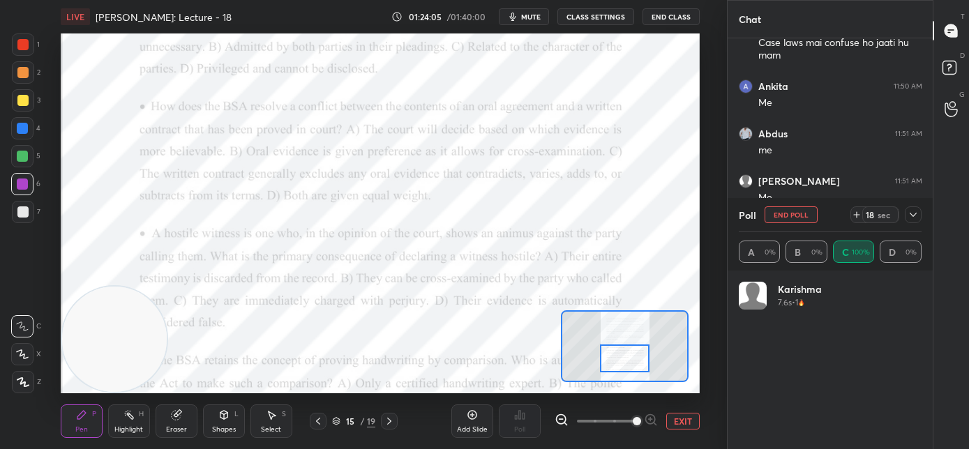
click at [526, 18] on span "mute" at bounding box center [531, 17] width 20 height 10
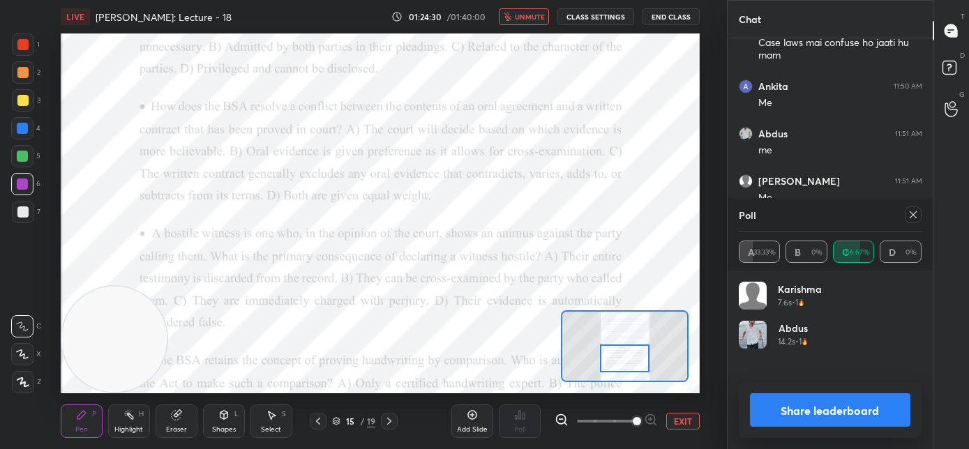
click at [534, 14] on span "unmute" at bounding box center [530, 17] width 30 height 10
drag, startPoint x: 913, startPoint y: 218, endPoint x: 904, endPoint y: 227, distance: 12.8
click at [913, 218] on icon at bounding box center [913, 214] width 11 height 11
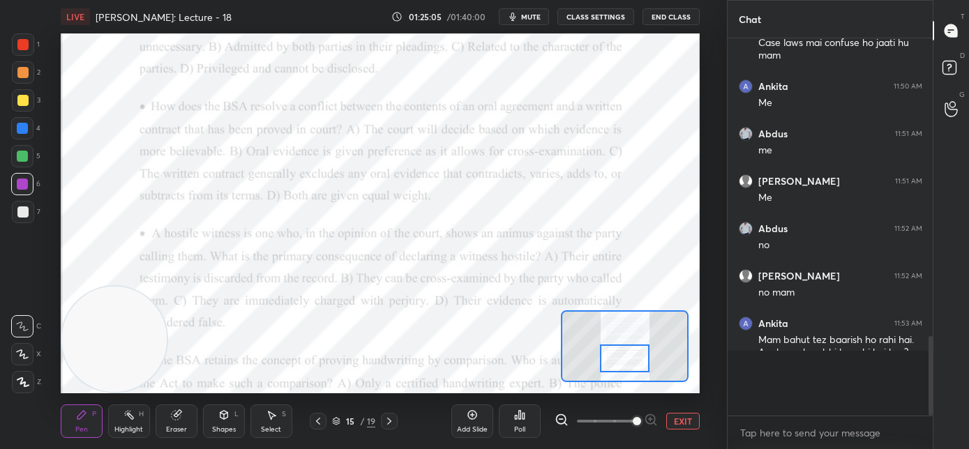
scroll to position [0, 5]
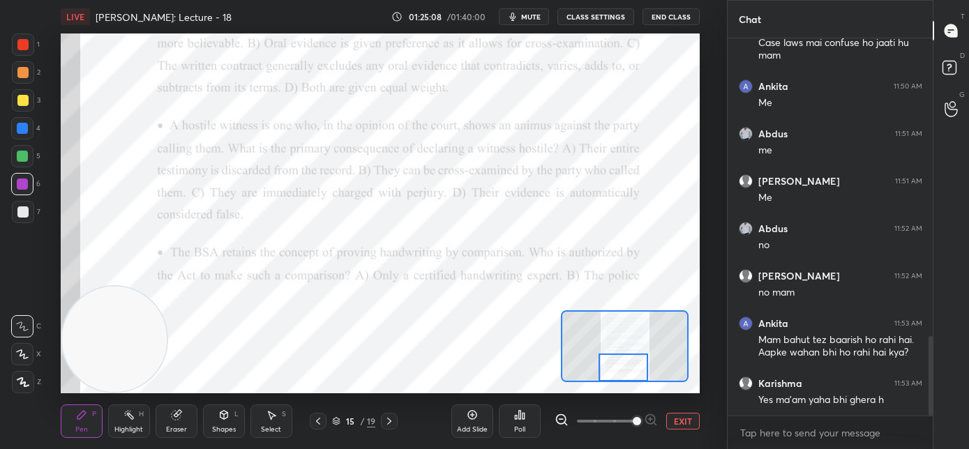
click at [622, 363] on div at bounding box center [624, 368] width 50 height 28
click at [522, 426] on div "Poll" at bounding box center [519, 429] width 11 height 7
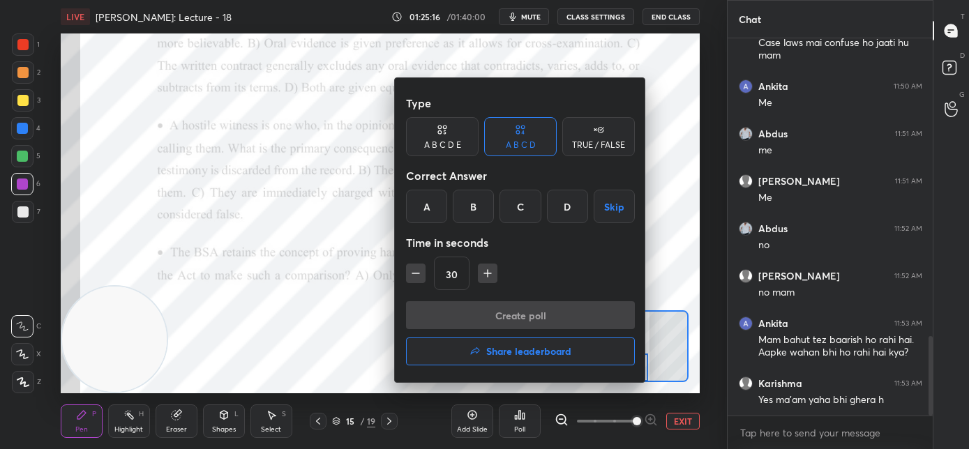
click at [472, 214] on div "B" at bounding box center [473, 206] width 41 height 33
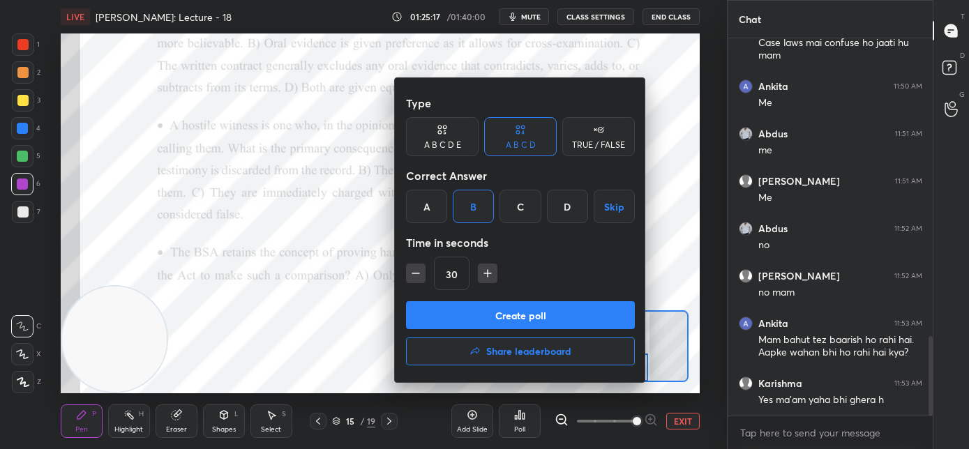
click at [467, 316] on button "Create poll" at bounding box center [520, 315] width 229 height 28
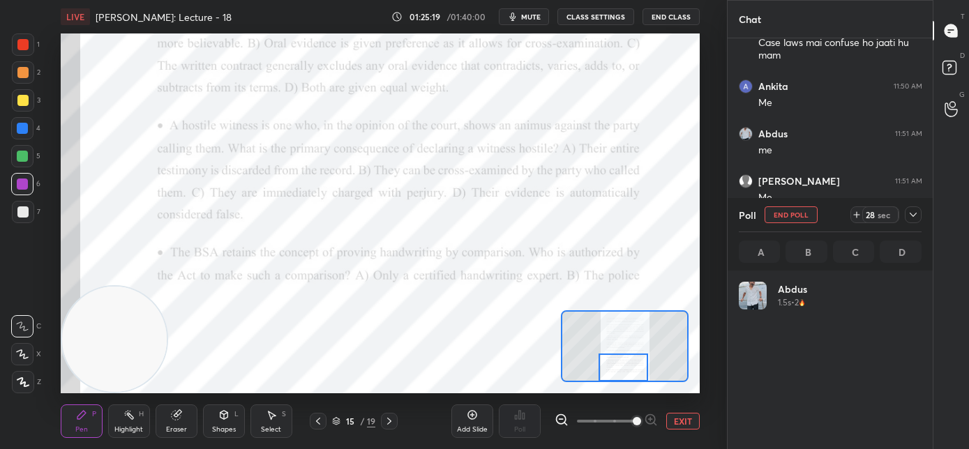
scroll to position [163, 179]
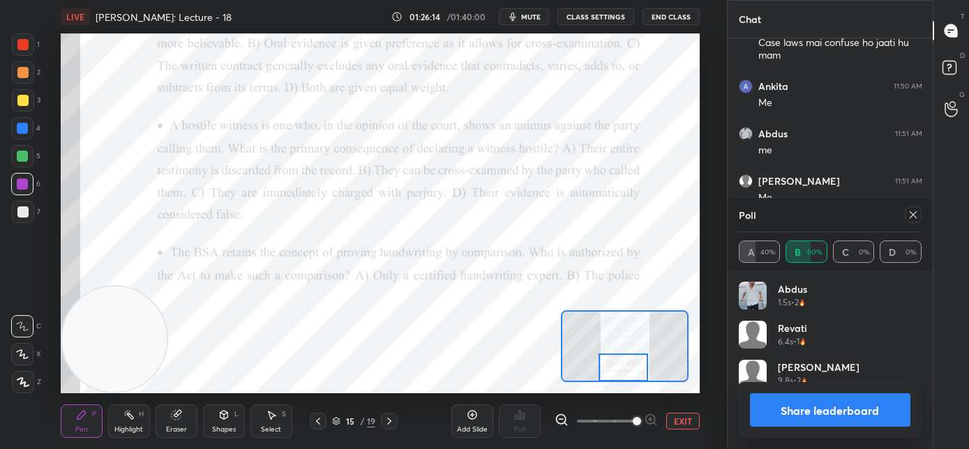
click at [528, 17] on span "mute" at bounding box center [531, 17] width 20 height 10
click at [536, 16] on span "unmute" at bounding box center [530, 17] width 30 height 10
click at [915, 214] on icon at bounding box center [913, 214] width 11 height 11
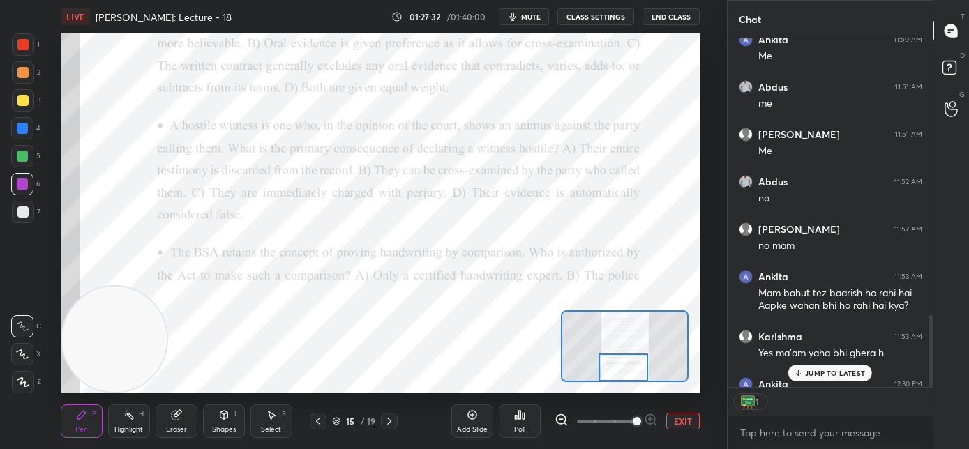
scroll to position [5, 5]
drag, startPoint x: 813, startPoint y: 374, endPoint x: 724, endPoint y: 370, distance: 89.4
click at [813, 375] on p "JUMP TO LATEST" at bounding box center [835, 373] width 60 height 8
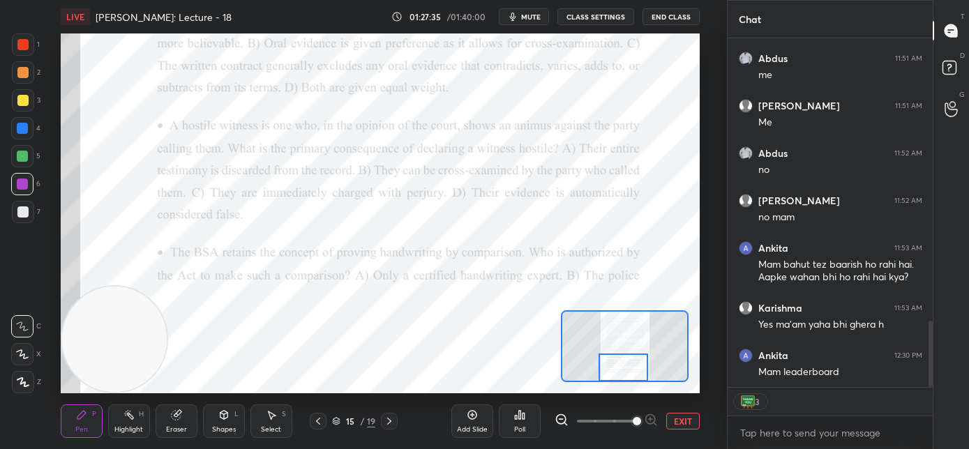
click at [529, 423] on div "Poll" at bounding box center [520, 421] width 42 height 33
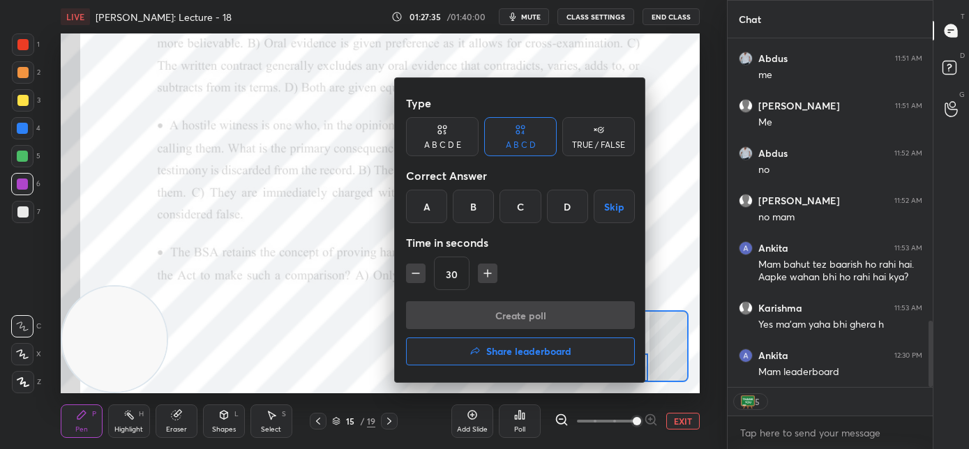
click at [509, 356] on h4 "Share leaderboard" at bounding box center [528, 352] width 85 height 10
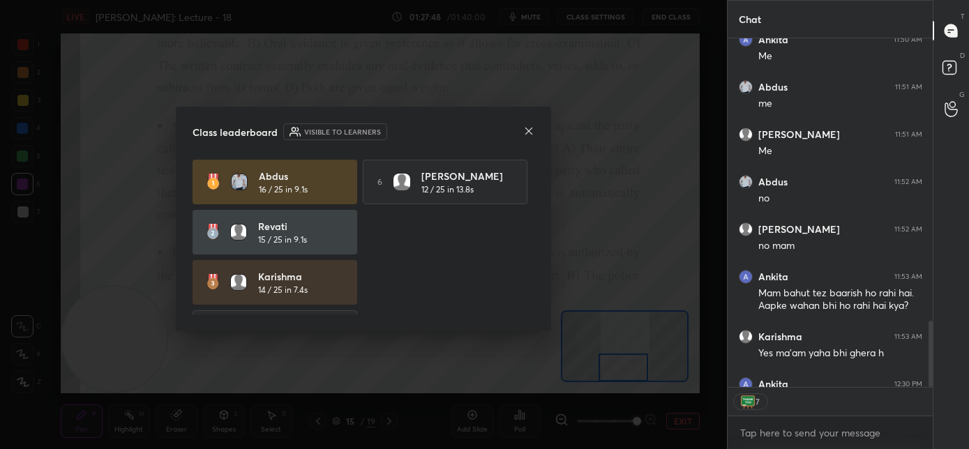
scroll to position [1457, 0]
click at [527, 133] on icon at bounding box center [528, 131] width 11 height 11
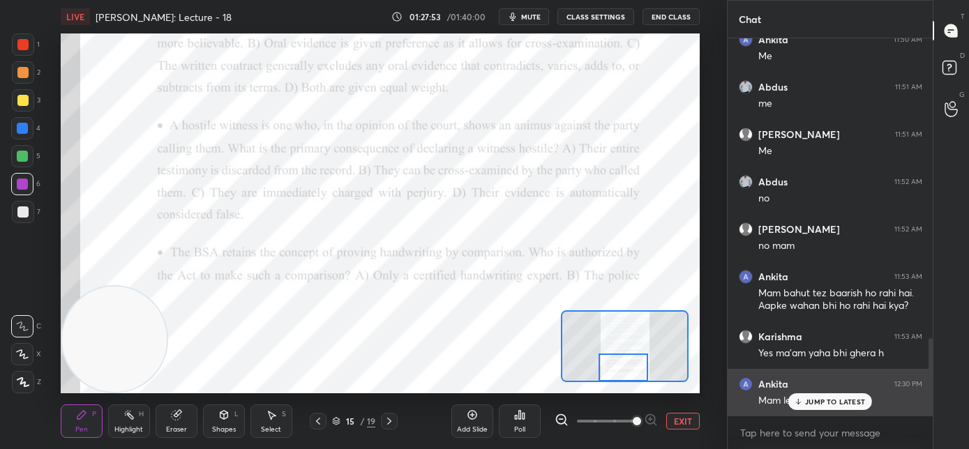
click at [796, 405] on div "JUMP TO LATEST" at bounding box center [830, 402] width 84 height 17
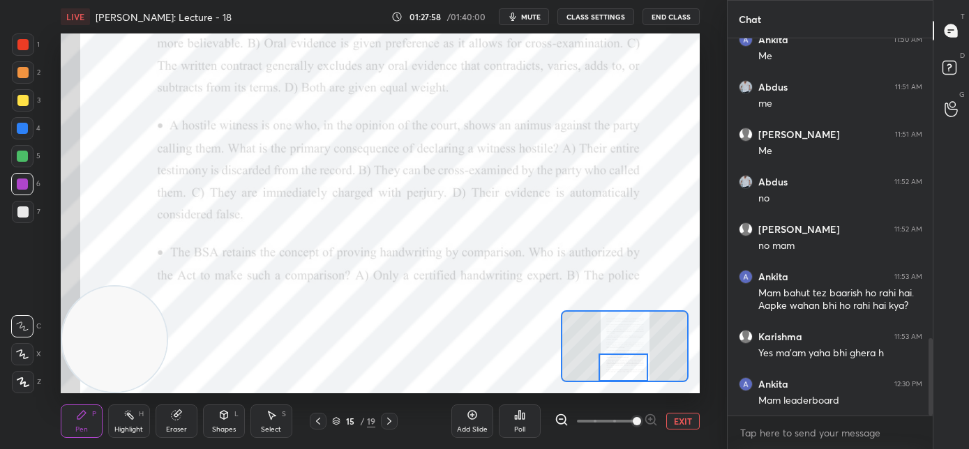
click at [535, 16] on span "mute" at bounding box center [531, 17] width 20 height 10
click at [675, 16] on button "End Class" at bounding box center [671, 16] width 57 height 17
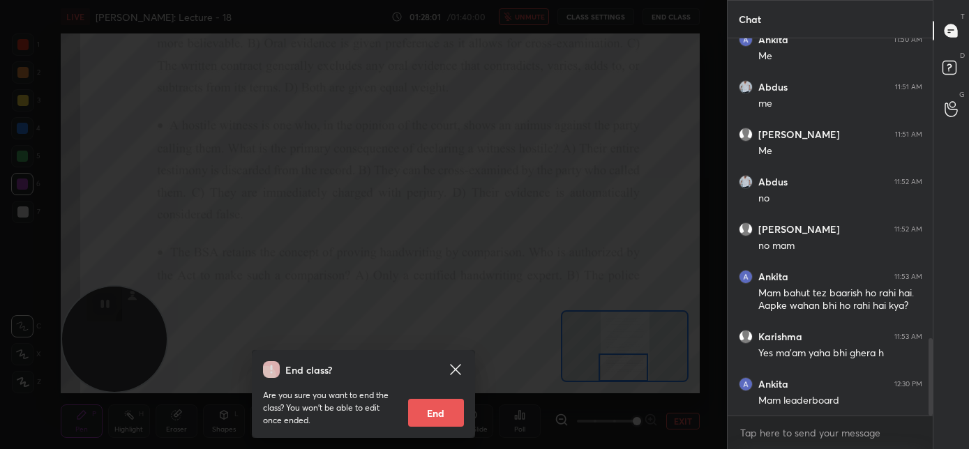
click at [444, 419] on button "End" at bounding box center [436, 413] width 56 height 28
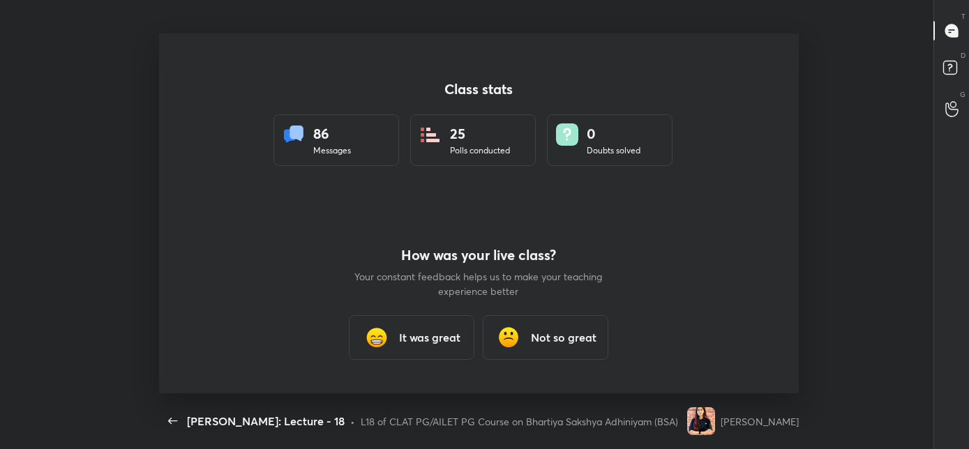
scroll to position [69411, 68813]
click at [434, 348] on div "It was great" at bounding box center [412, 337] width 126 height 45
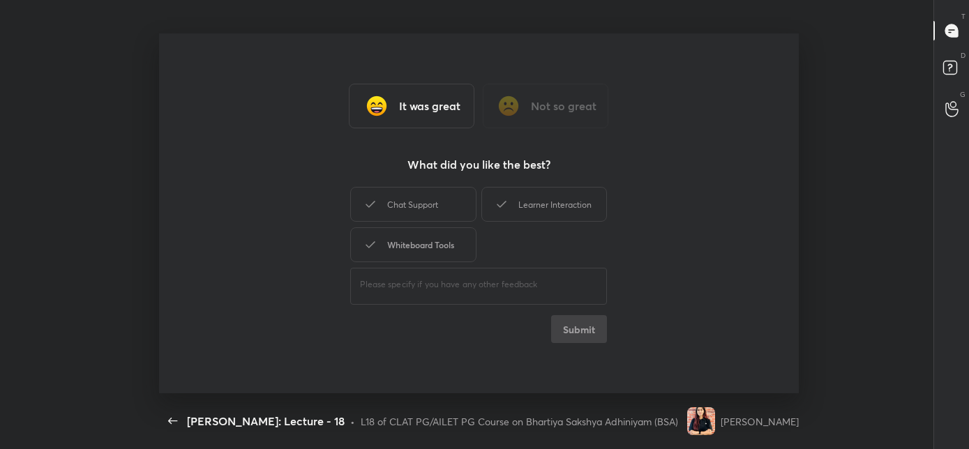
drag, startPoint x: 433, startPoint y: 250, endPoint x: 437, endPoint y: 230, distance: 20.5
click at [433, 252] on div "Whiteboard Tools" at bounding box center [413, 244] width 126 height 35
drag, startPoint x: 442, startPoint y: 211, endPoint x: 470, endPoint y: 207, distance: 28.3
click at [444, 211] on div "Chat Support" at bounding box center [413, 204] width 126 height 35
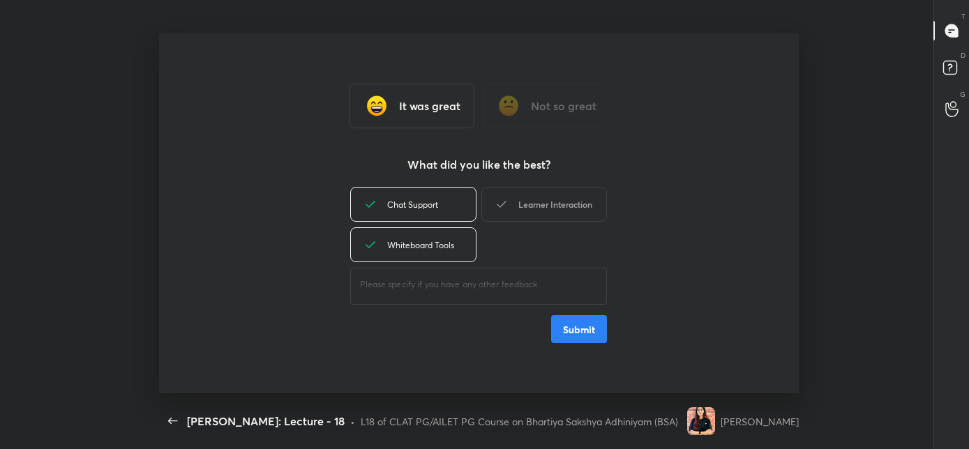
click at [507, 204] on icon at bounding box center [501, 204] width 17 height 17
click at [580, 316] on div "Chat Support Learner Interaction Whiteboard Tools ​ Submit" at bounding box center [478, 263] width 257 height 159
click at [583, 324] on button "Submit" at bounding box center [579, 329] width 56 height 28
